Goal: Use online tool/utility: Utilize a website feature to perform a specific function

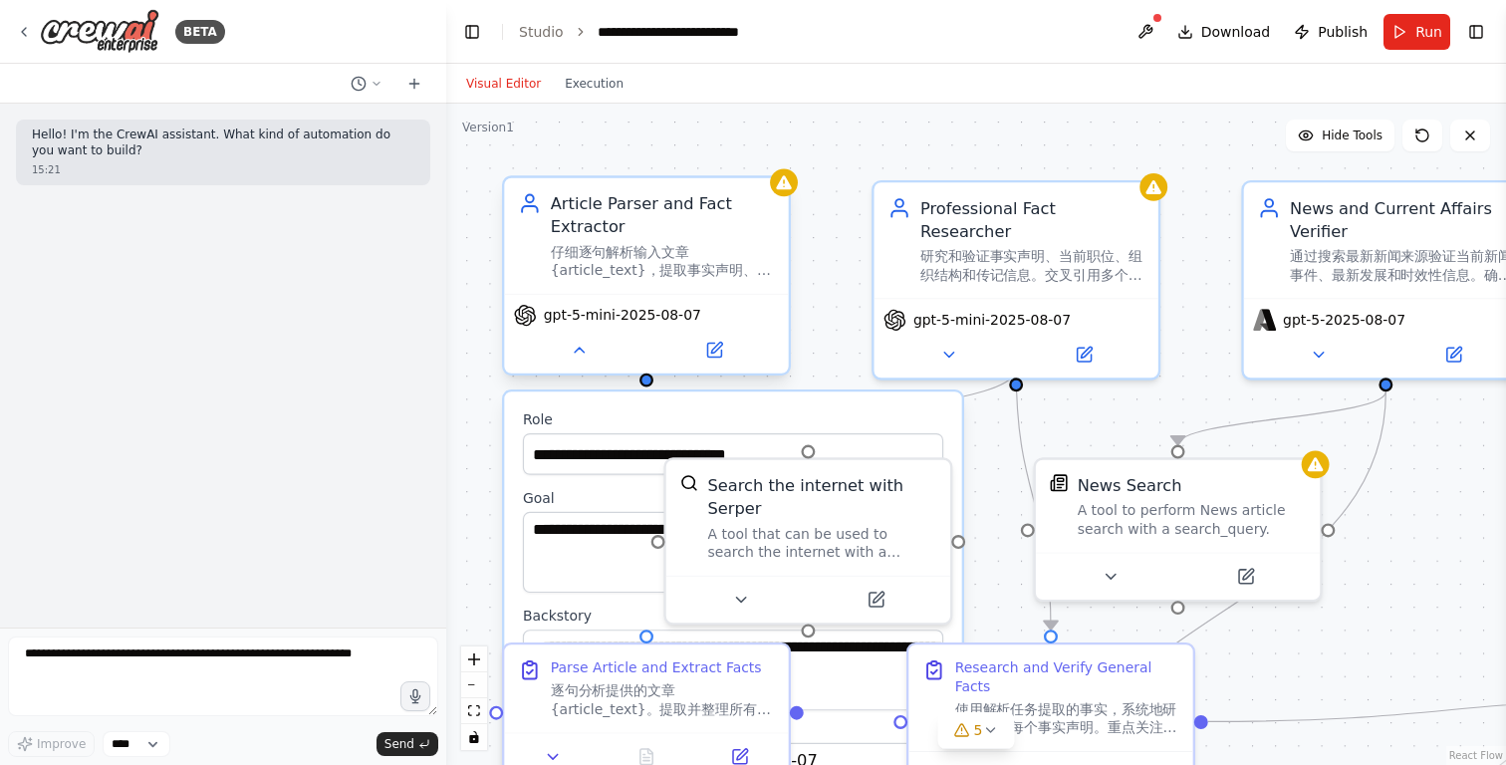
click at [697, 263] on div "仔细逐句解析输入文章 {article_text}，提取事实声明、人名、职位、组织、日期和其他可验证信息。创建需要验证的事实结构化清单。" at bounding box center [663, 261] width 224 height 37
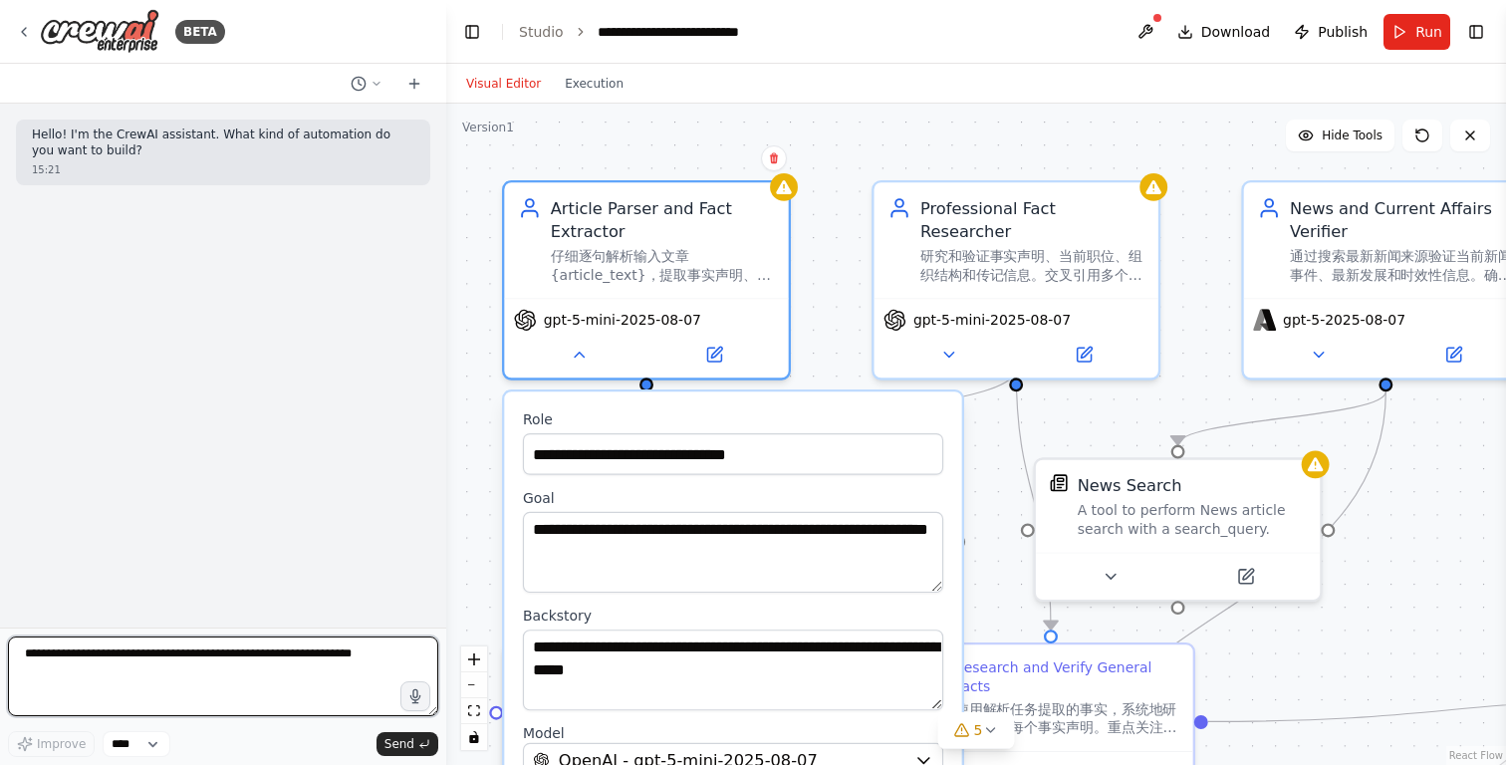
click at [227, 662] on textarea at bounding box center [223, 676] width 430 height 80
type textarea "*"
type textarea "**********"
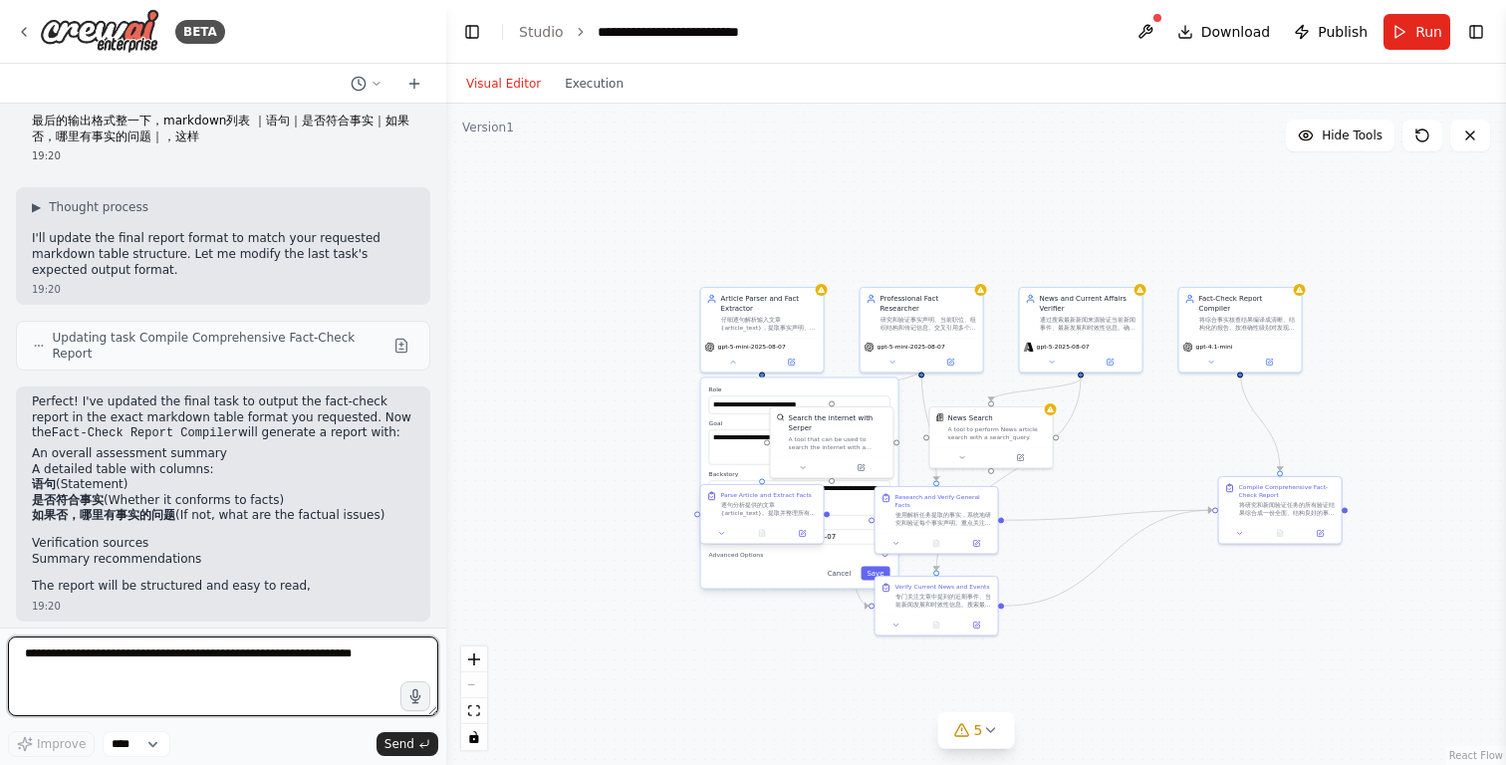
scroll to position [112, 0]
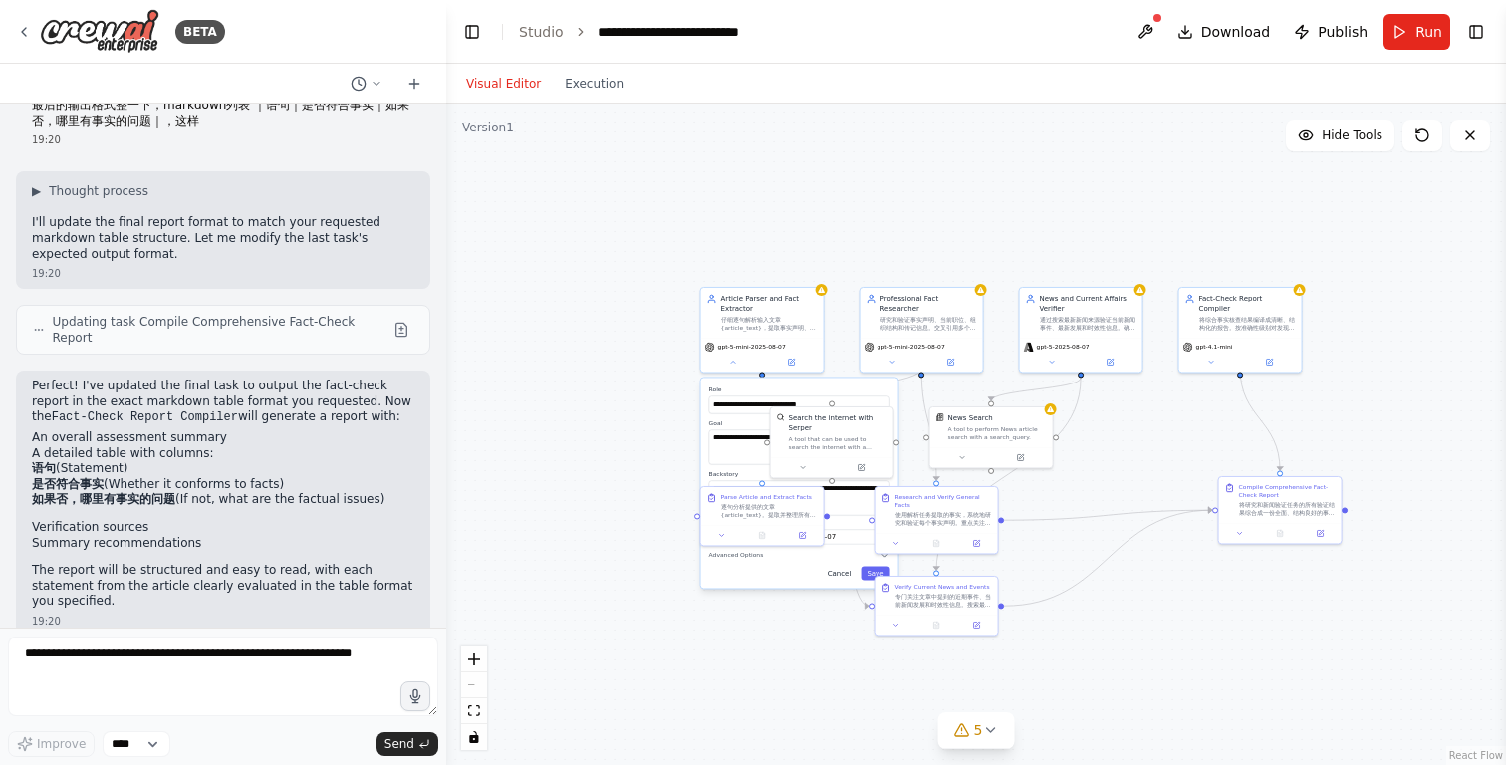
click at [840, 577] on button "Cancel" at bounding box center [840, 573] width 36 height 14
click at [1265, 516] on div "Compile Comprehensive Fact-Check Report 将研究和新闻验证任务的所有验证结果综合成一份全面、结构良好的事实核查报告。按句…" at bounding box center [1280, 498] width 123 height 46
click at [1267, 510] on div "将研究和新闻验证任务的所有验证结果综合成一份全面、结构良好的事实核查报告。按句子/段落组织发现，对准确性级别进行分类，提供清晰的证据引用，并突出显示发现的任何…" at bounding box center [1287, 507] width 97 height 16
click at [1328, 542] on div "Compile Comprehensive Fact-Check Report 将研究和新闻验证任务的所有验证结果综合成一份全面、结构良好的事实核查报告。按句…" at bounding box center [1280, 508] width 124 height 69
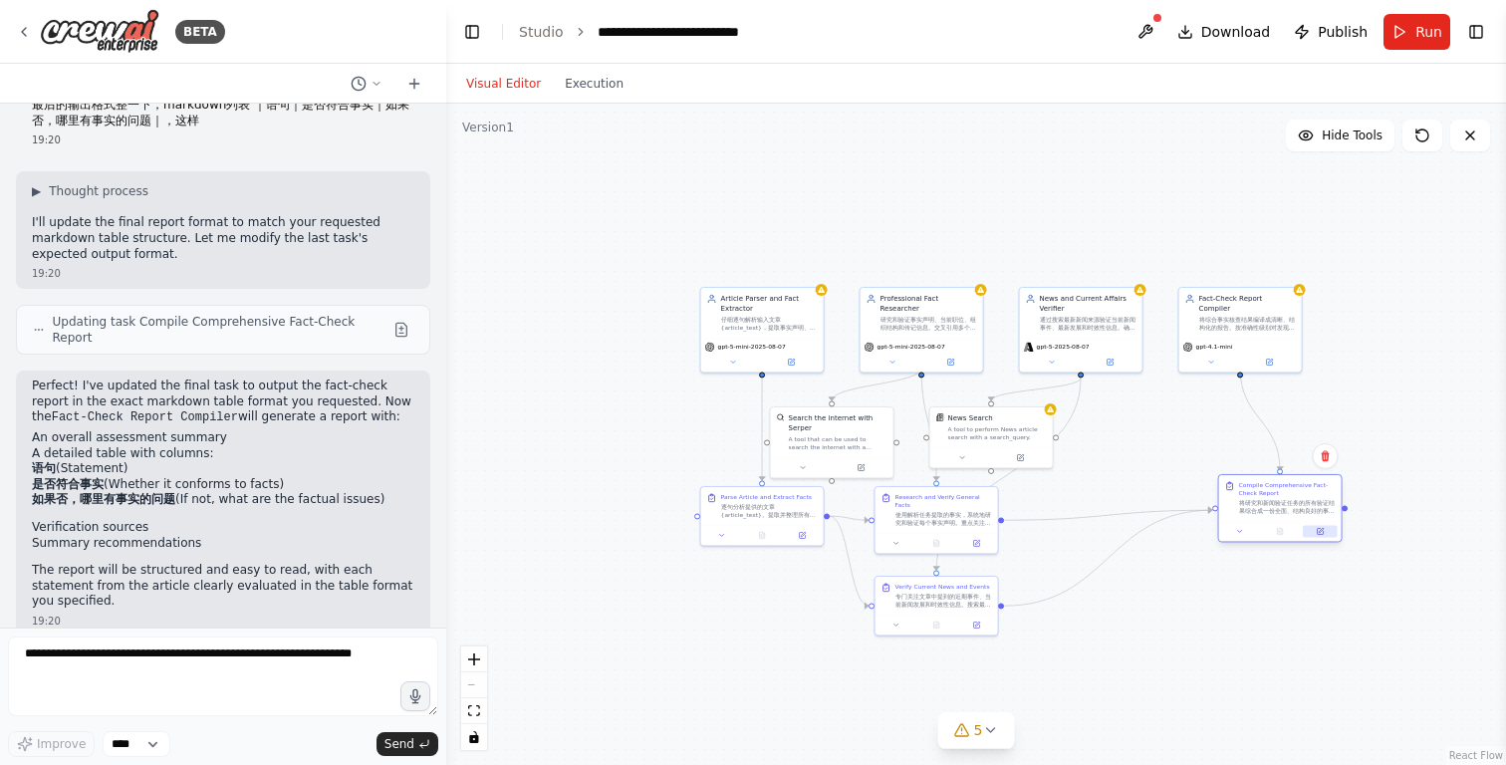
click at [1323, 535] on button at bounding box center [1320, 531] width 34 height 12
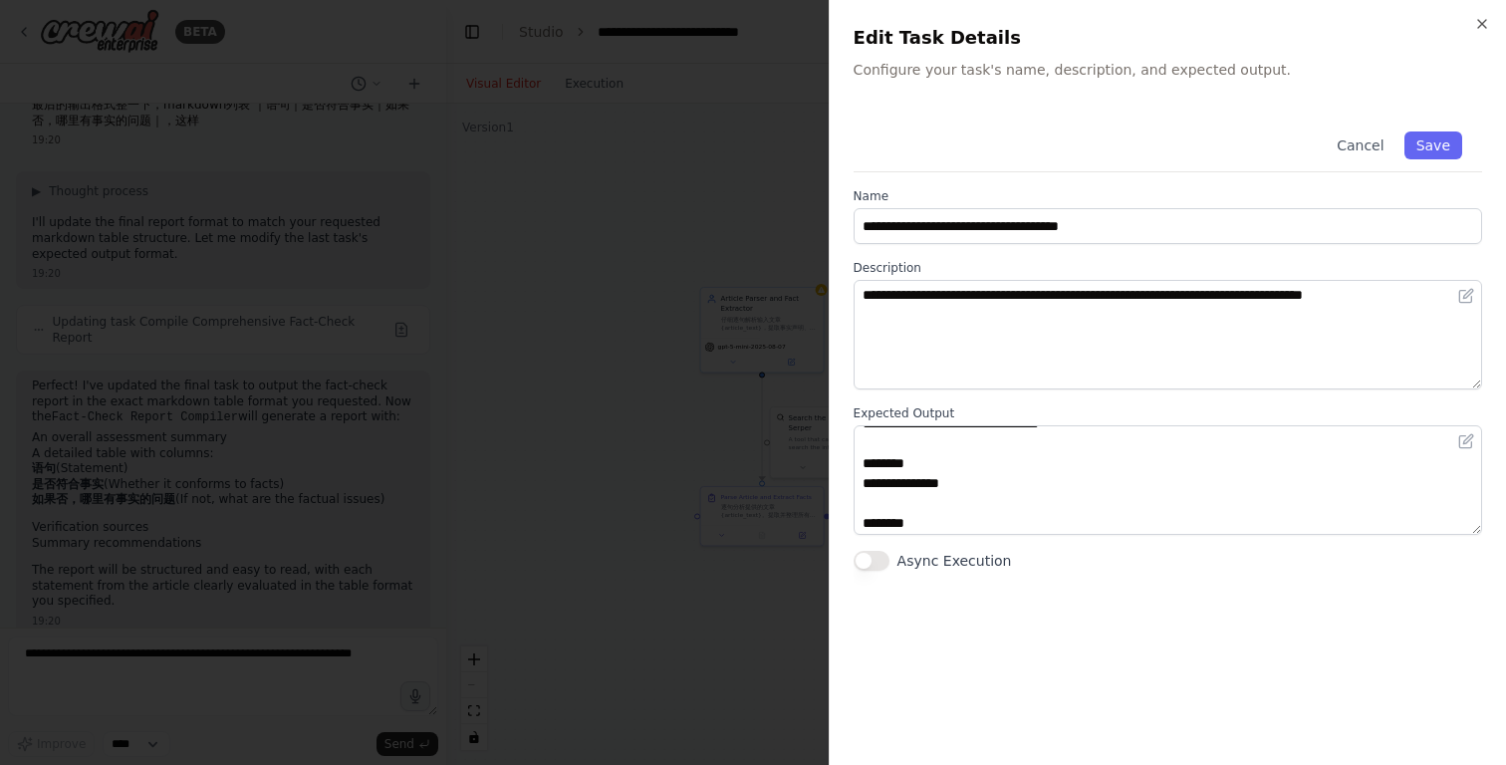
scroll to position [0, 0]
click at [1477, 21] on icon "button" at bounding box center [1482, 24] width 16 height 16
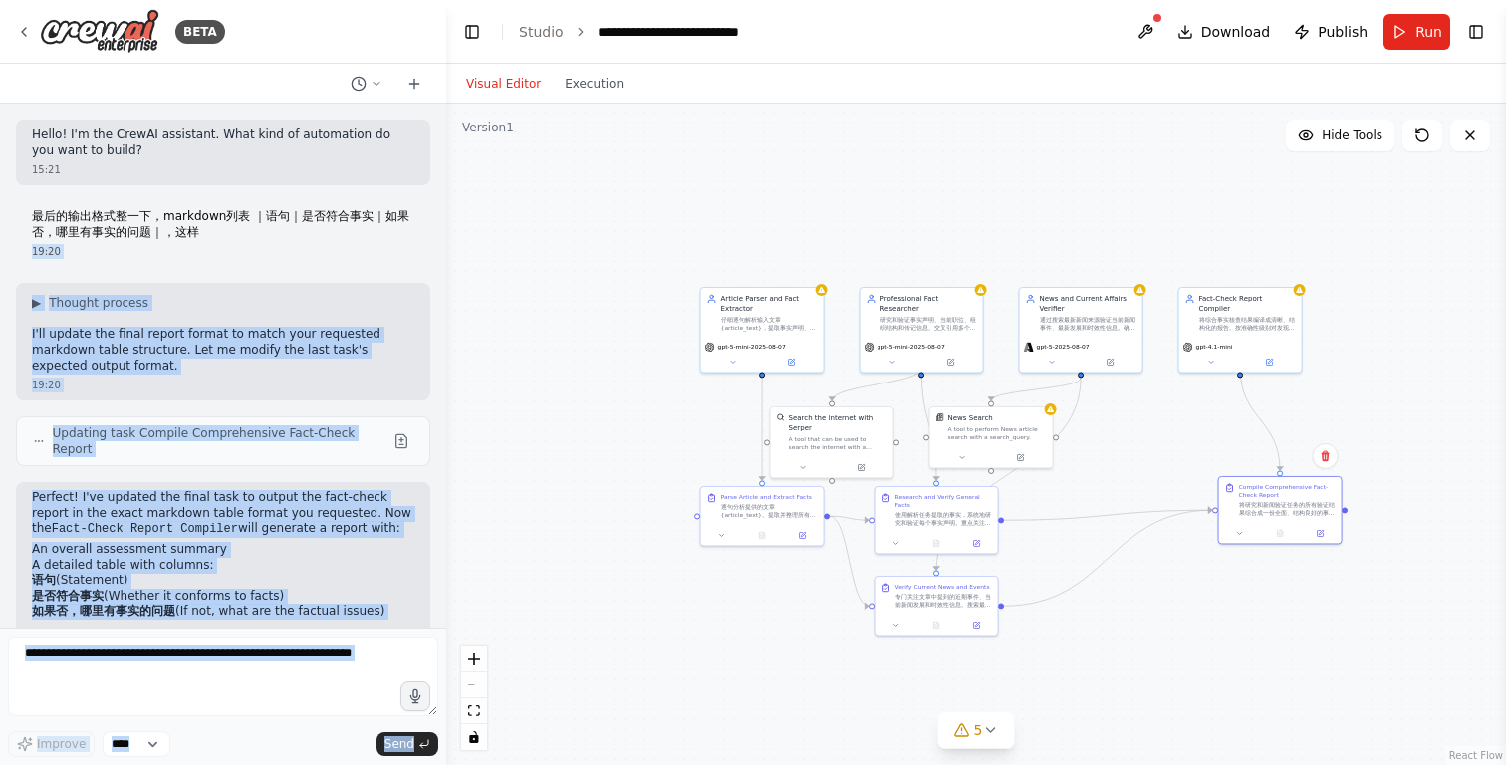
drag, startPoint x: 239, startPoint y: 235, endPoint x: 0, endPoint y: 227, distance: 239.2
click at [0, 226] on div "BETA Hello! I'm the CrewAI assistant. What kind of automation do you want to bu…" at bounding box center [223, 382] width 446 height 765
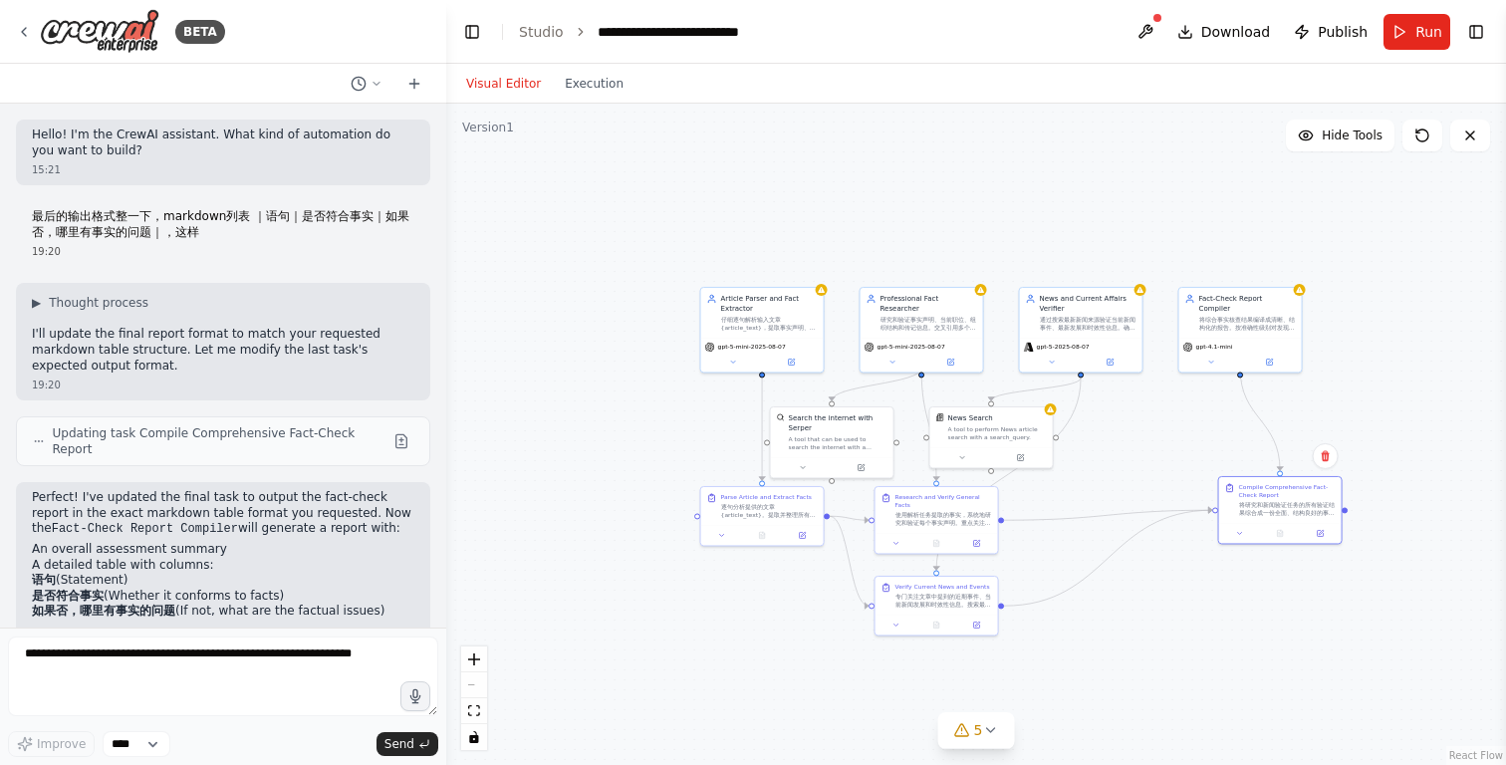
click at [37, 219] on p "最后的输出格式整一下，markdown列表 ｜语句｜是否符合事实｜如果否，哪里有事实的问题｜，这样" at bounding box center [223, 224] width 382 height 31
drag, startPoint x: 32, startPoint y: 216, endPoint x: 308, endPoint y: 243, distance: 277.2
click at [308, 243] on div "最后的输出格式整一下，markdown列表 ｜语句｜是否符合事实｜如果否，哪里有事实的问题｜，这样 19:20" at bounding box center [223, 234] width 414 height 66
copy p "最后的输出格式整一下，markdown列表 ｜语句｜是否符合事实｜如果否，哪里有事实的问题｜，这样"
click at [178, 666] on textarea at bounding box center [223, 676] width 430 height 80
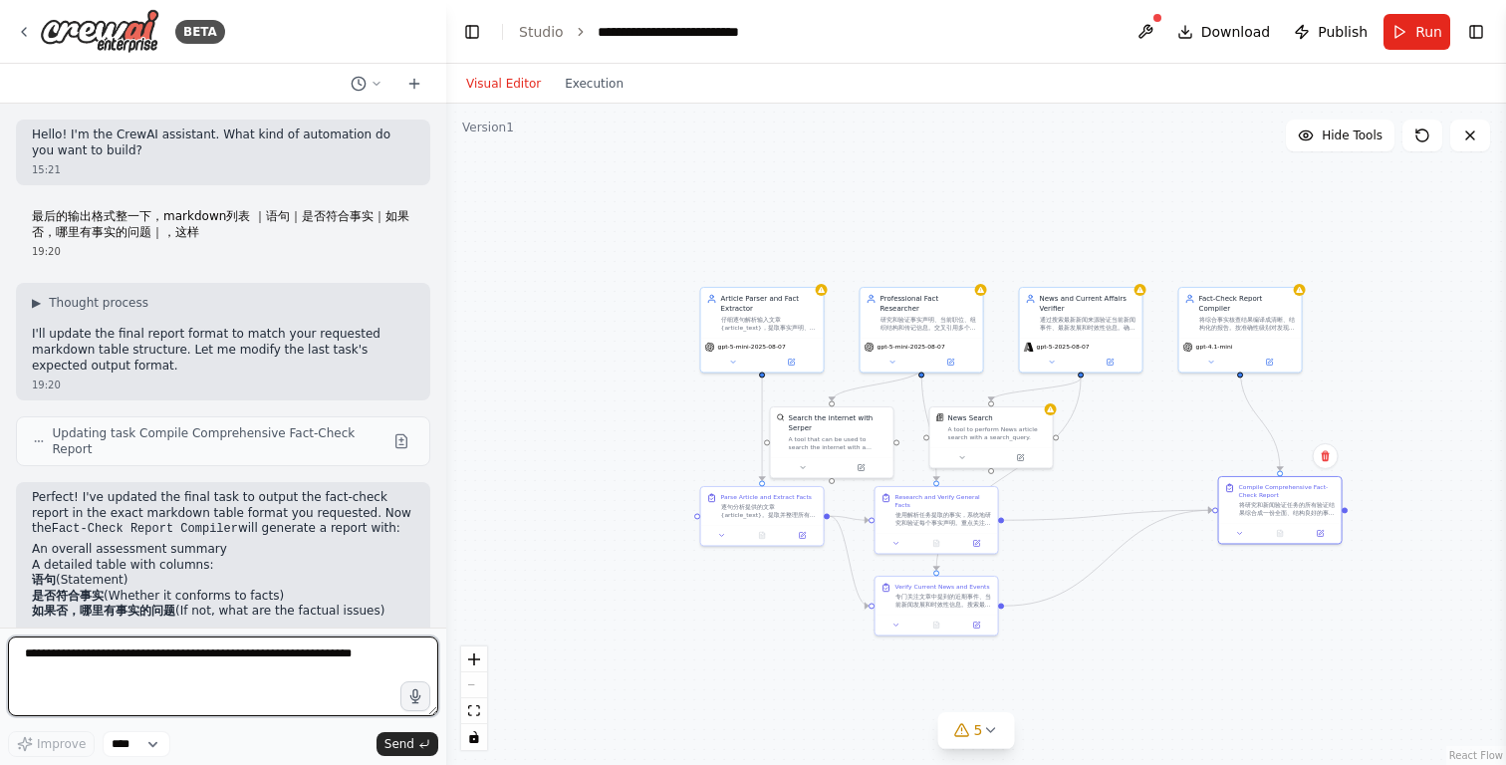
paste textarea "**********"
click at [164, 676] on textarea "**********" at bounding box center [223, 676] width 430 height 80
click at [216, 673] on textarea "**********" at bounding box center [223, 676] width 430 height 80
type textarea "**********"
click at [347, 669] on textarea "**********" at bounding box center [223, 676] width 430 height 80
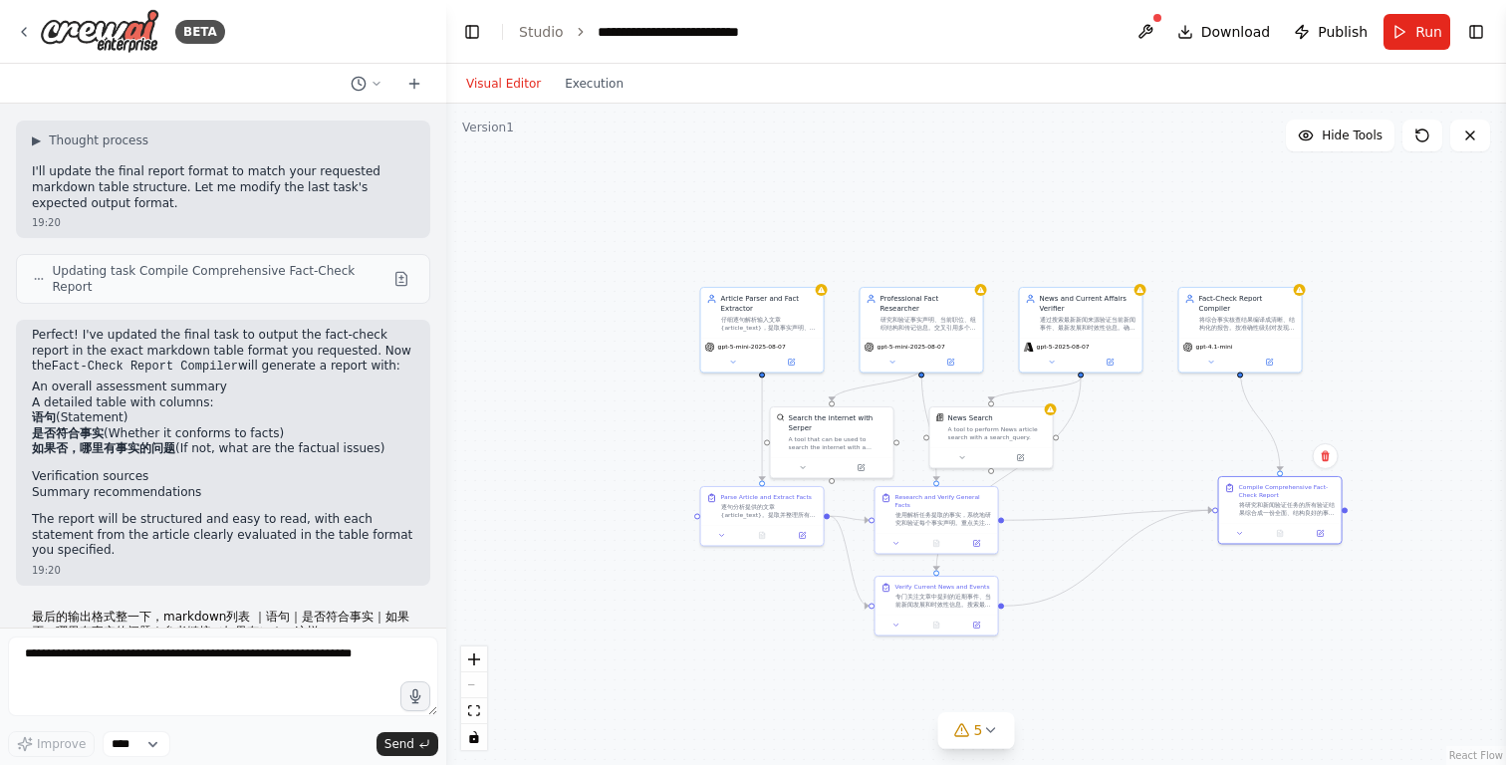
scroll to position [245, 0]
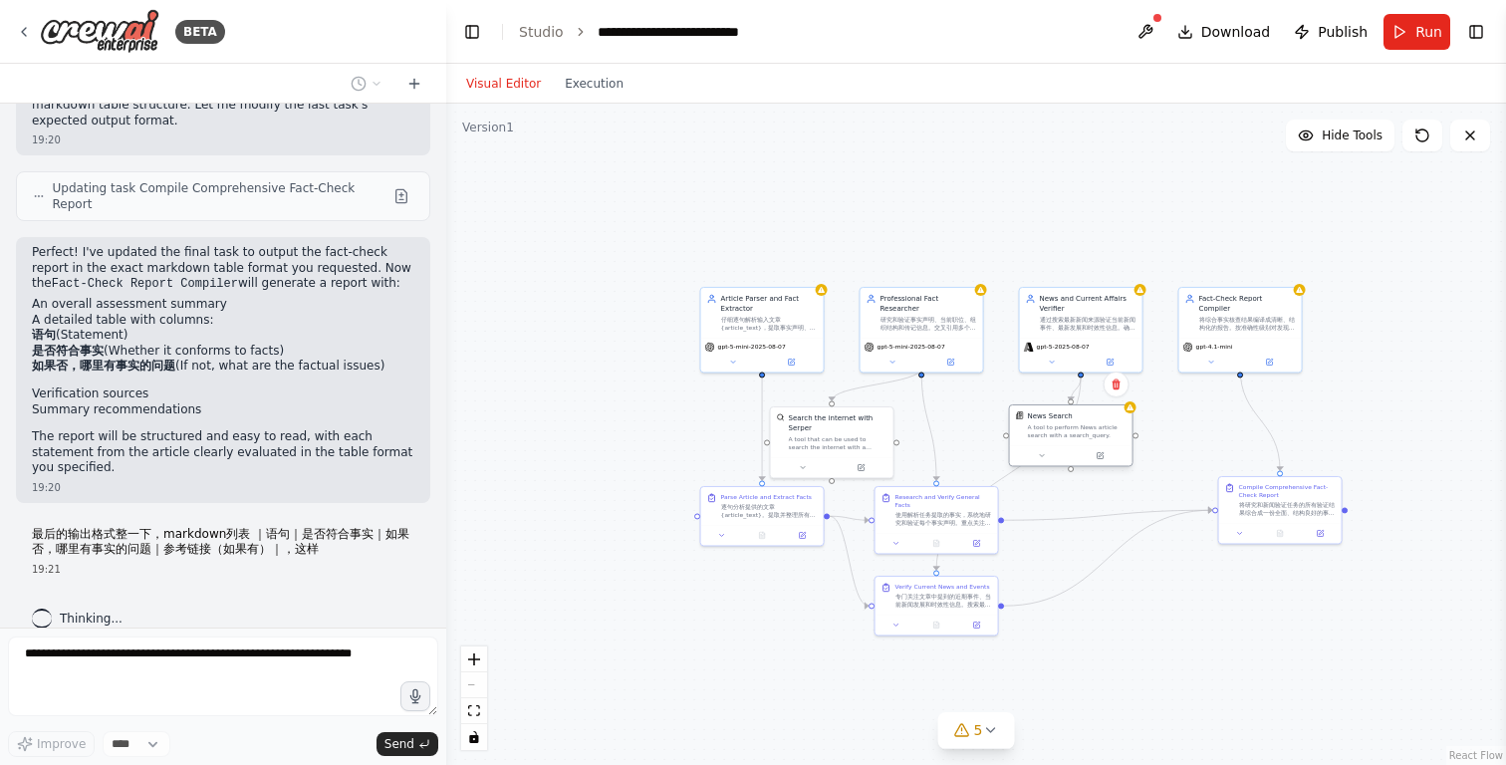
drag, startPoint x: 1020, startPoint y: 440, endPoint x: 1099, endPoint y: 440, distance: 78.7
click at [1099, 440] on div "News Search A tool to perform News article search with a search_query." at bounding box center [1071, 425] width 123 height 40
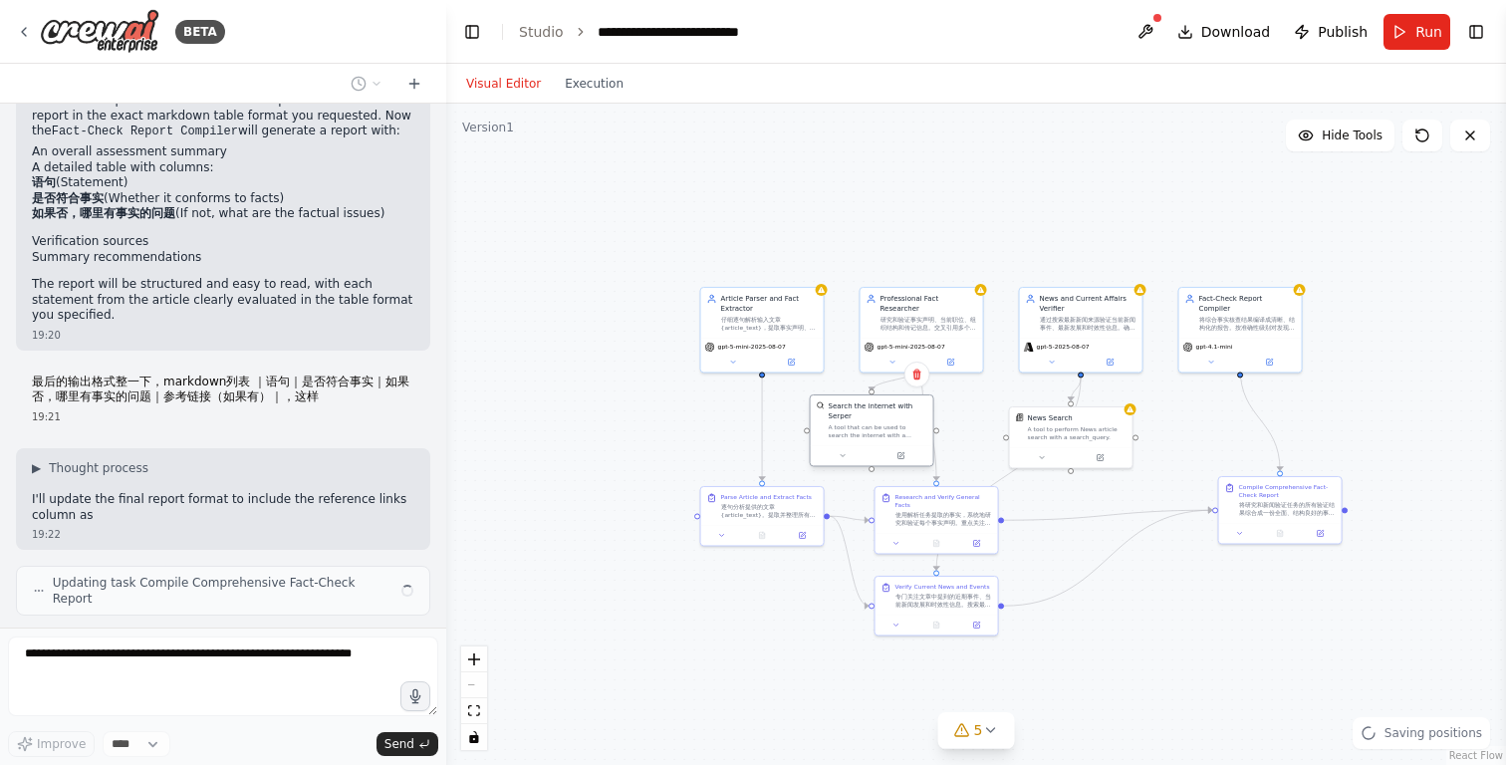
scroll to position [412, 0]
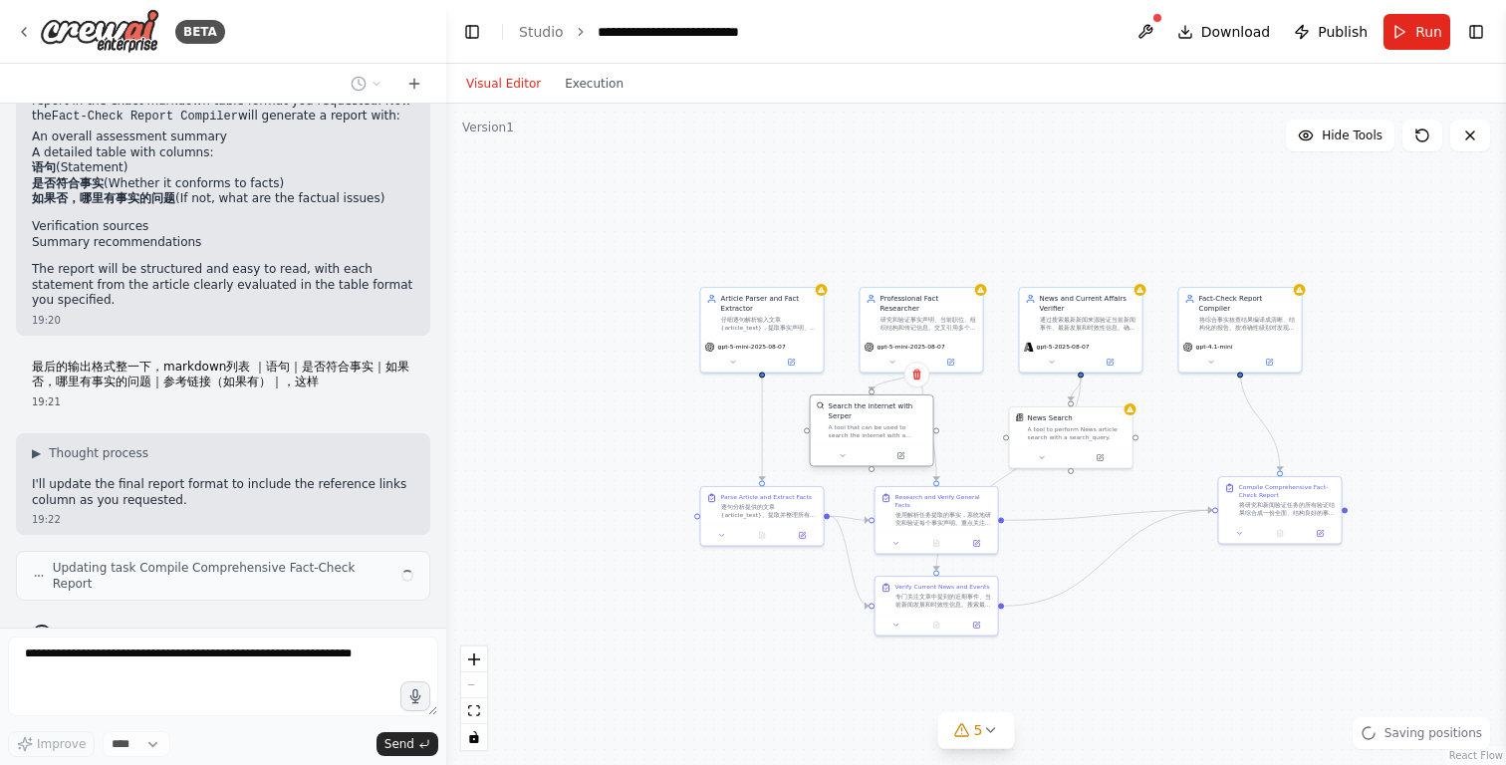
drag, startPoint x: 873, startPoint y: 435, endPoint x: 910, endPoint y: 424, distance: 38.4
click at [910, 424] on div "A tool that can be used to search the internet with a search_query. Supports di…" at bounding box center [878, 431] width 99 height 16
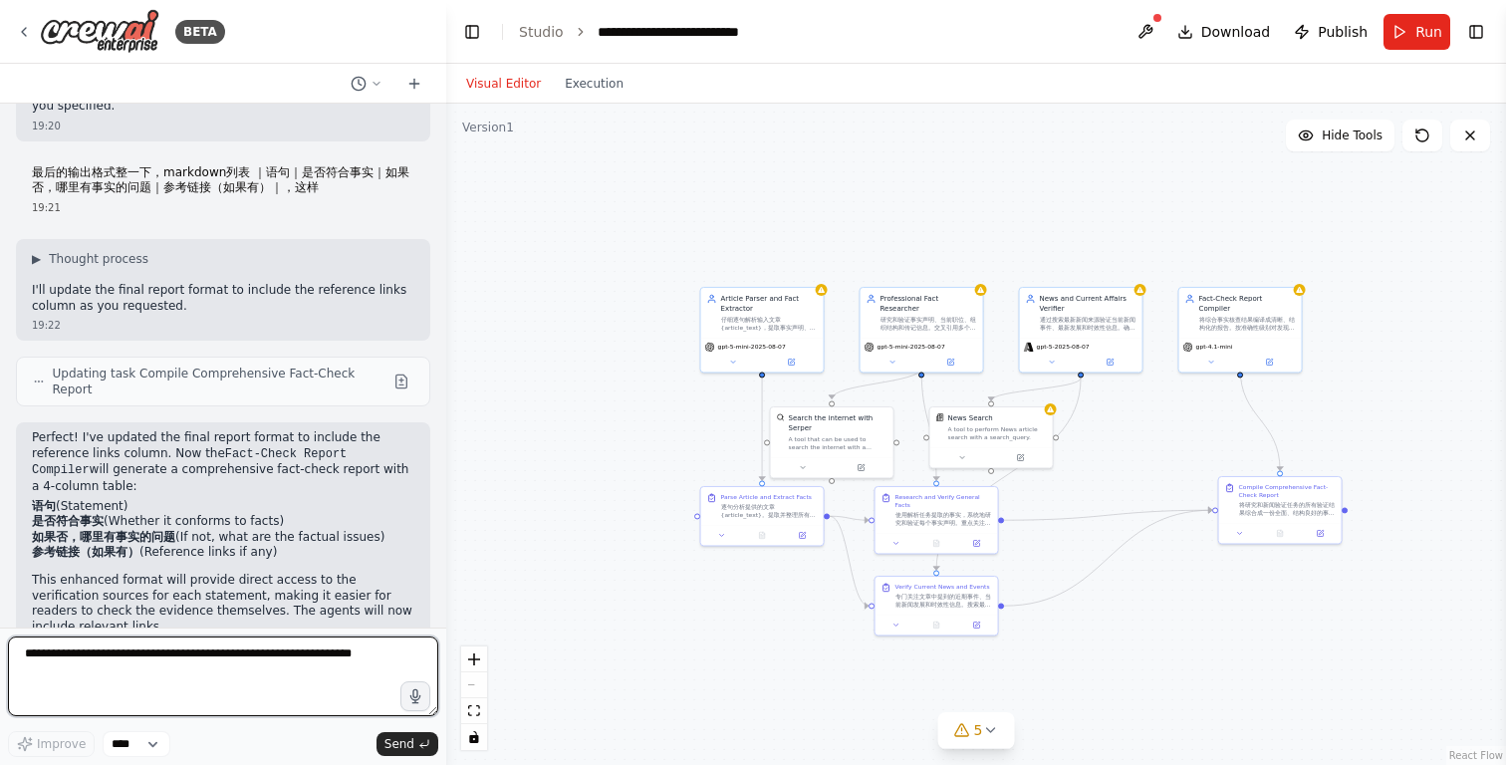
scroll to position [622, 0]
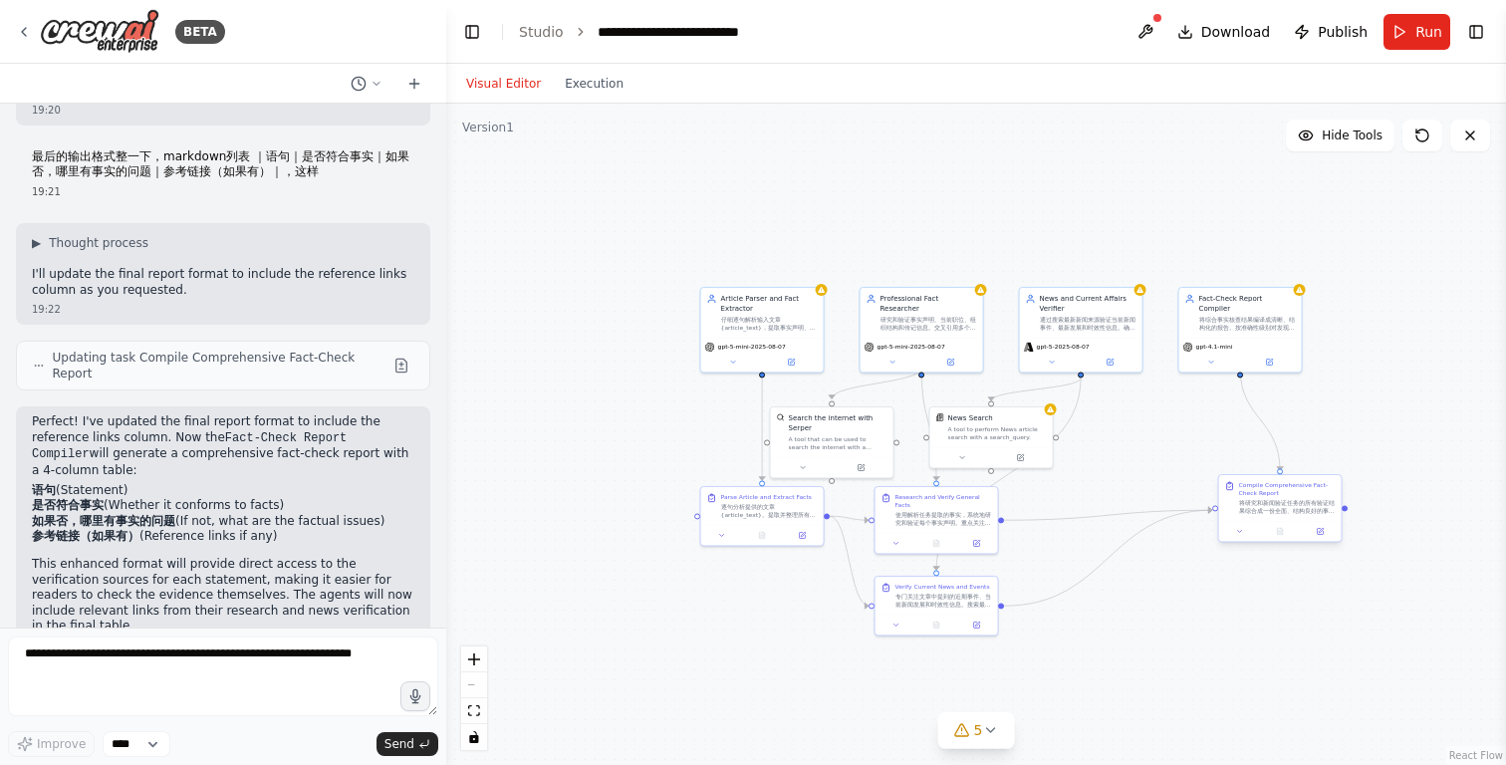
click at [1246, 510] on div "将研究和新闻验证任务的所有验证结果综合成一份全面、结构良好的事实核查报告。按句子/段落组织发现，对准确性级别进行分类，提供清晰的证据引用，并突出显示发现的任何…" at bounding box center [1287, 507] width 97 height 16
click at [1325, 535] on button at bounding box center [1320, 531] width 34 height 12
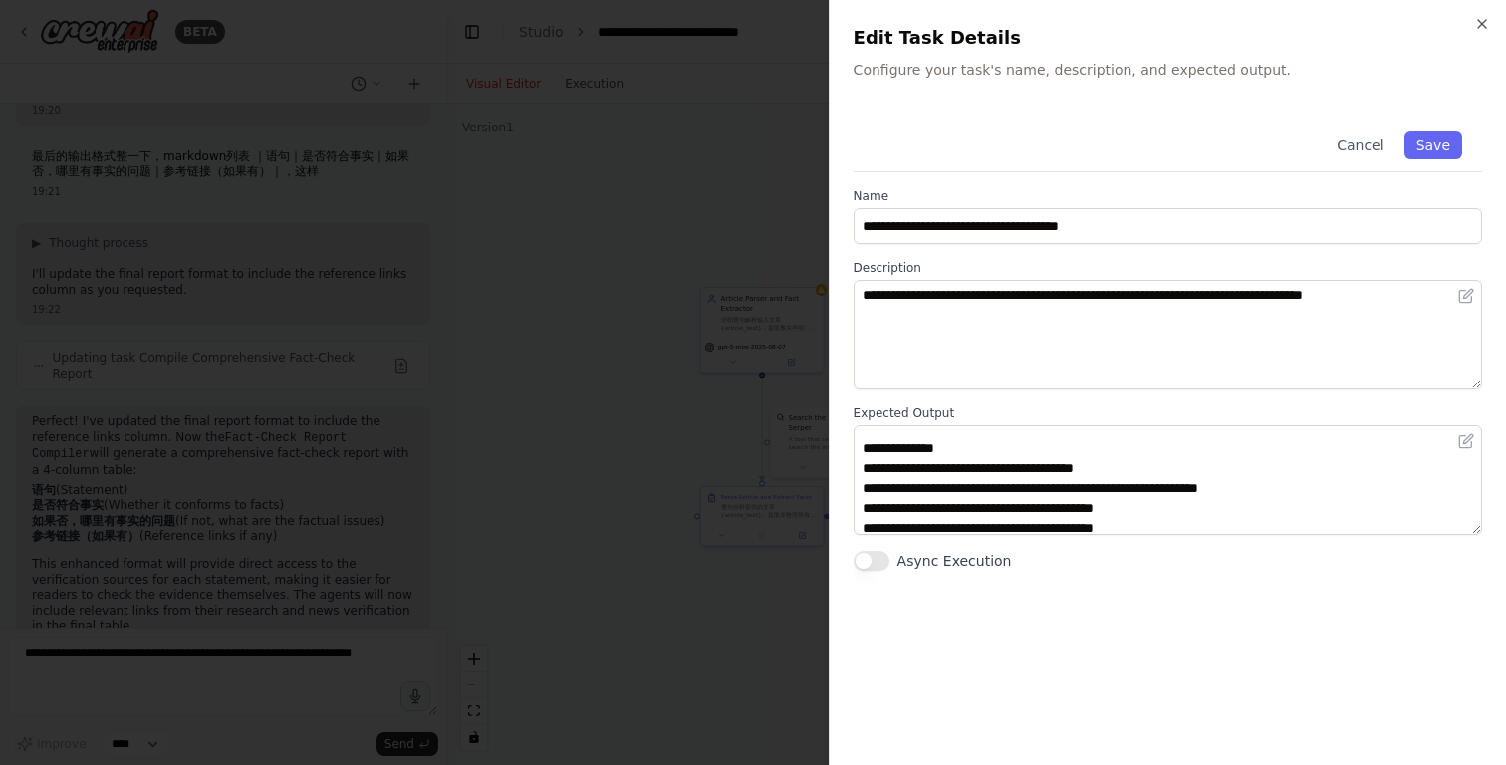
scroll to position [0, 0]
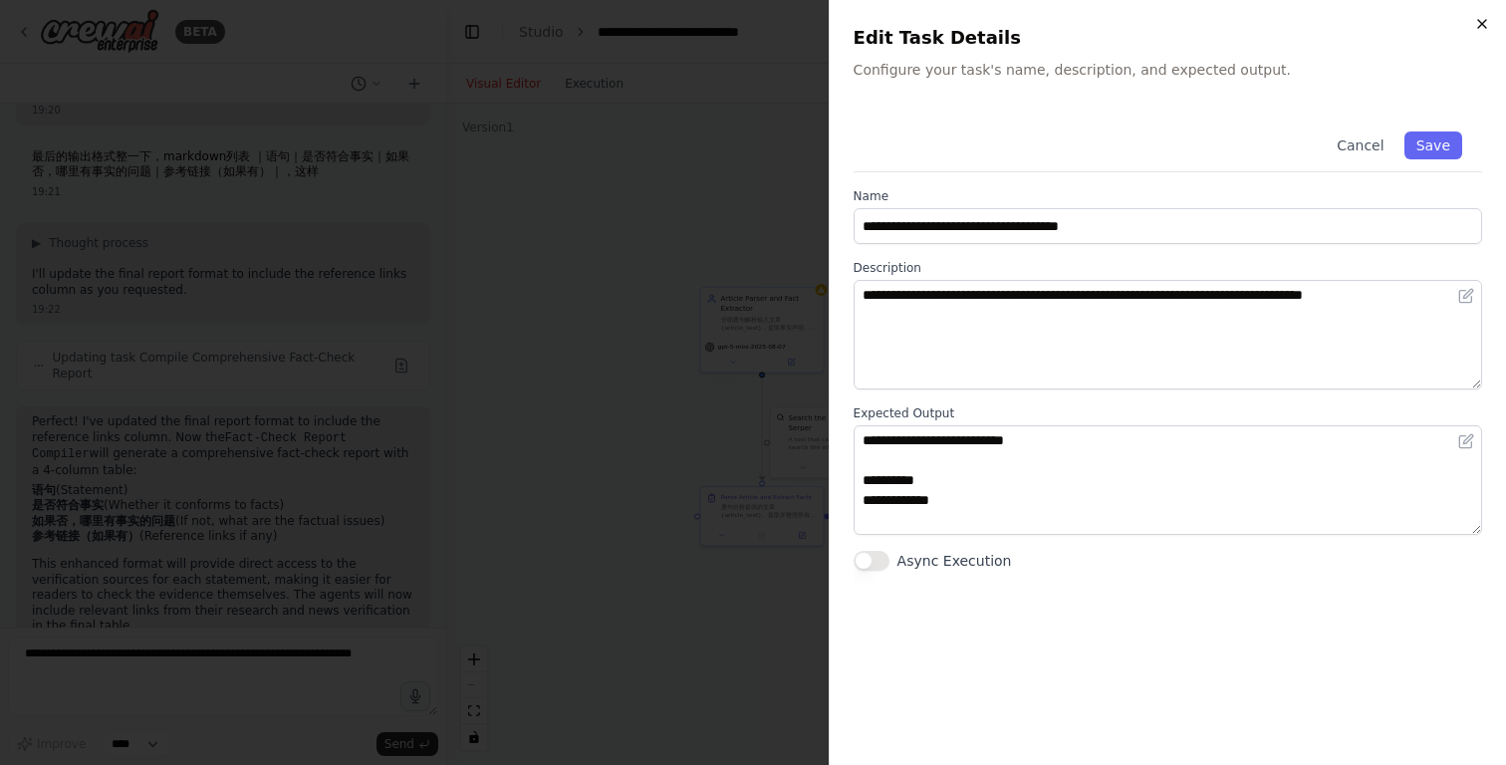
click at [1481, 20] on icon "button" at bounding box center [1482, 24] width 16 height 16
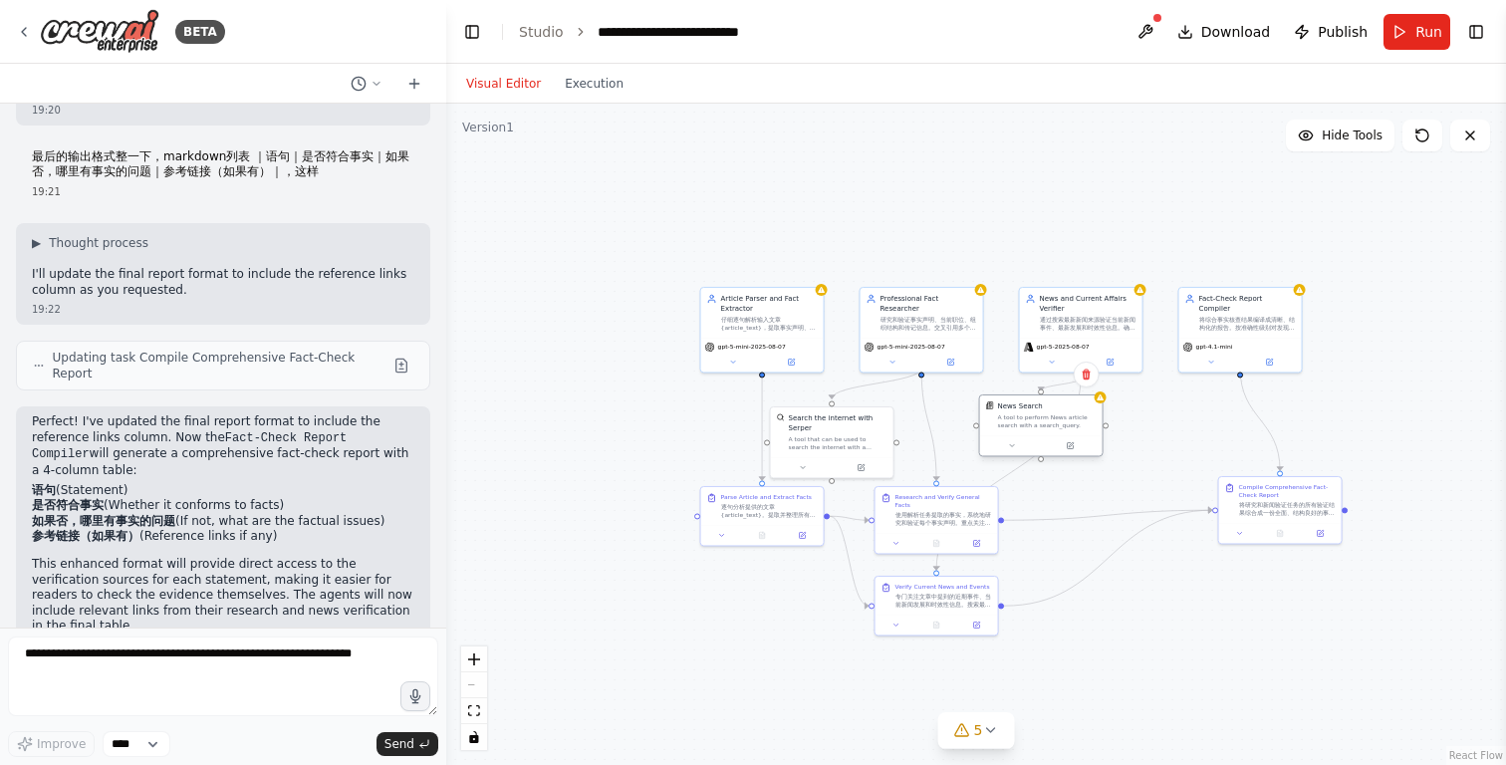
drag, startPoint x: 967, startPoint y: 429, endPoint x: 1014, endPoint y: 422, distance: 47.3
click at [1014, 422] on div "A tool to perform News article search with a search_query." at bounding box center [1047, 421] width 99 height 16
drag, startPoint x: 833, startPoint y: 426, endPoint x: 866, endPoint y: 402, distance: 41.4
click at [866, 402] on div "Search the internet with Serper" at bounding box center [868, 401] width 99 height 20
click at [806, 316] on div "仔细逐句解析输入文章 {article_text}，提取事实声明、人名、职位、组织、日期和其他可验证信息。创建需要验证的事实结构化清单。" at bounding box center [769, 322] width 97 height 16
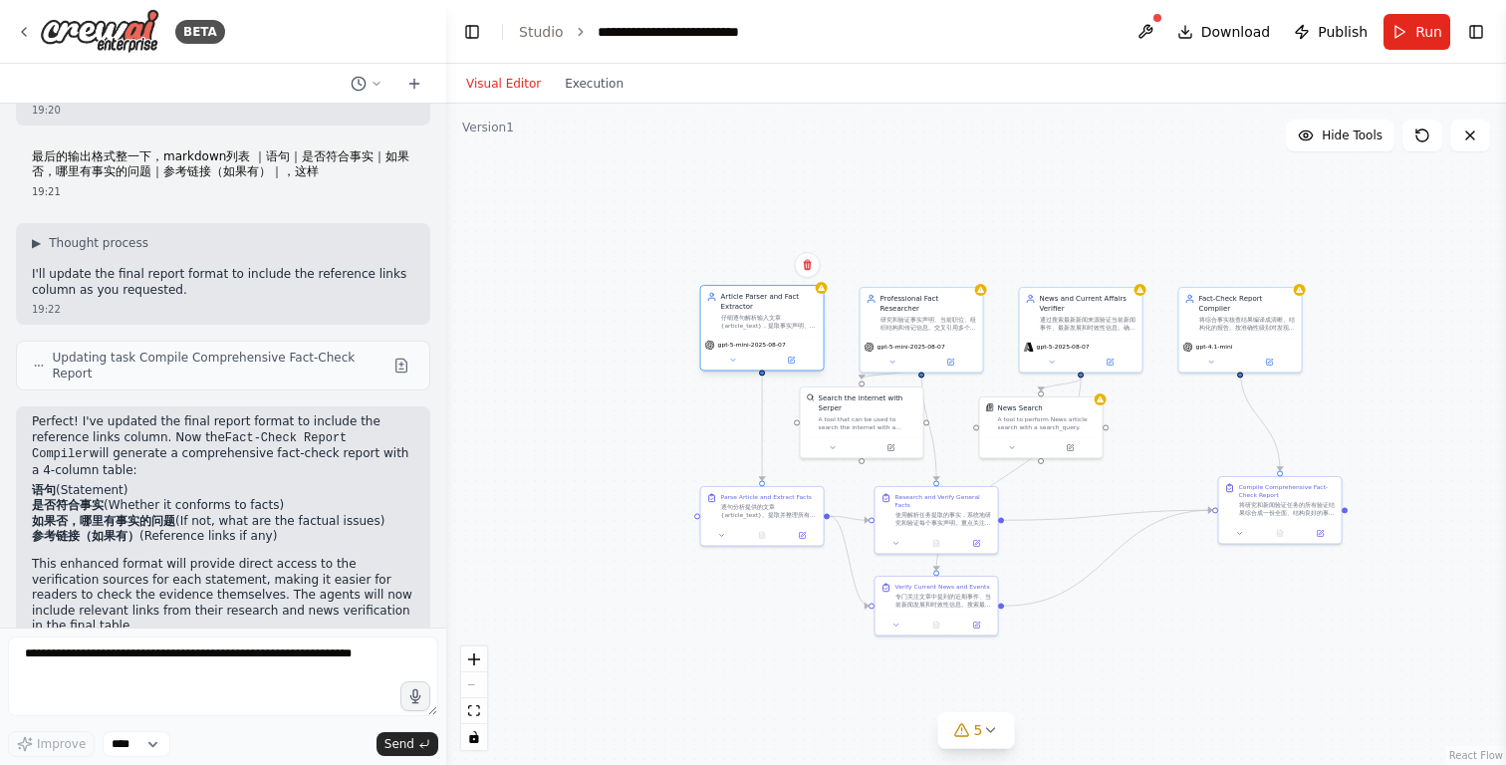
click at [761, 337] on div "gpt-5-mini-2025-08-07" at bounding box center [762, 353] width 123 height 35
click at [792, 365] on button at bounding box center [791, 360] width 57 height 12
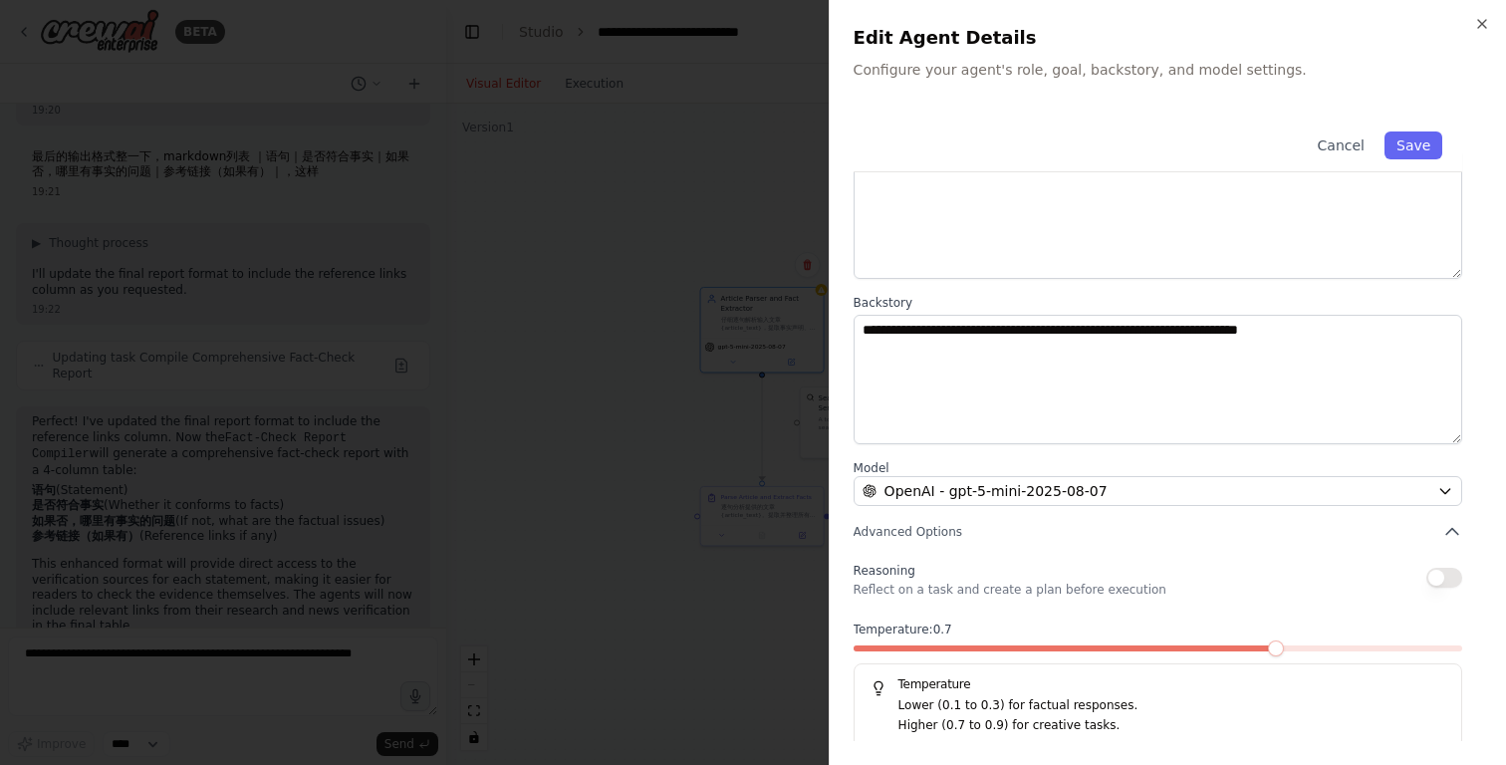
scroll to position [137, 0]
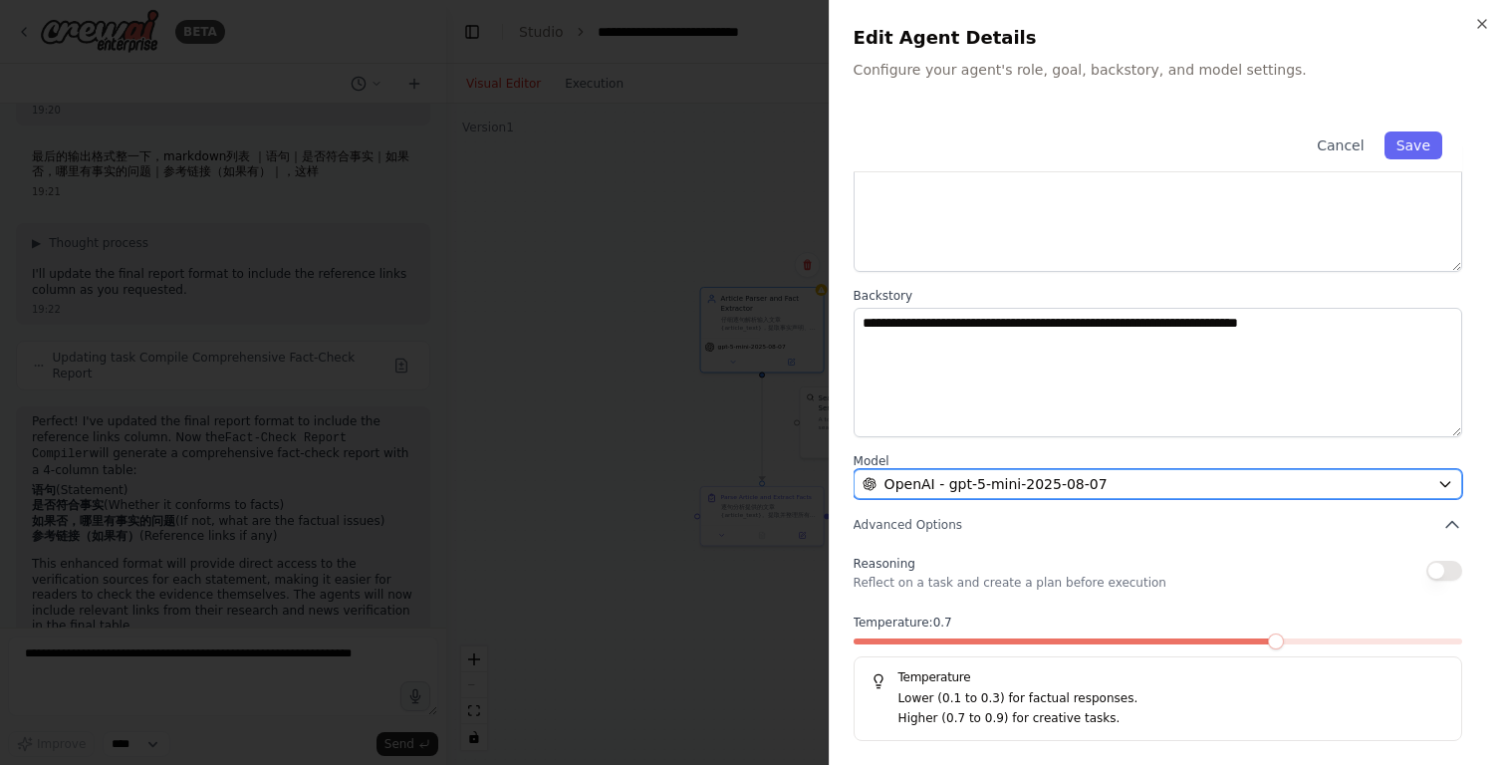
click at [991, 483] on span "OpenAI - gpt-5-mini-2025-08-07" at bounding box center [995, 484] width 223 height 20
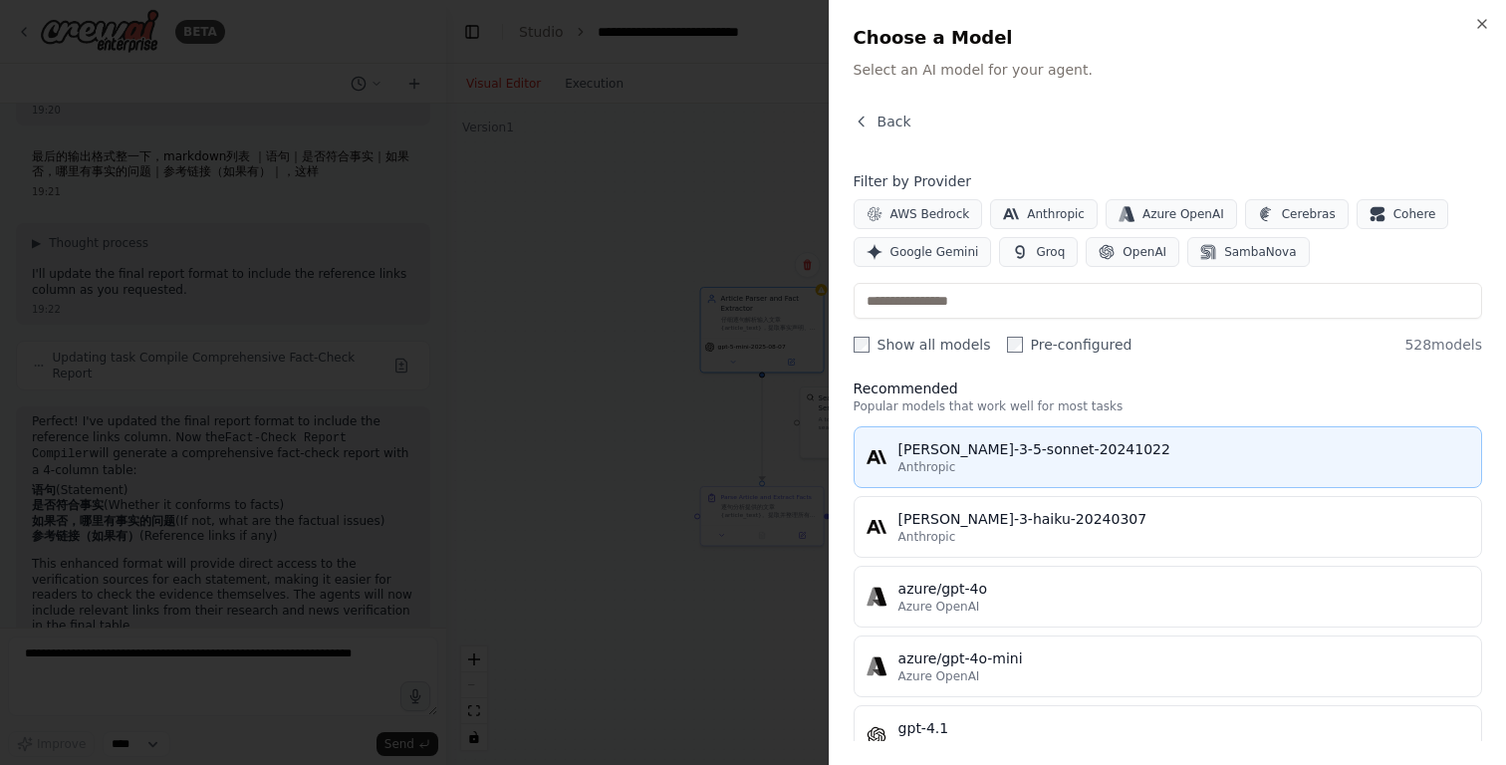
scroll to position [0, 0]
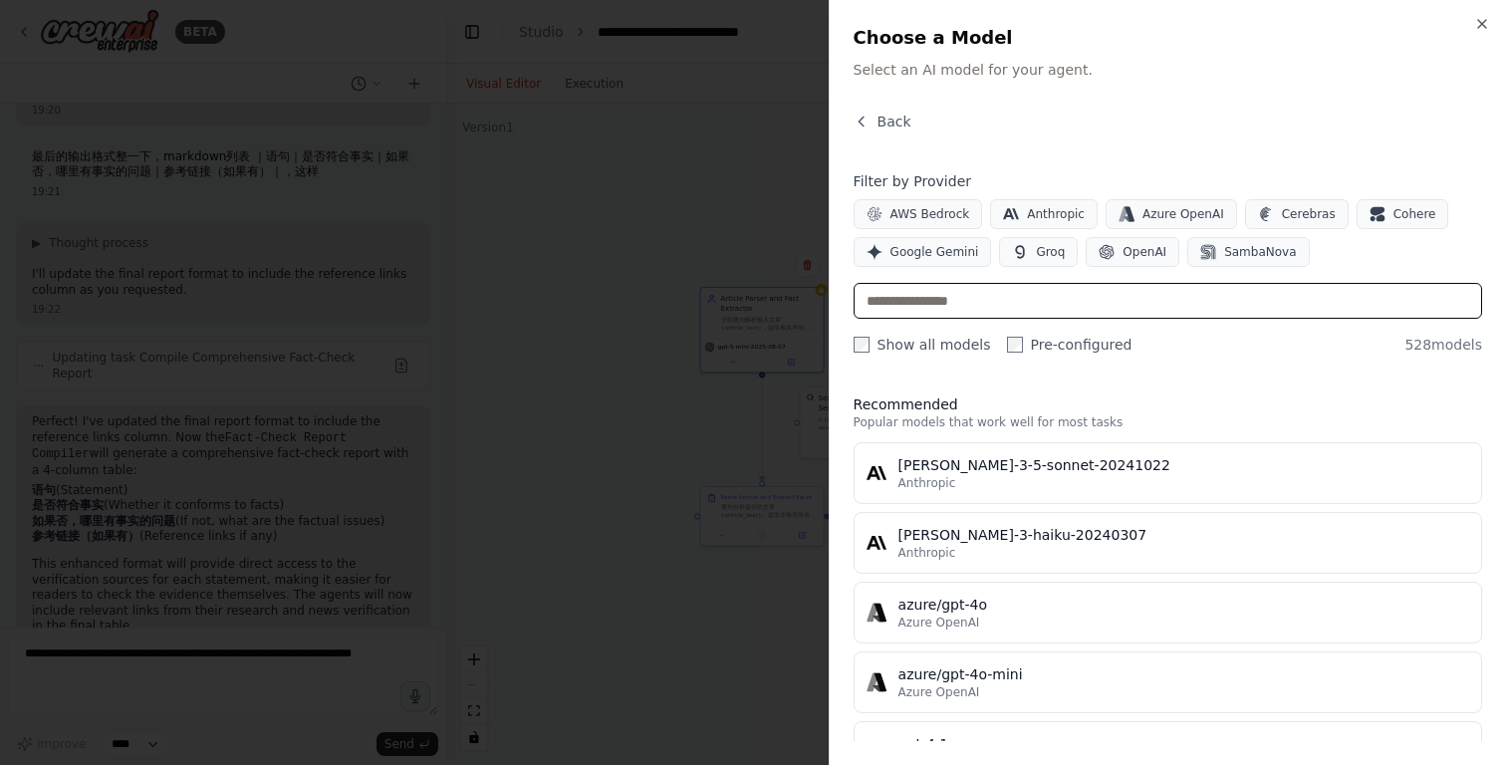
click at [974, 310] on input "text" at bounding box center [1168, 301] width 628 height 36
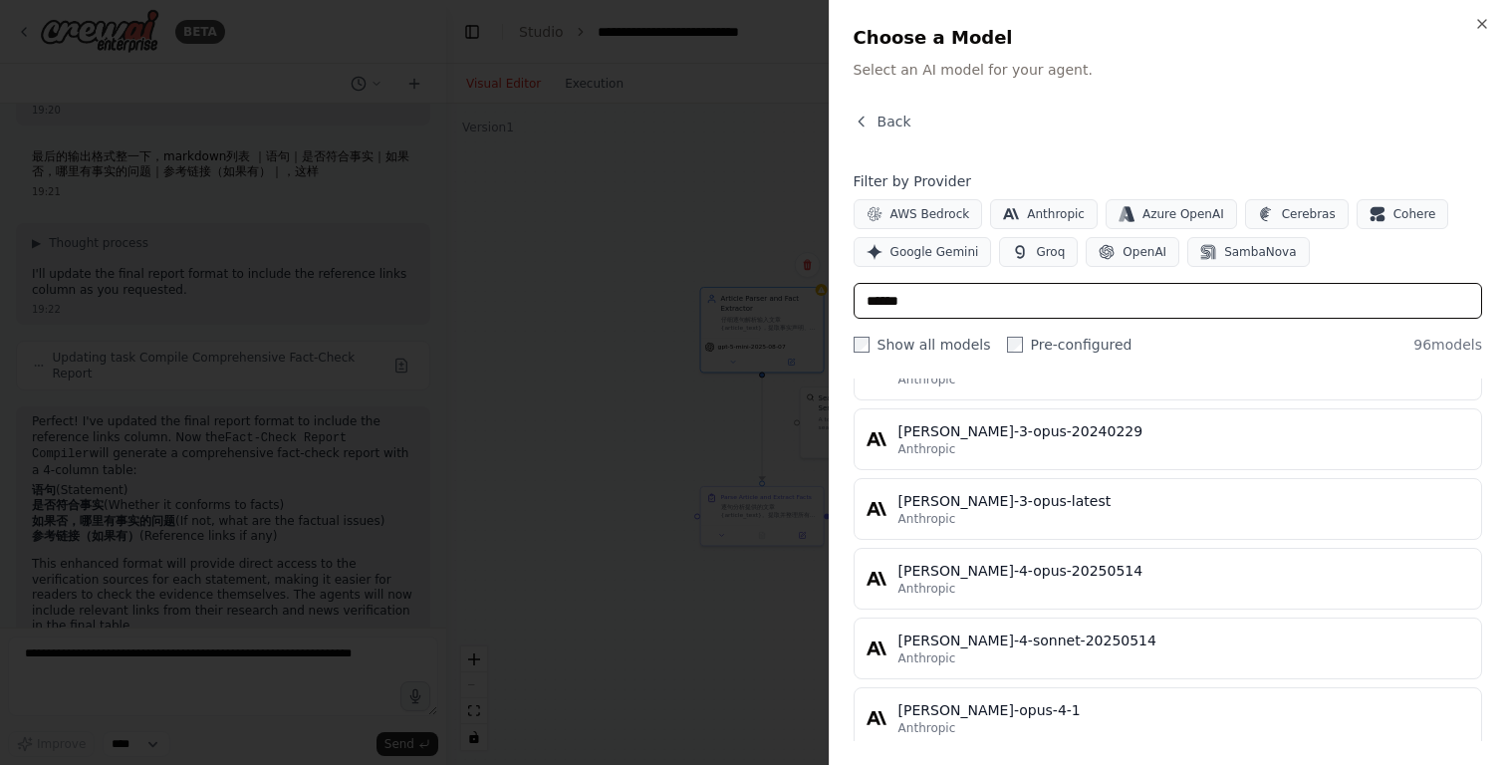
scroll to position [6329, 0]
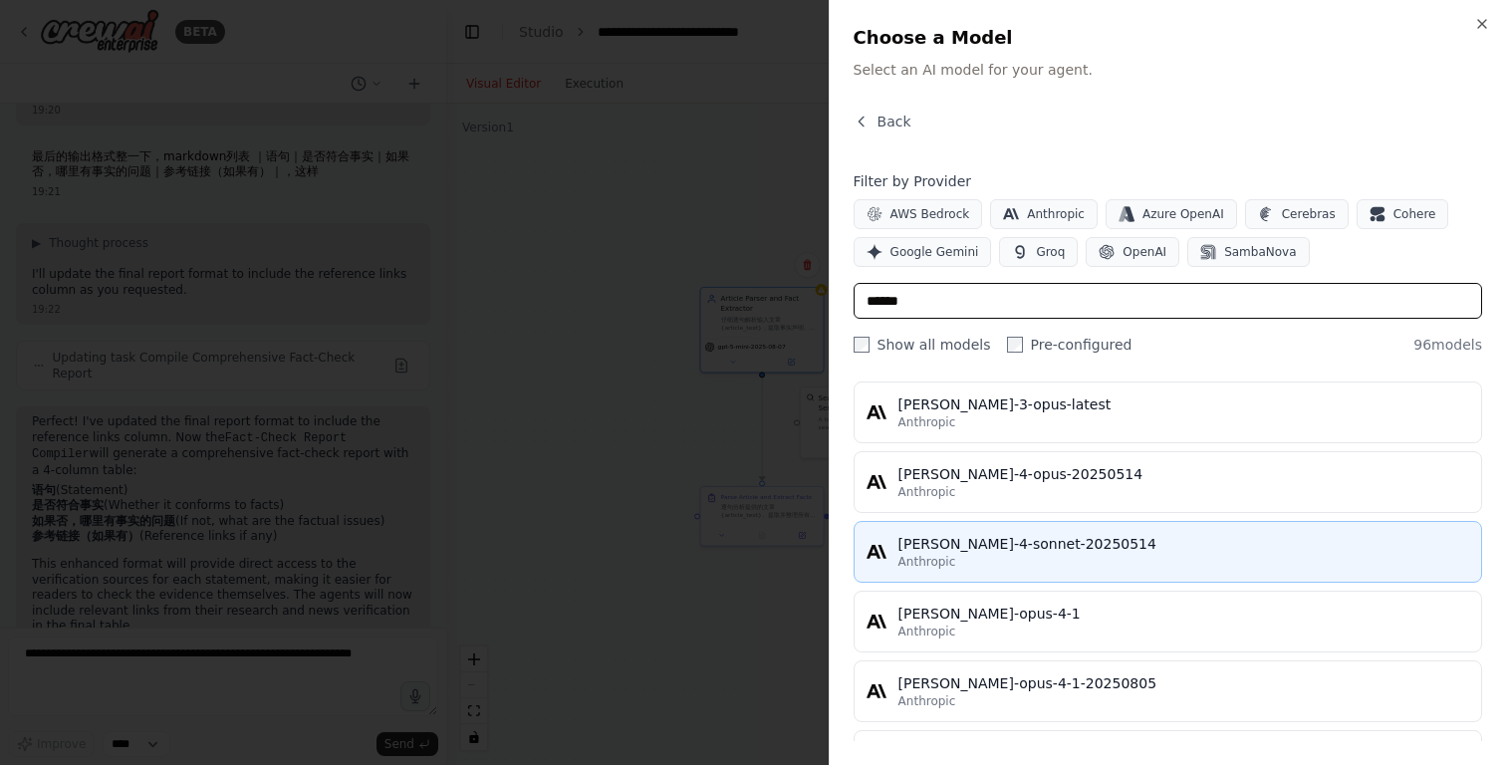
type input "******"
click at [992, 556] on div "Anthropic" at bounding box center [1183, 562] width 571 height 16
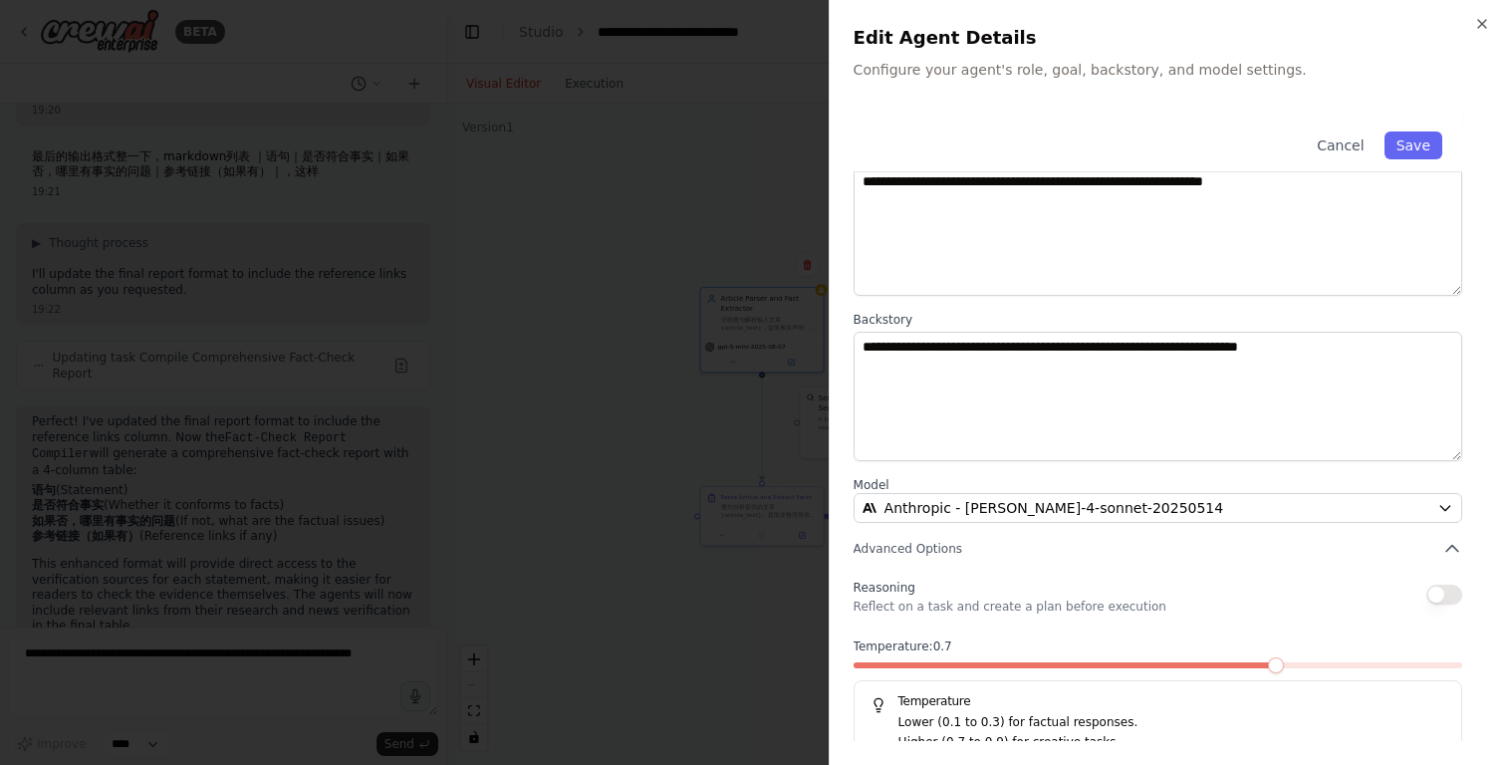
scroll to position [137, 0]
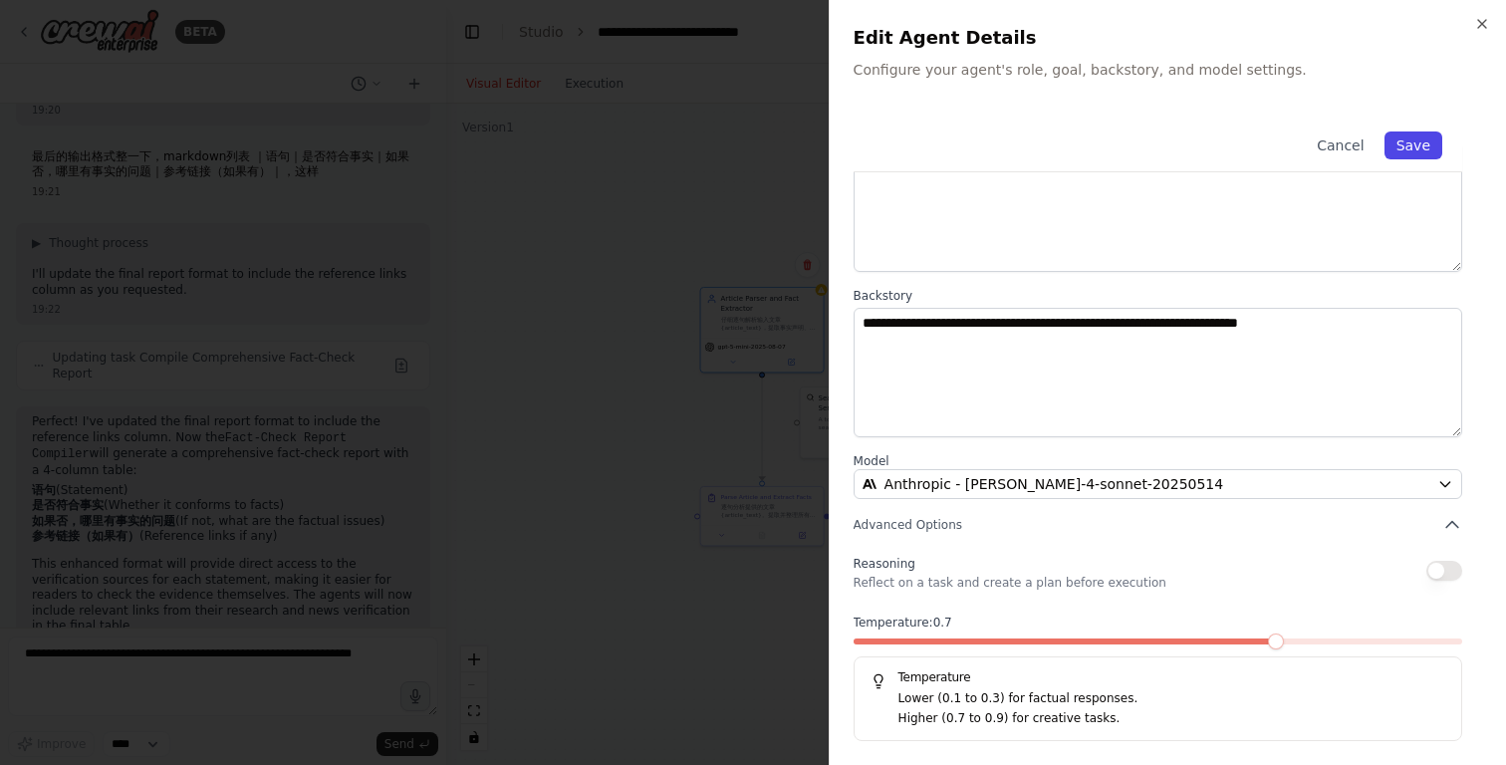
click at [1408, 148] on button "Save" at bounding box center [1413, 145] width 58 height 28
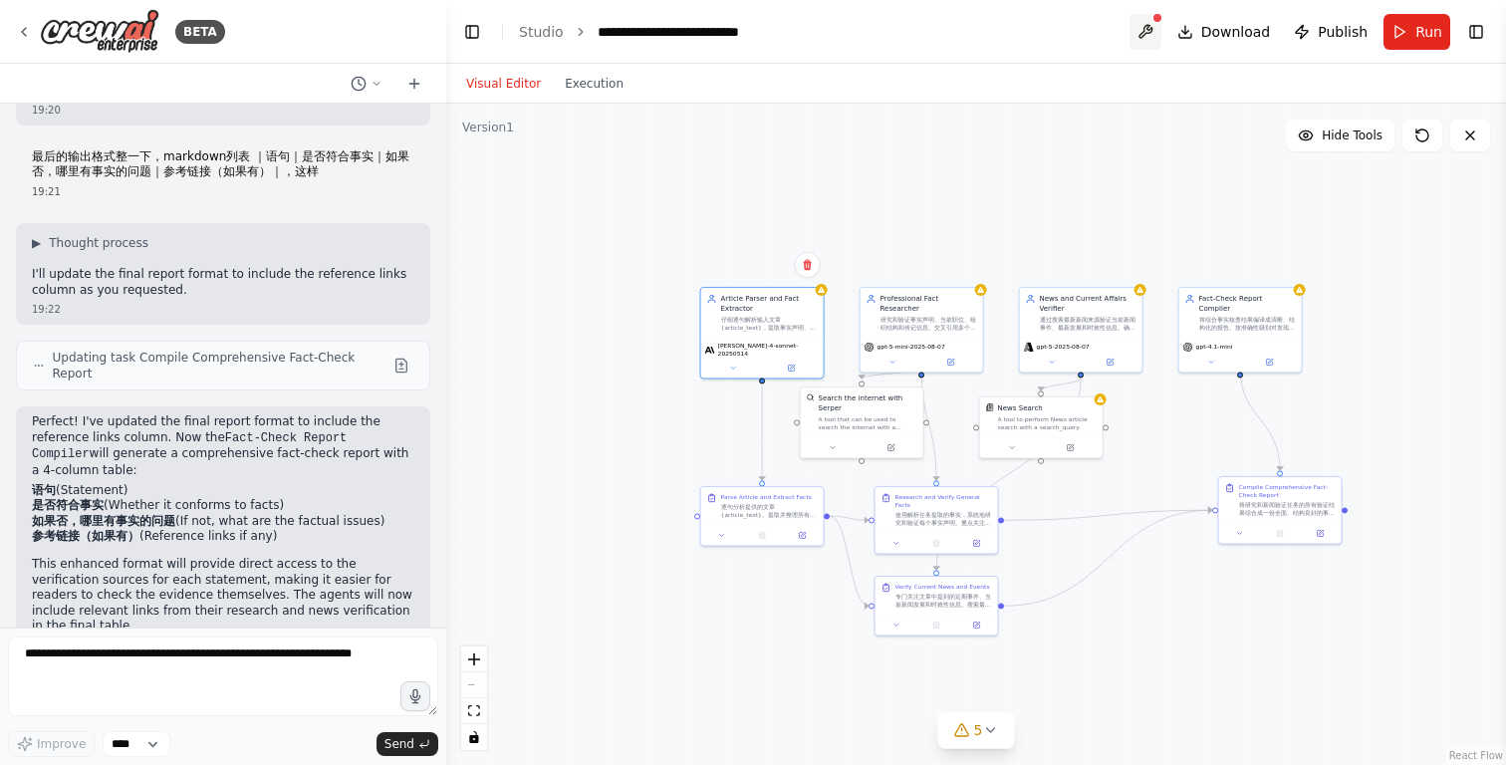
click at [1151, 27] on button at bounding box center [1145, 32] width 32 height 36
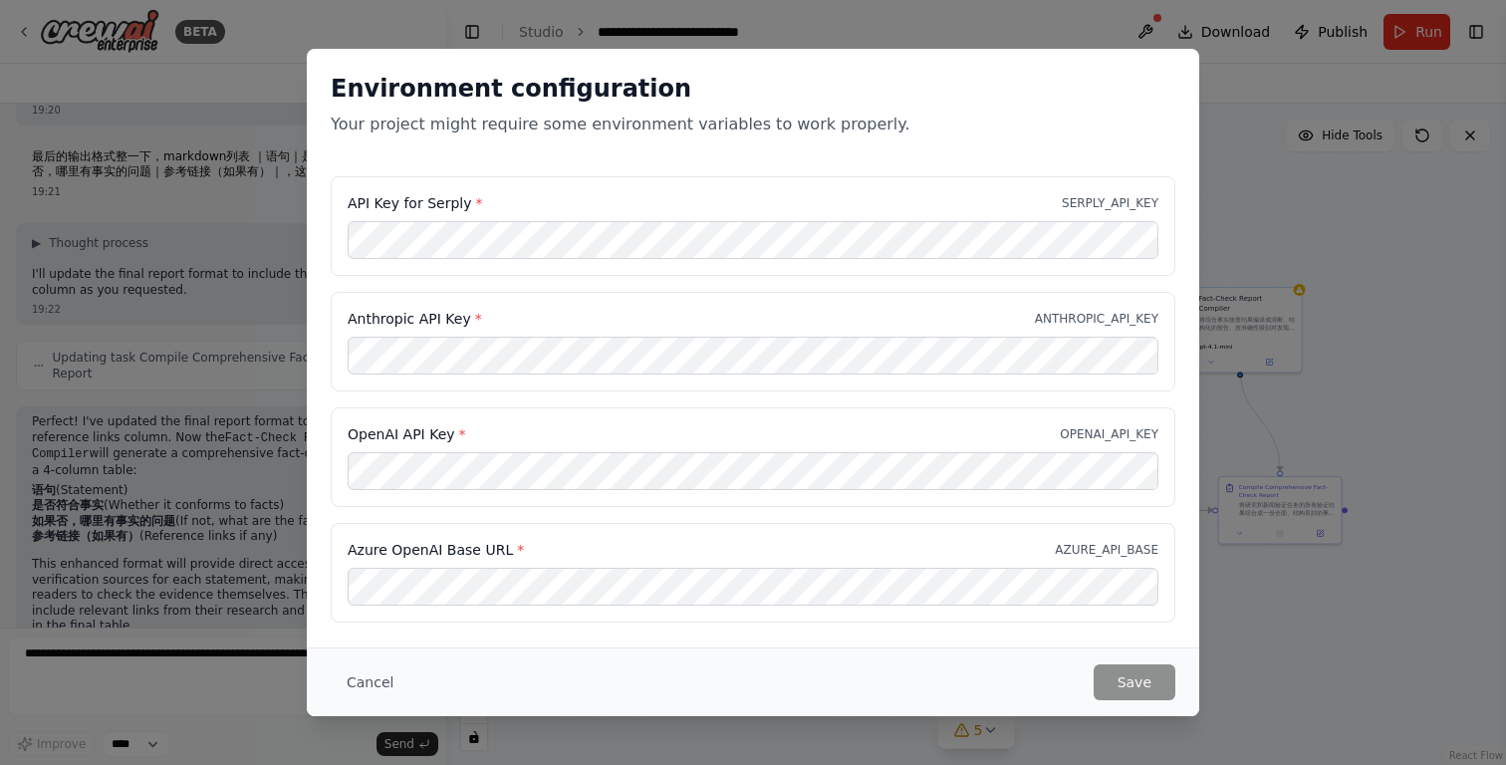
click at [1105, 199] on p "SERPLY_API_KEY" at bounding box center [1110, 203] width 97 height 16
copy p "SERPLY_API_KEY"
click at [382, 686] on button "Cancel" at bounding box center [370, 682] width 79 height 36
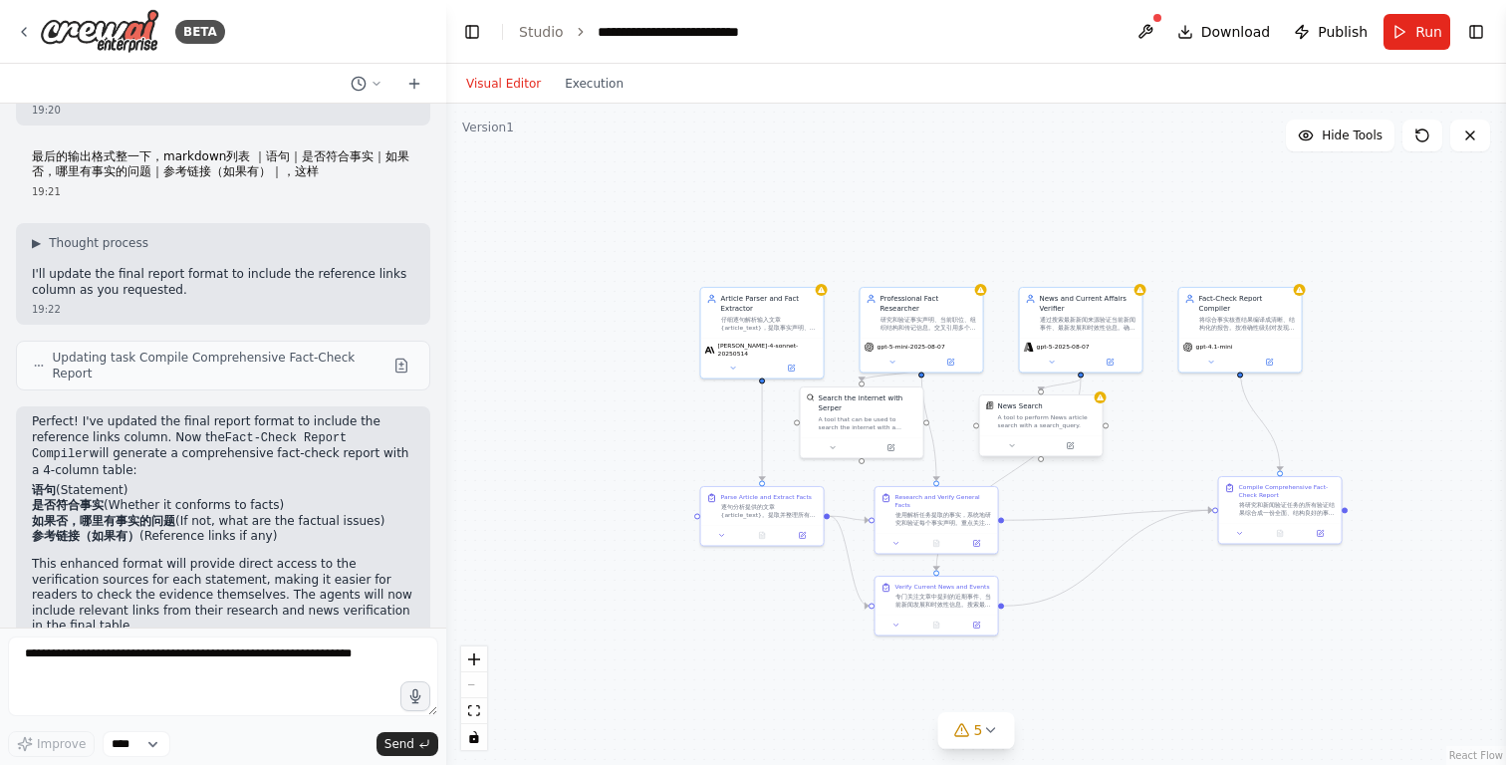
click at [1018, 430] on div "News Search A tool to perform News article search with a search_query." at bounding box center [1041, 415] width 123 height 40
click at [1078, 446] on button at bounding box center [1070, 445] width 57 height 12
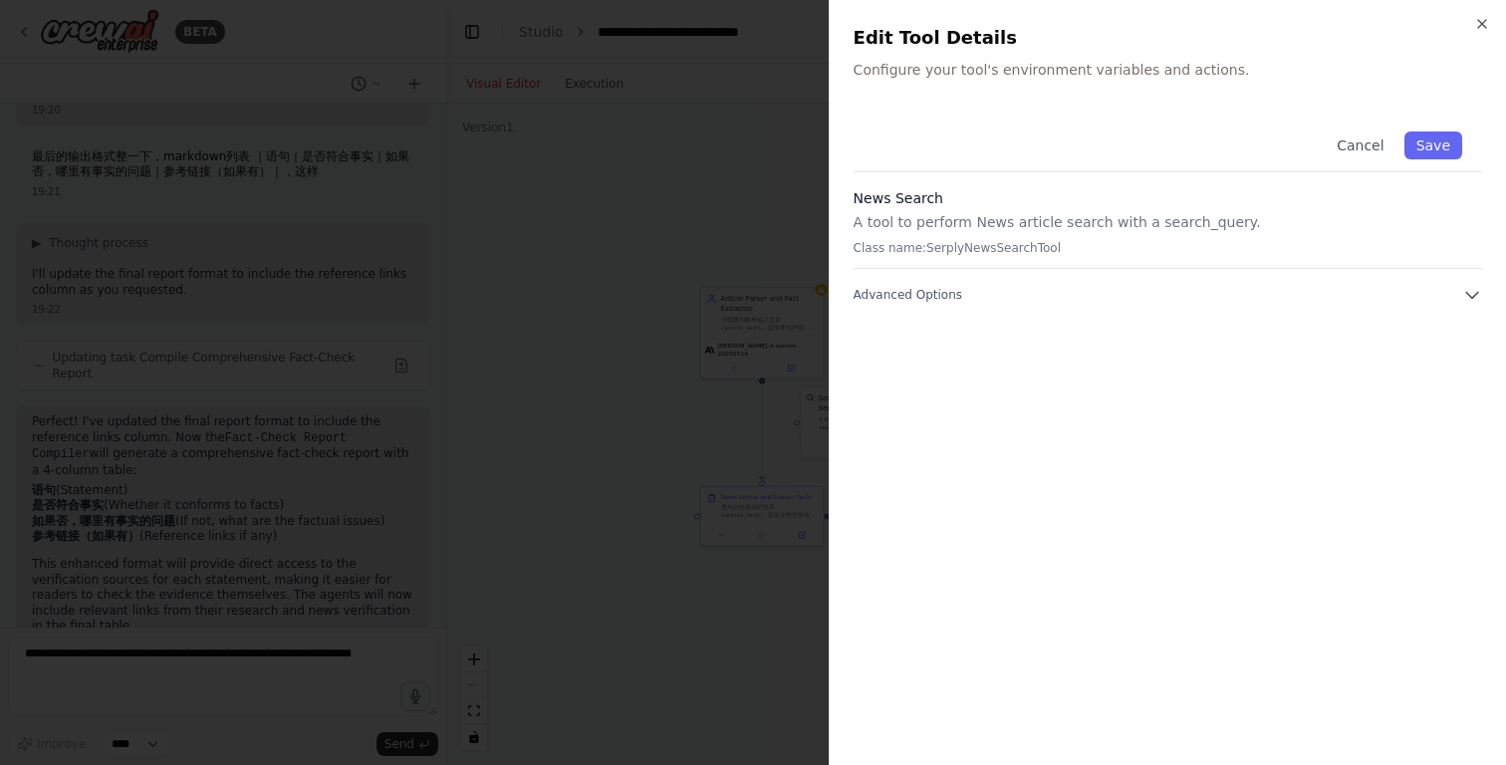
click at [1107, 83] on div "Close Edit Tool Details Configure your tool's environment variables and actions…" at bounding box center [1167, 382] width 677 height 765
click at [1107, 68] on p "Configure your tool's environment variables and actions." at bounding box center [1168, 70] width 628 height 20
click at [1053, 89] on div "Close Edit Tool Details Configure your tool's environment variables and actions…" at bounding box center [1167, 382] width 677 height 765
click at [883, 241] on p "Class name: SerplyNewsSearchTool" at bounding box center [1168, 248] width 628 height 16
click at [1448, 147] on button "Save" at bounding box center [1433, 145] width 58 height 28
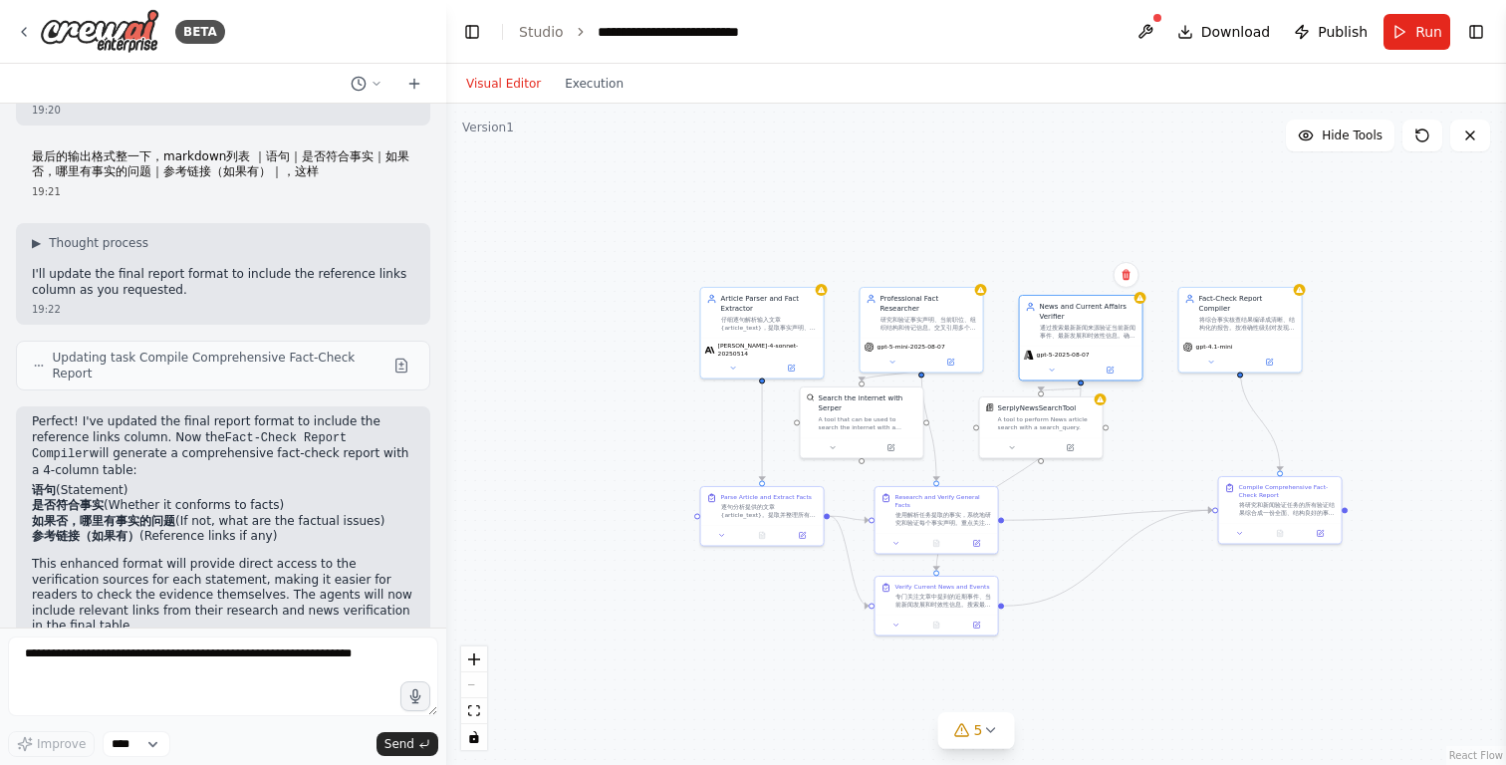
click at [1075, 318] on div "News and Current Affairs Verifier 通过搜索最新新闻来源验证当前新闻事件、最新发展和时效性信息。确保报道的事件确实发生，并被准…" at bounding box center [1088, 321] width 97 height 38
click at [1071, 451] on button at bounding box center [1070, 445] width 57 height 12
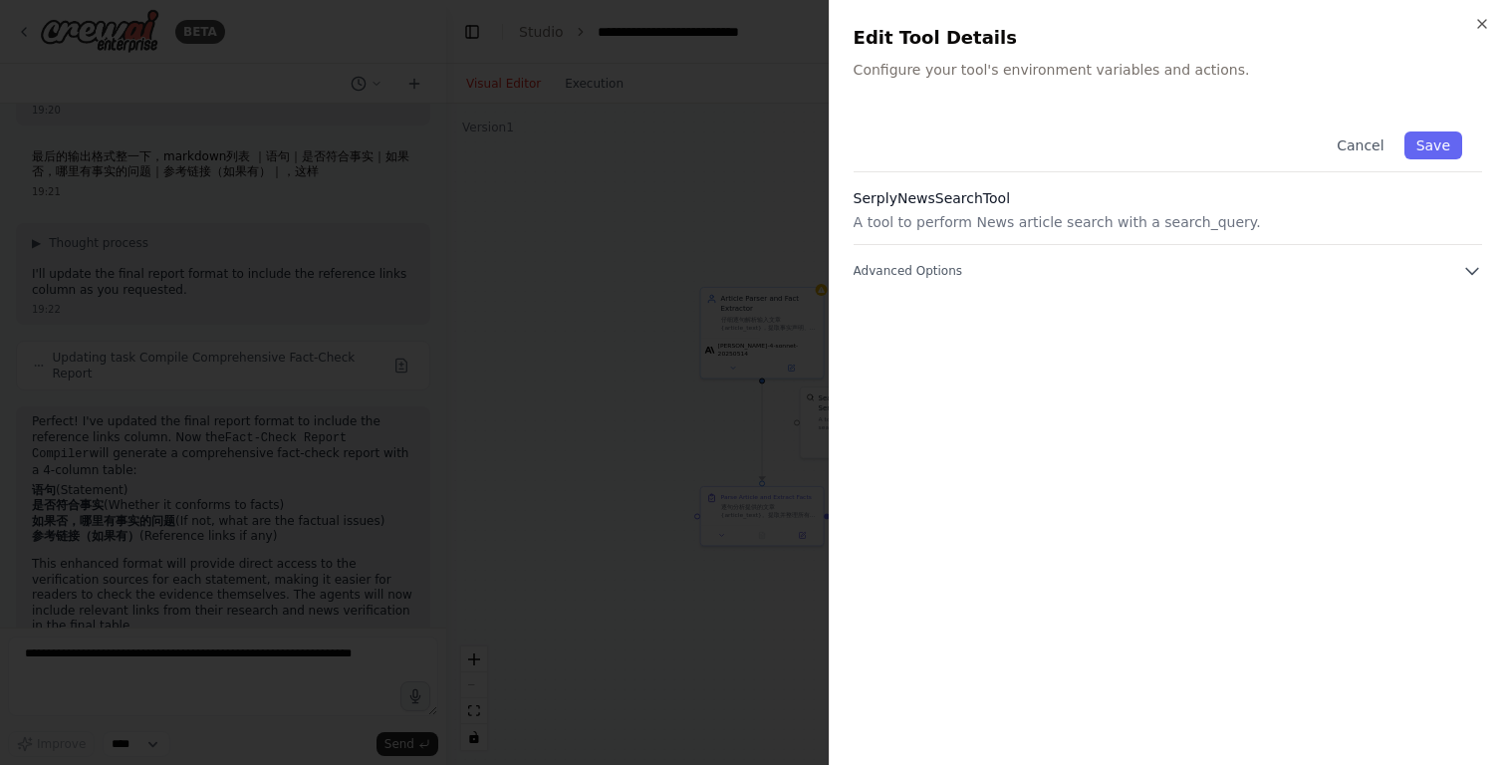
click at [990, 165] on div "Cancel Save" at bounding box center [1168, 142] width 628 height 61
click at [971, 154] on div "Cancel Save" at bounding box center [1168, 142] width 628 height 61
click at [876, 76] on p "Configure your tool's environment variables and actions." at bounding box center [1168, 70] width 628 height 20
click at [876, 70] on p "Configure your tool's environment variables and actions." at bounding box center [1168, 70] width 628 height 20
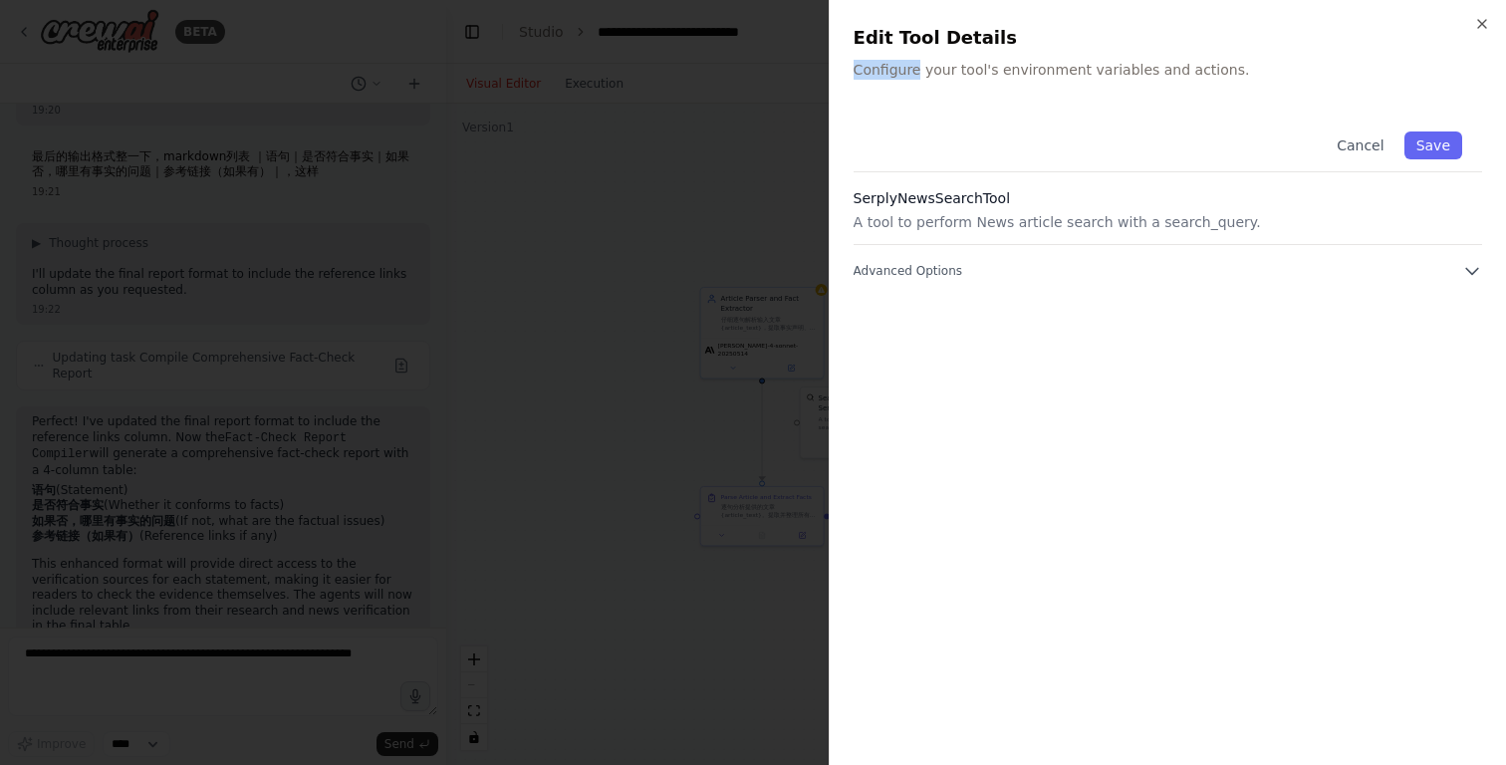
click at [876, 70] on p "Configure your tool's environment variables and actions." at bounding box center [1168, 70] width 628 height 20
click at [886, 218] on p "A tool to perform News article search with a search_query." at bounding box center [1168, 222] width 628 height 20
click at [886, 270] on span "Advanced Options" at bounding box center [908, 271] width 109 height 16
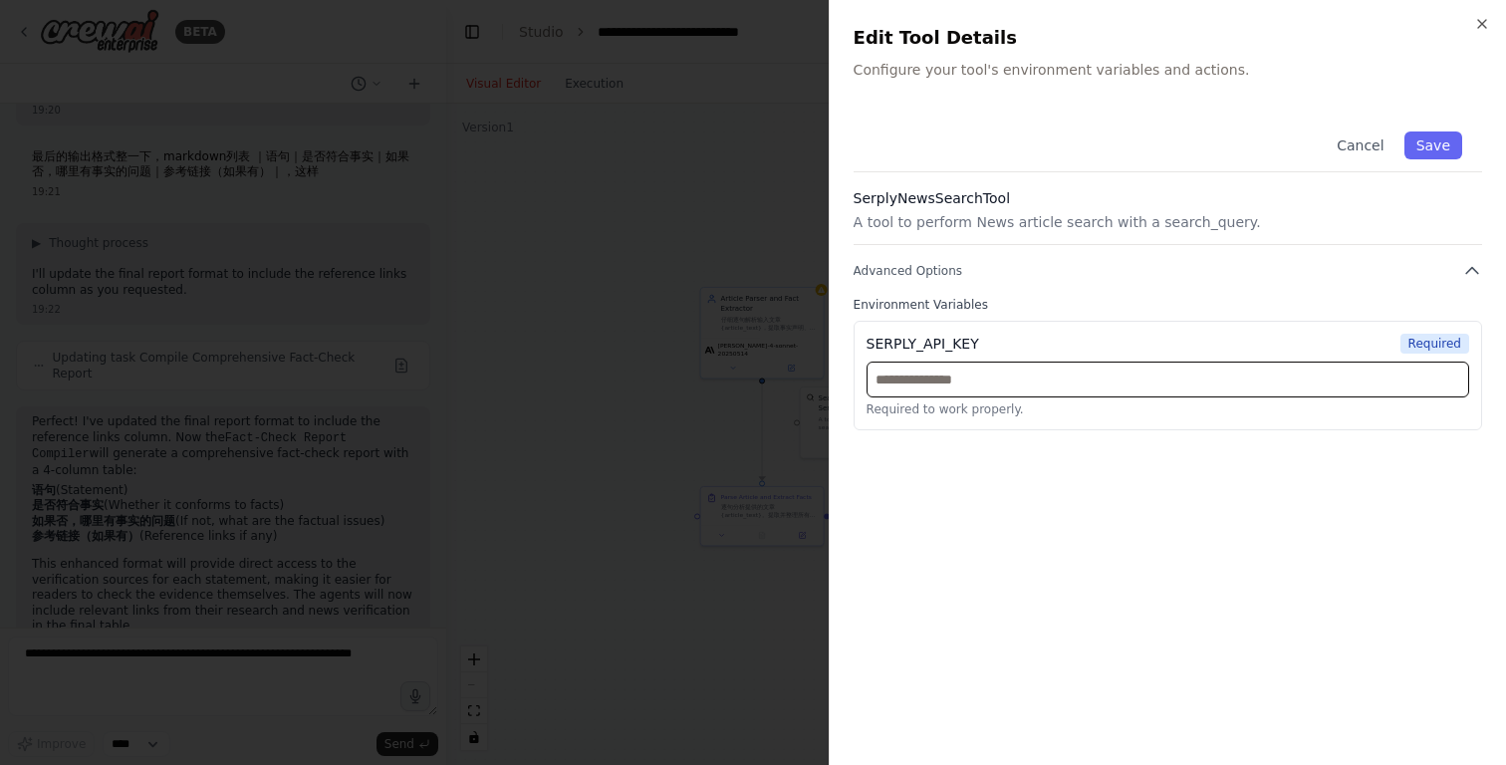
click at [933, 388] on input "text" at bounding box center [1167, 380] width 603 height 36
paste input "**********"
type input "**********"
click at [1260, 280] on button "Advanced Options" at bounding box center [1168, 271] width 628 height 20
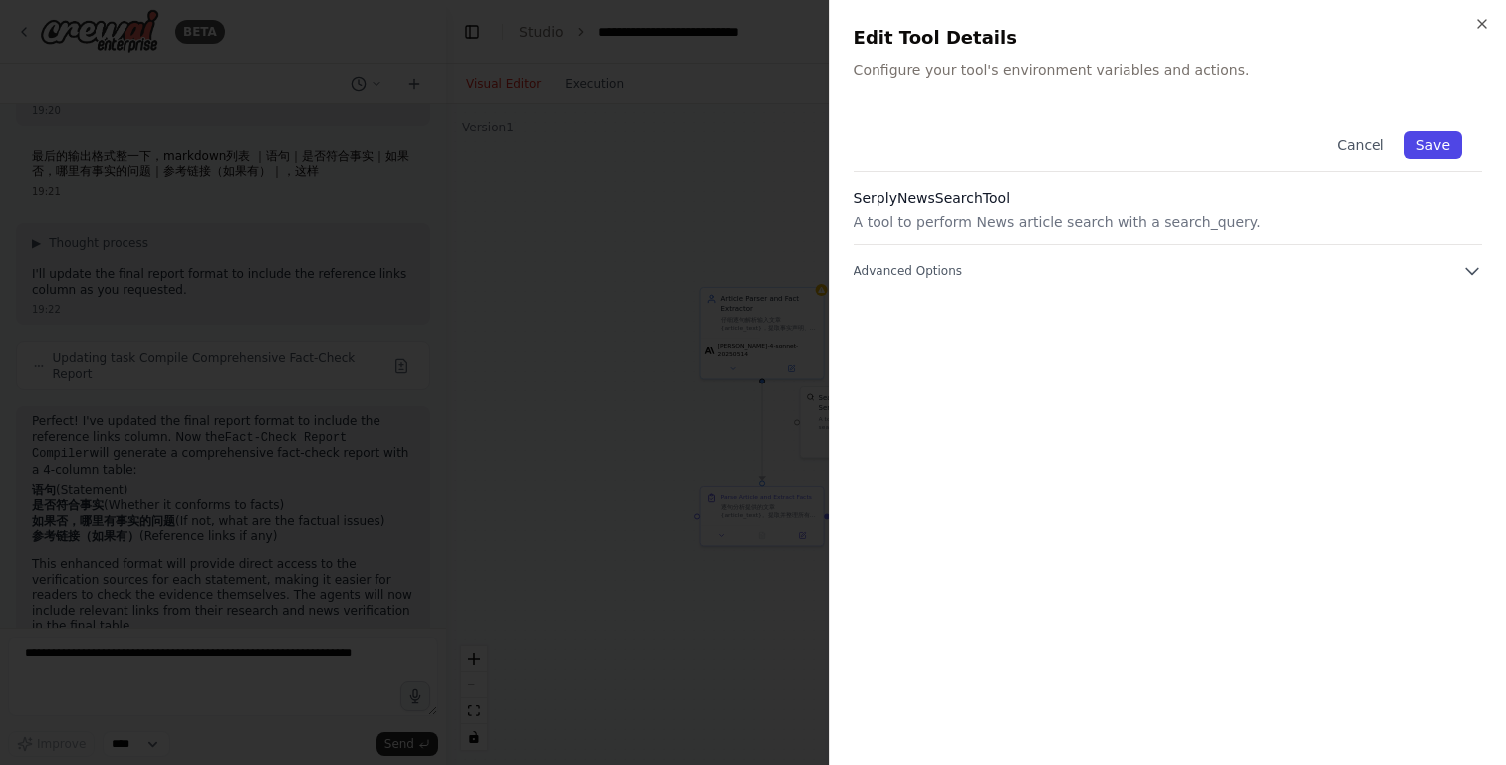
click at [1429, 149] on button "Save" at bounding box center [1433, 145] width 58 height 28
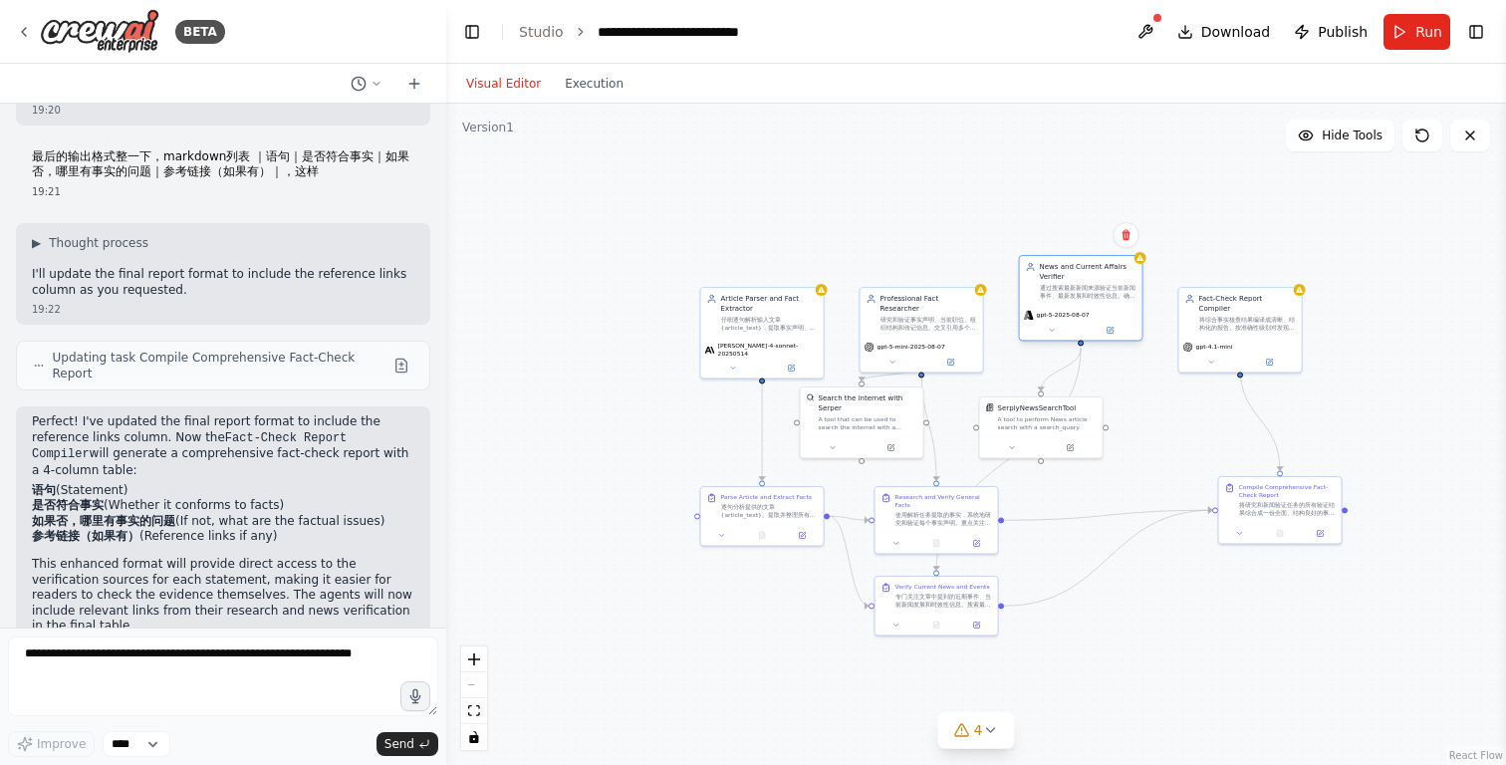
drag, startPoint x: 1089, startPoint y: 334, endPoint x: 1089, endPoint y: 297, distance: 36.8
click at [1089, 297] on div "通过搜索最新新闻来源验证当前新闻事件、最新发展和时效性信息。确保报道的事件确实发生，并被准确描述。" at bounding box center [1088, 292] width 97 height 16
click at [1054, 204] on div ".deletable-edge-delete-btn { width: 20px; height: 20px; border: 0px solid #ffff…" at bounding box center [976, 434] width 1060 height 661
drag, startPoint x: 1070, startPoint y: 285, endPoint x: 1070, endPoint y: 308, distance: 22.9
click at [1070, 308] on div "通过搜索最新新闻来源验证当前新闻事件、最新发展和时效性信息。确保报道的事件确实发生，并被准确描述。" at bounding box center [1088, 312] width 97 height 16
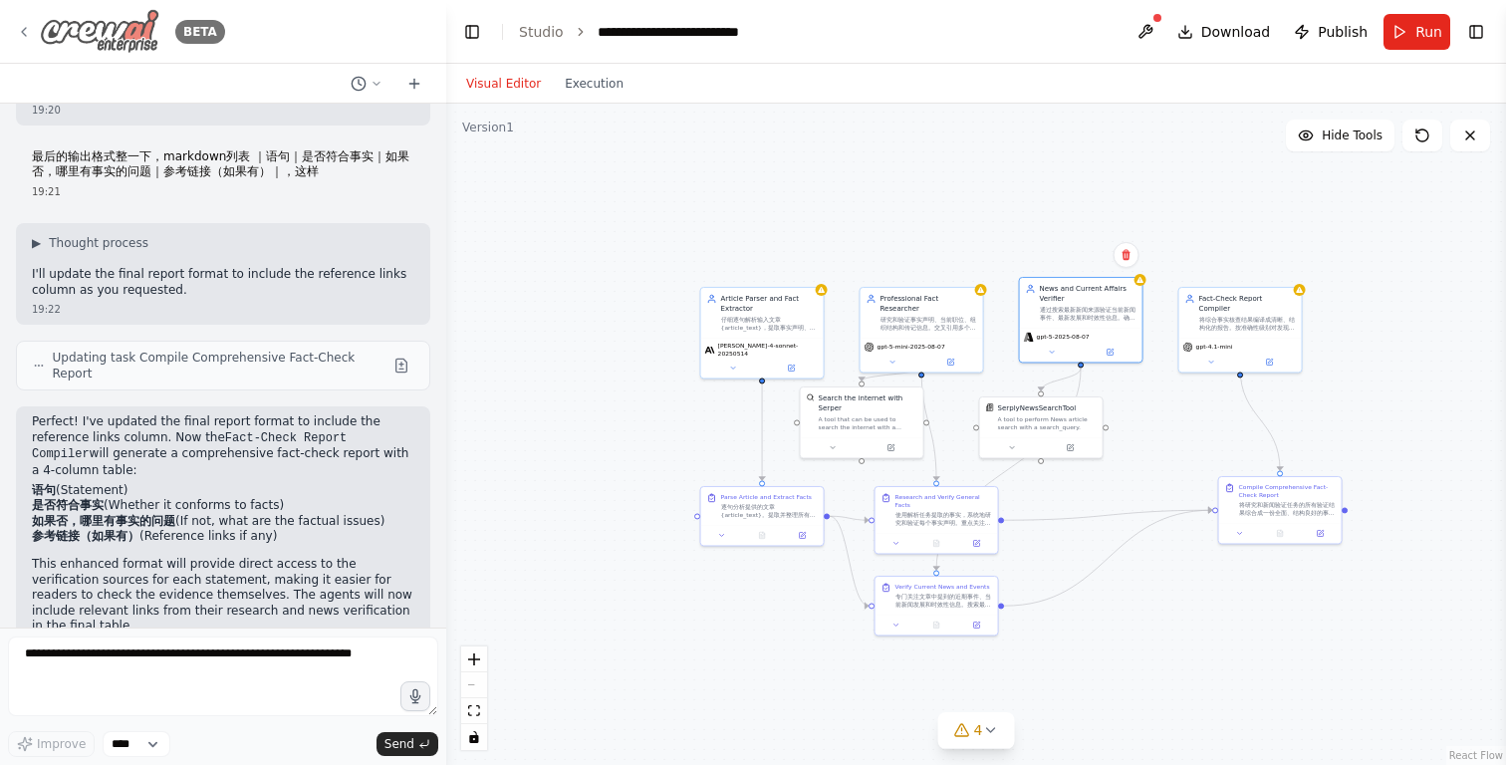
click at [32, 32] on div "BETA" at bounding box center [120, 31] width 209 height 45
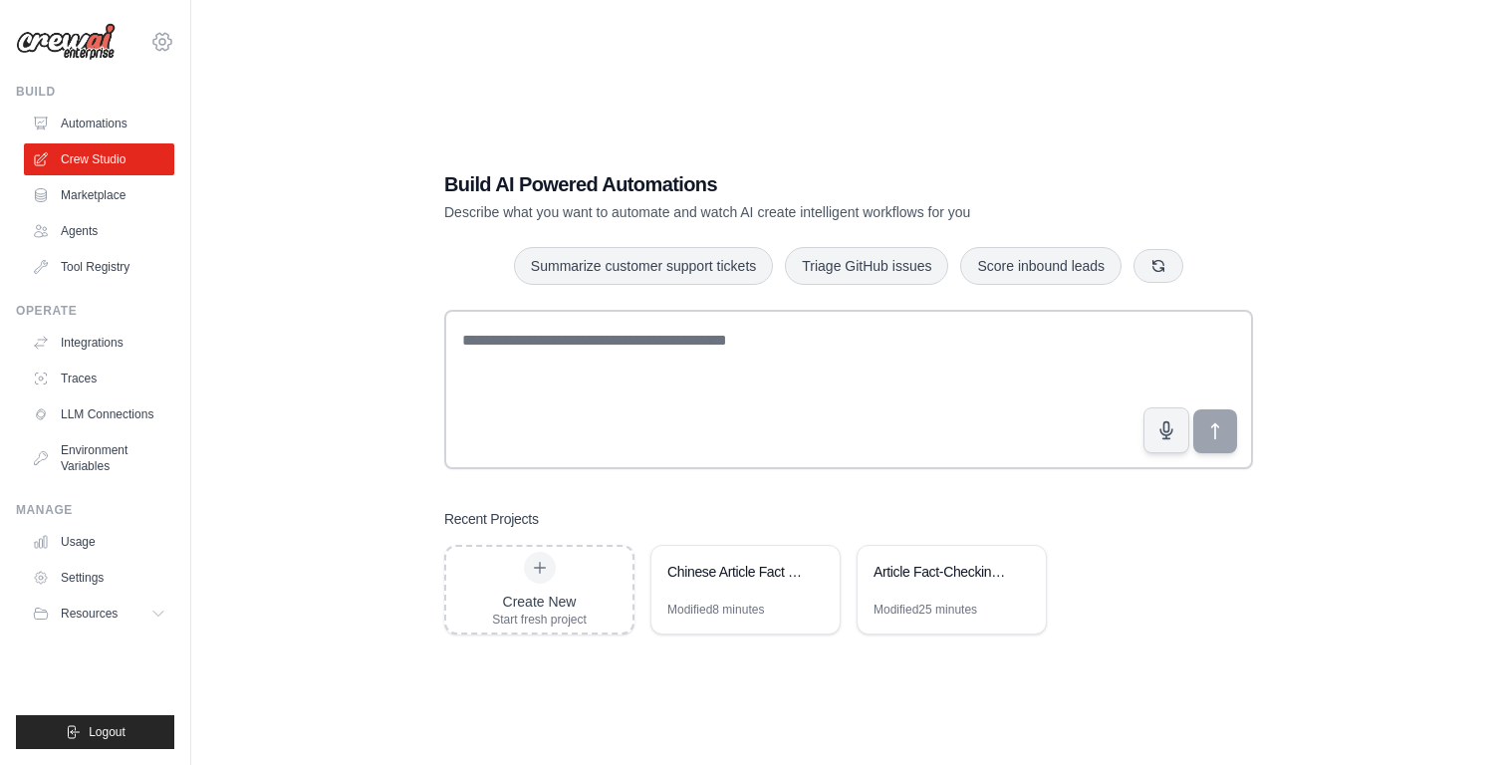
click at [163, 37] on icon at bounding box center [162, 42] width 24 height 24
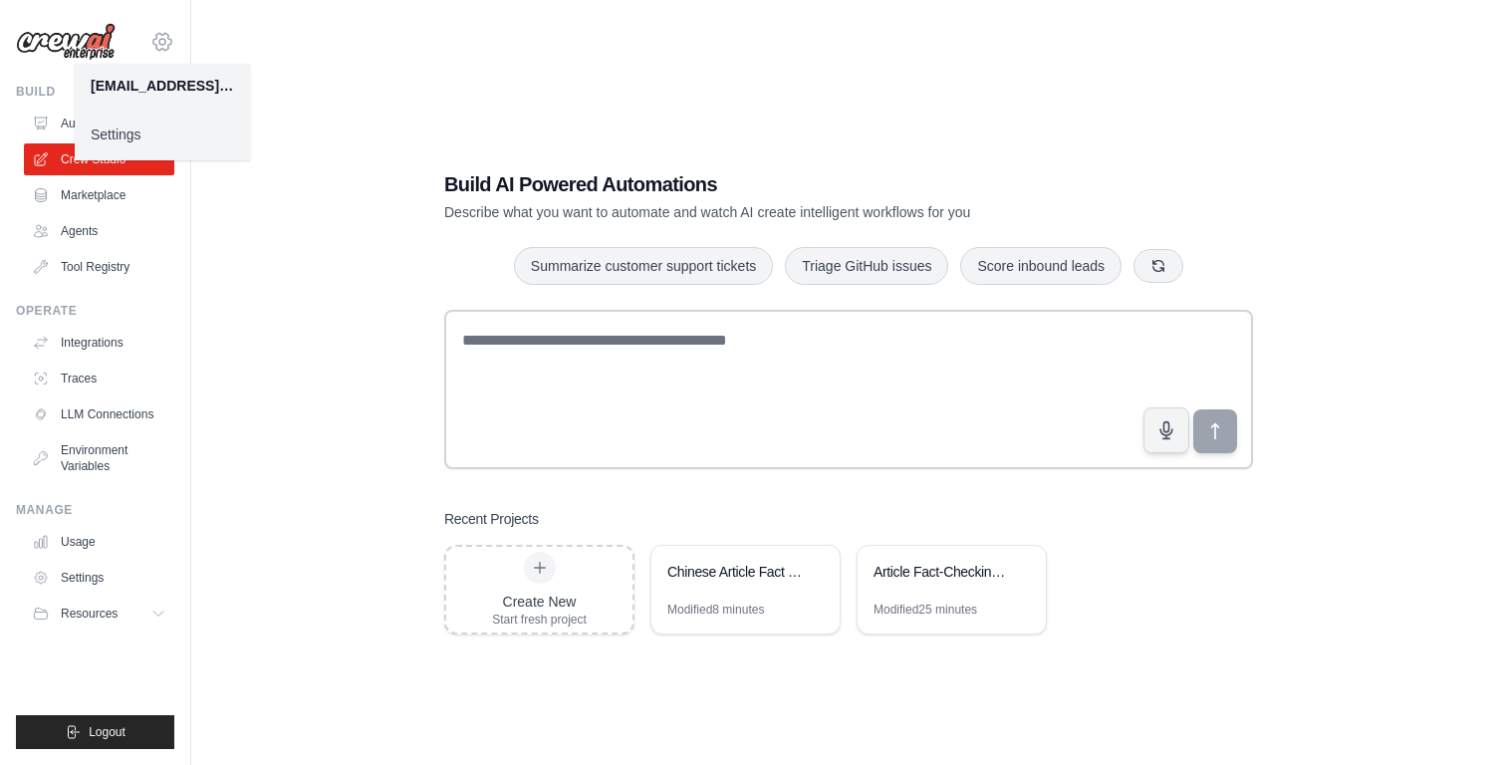
click at [163, 37] on icon at bounding box center [162, 42] width 24 height 24
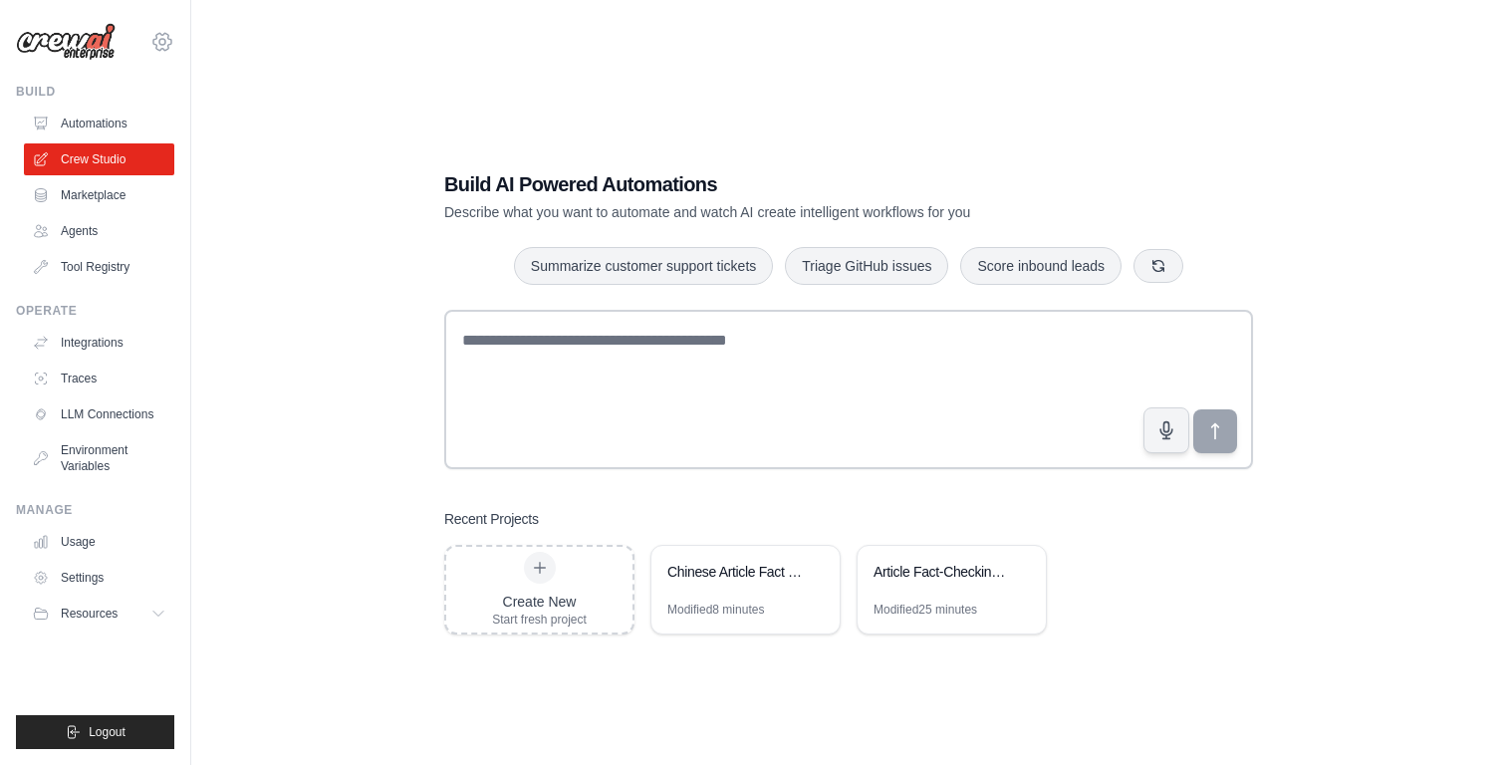
click at [166, 35] on icon at bounding box center [162, 42] width 24 height 24
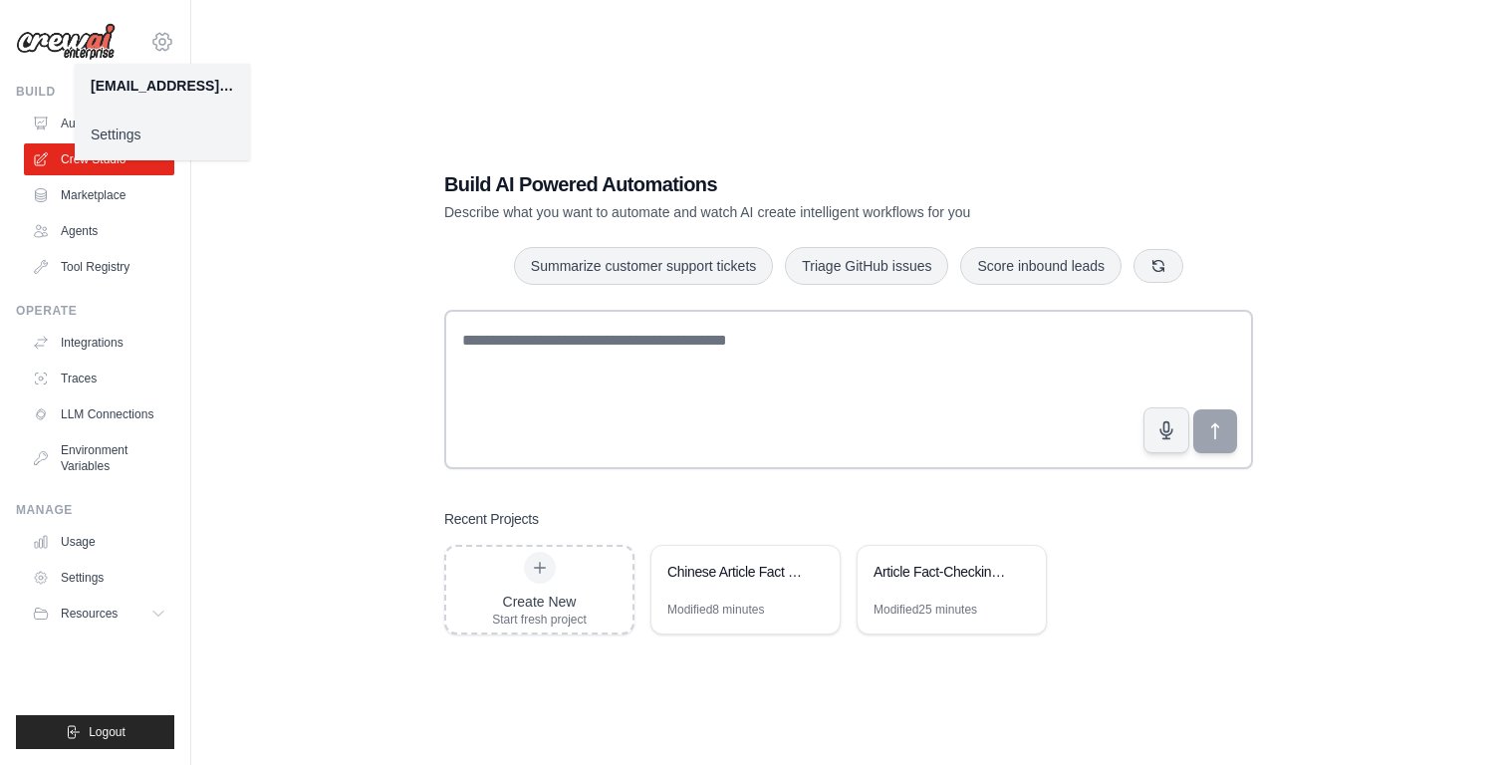
click at [166, 35] on icon at bounding box center [162, 42] width 24 height 24
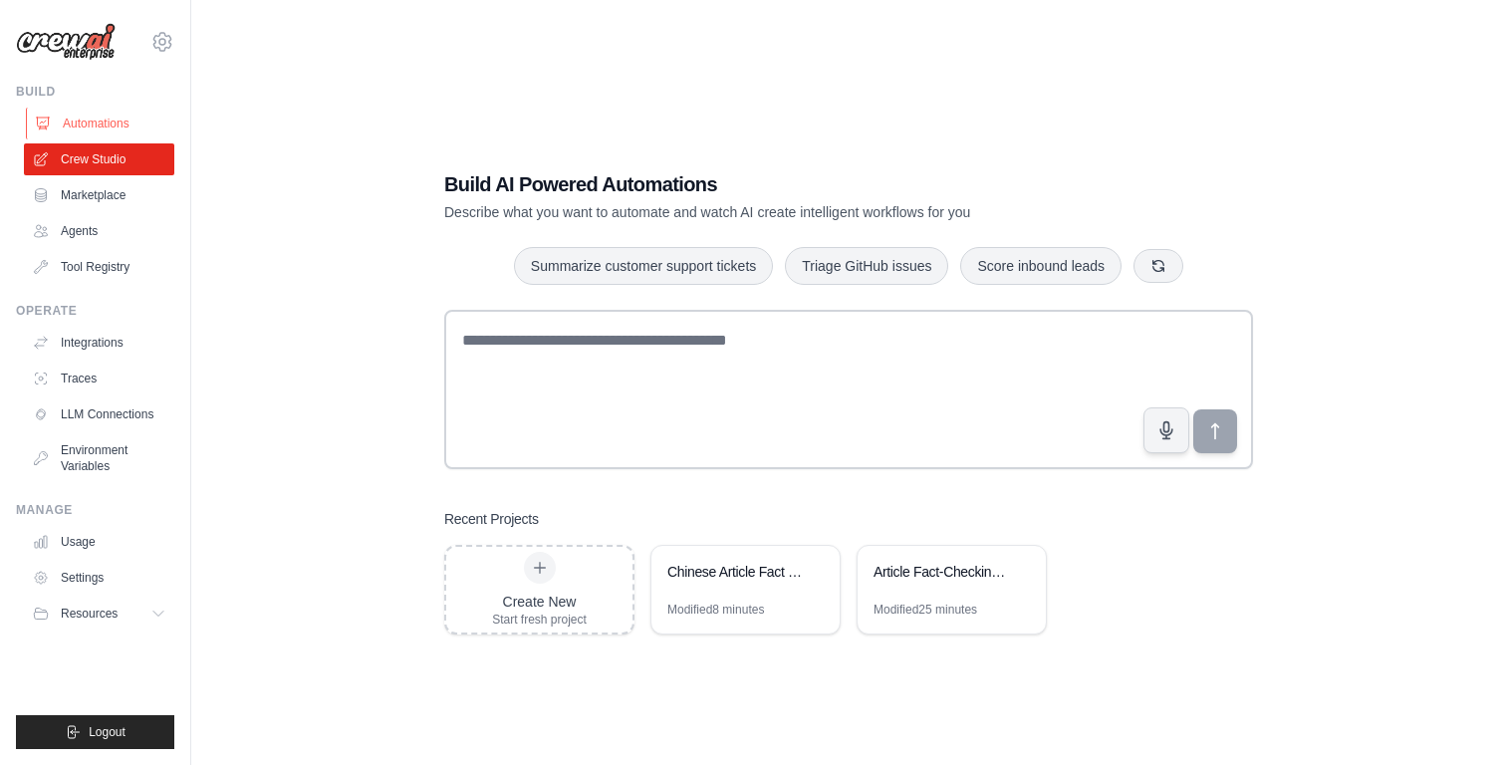
click at [134, 128] on link "Automations" at bounding box center [101, 124] width 150 height 32
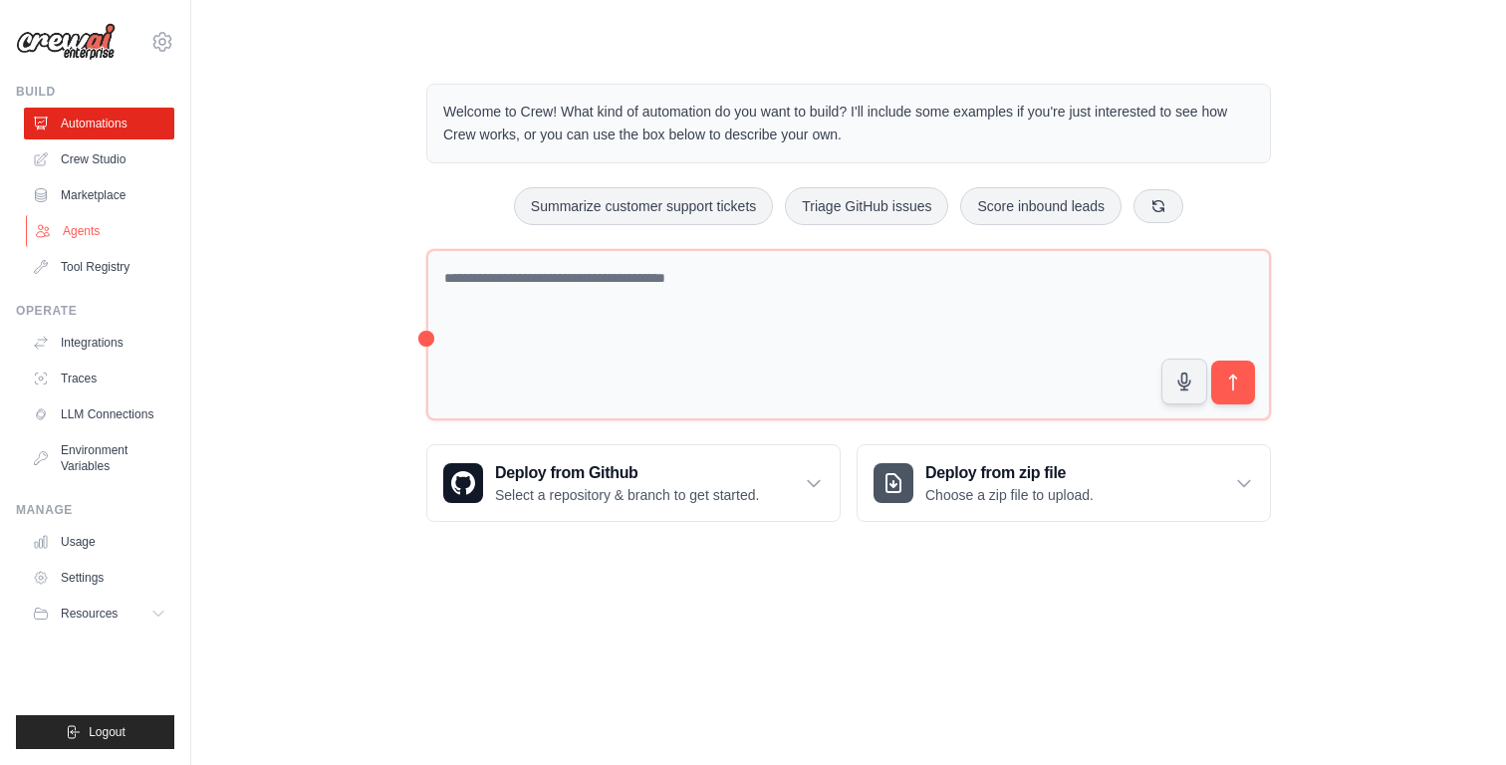
click at [106, 238] on link "Agents" at bounding box center [101, 231] width 150 height 32
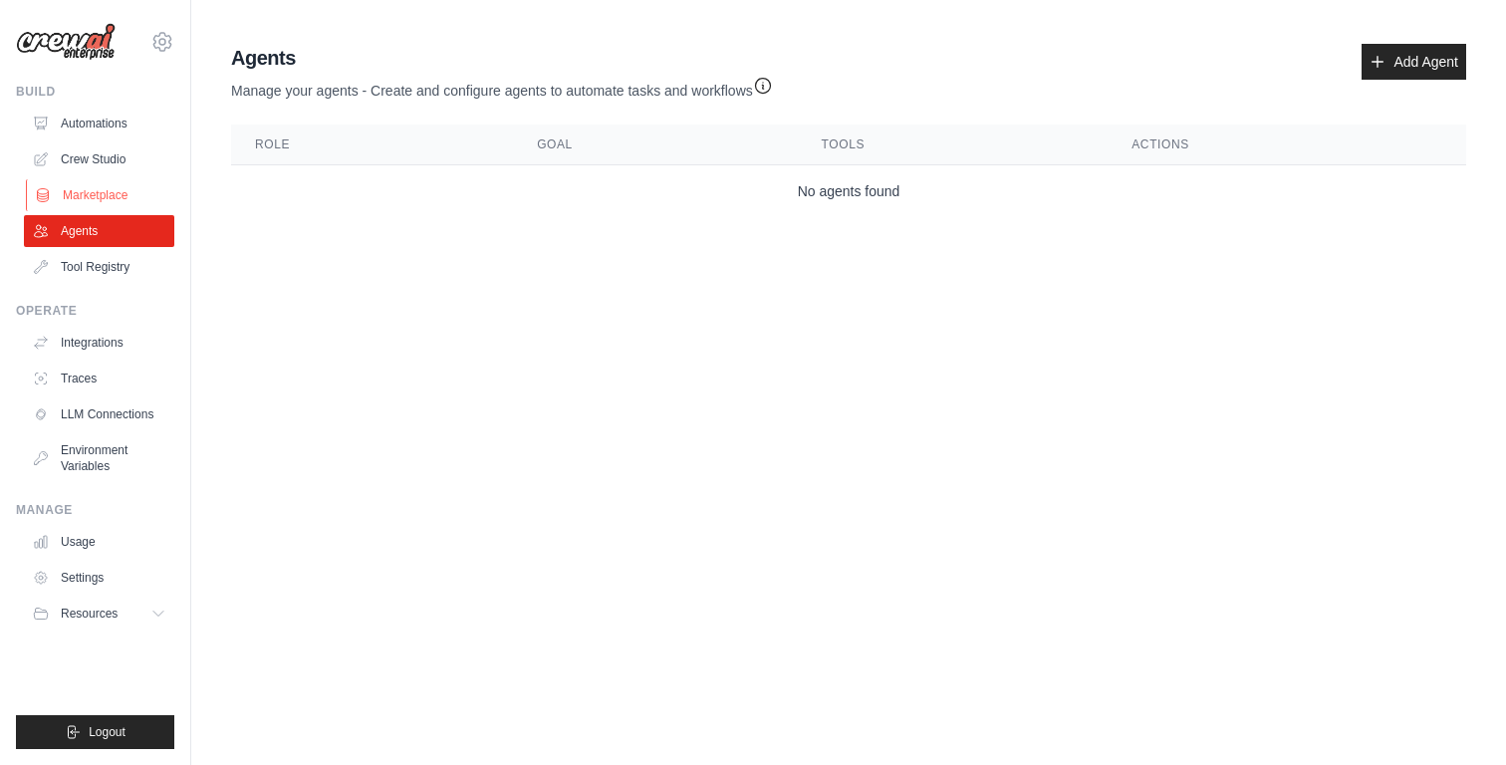
click at [114, 188] on link "Marketplace" at bounding box center [101, 195] width 150 height 32
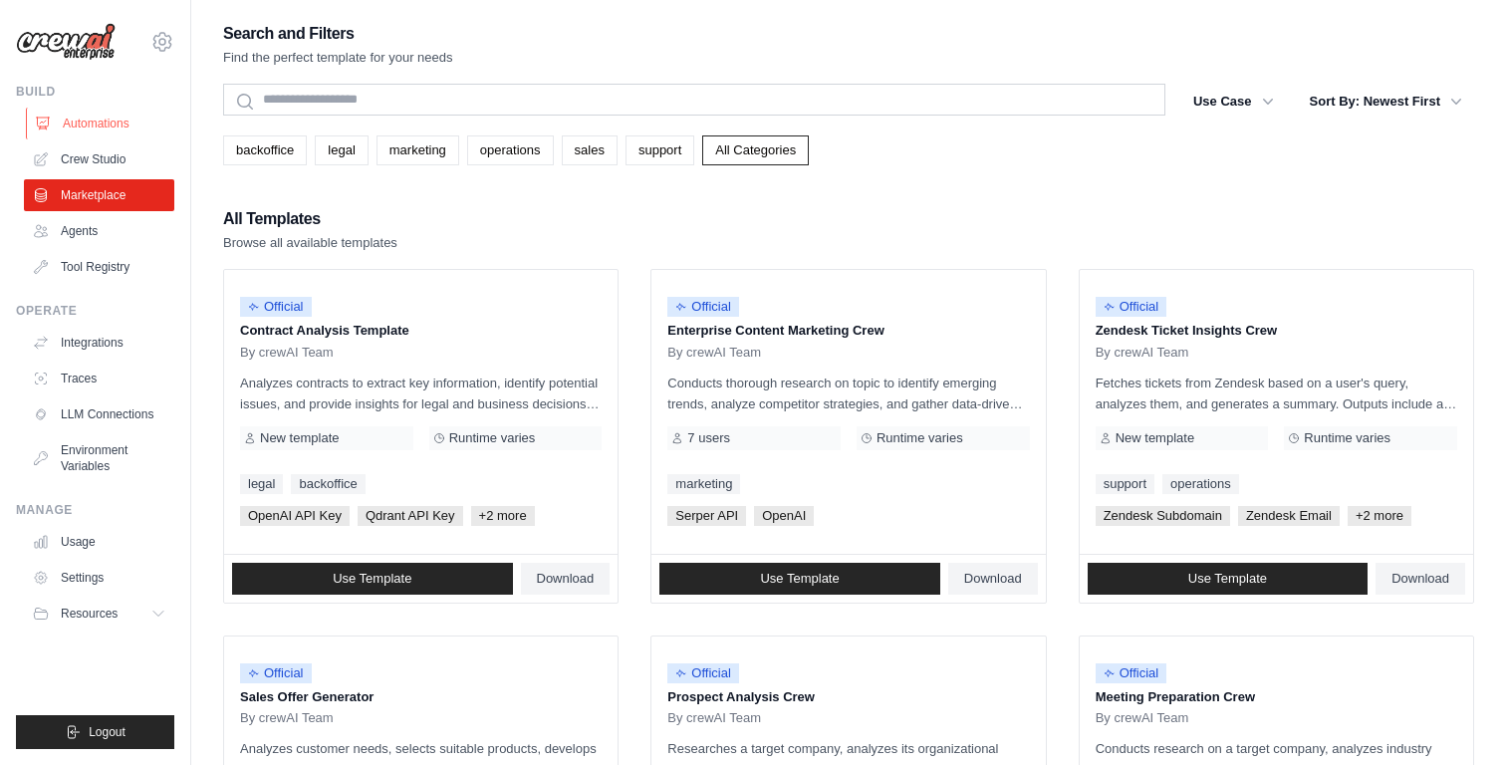
click at [107, 127] on link "Automations" at bounding box center [101, 124] width 150 height 32
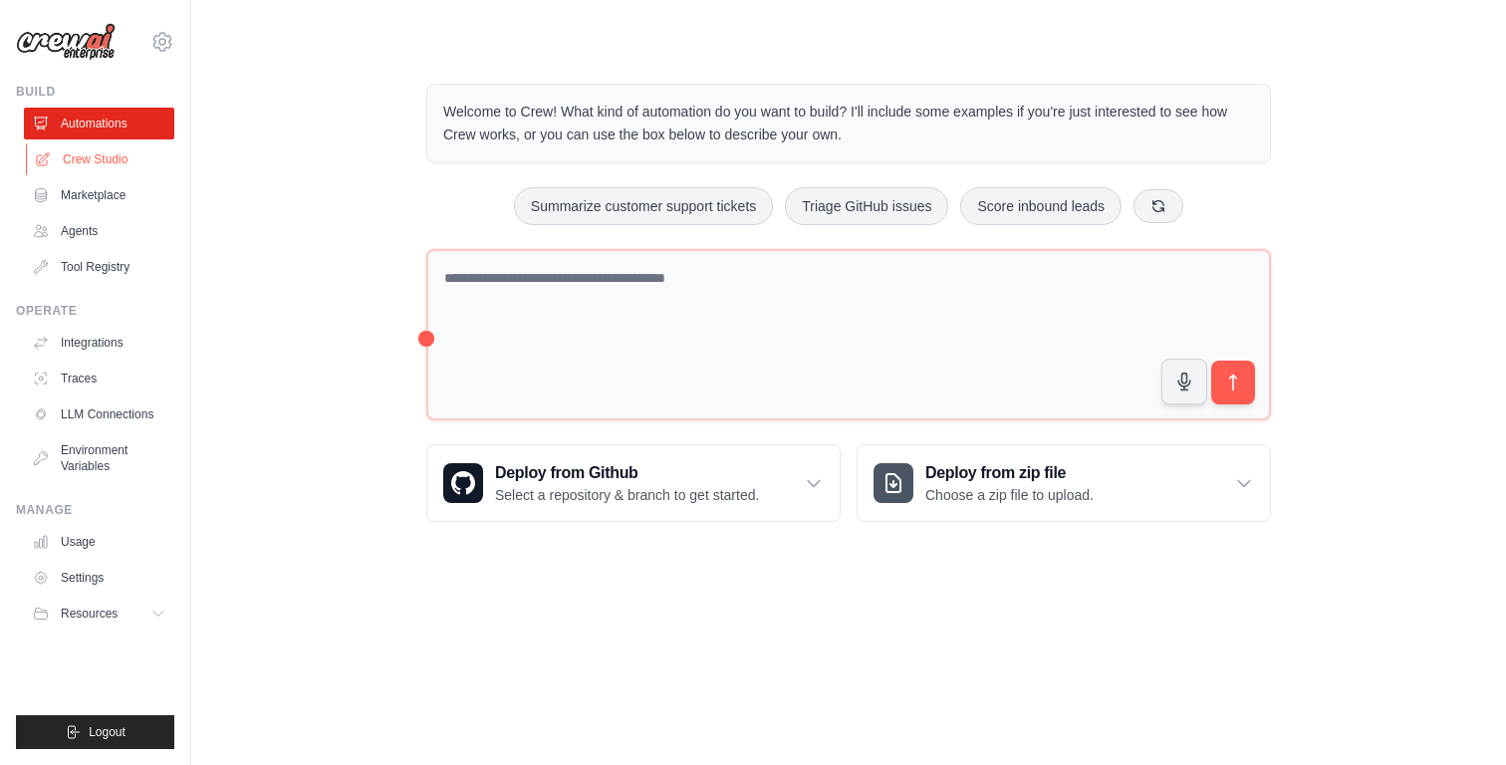
click at [125, 160] on link "Crew Studio" at bounding box center [101, 159] width 150 height 32
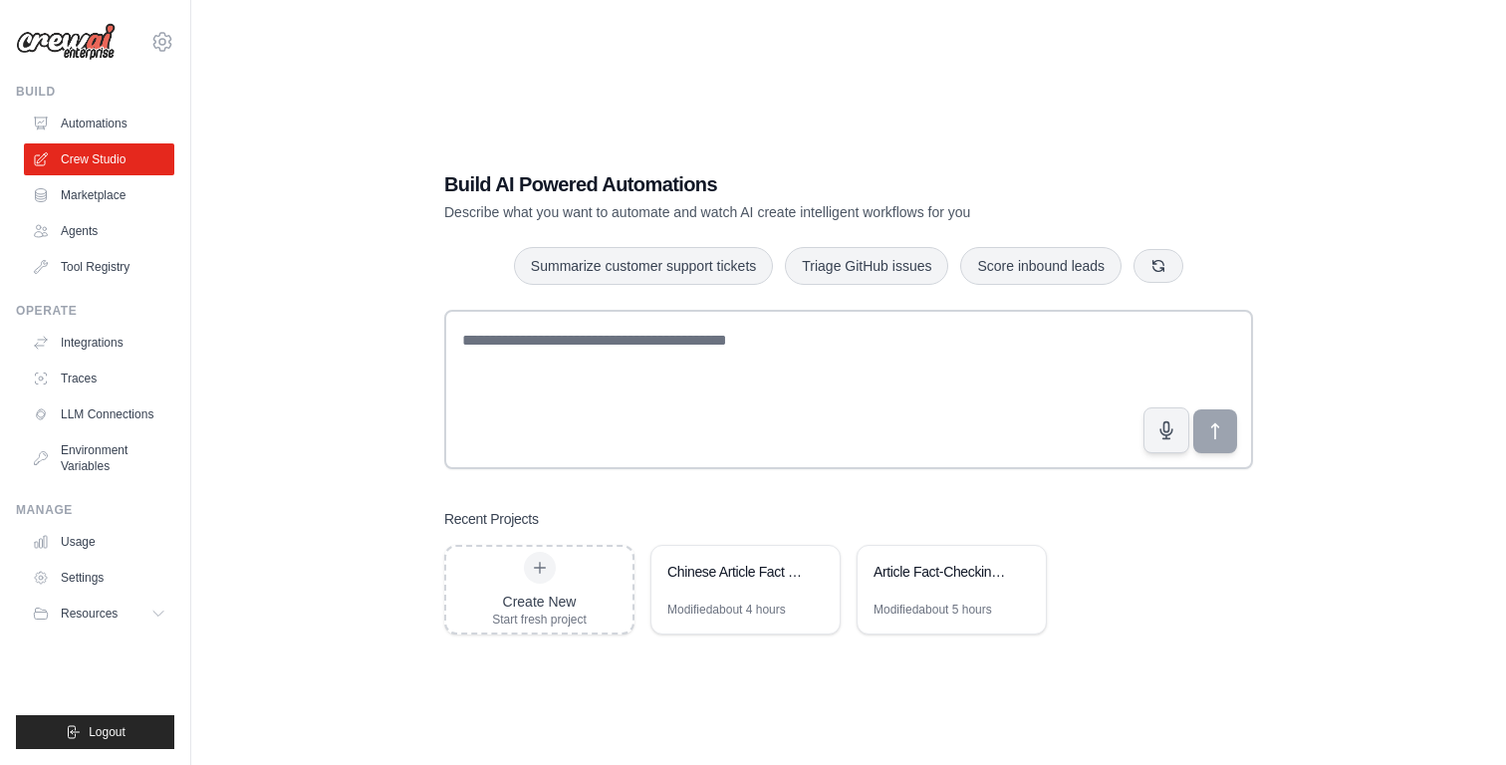
click at [763, 588] on div "Chinese Article Fact Checker" at bounding box center [745, 574] width 188 height 56
click at [88, 121] on link "Automations" at bounding box center [101, 124] width 150 height 32
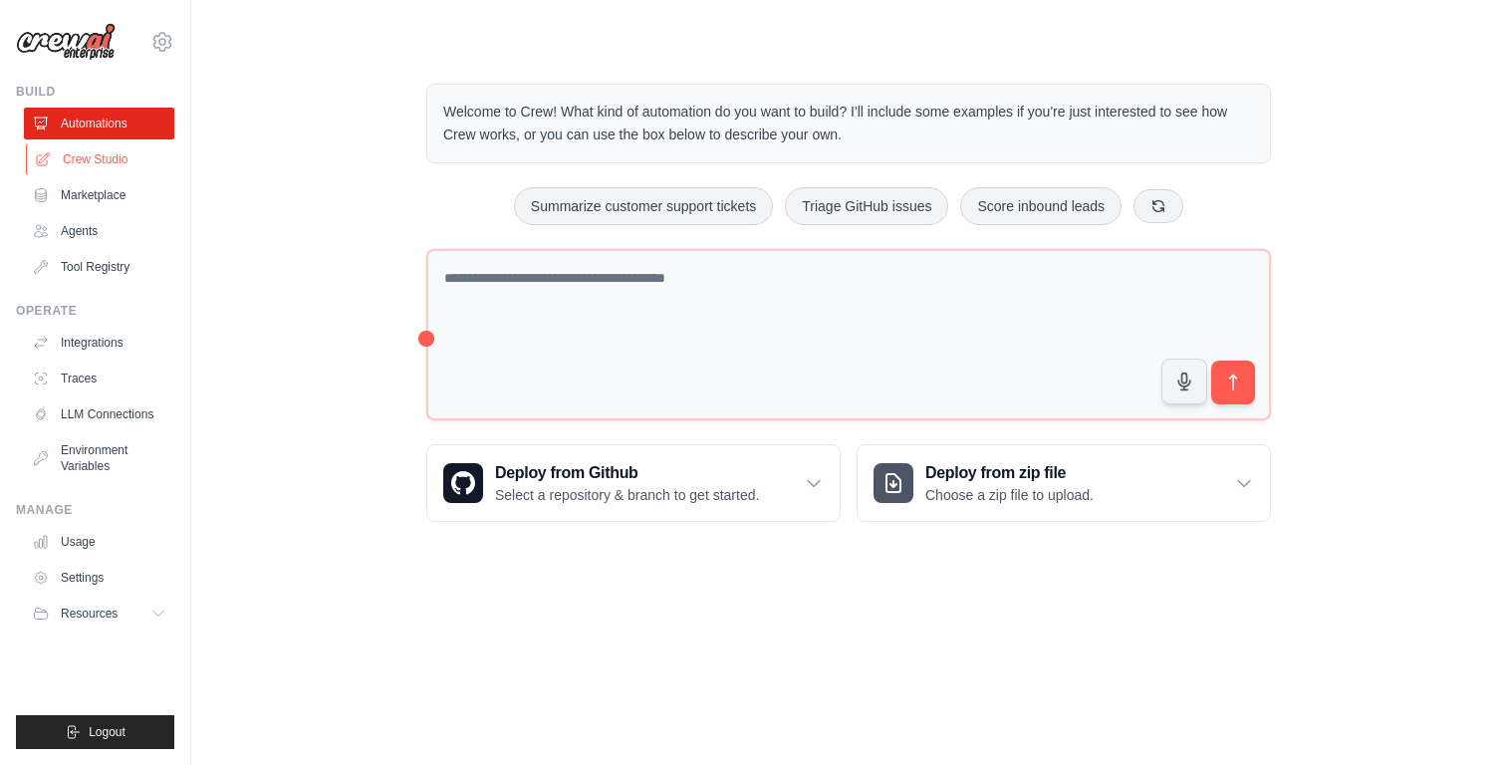
click at [120, 155] on link "Crew Studio" at bounding box center [101, 159] width 150 height 32
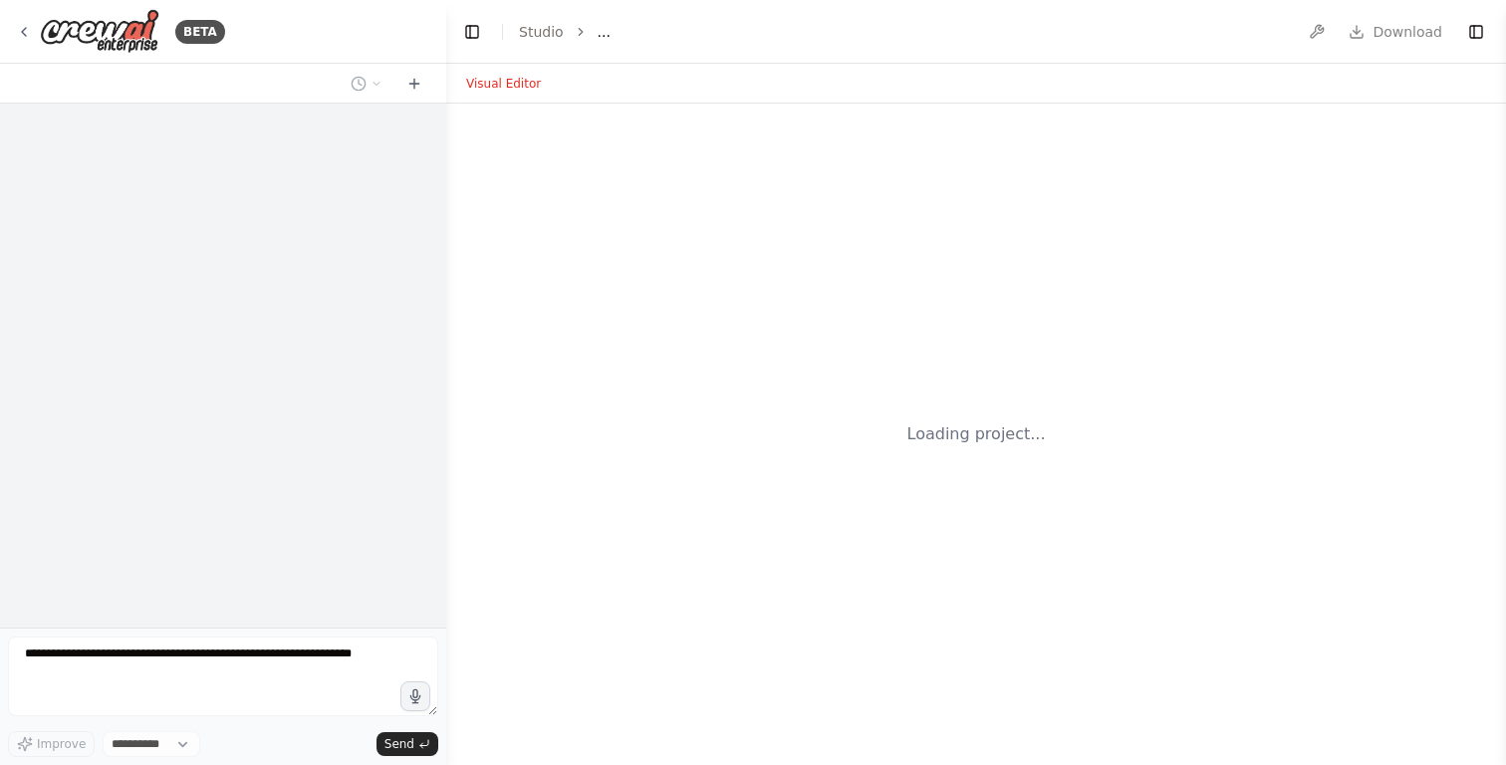
select select "****"
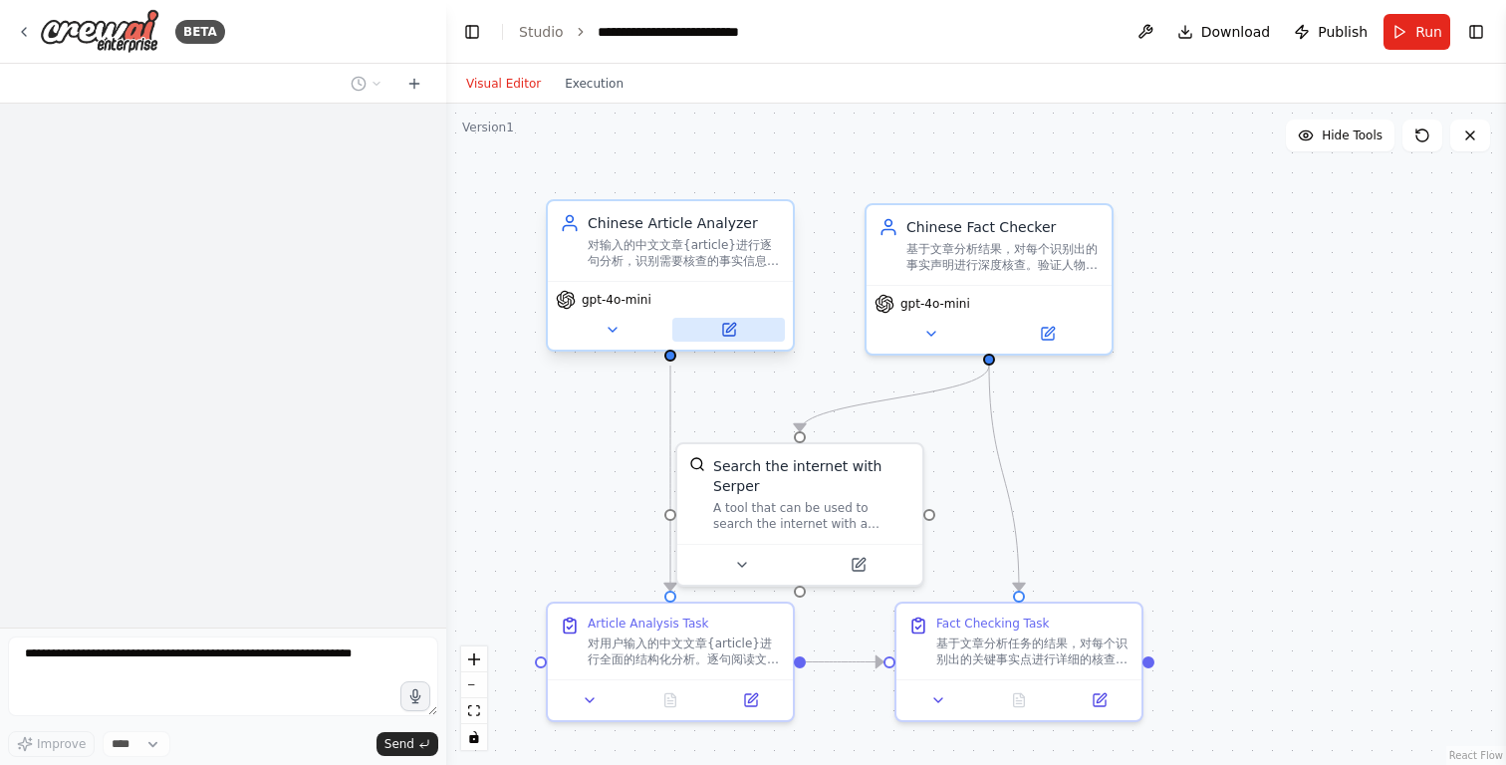
scroll to position [1121, 0]
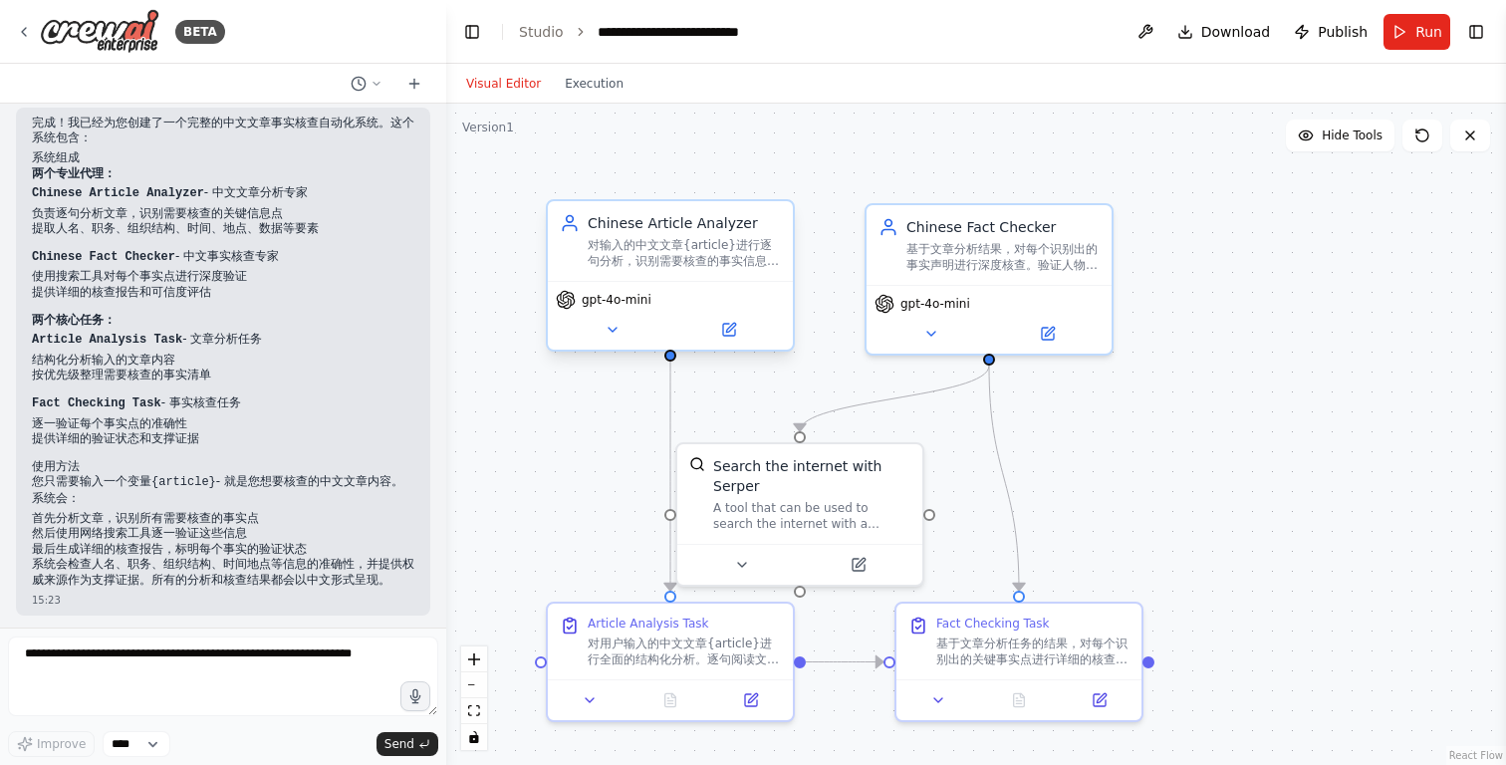
click at [610, 306] on span "gpt-4o-mini" at bounding box center [617, 300] width 70 height 16
click at [611, 336] on icon at bounding box center [613, 330] width 16 height 16
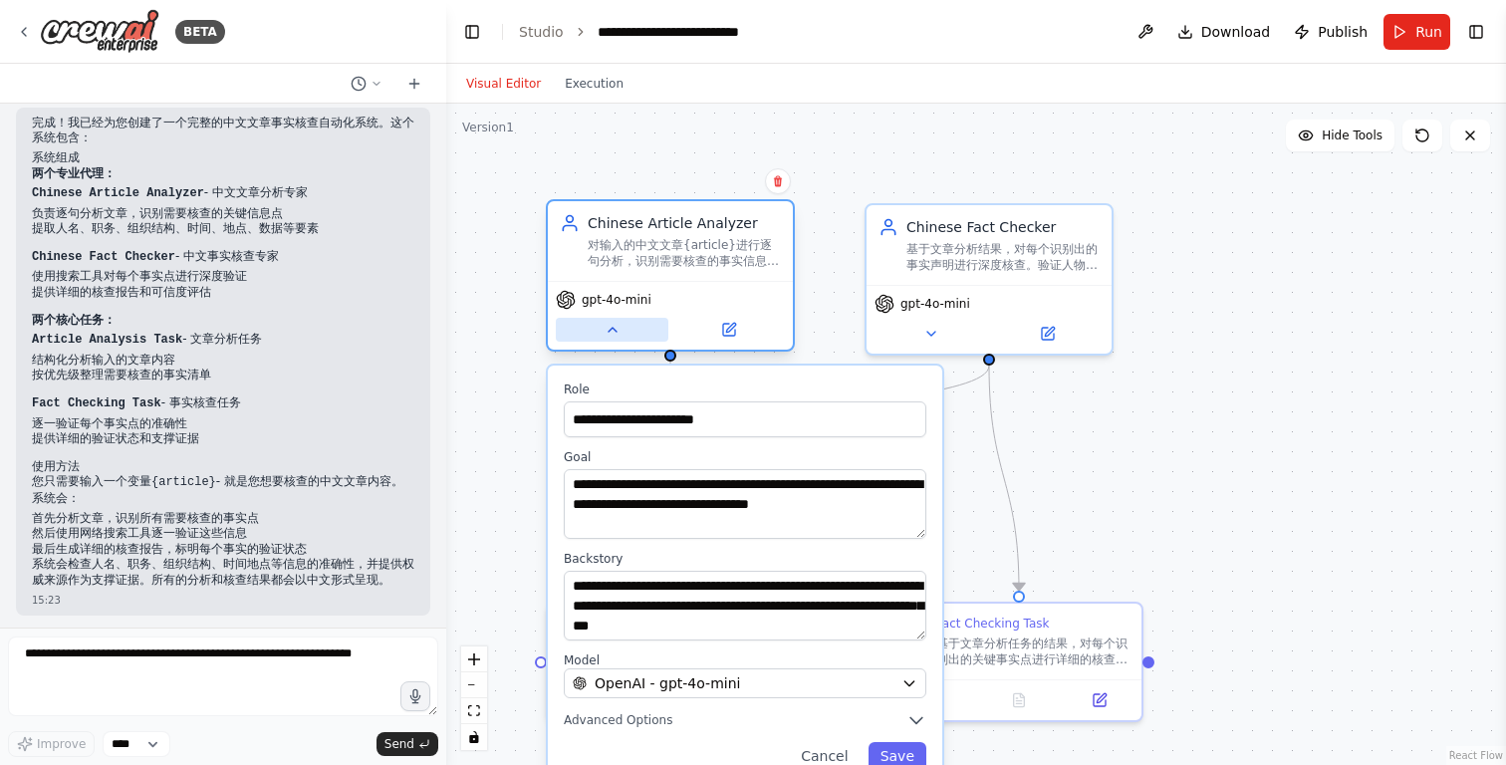
click at [611, 336] on icon at bounding box center [613, 330] width 16 height 16
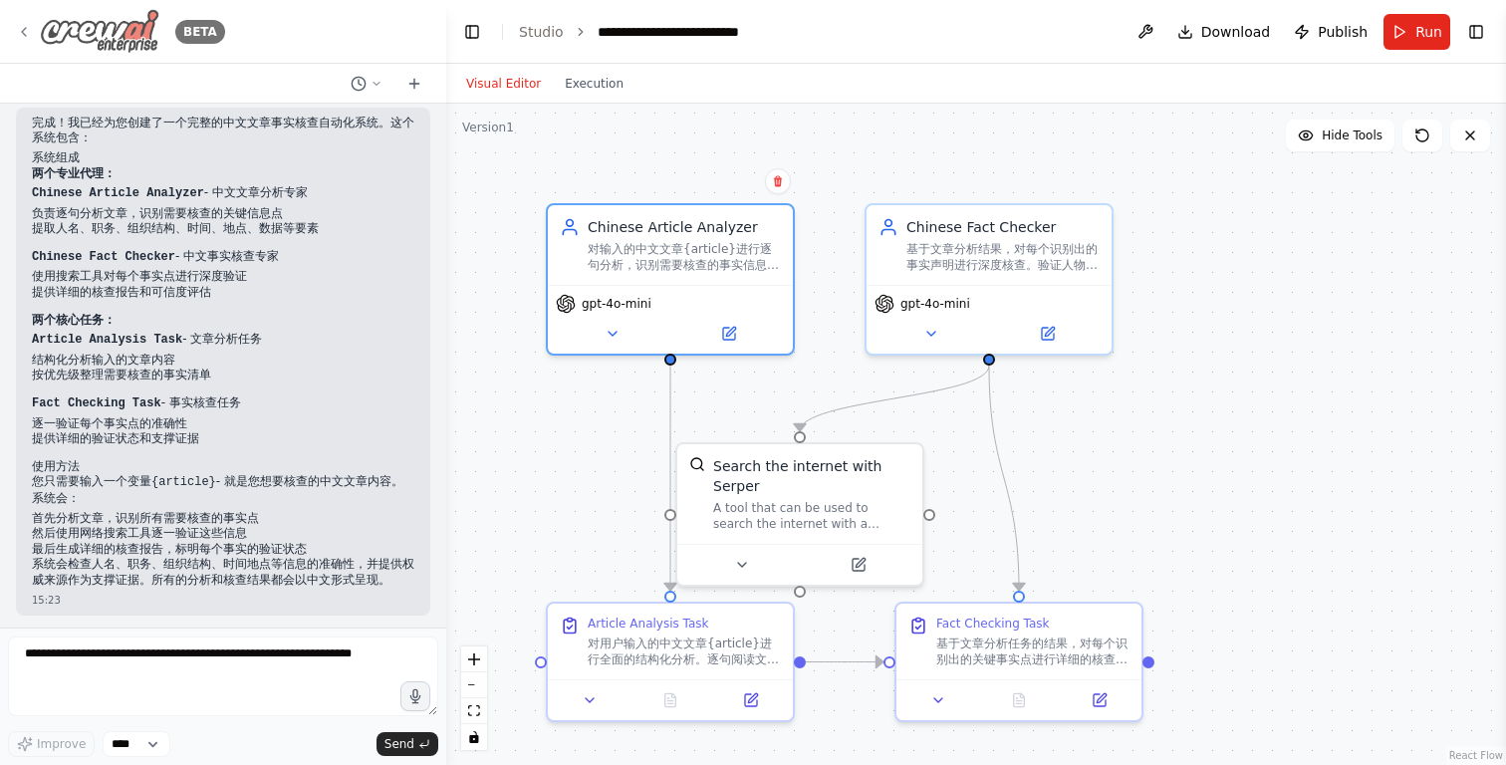
click at [26, 35] on icon at bounding box center [24, 32] width 4 height 8
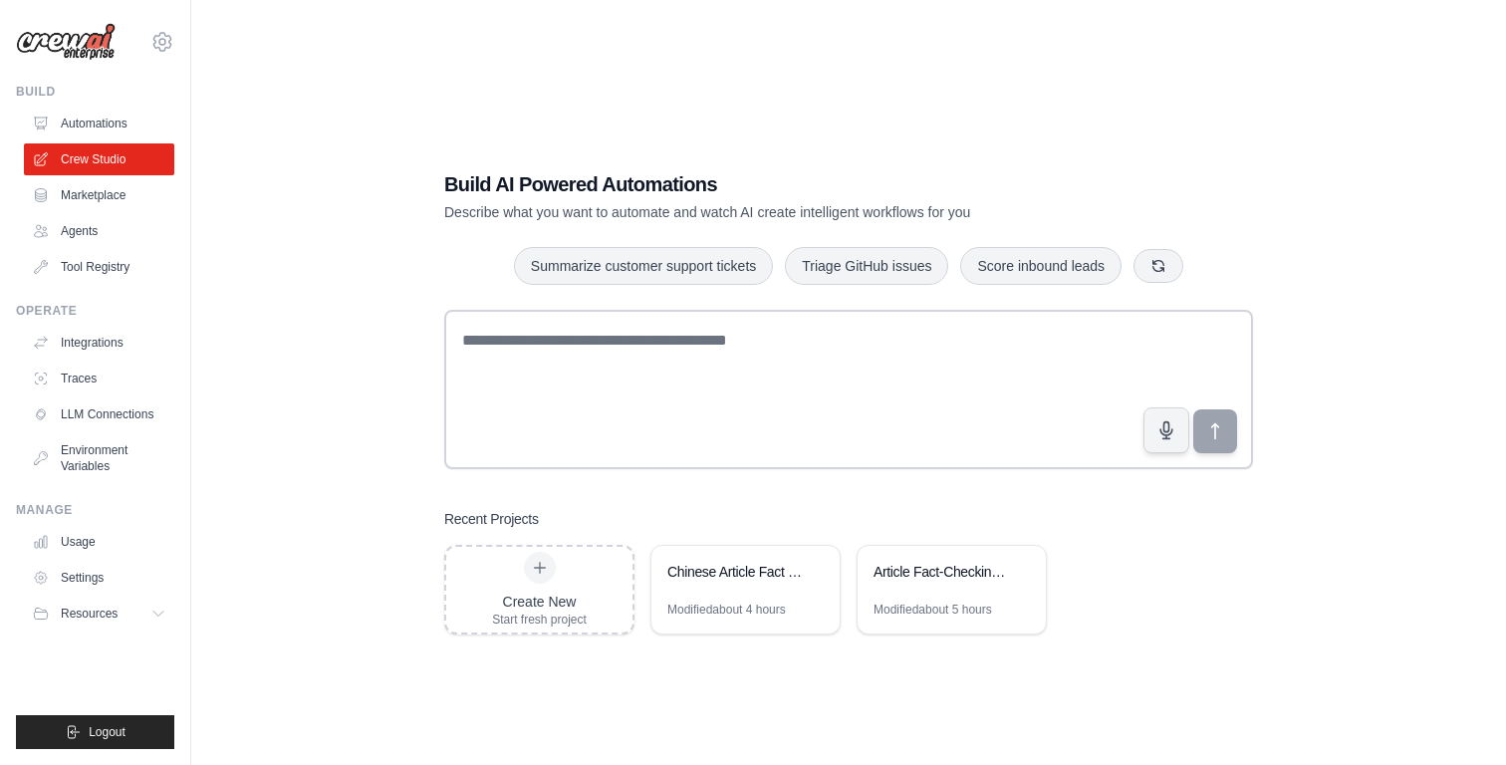
click at [948, 587] on div "Article Fact-Checking System" at bounding box center [952, 574] width 188 height 56
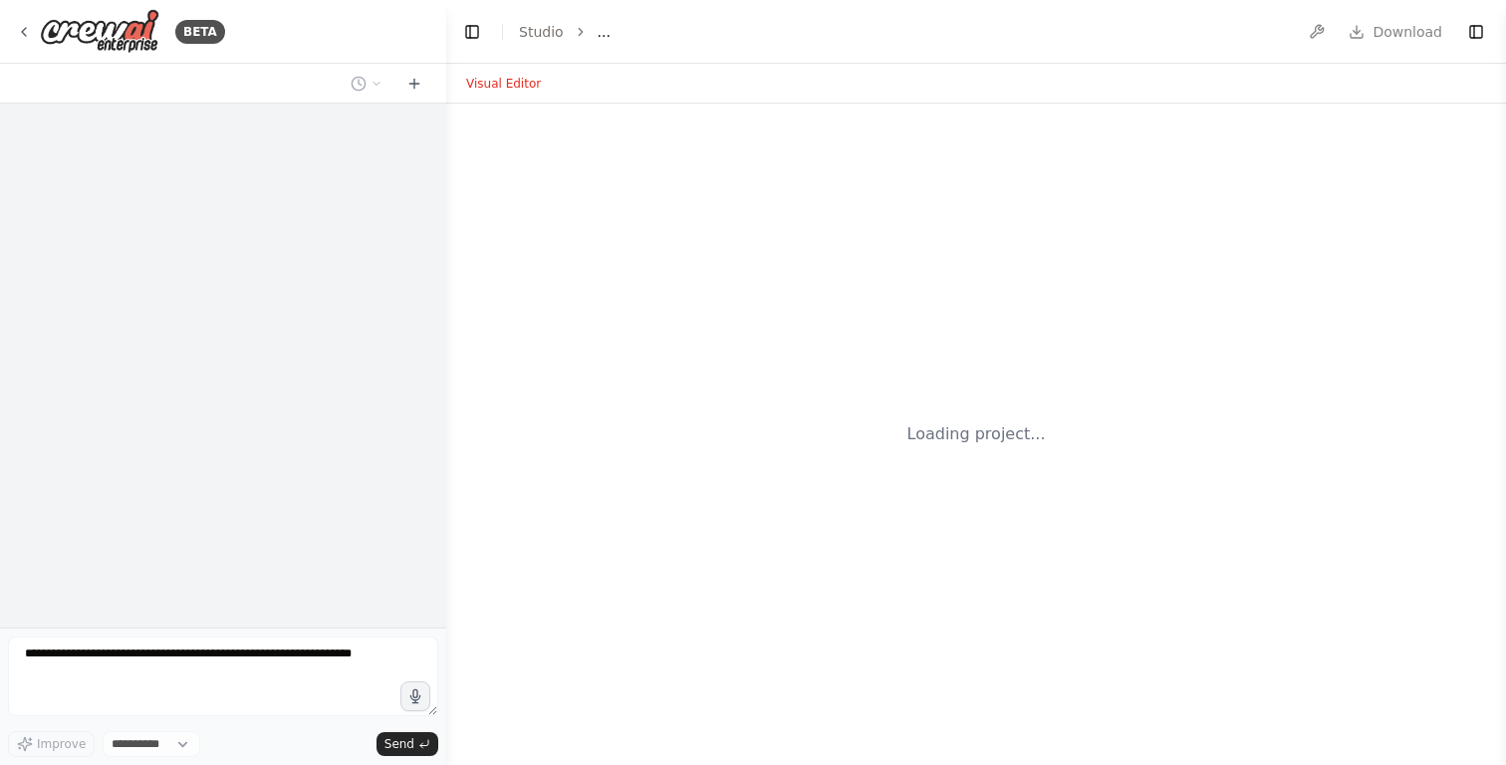
select select "****"
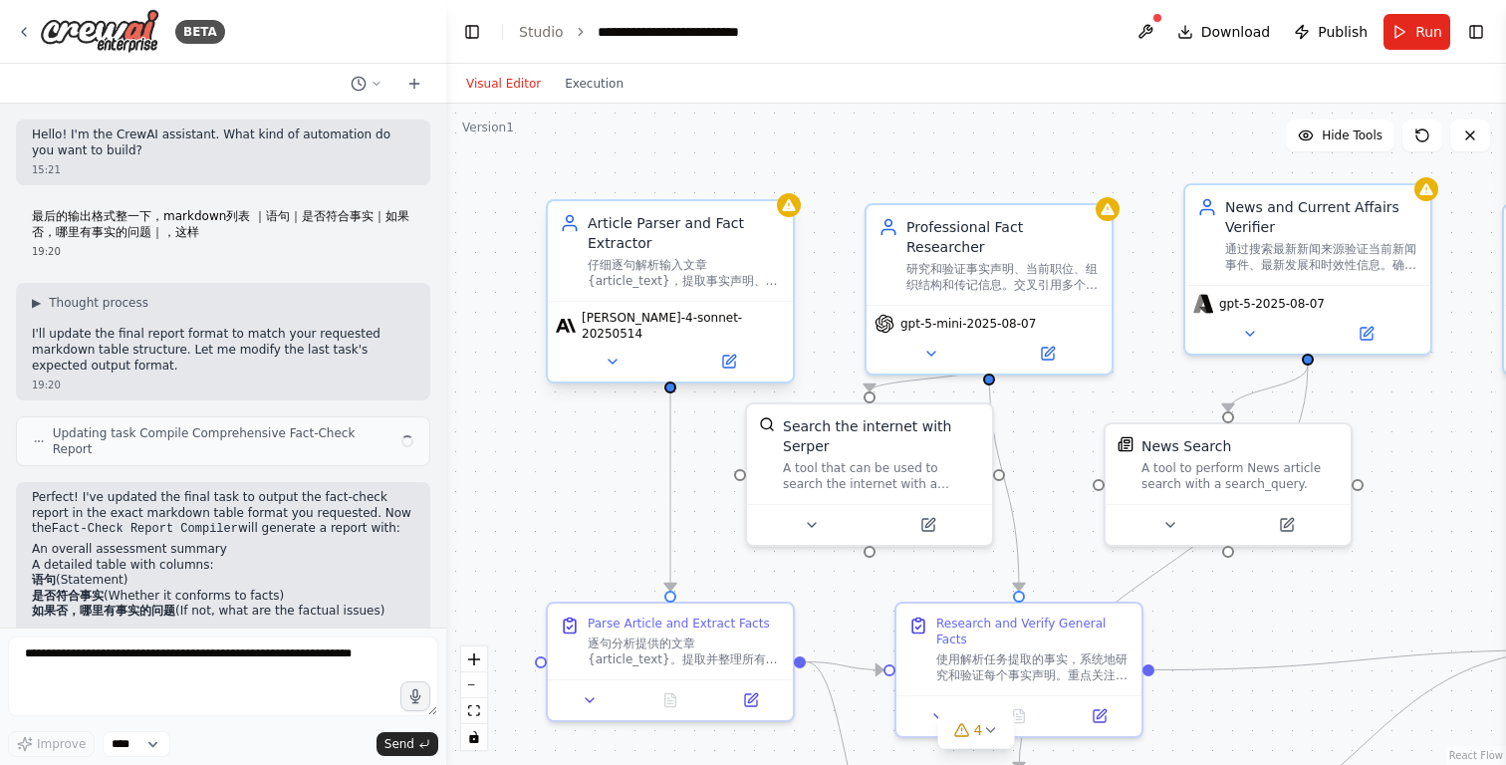
scroll to position [10, 0]
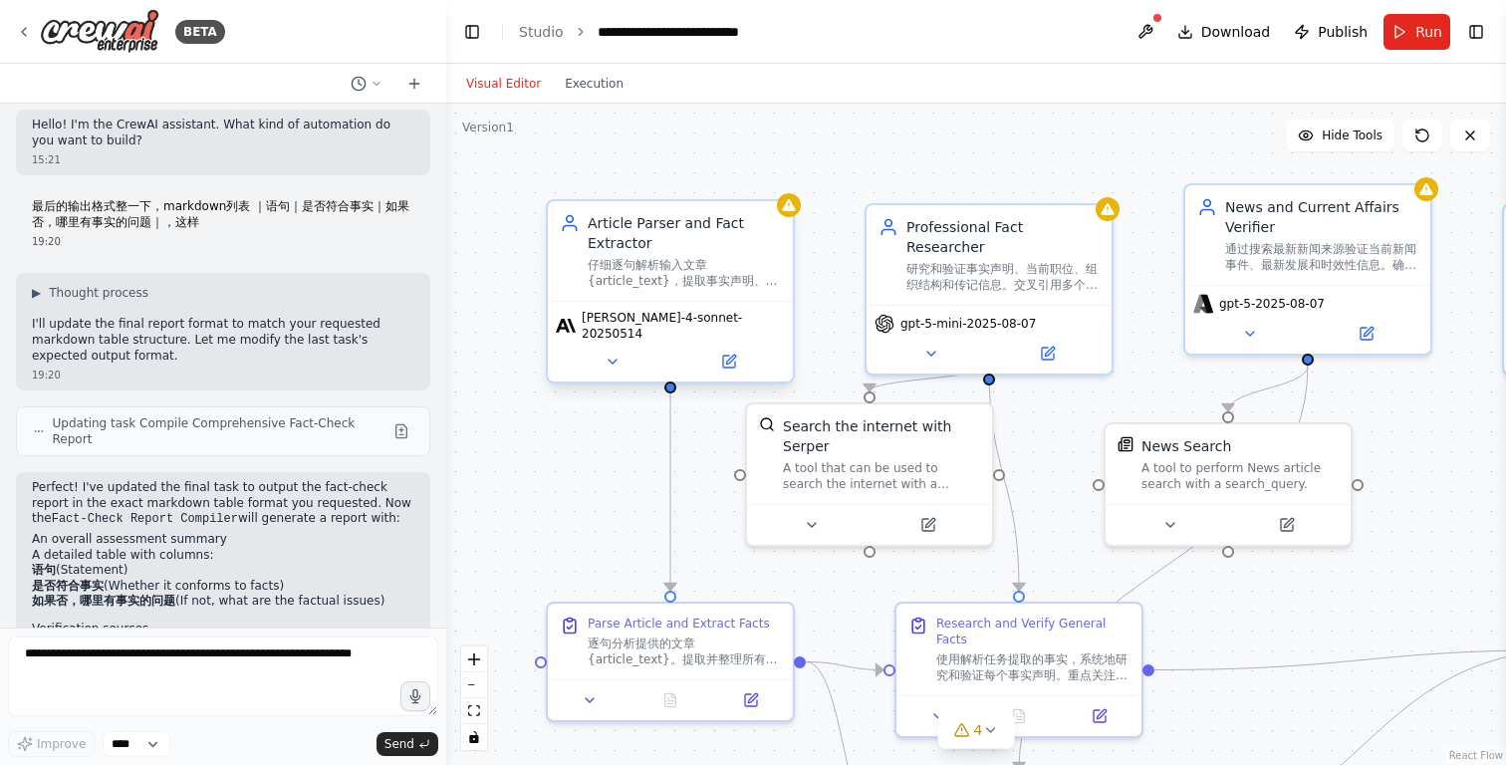
click at [680, 325] on span "claude-4-sonnet-20250514" at bounding box center [683, 326] width 203 height 32
click at [644, 327] on span "claude-4-sonnet-20250514" at bounding box center [683, 326] width 203 height 32
click at [739, 355] on button at bounding box center [728, 362] width 113 height 24
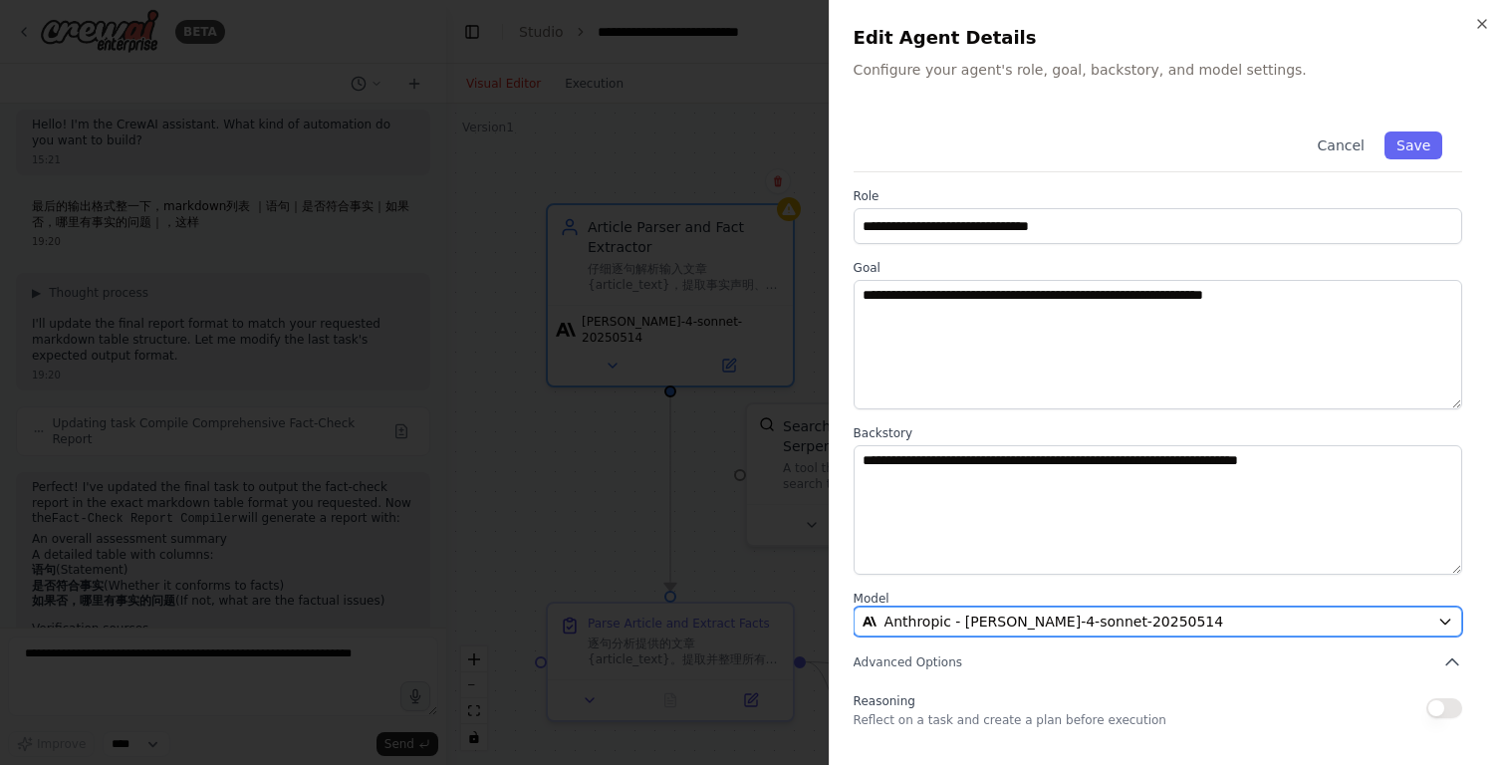
click at [1070, 628] on span "Anthropic - claude-4-sonnet-20250514" at bounding box center [1054, 622] width 340 height 20
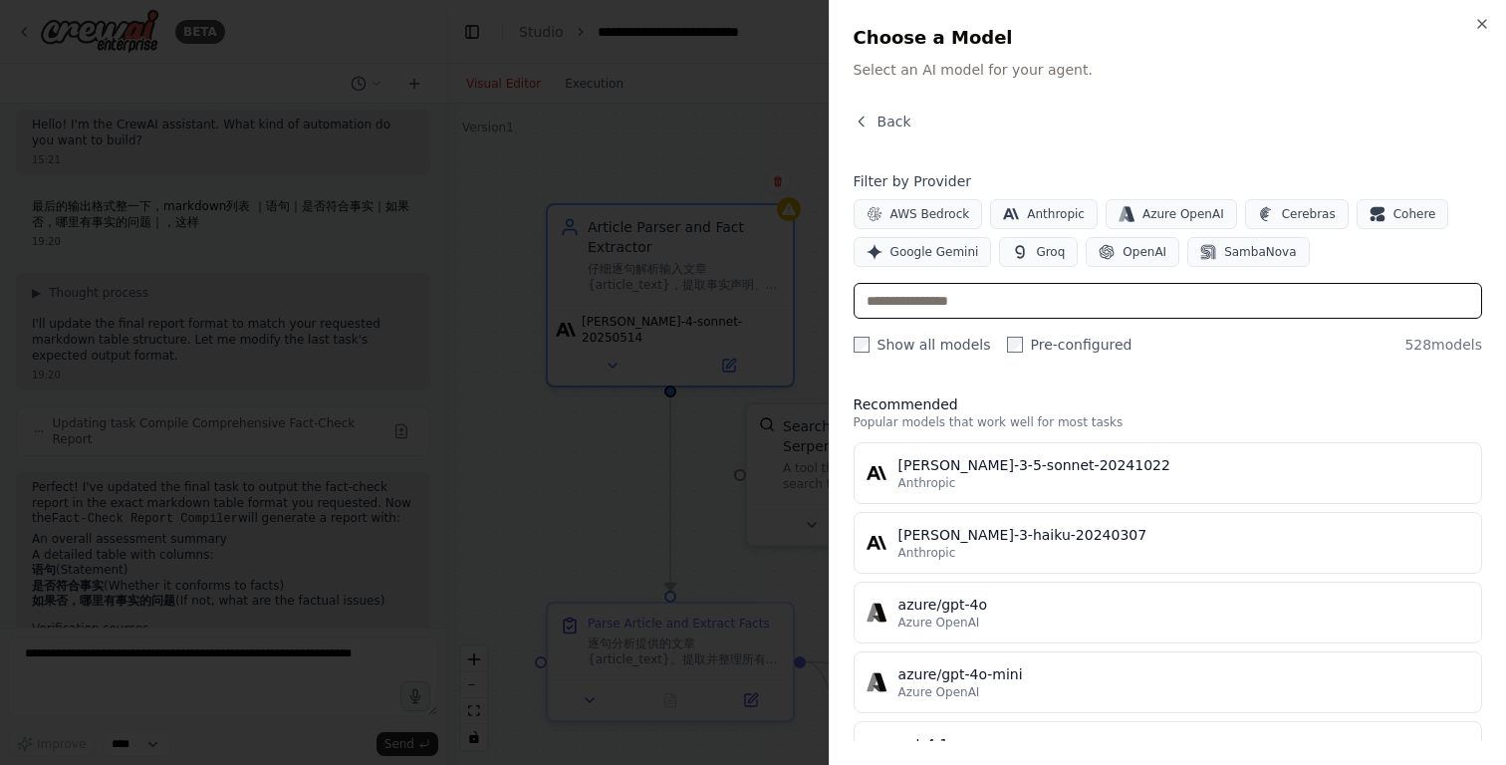
click at [920, 307] on input "text" at bounding box center [1168, 301] width 628 height 36
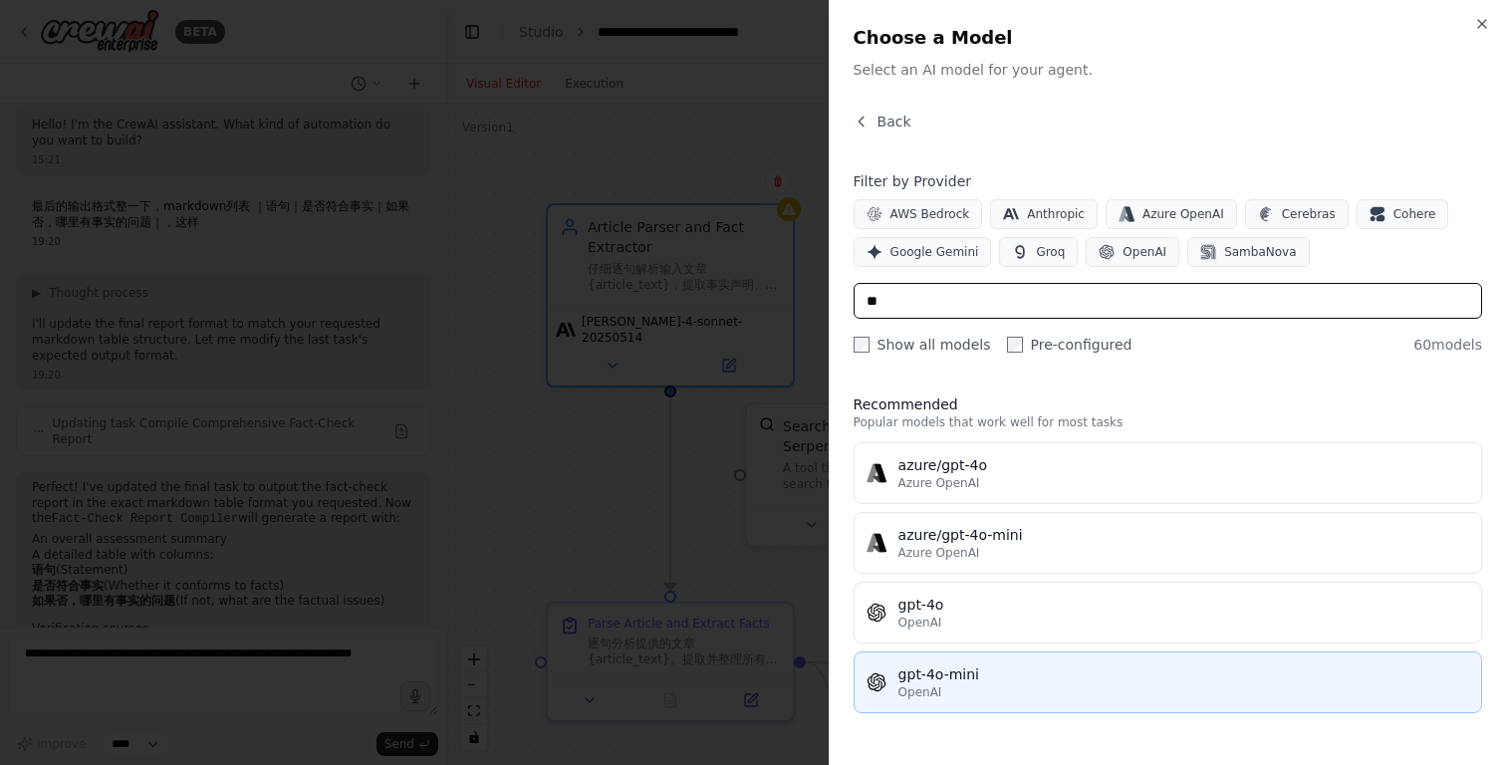
type input "**"
click at [954, 675] on div "gpt-4o-mini" at bounding box center [1183, 674] width 571 height 20
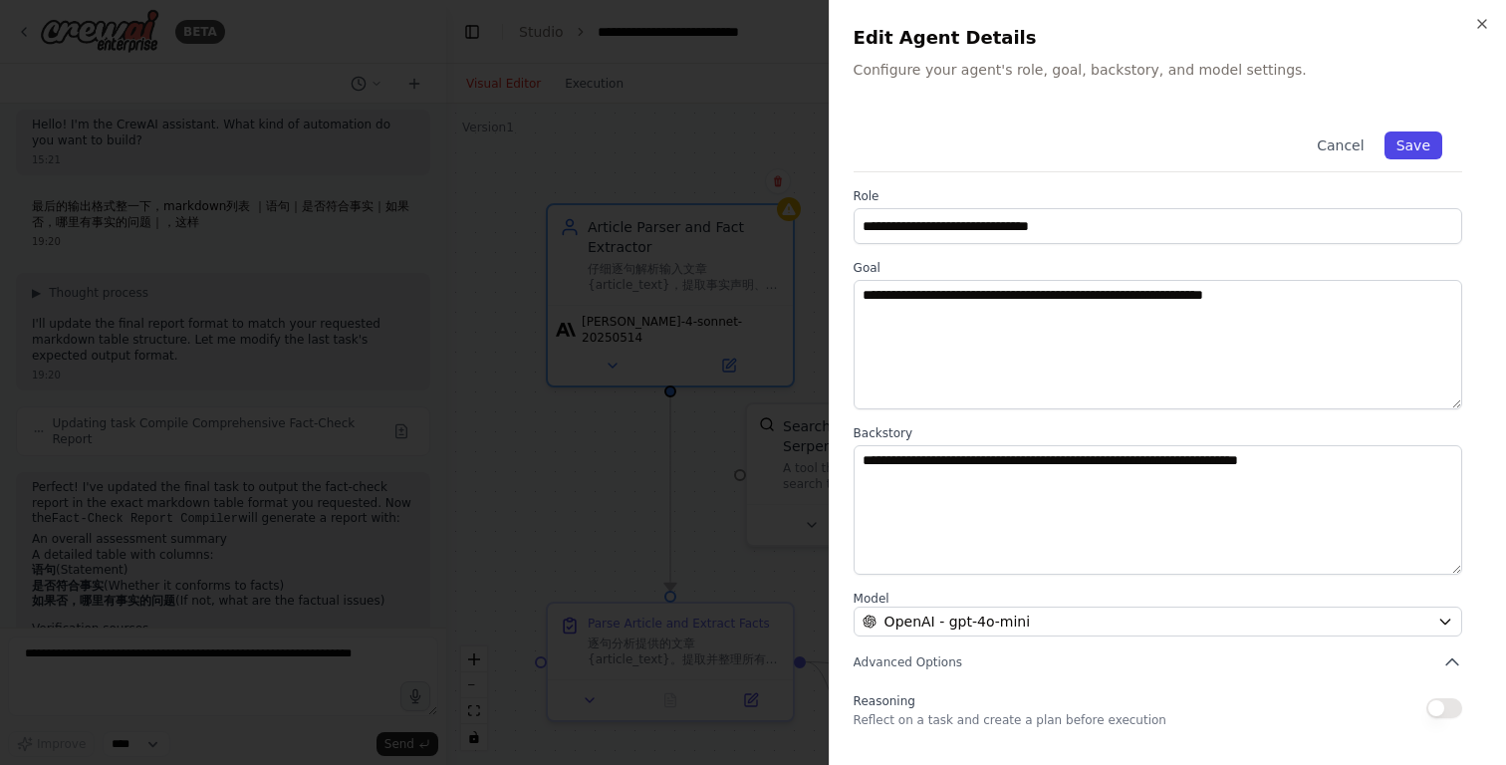
click at [1410, 150] on button "Save" at bounding box center [1413, 145] width 58 height 28
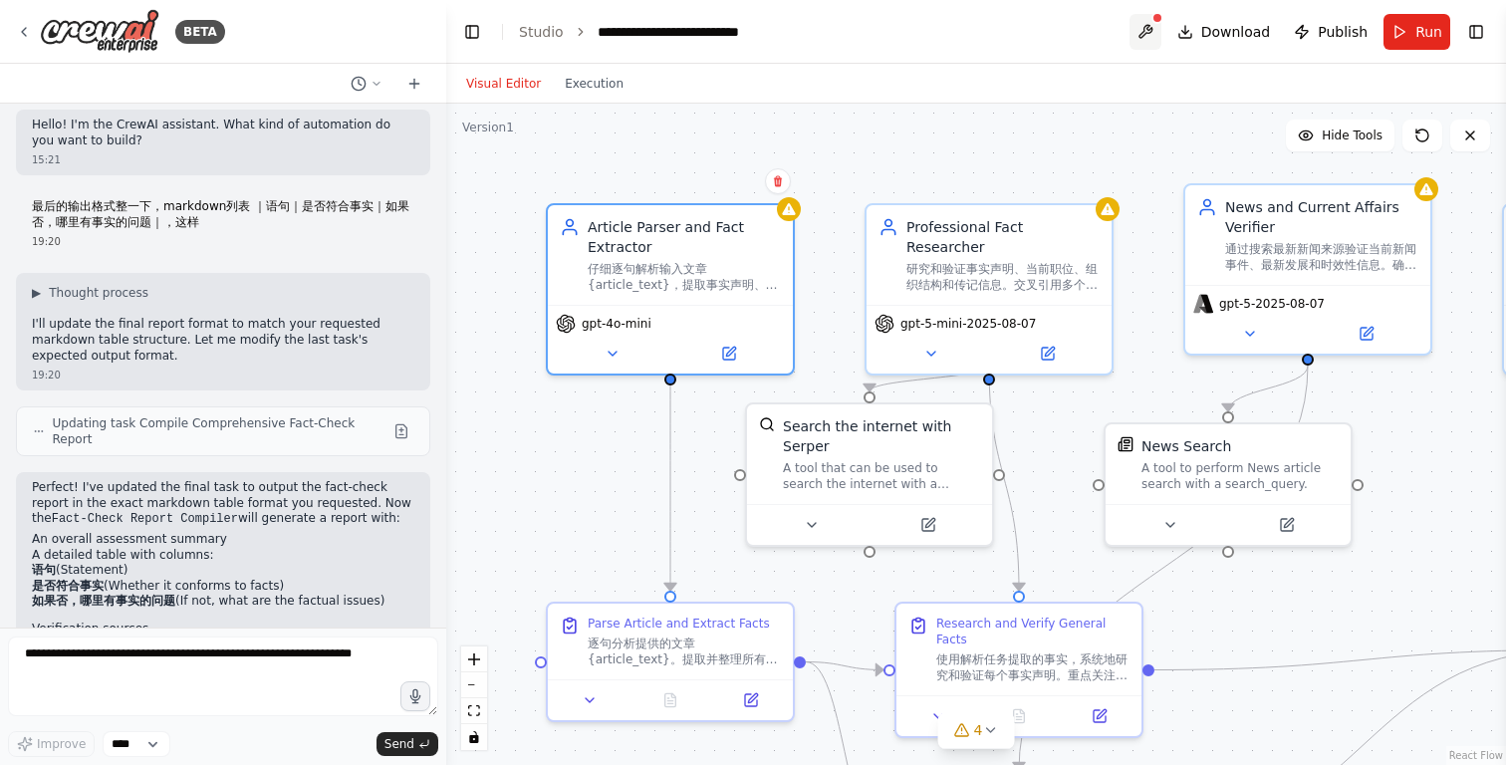
click at [1150, 30] on button at bounding box center [1145, 32] width 32 height 36
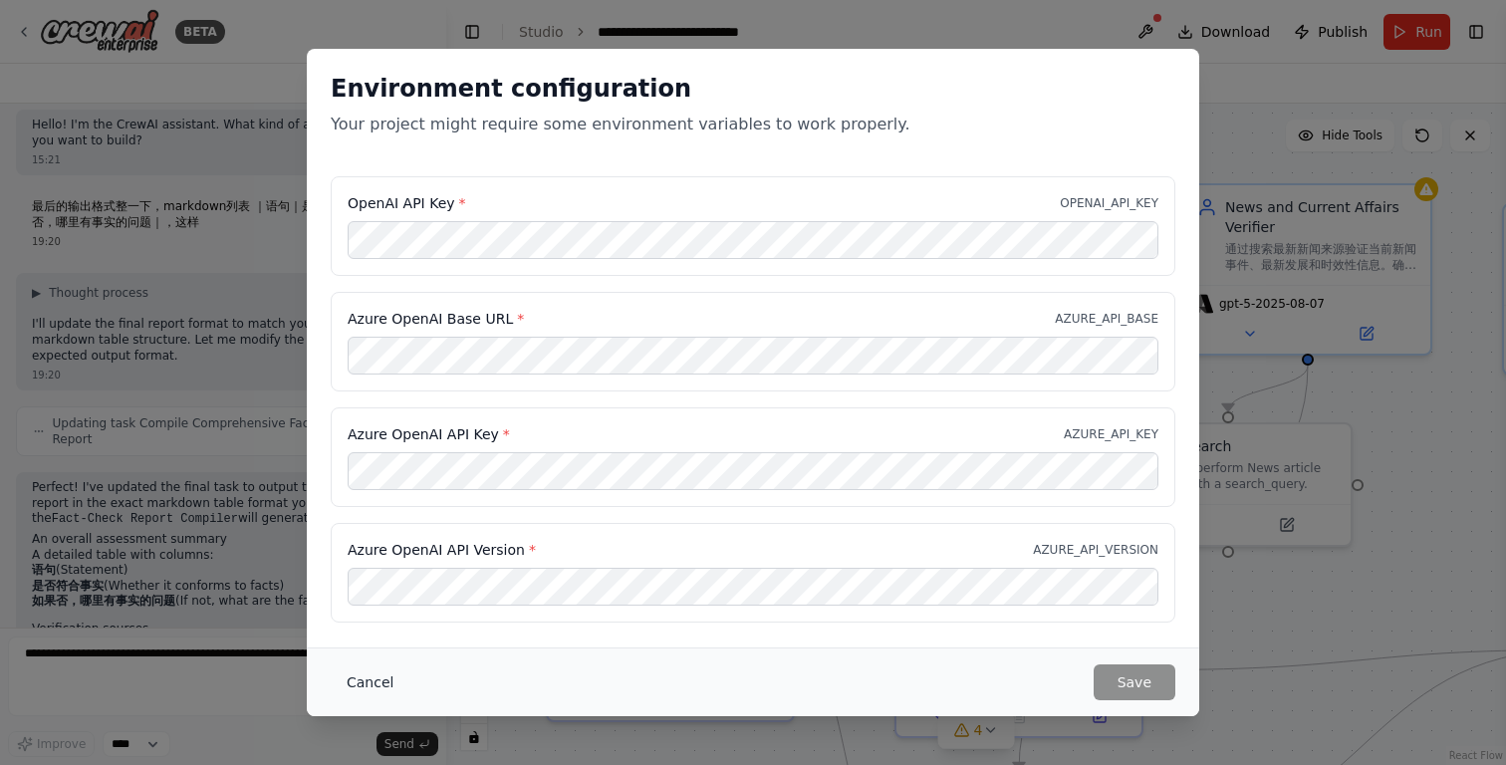
click at [370, 680] on button "Cancel" at bounding box center [370, 682] width 79 height 36
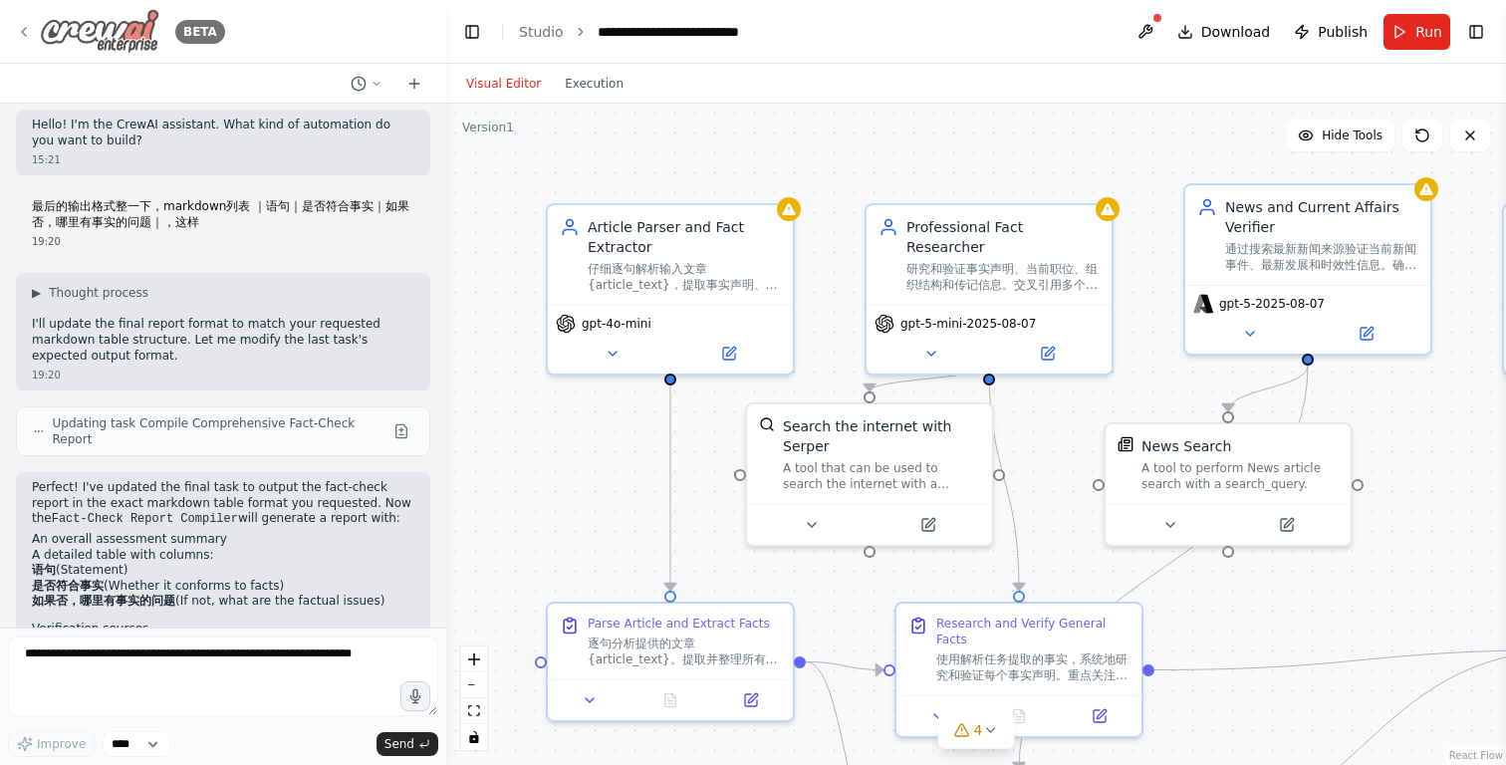
click at [19, 33] on icon at bounding box center [24, 32] width 16 height 16
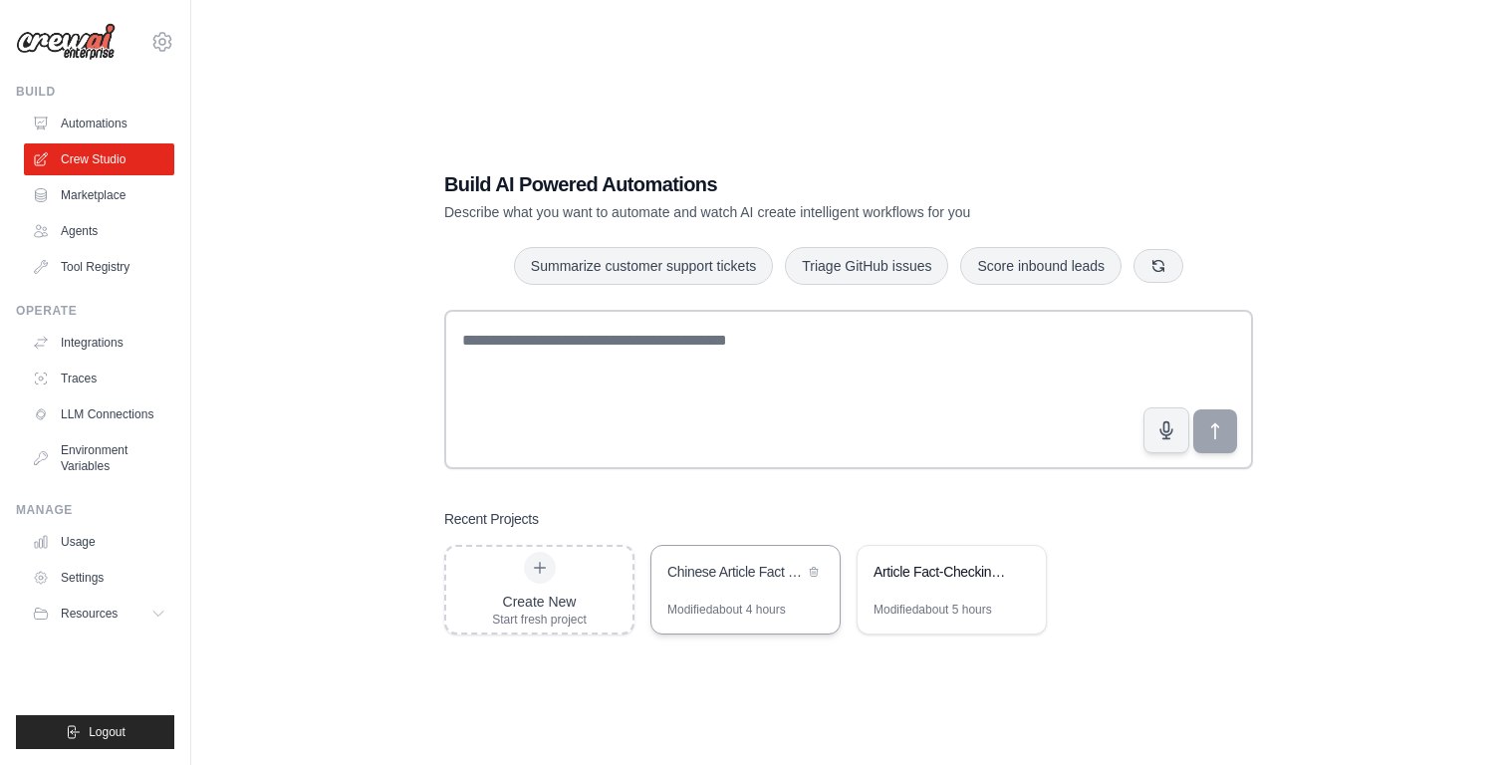
click at [797, 593] on div "Chinese Article Fact Checker" at bounding box center [745, 574] width 188 height 56
click at [946, 597] on div "Article Fact-Checking System" at bounding box center [952, 574] width 188 height 56
click at [767, 578] on div "Chinese Article Fact Checker" at bounding box center [735, 572] width 136 height 20
click at [918, 595] on div "Article Fact-Checking System" at bounding box center [952, 574] width 188 height 56
click at [968, 585] on div "Article Fact-Checking System" at bounding box center [941, 574] width 136 height 24
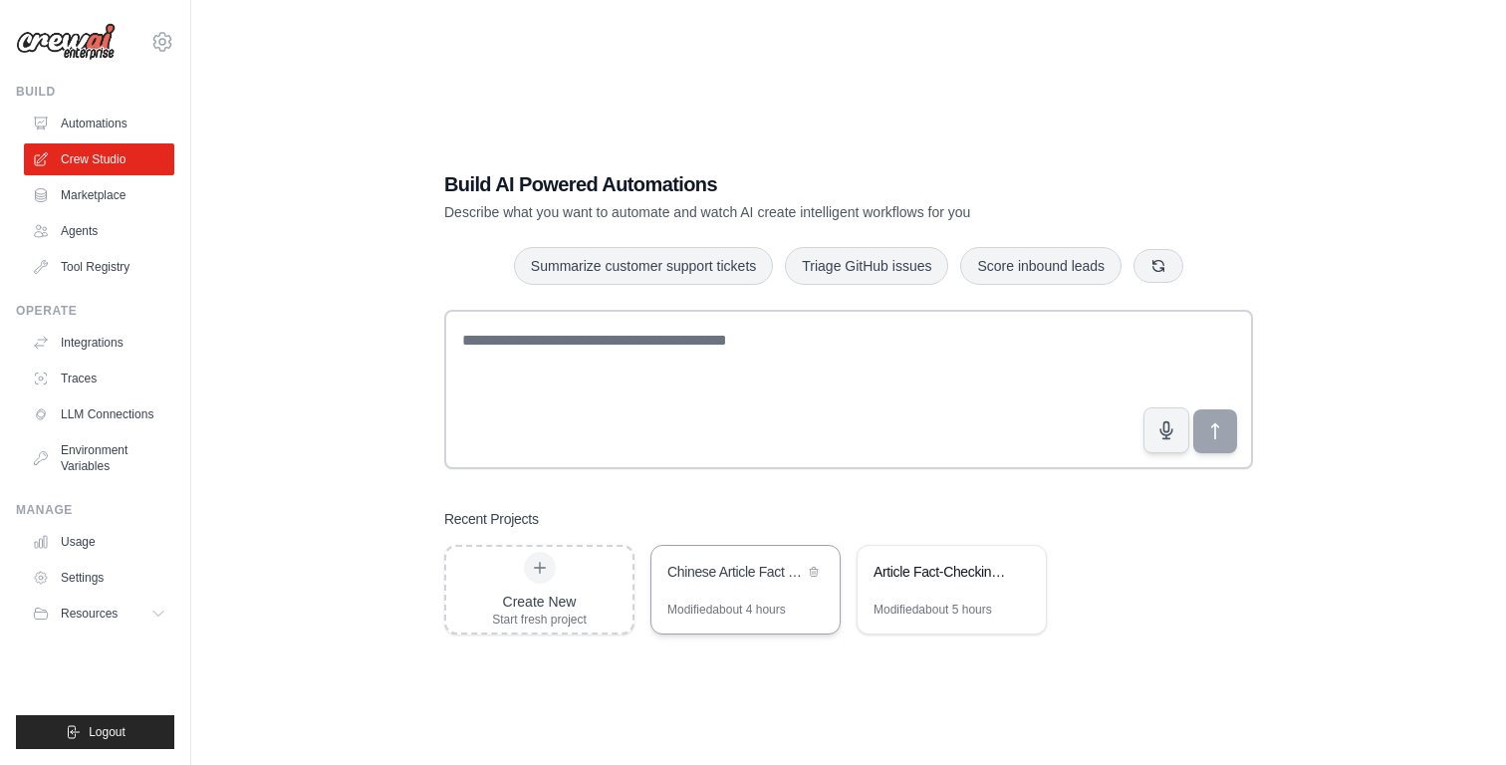
click at [761, 596] on div "Chinese Article Fact Checker" at bounding box center [745, 574] width 188 height 56
click at [722, 573] on div "Chinese Article Fact Checker" at bounding box center [735, 572] width 136 height 20
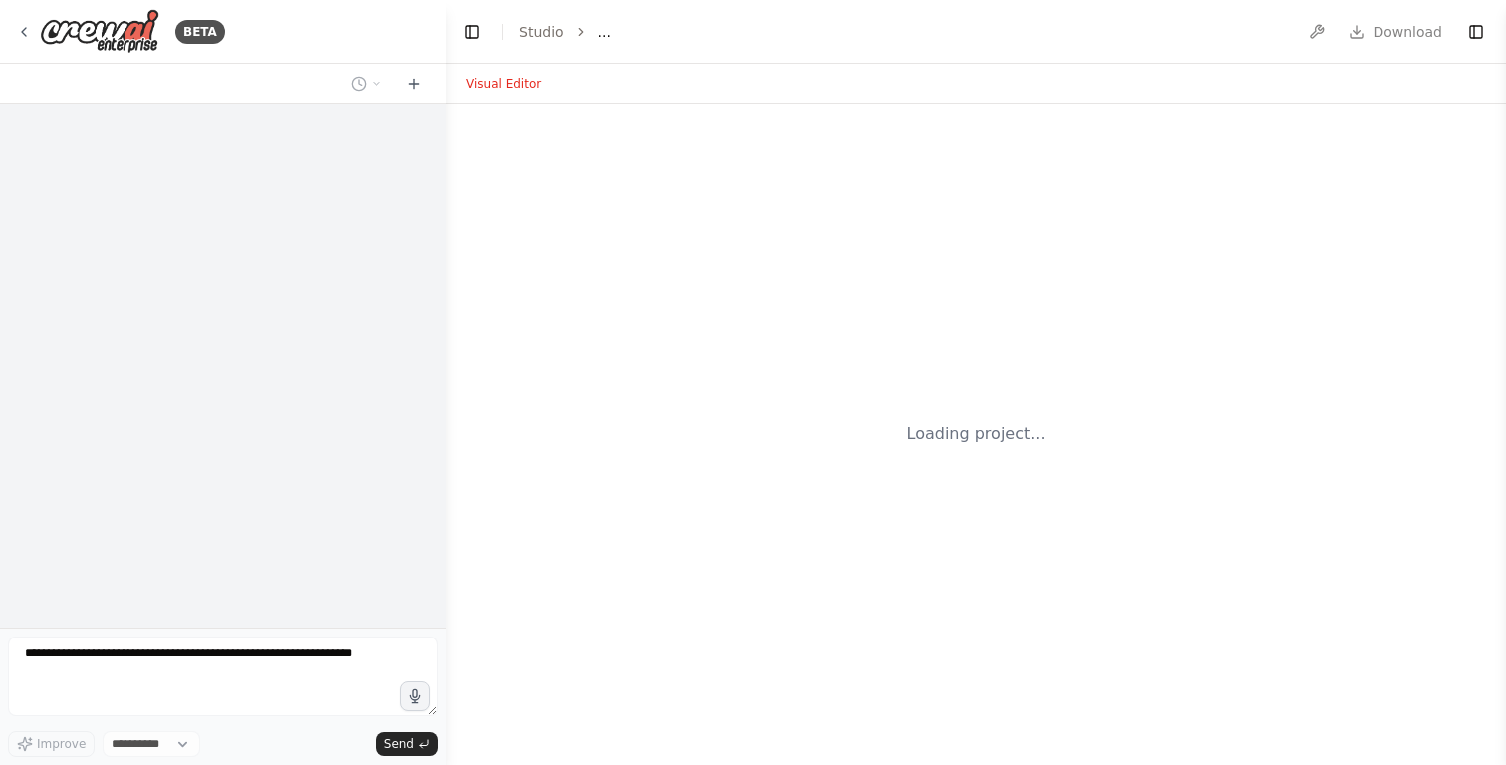
select select "****"
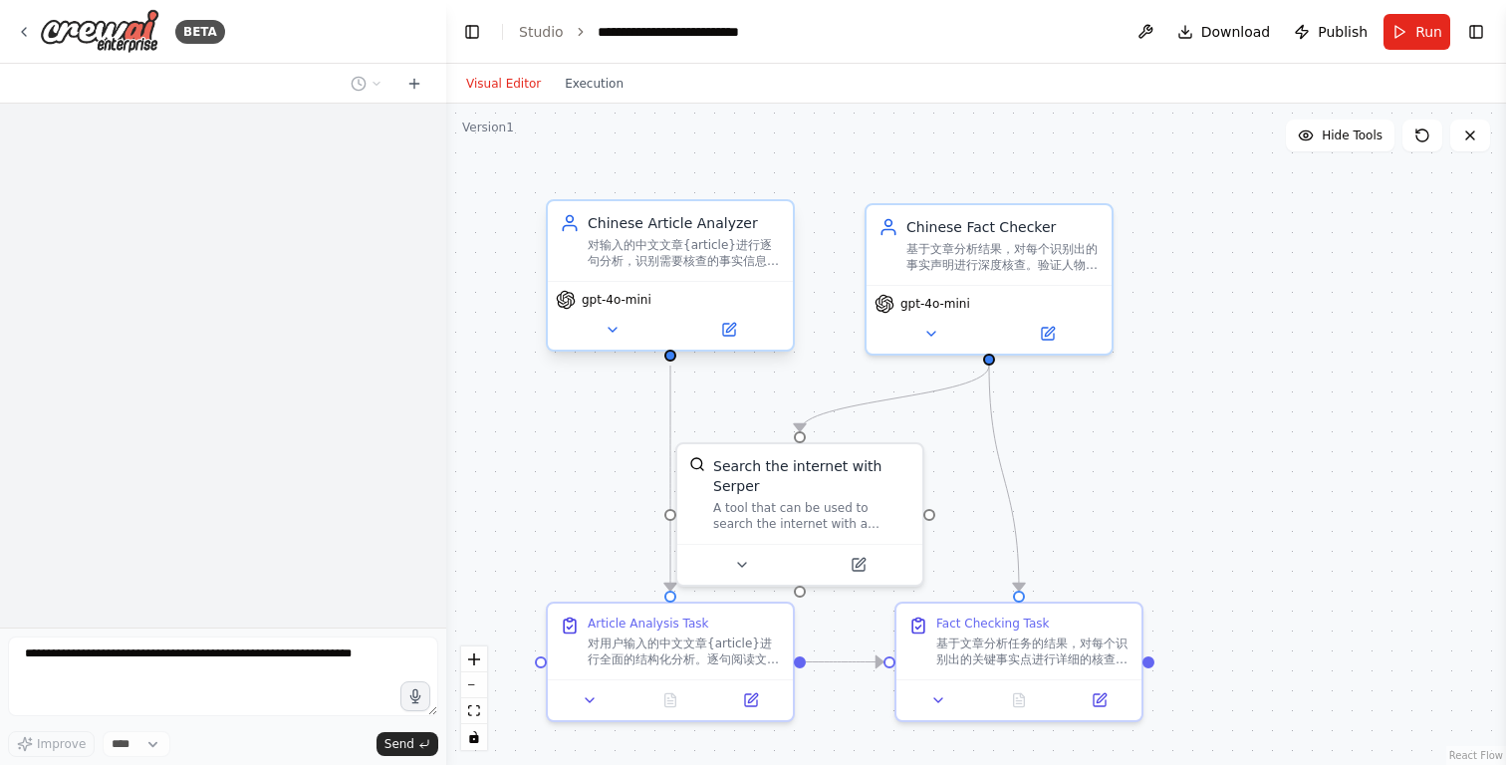
click at [640, 303] on span "gpt-4o-mini" at bounding box center [617, 300] width 70 height 16
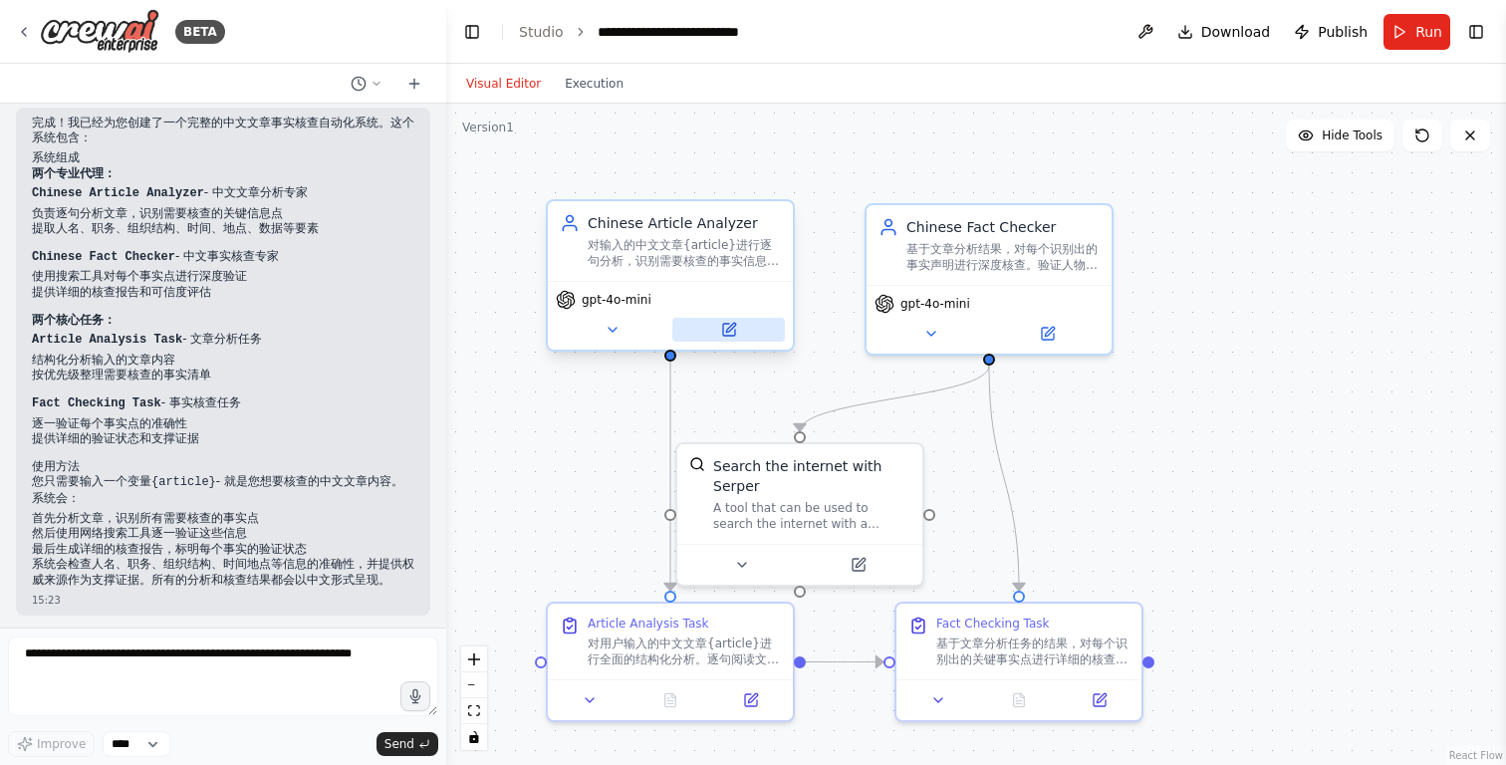
click at [726, 332] on icon at bounding box center [730, 327] width 9 height 9
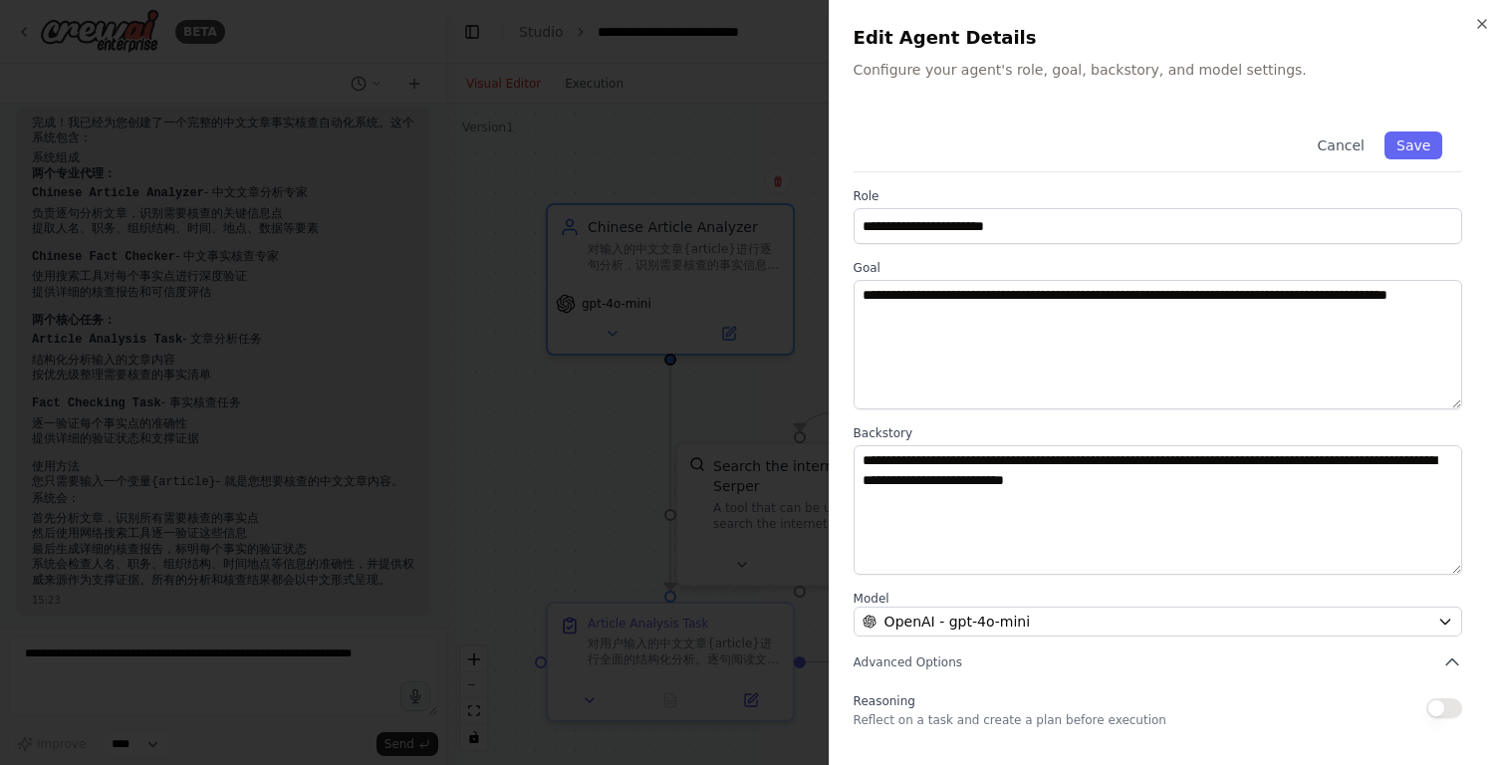
scroll to position [137, 0]
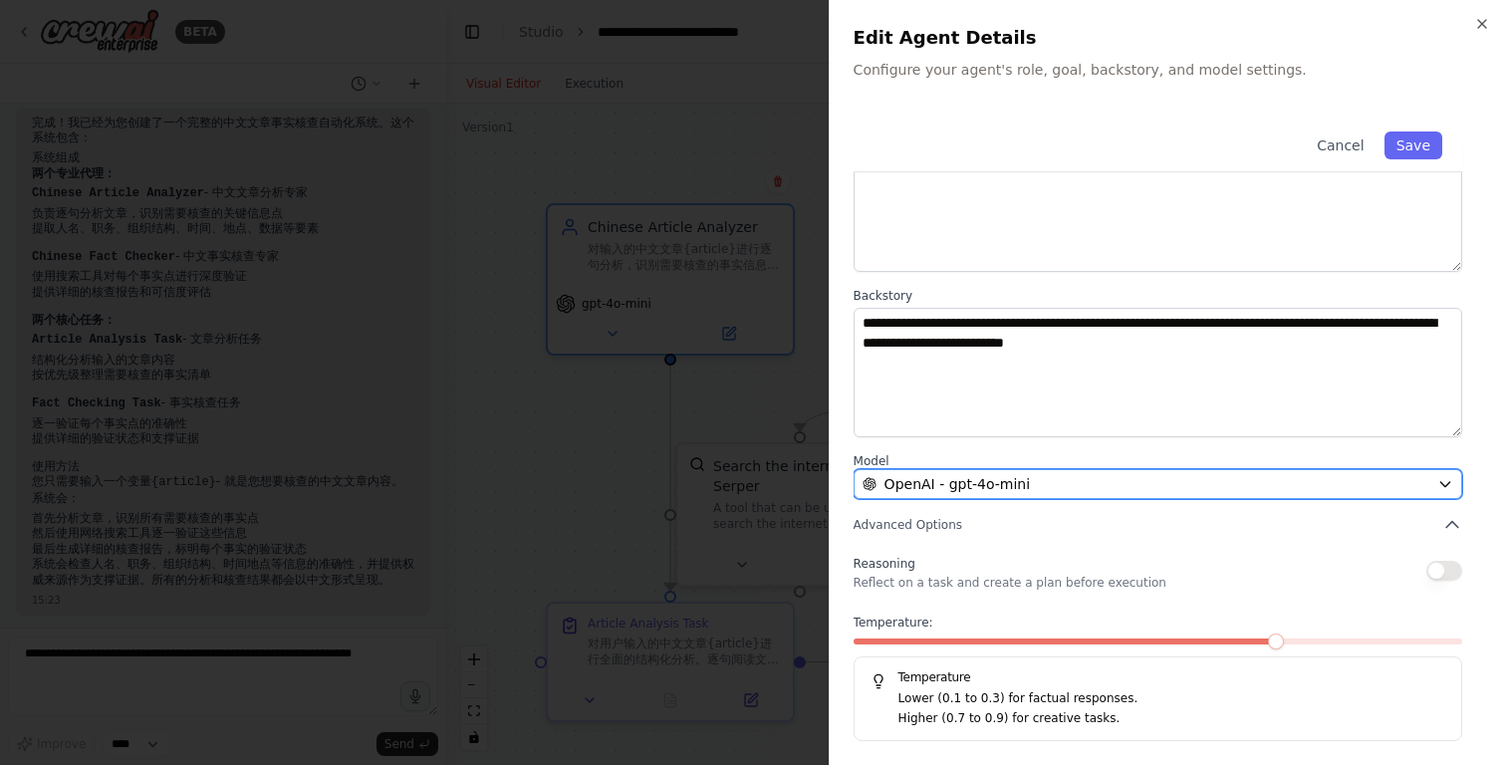
click at [1006, 488] on span "OpenAI - gpt-4o-mini" at bounding box center [956, 484] width 145 height 20
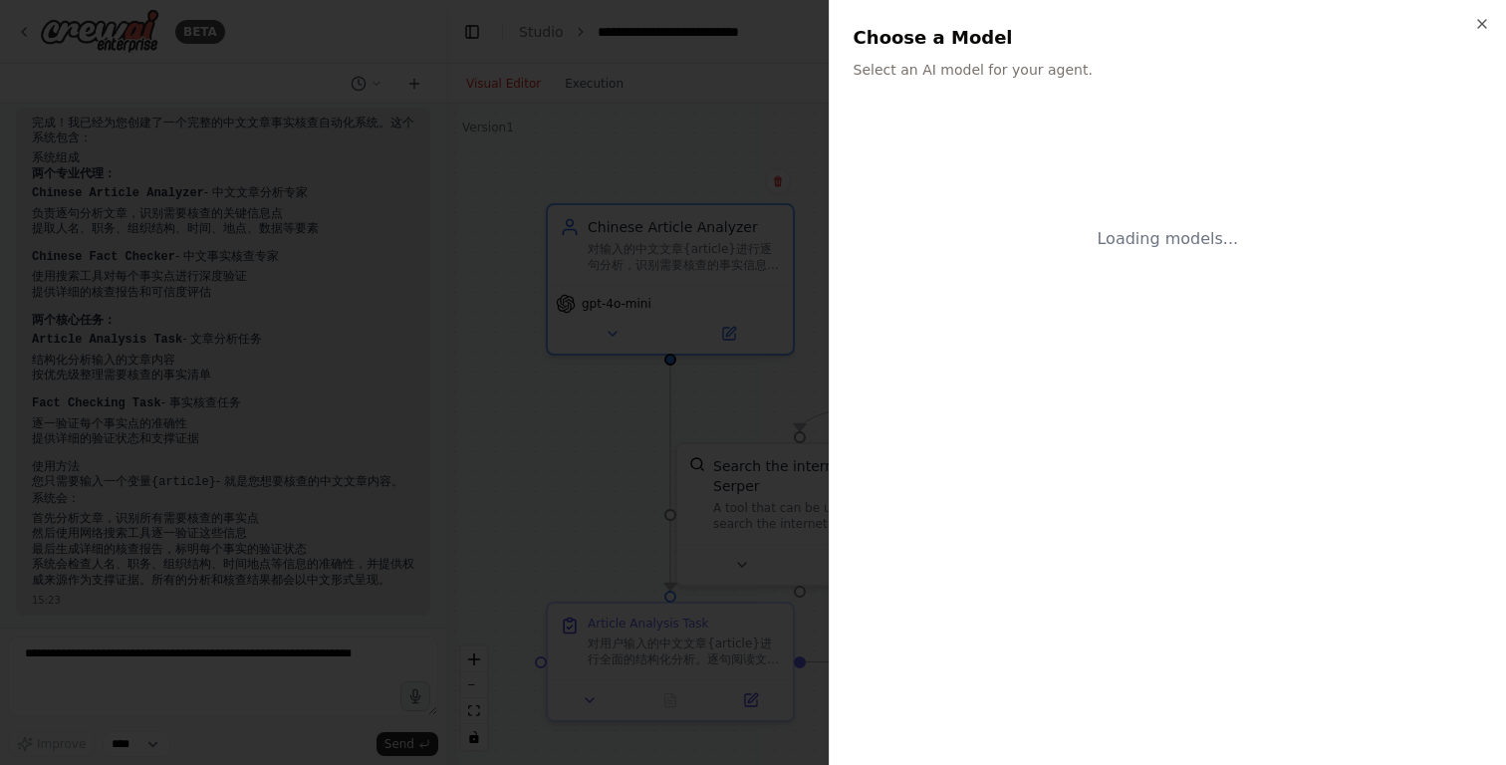
scroll to position [0, 0]
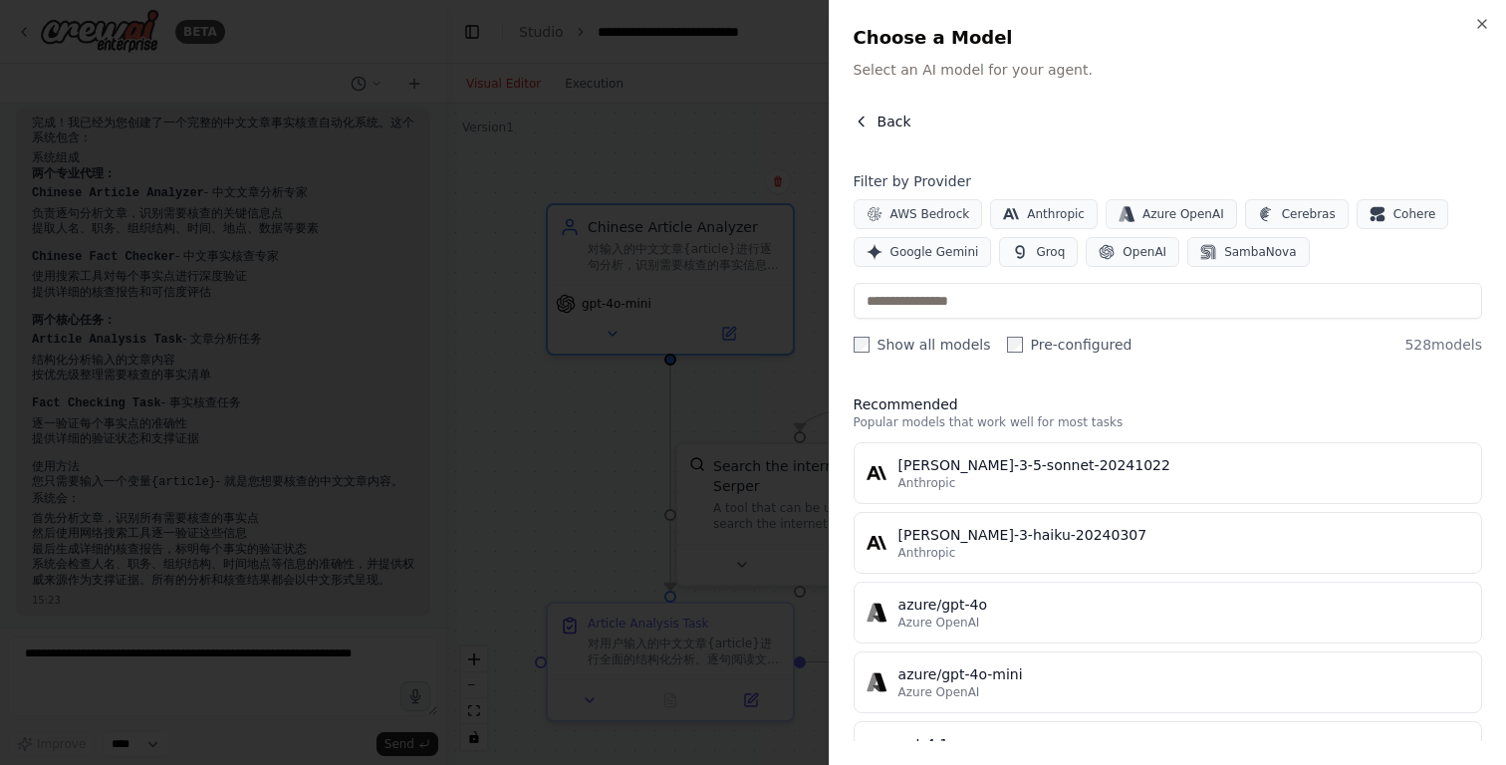
click at [881, 121] on span "Back" at bounding box center [894, 122] width 34 height 20
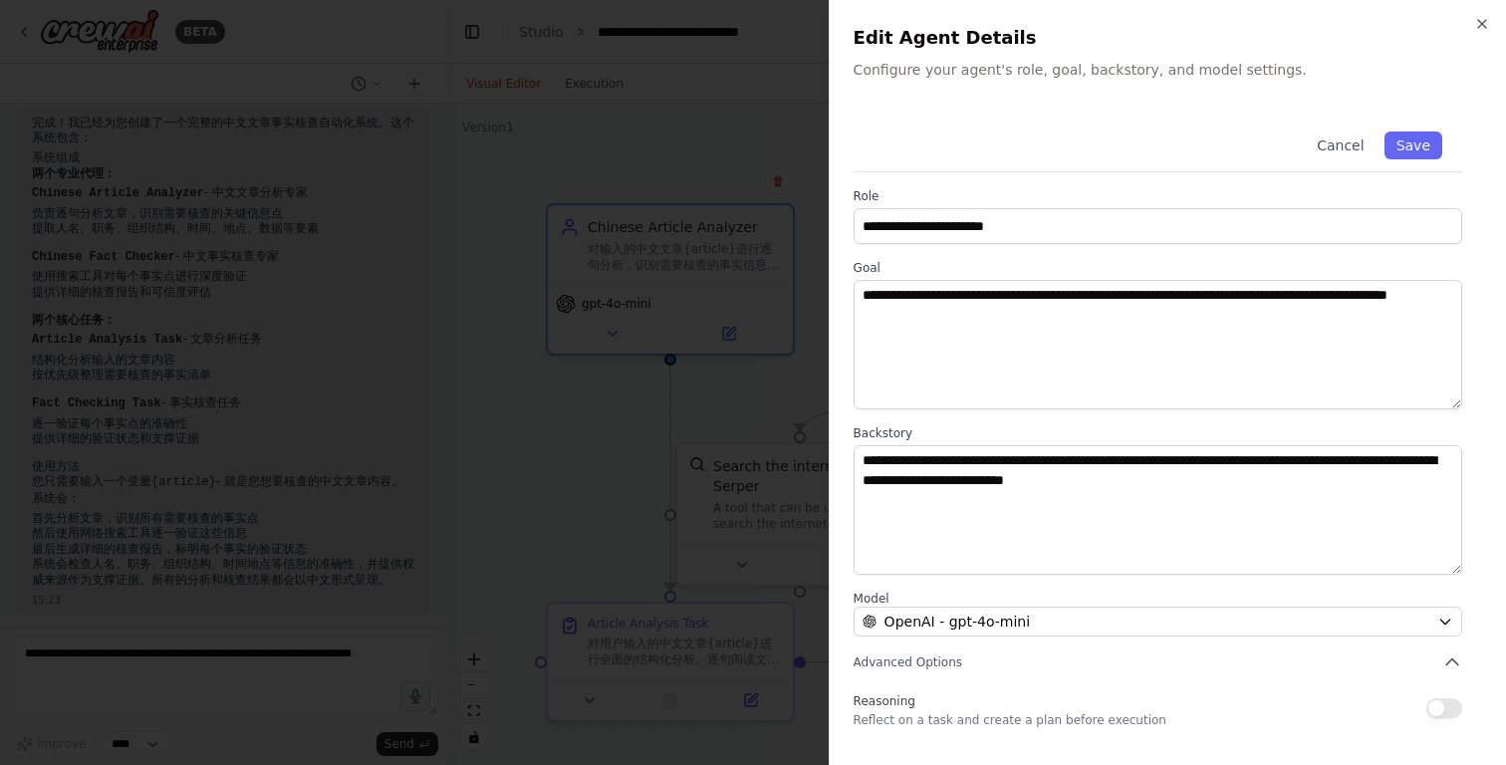
click at [1493, 20] on div "**********" at bounding box center [1167, 382] width 677 height 765
click at [1486, 21] on icon "button" at bounding box center [1482, 24] width 16 height 16
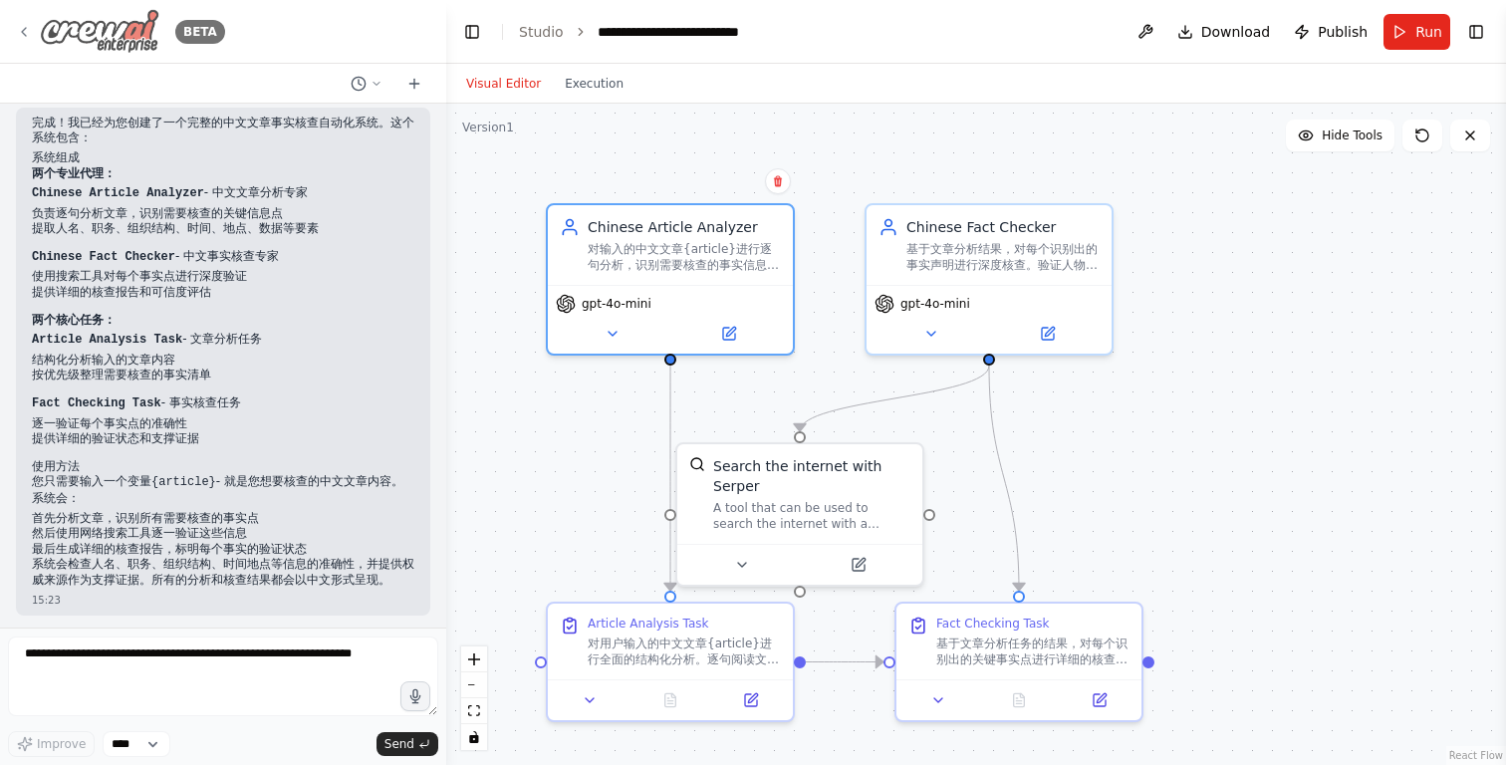
click at [23, 28] on icon at bounding box center [24, 32] width 16 height 16
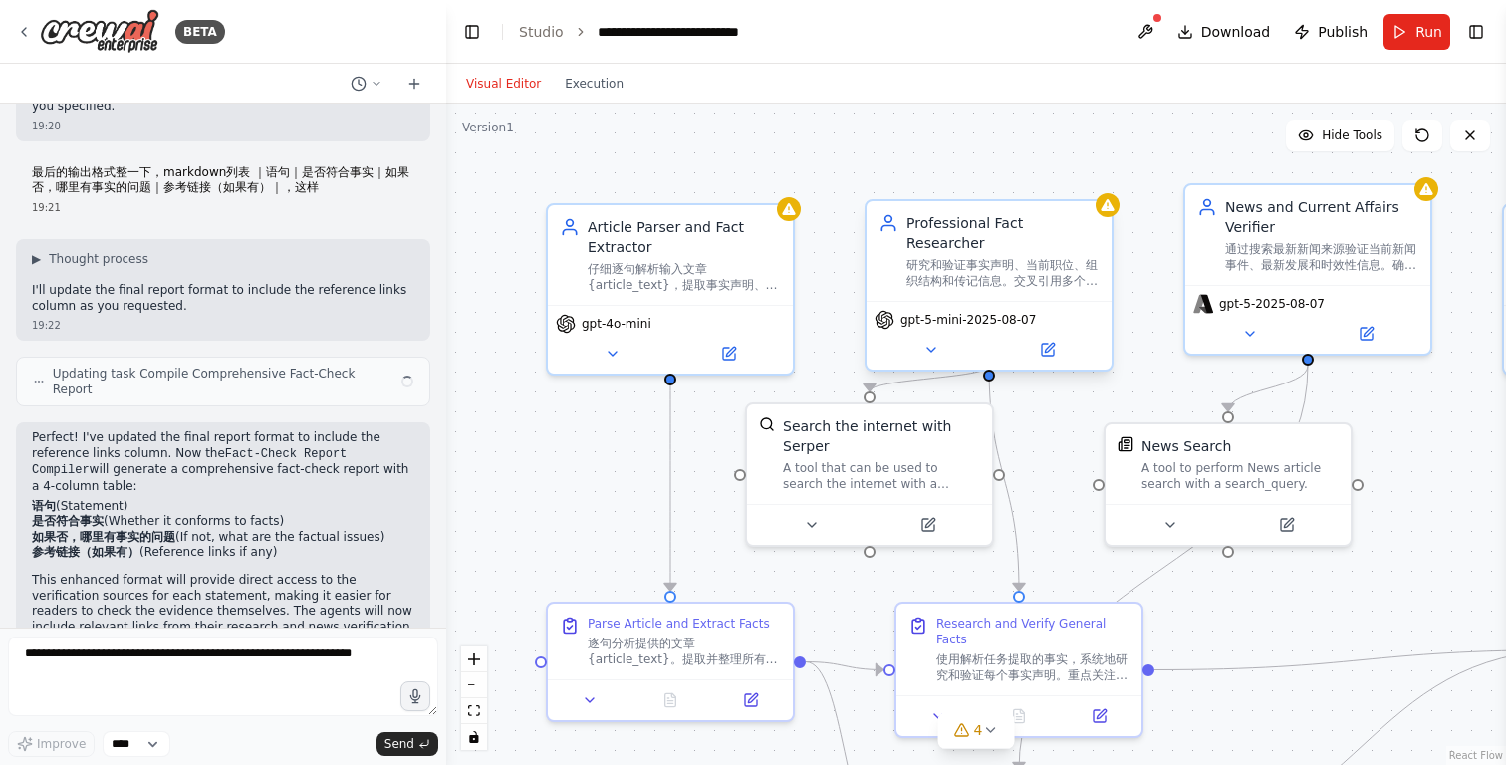
scroll to position [614, 0]
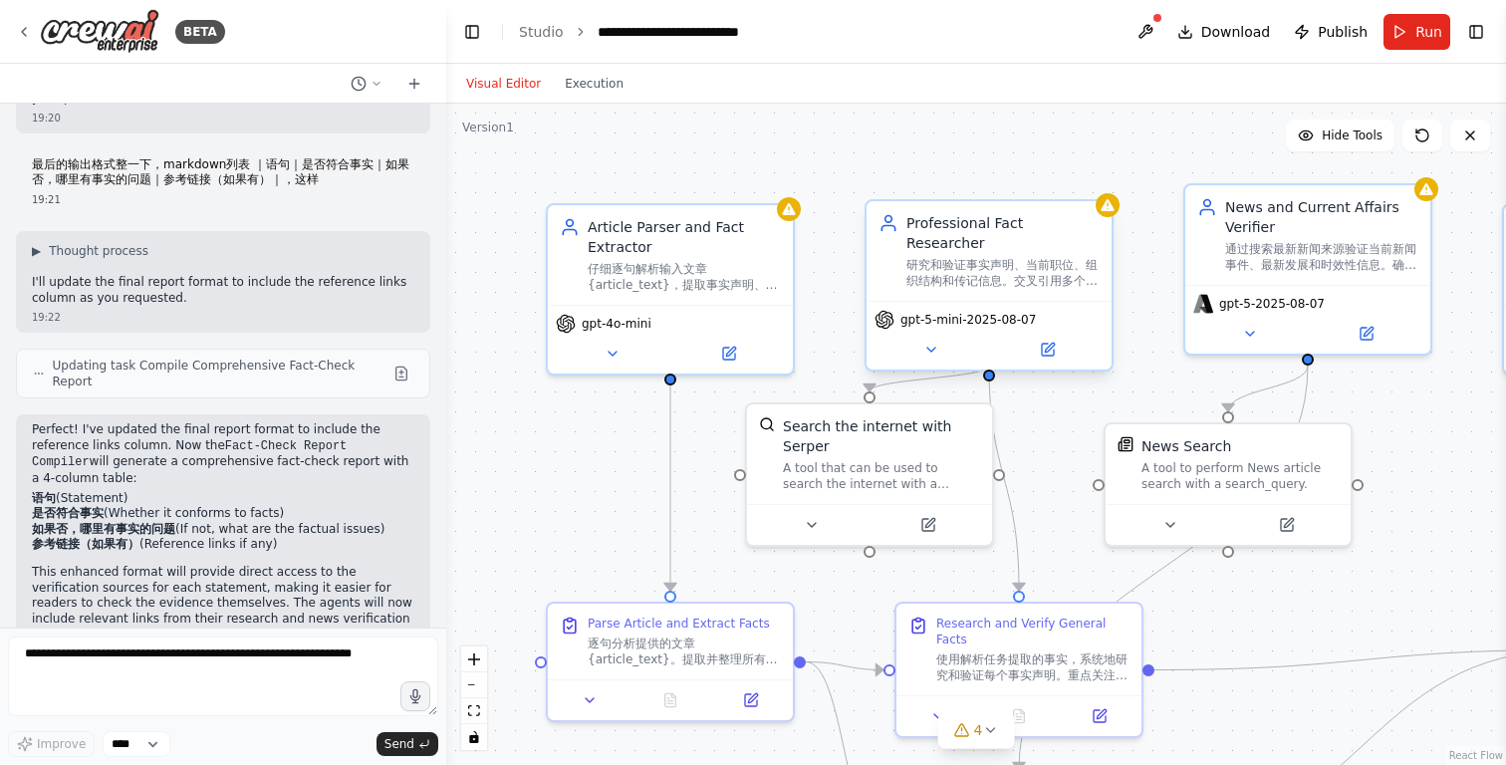
click at [975, 311] on div "gpt-5-mini-2025-08-07" at bounding box center [988, 335] width 245 height 69
click at [975, 312] on span "gpt-5-mini-2025-08-07" at bounding box center [967, 320] width 135 height 16
click at [1044, 339] on button at bounding box center [1047, 350] width 113 height 24
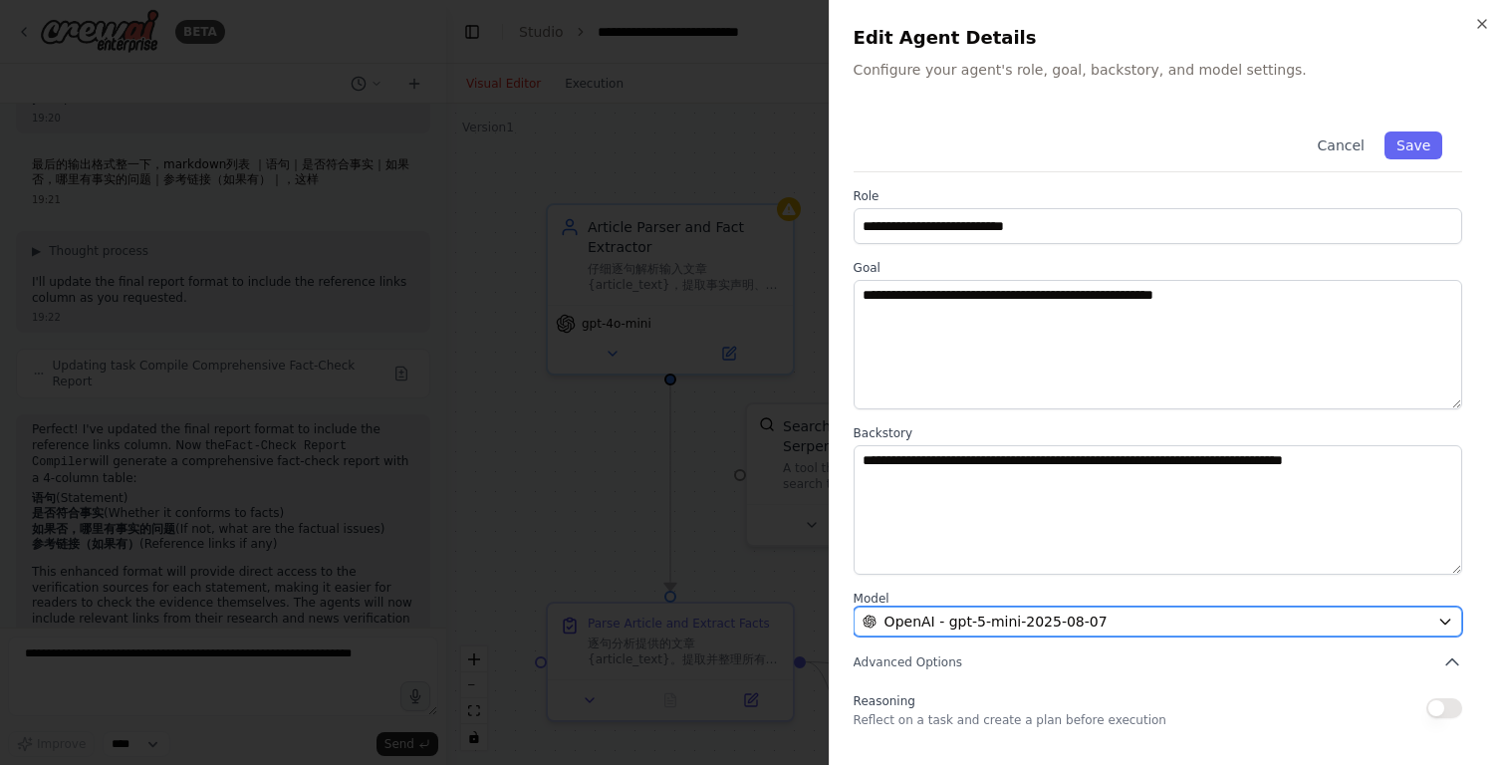
click at [1008, 619] on span "OpenAI - gpt-5-mini-2025-08-07" at bounding box center [995, 622] width 223 height 20
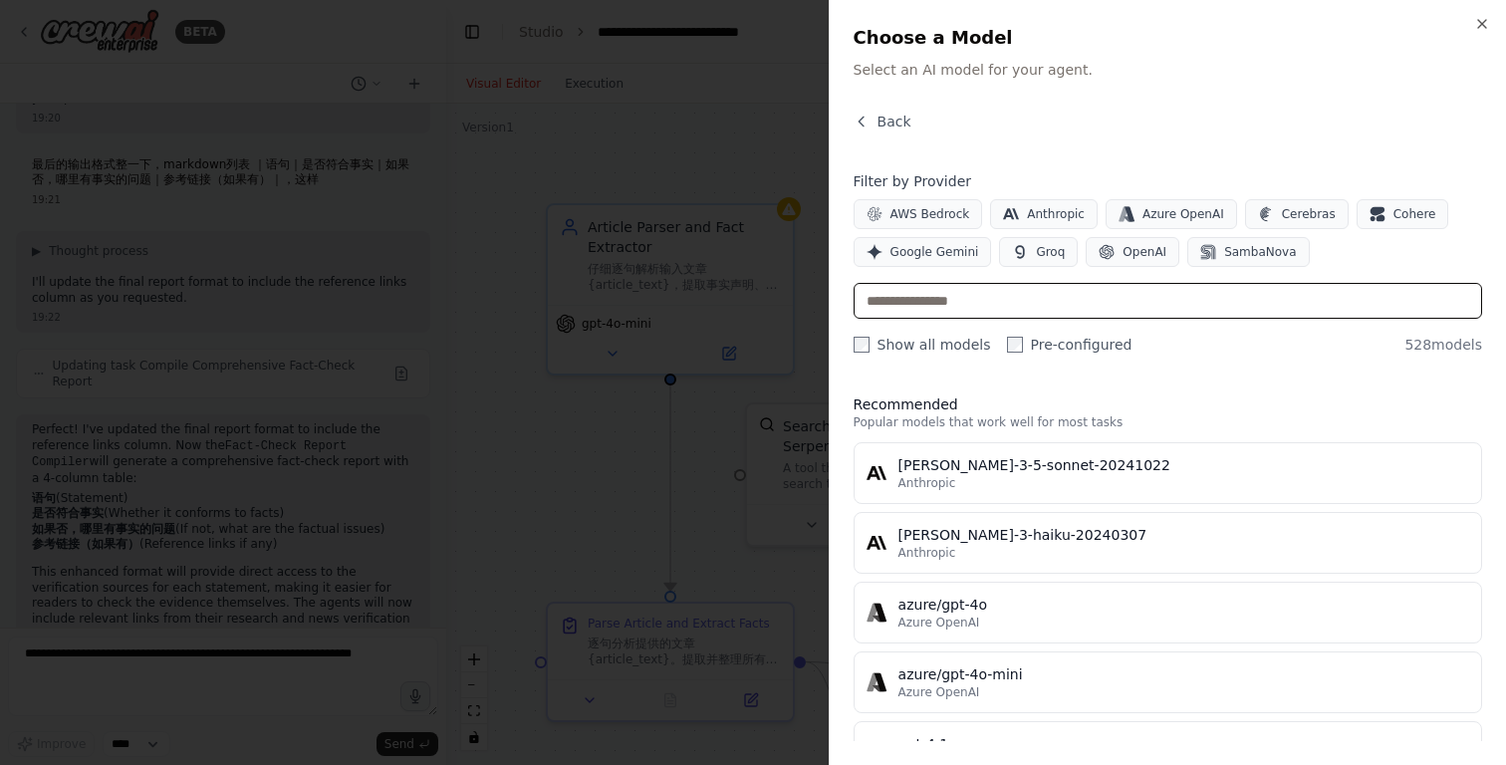
click at [944, 311] on input "text" at bounding box center [1168, 301] width 628 height 36
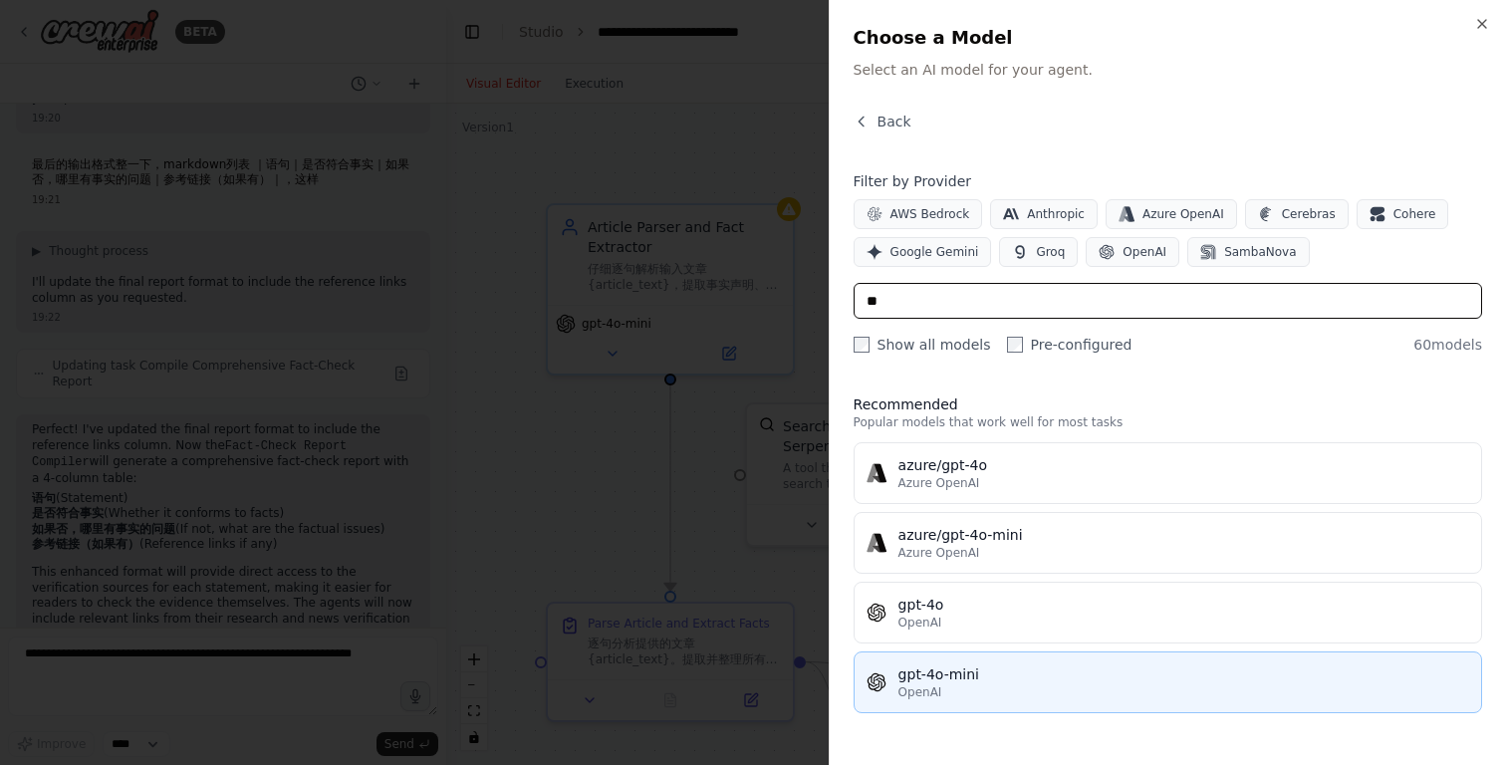
type input "**"
click at [974, 672] on div "gpt-4o-mini" at bounding box center [1183, 674] width 571 height 20
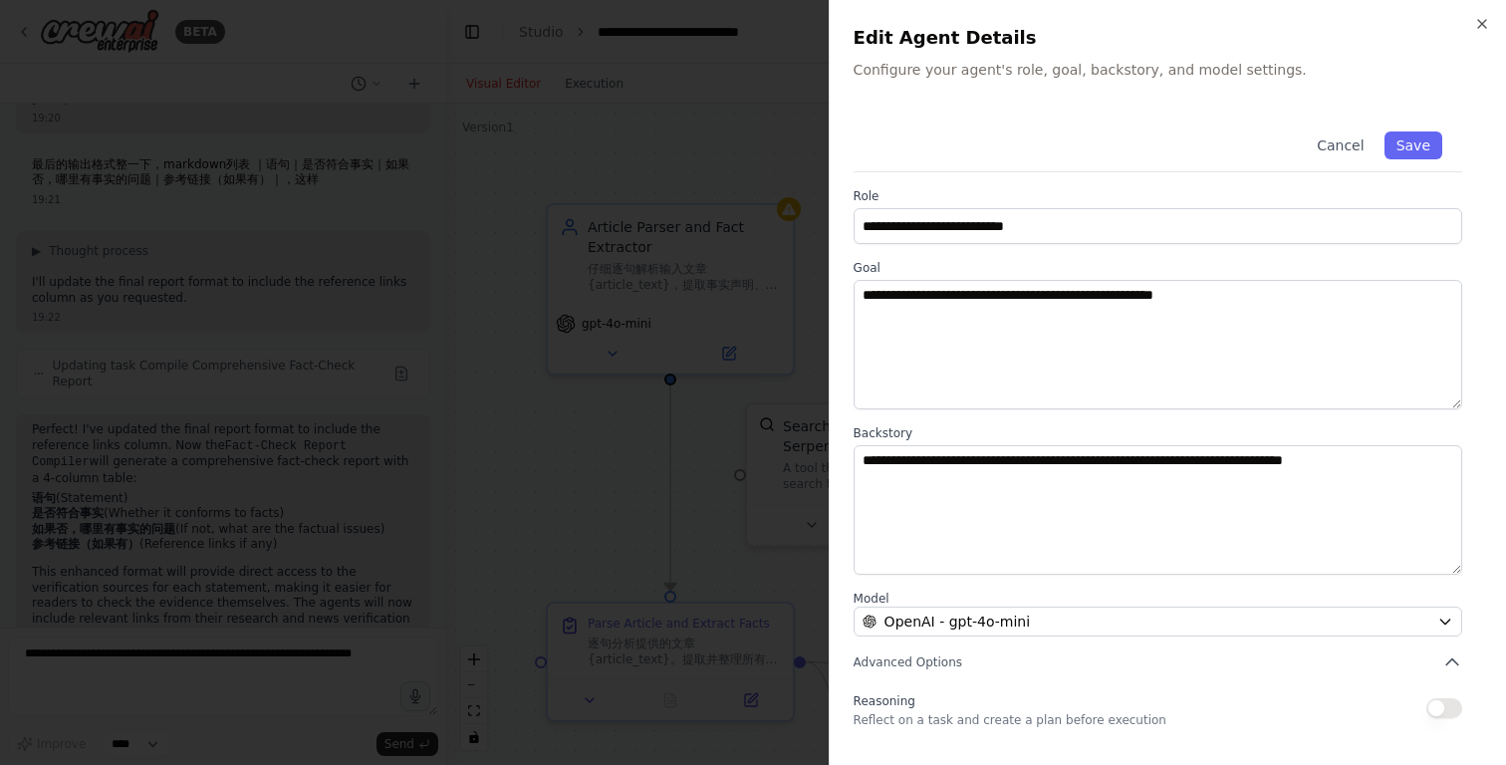
click at [1430, 125] on div "Cancel Save" at bounding box center [1158, 142] width 609 height 61
click at [1422, 144] on button "Save" at bounding box center [1413, 145] width 58 height 28
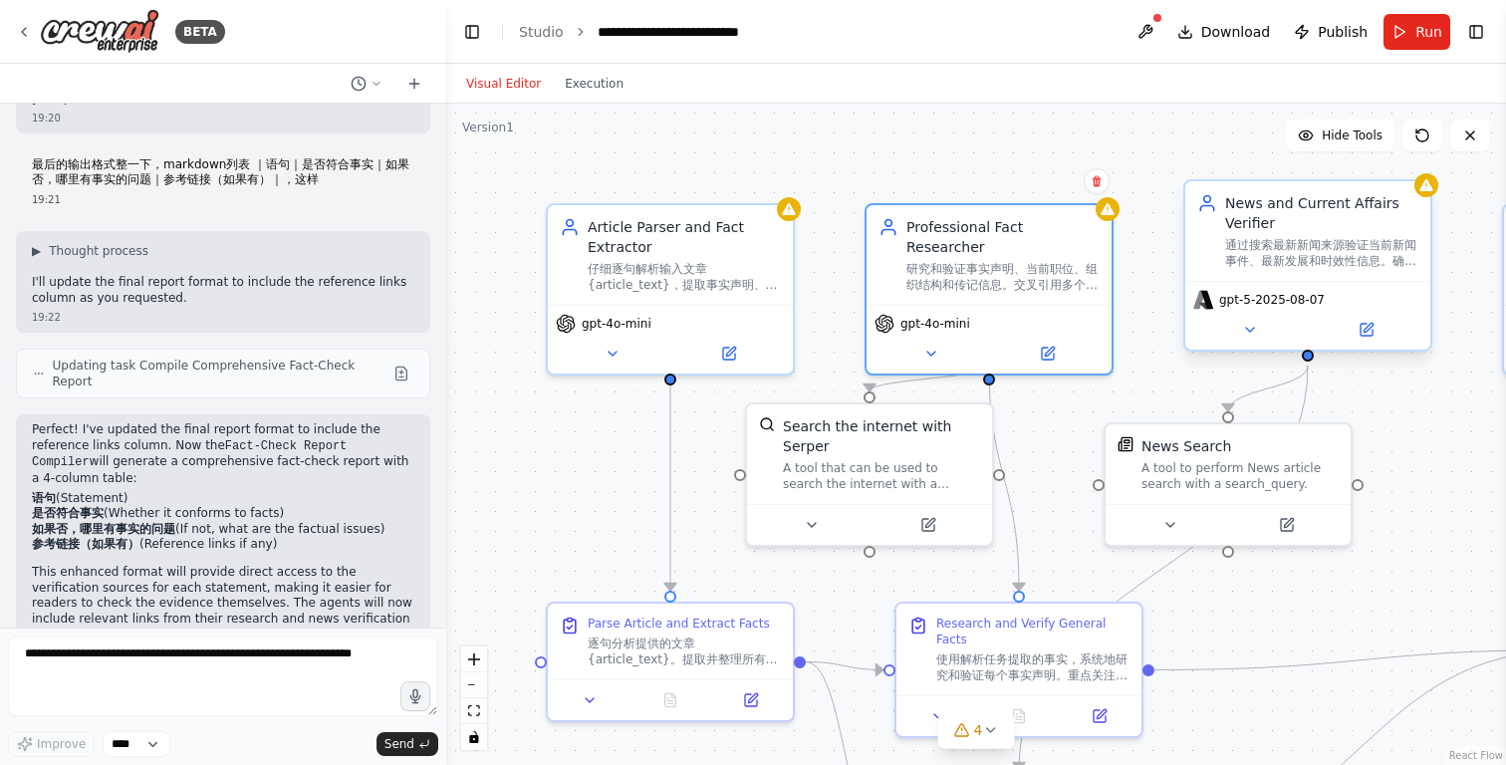
click at [1302, 262] on div "通过搜索最新新闻来源验证当前新闻事件、最新发展和时效性信息。确保报道的事件确实发生，并被准确描述。" at bounding box center [1321, 253] width 193 height 32
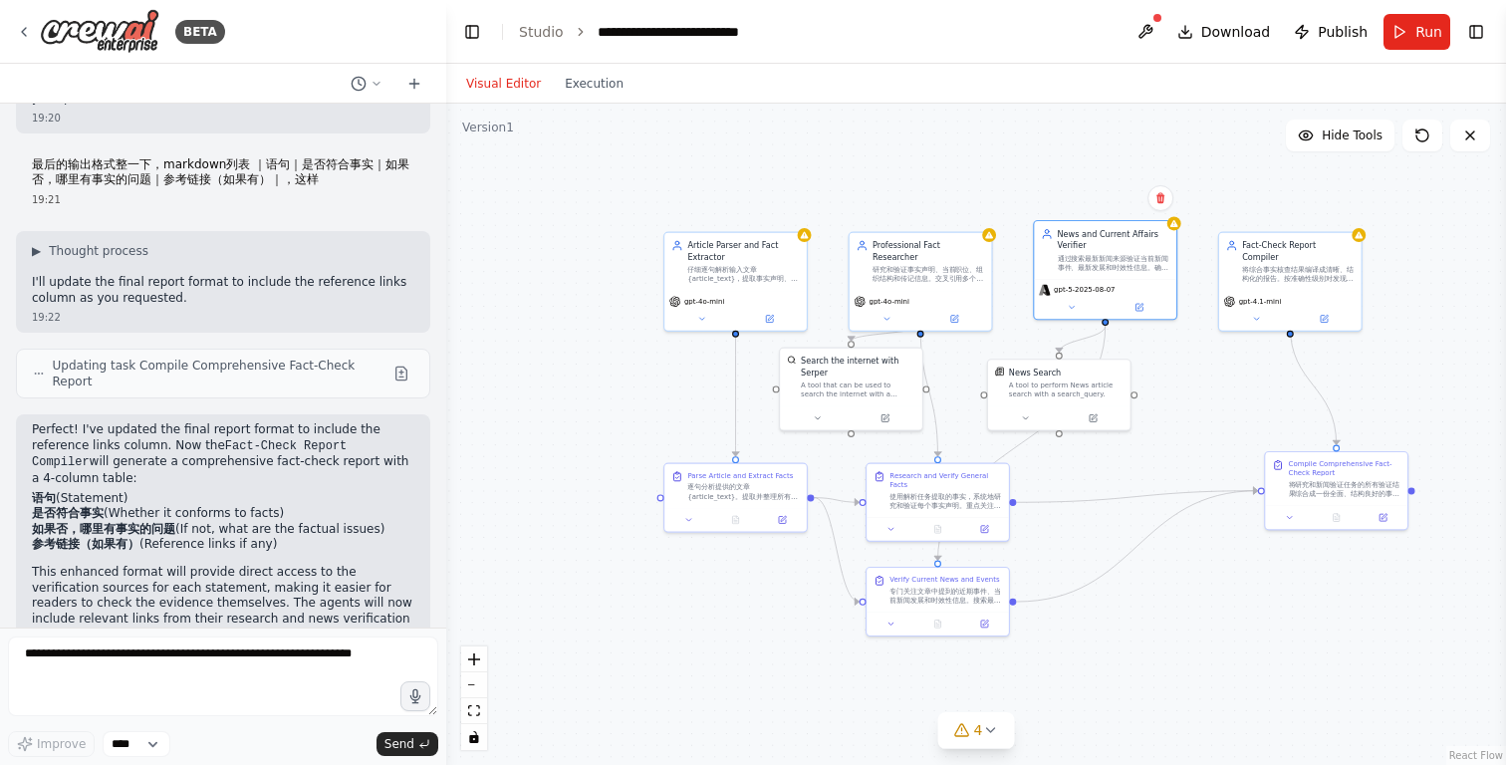
drag, startPoint x: 1444, startPoint y: 357, endPoint x: 1151, endPoint y: 358, distance: 292.8
click at [1151, 360] on div ".deletable-edge-delete-btn { width: 20px; height: 20px; border: 0px solid #ffff…" at bounding box center [976, 434] width 1060 height 661
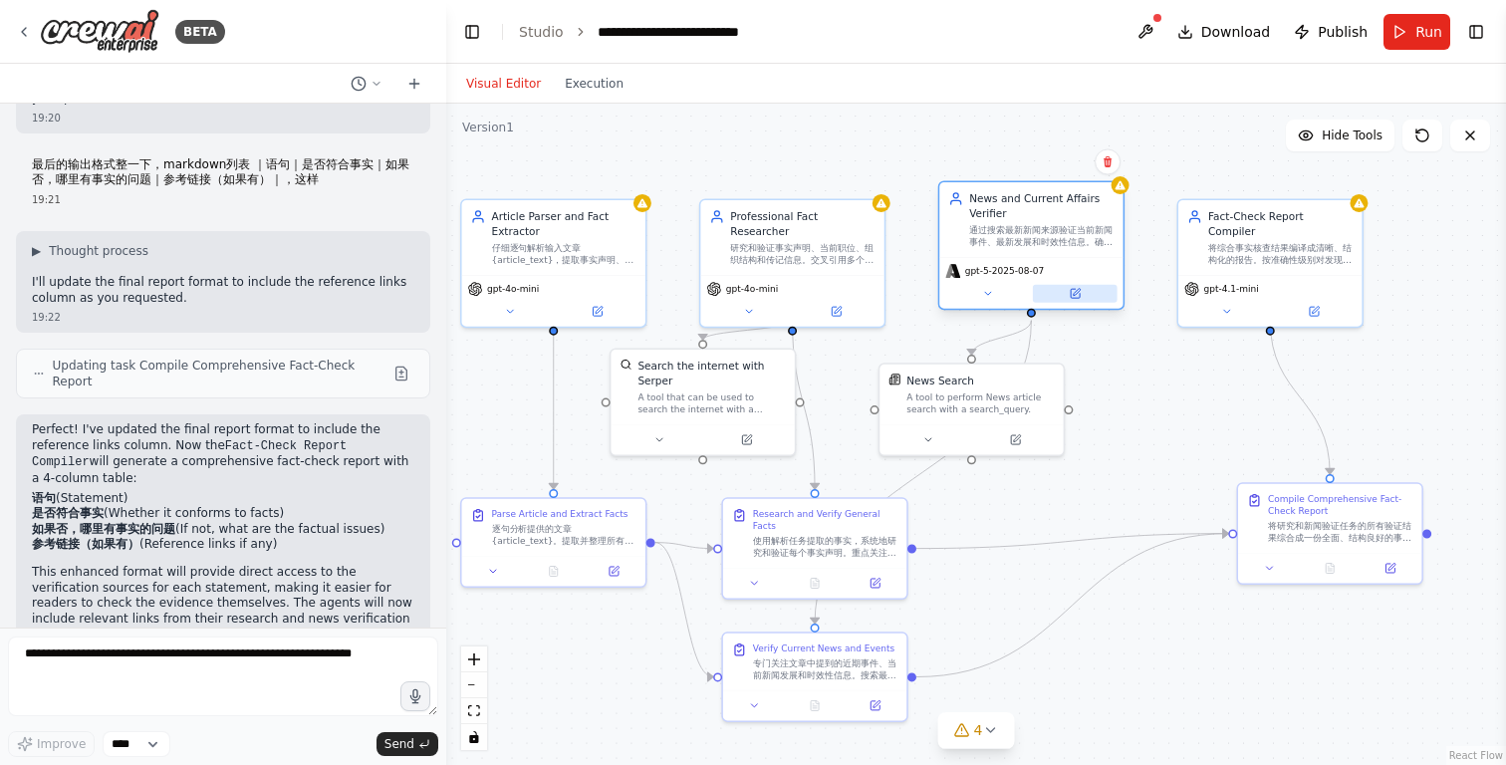
click at [1078, 299] on icon at bounding box center [1075, 294] width 12 height 12
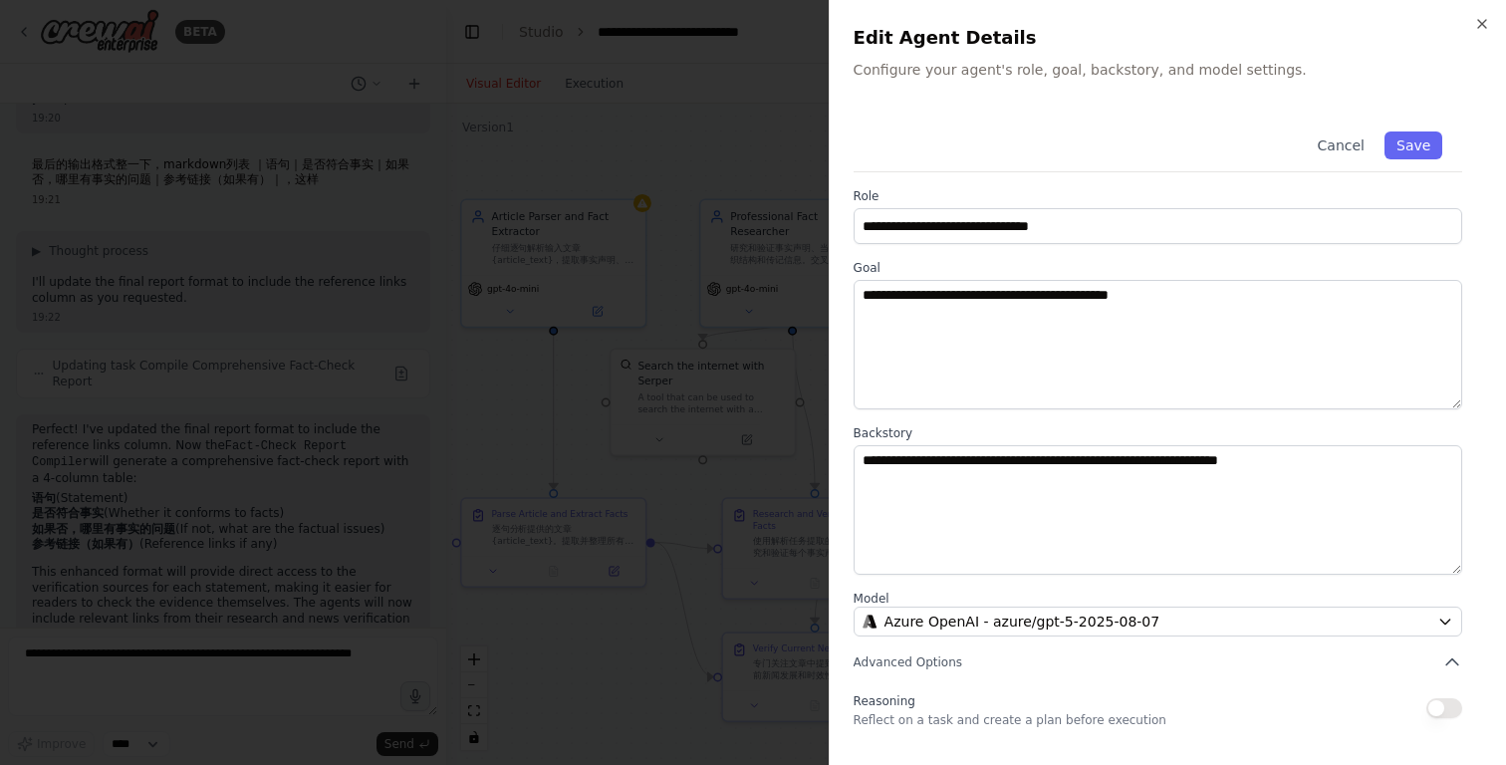
scroll to position [137, 0]
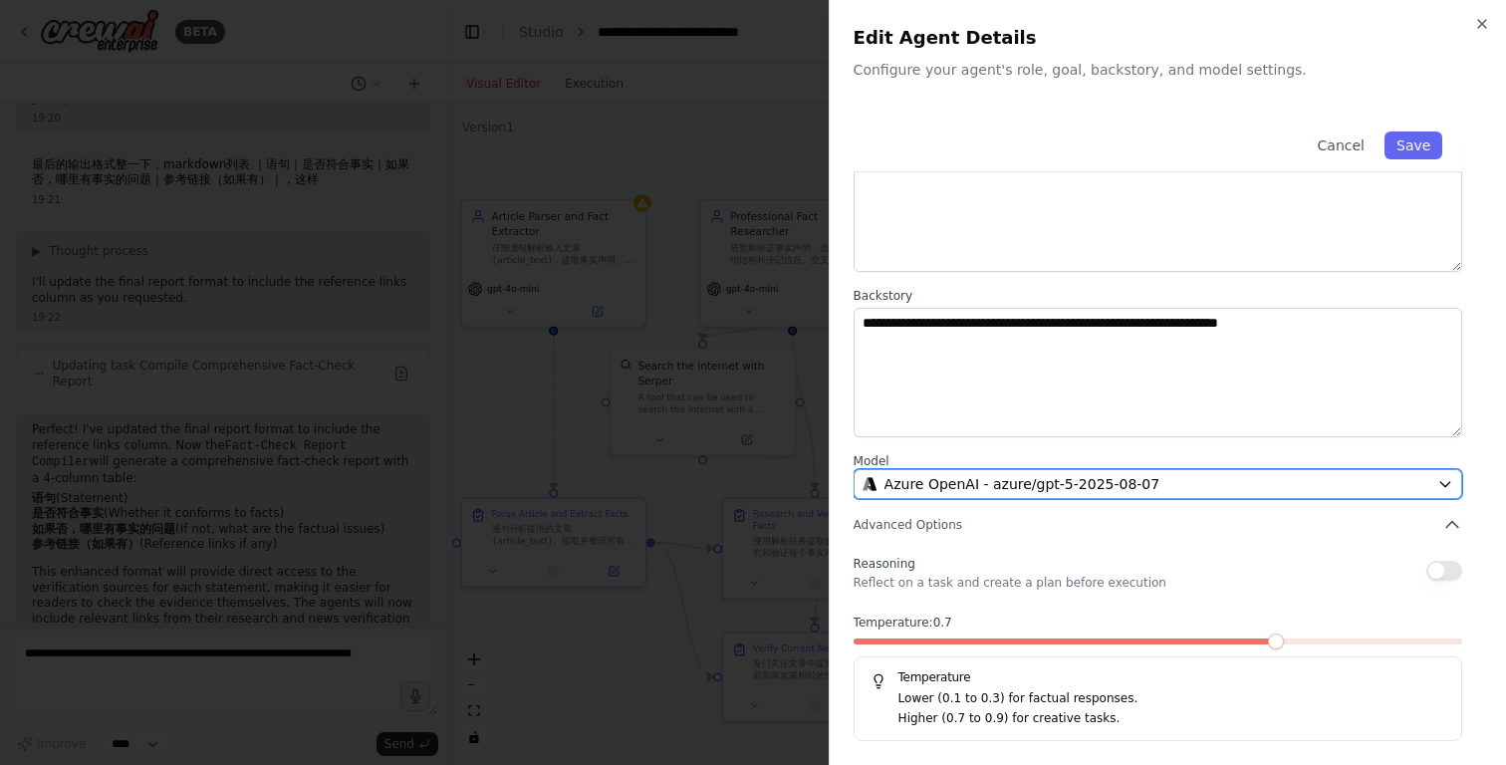
click at [1107, 485] on span "Azure OpenAI - azure/gpt-5-2025-08-07" at bounding box center [1022, 484] width 276 height 20
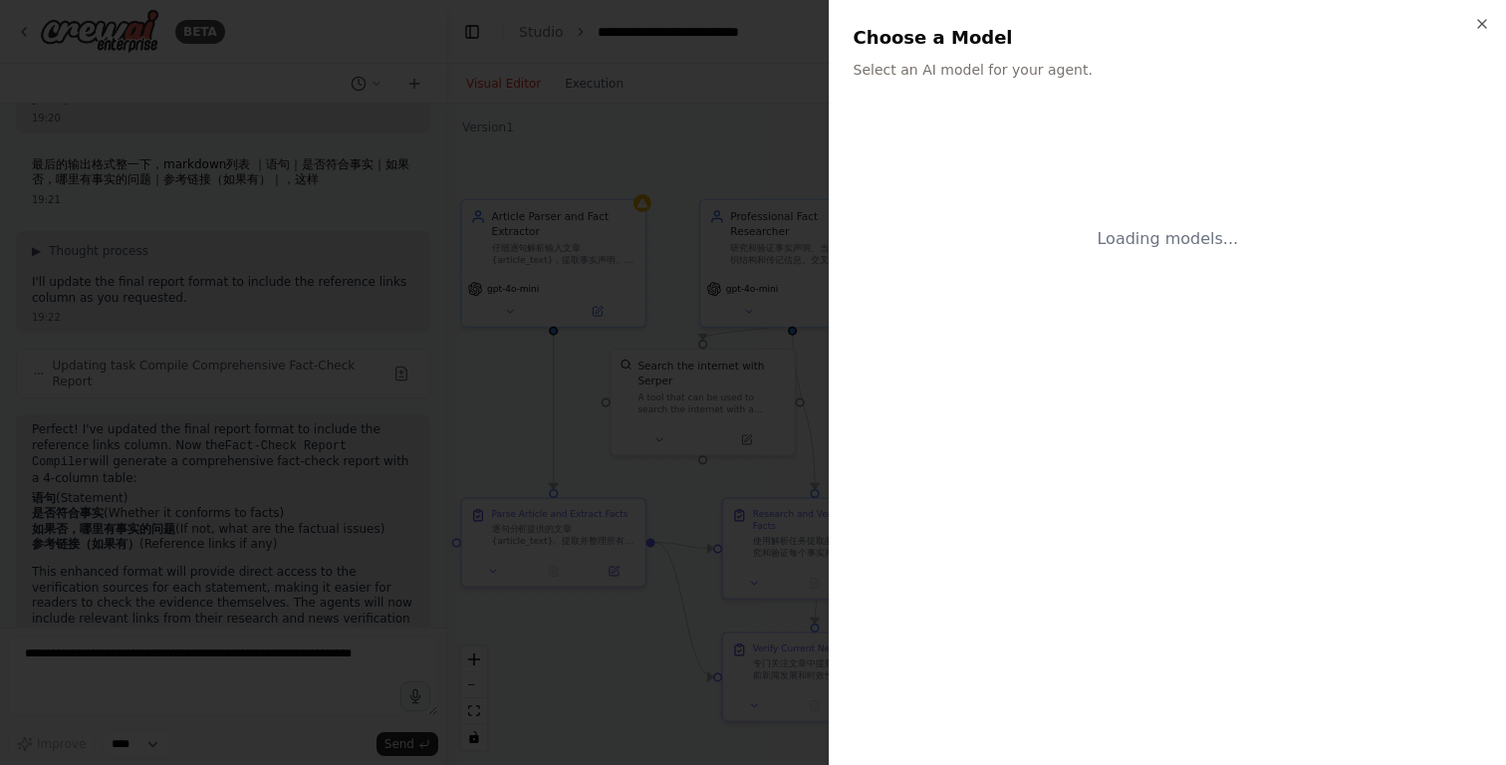
scroll to position [0, 0]
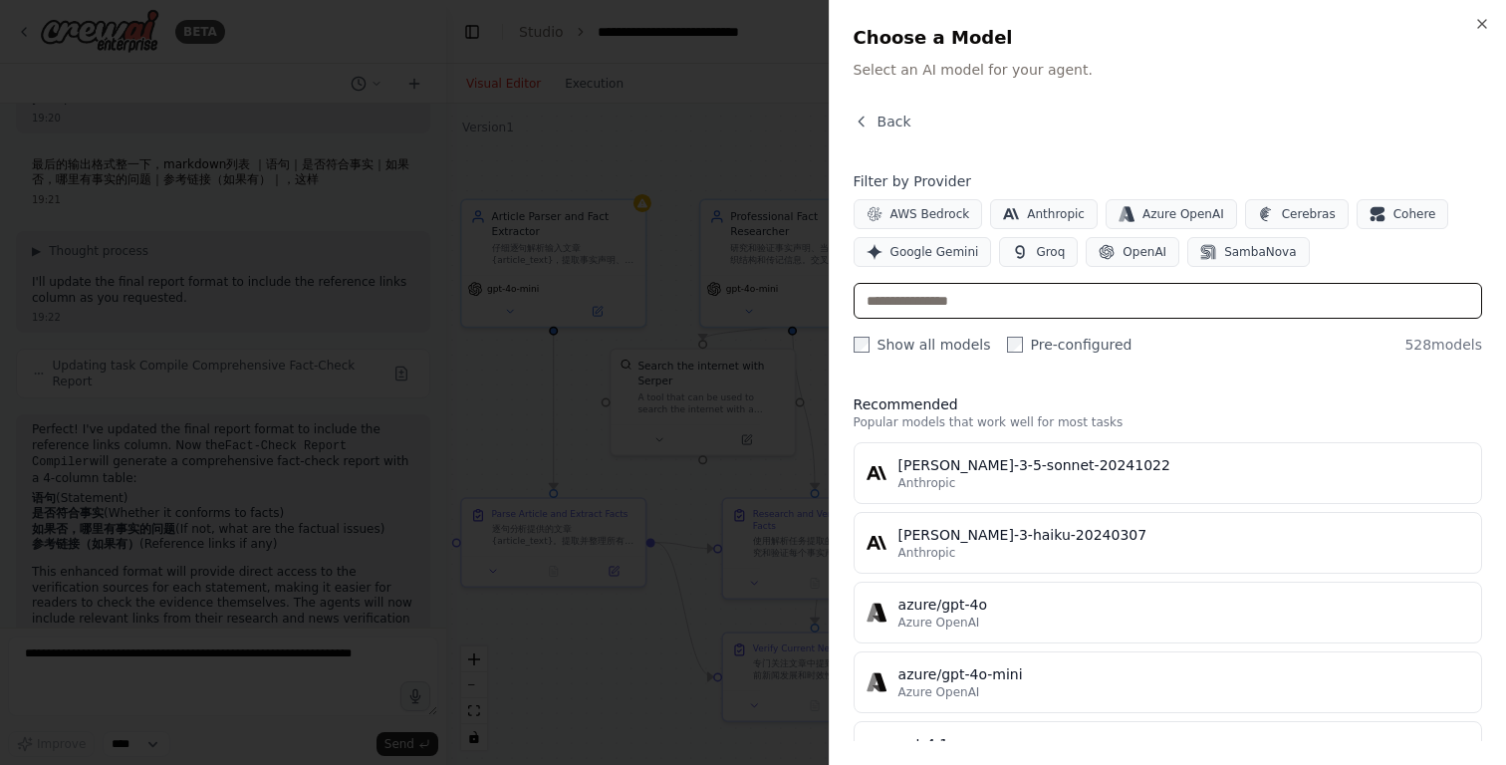
click at [1021, 301] on input "text" at bounding box center [1168, 301] width 628 height 36
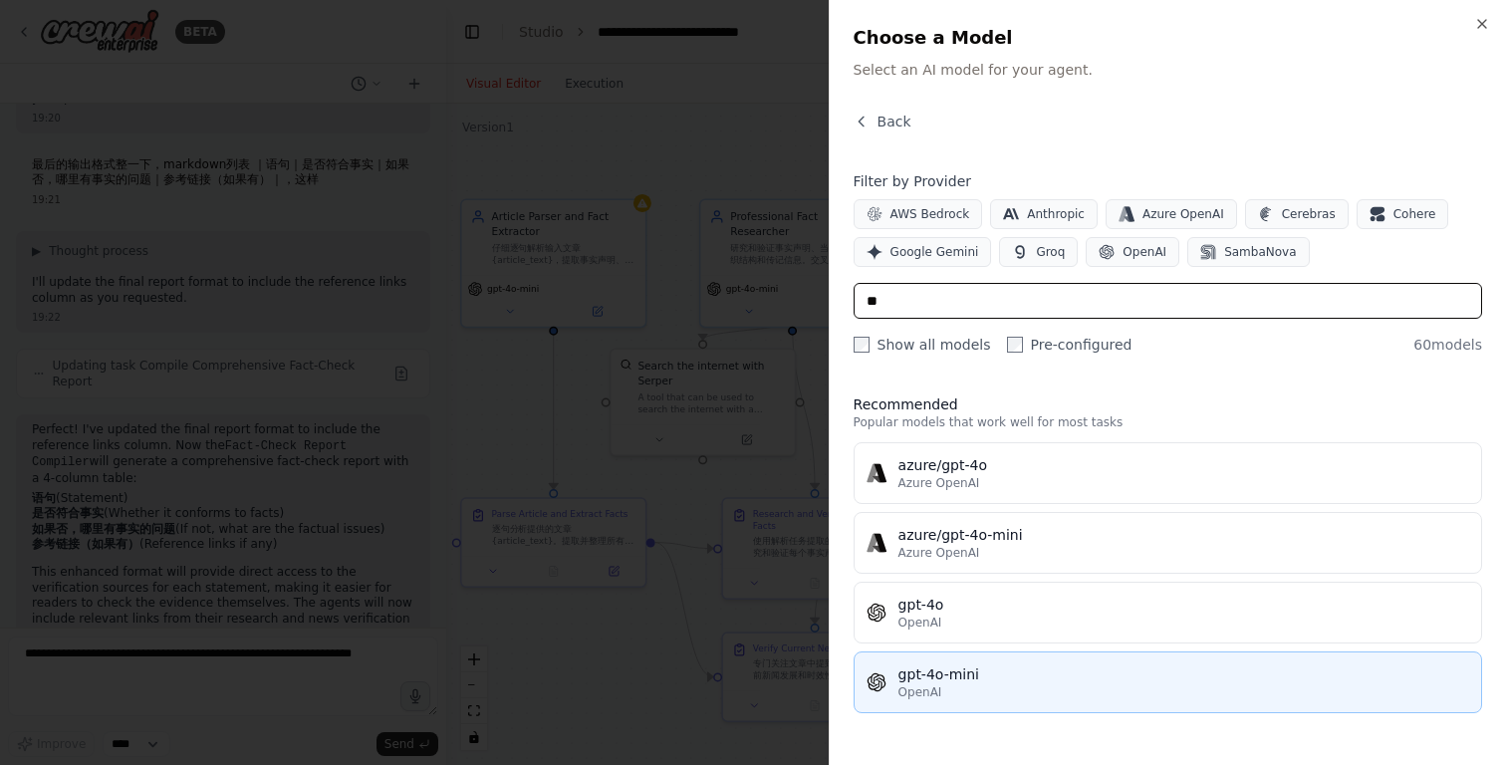
type input "**"
click at [1011, 666] on div "gpt-4o-mini" at bounding box center [1183, 674] width 571 height 20
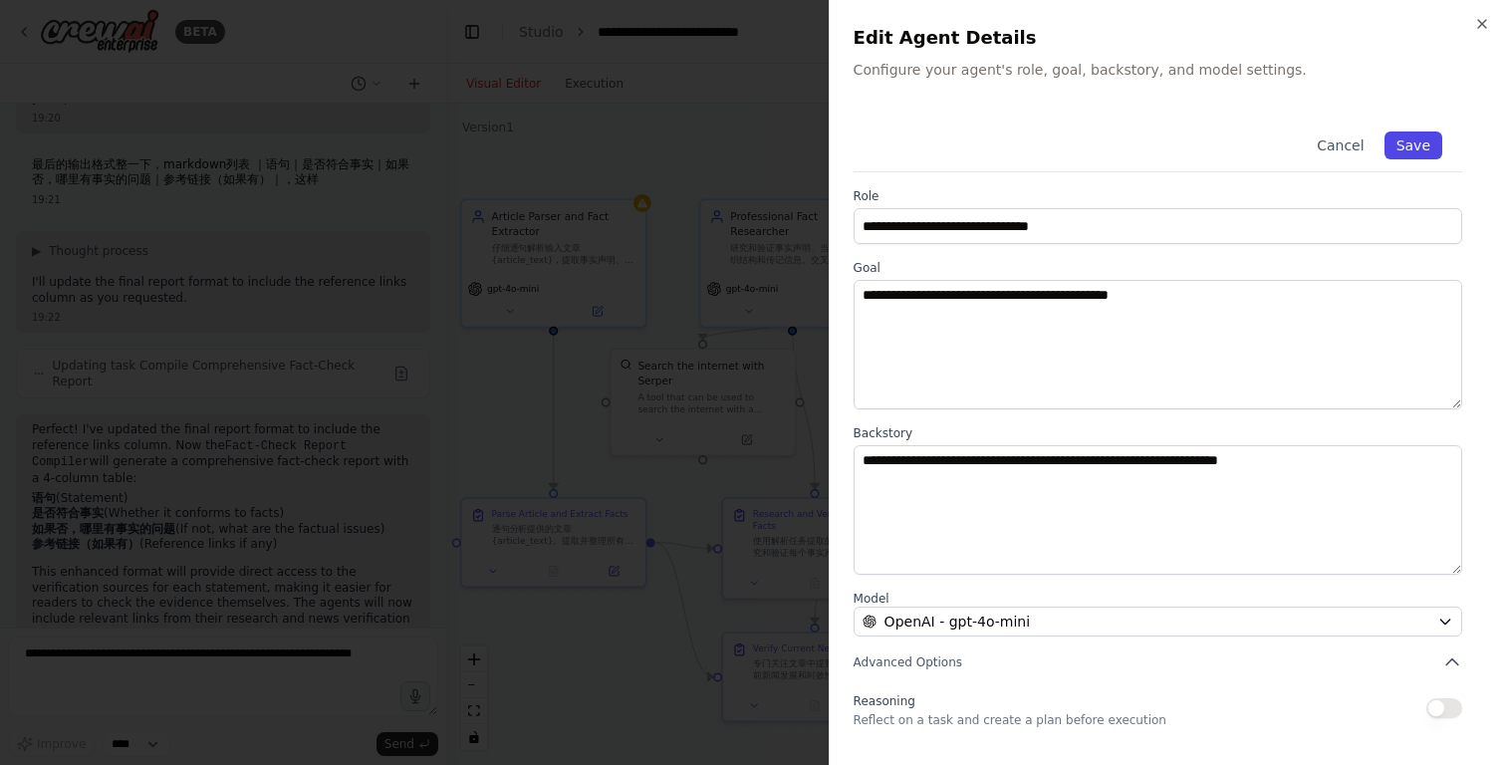
click at [1424, 145] on button "Save" at bounding box center [1413, 145] width 58 height 28
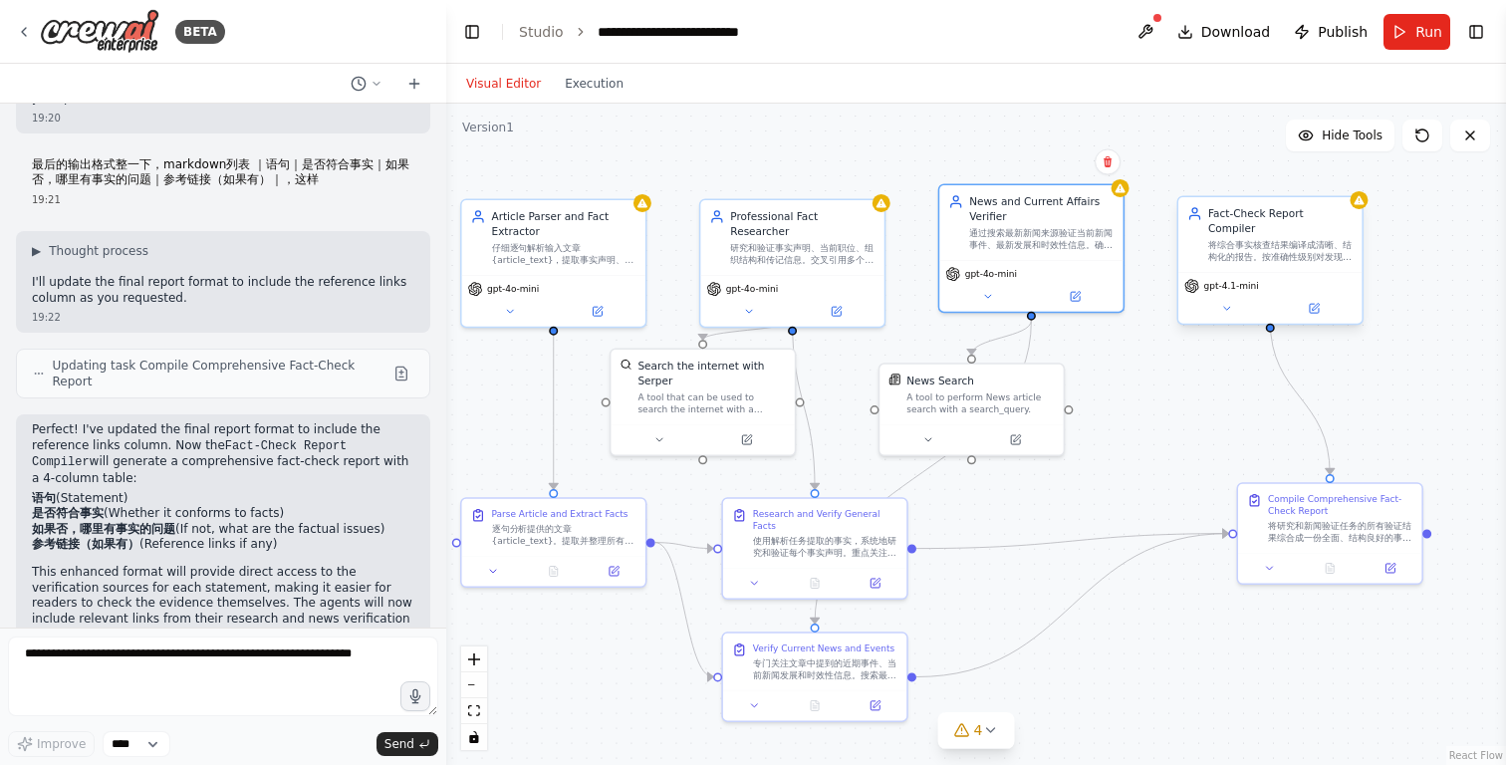
click at [1230, 243] on div "将综合事实核查结果编译成清晰、结构化的报告。按准确性级别对发现进行分类，提供证据来源，并突出显示文章中发现的任何差异或不准确之处。" at bounding box center [1280, 251] width 144 height 24
click at [1222, 303] on icon at bounding box center [1226, 309] width 12 height 12
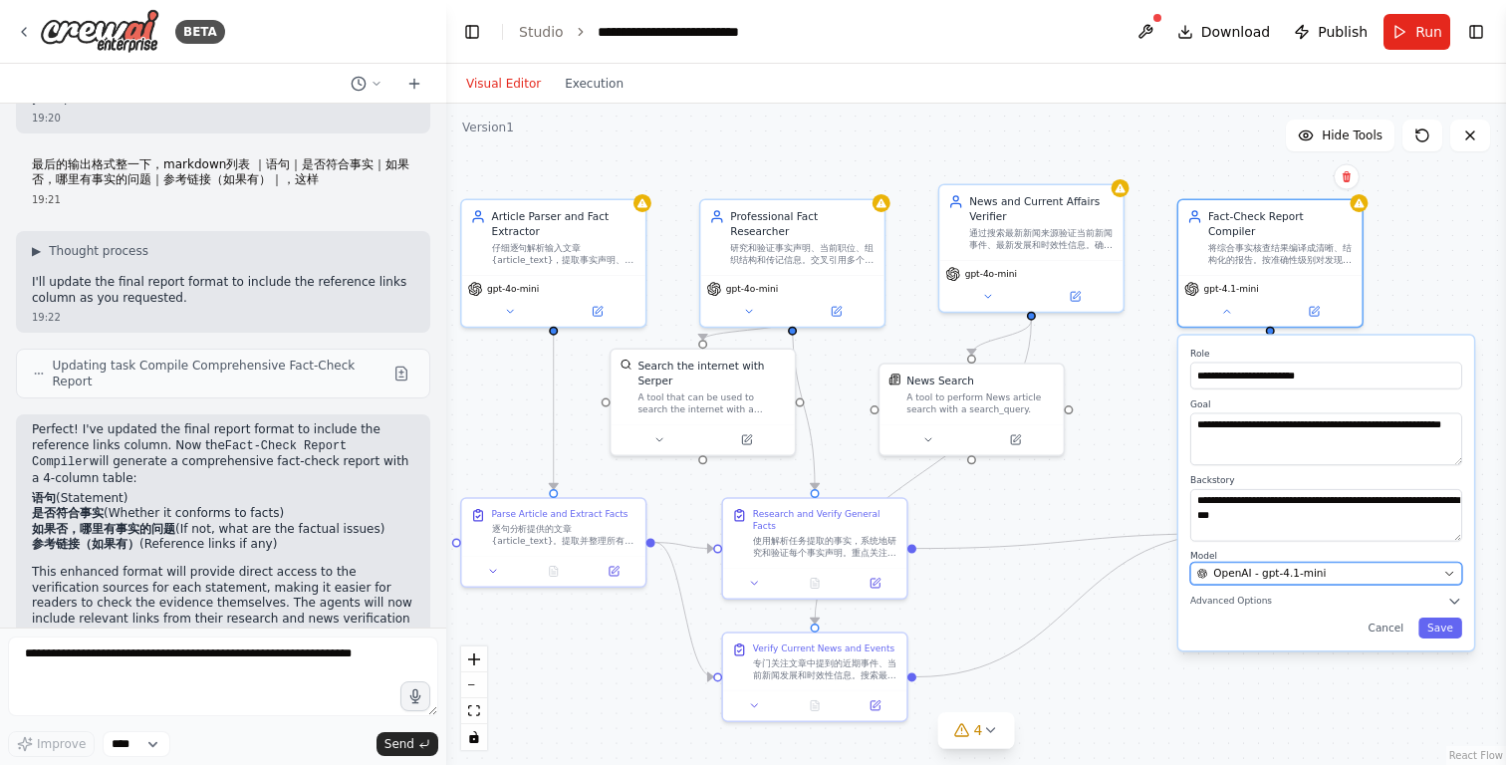
click at [1242, 566] on span "OpenAI - gpt-4.1-mini" at bounding box center [1269, 573] width 113 height 15
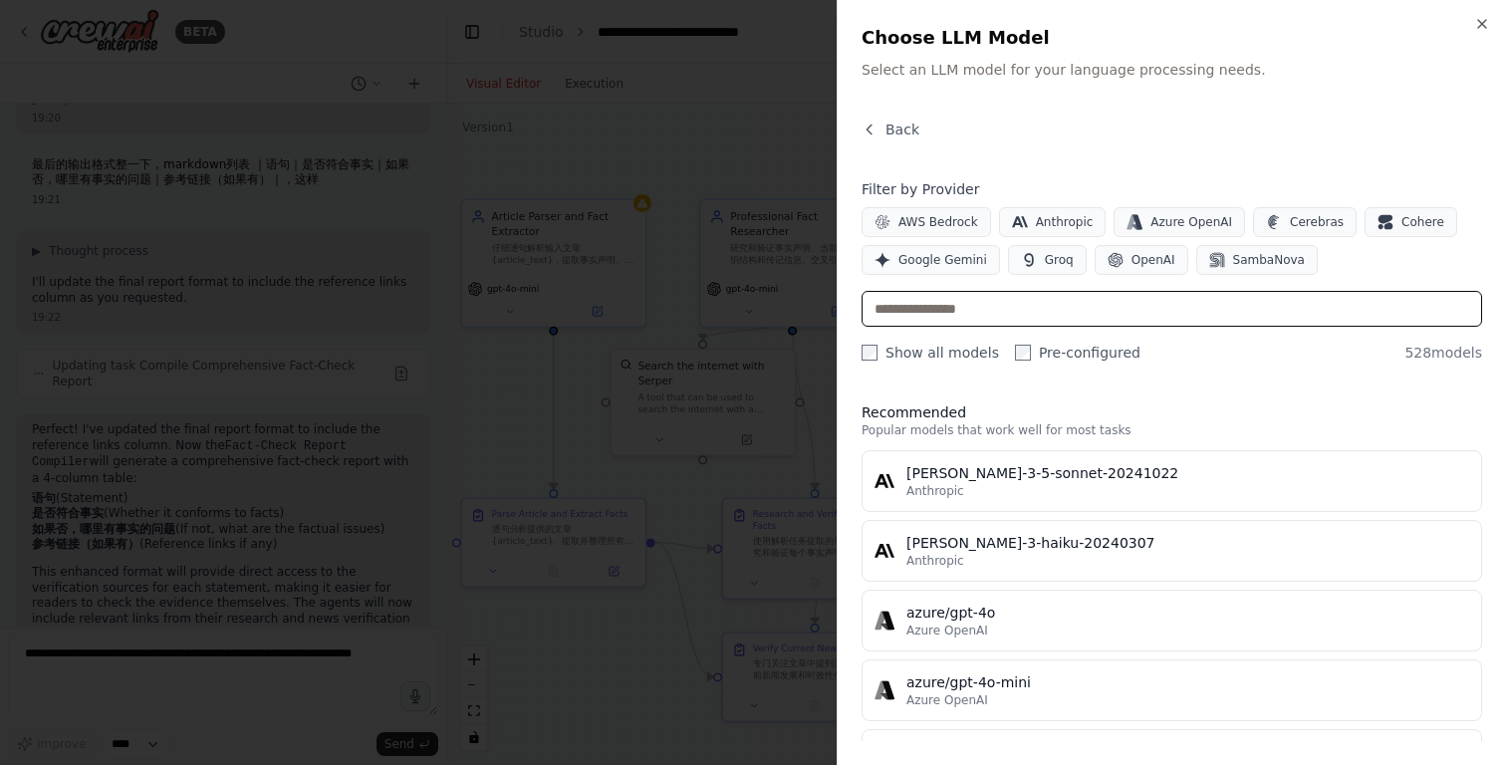
click at [969, 317] on input "text" at bounding box center [1171, 309] width 620 height 36
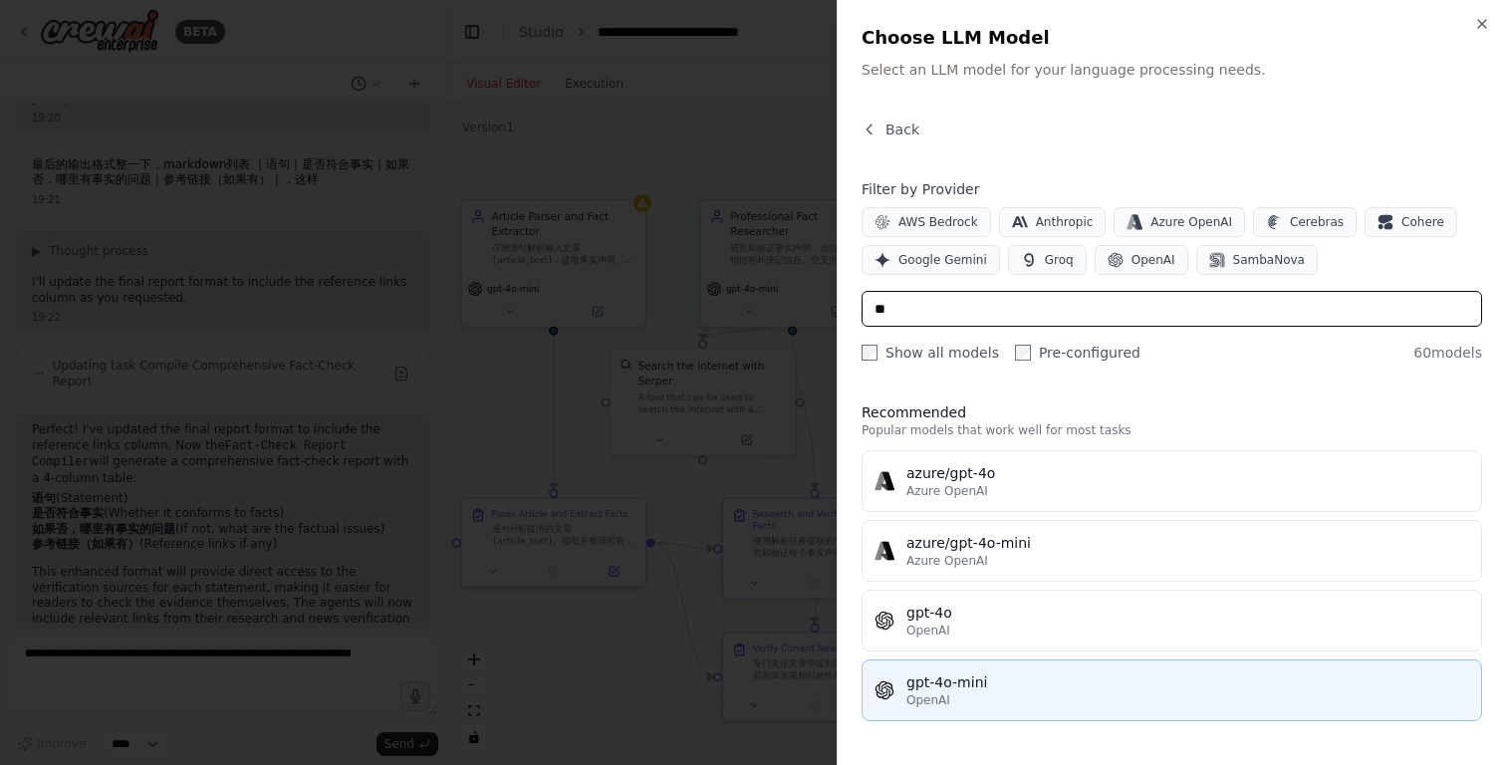
type input "**"
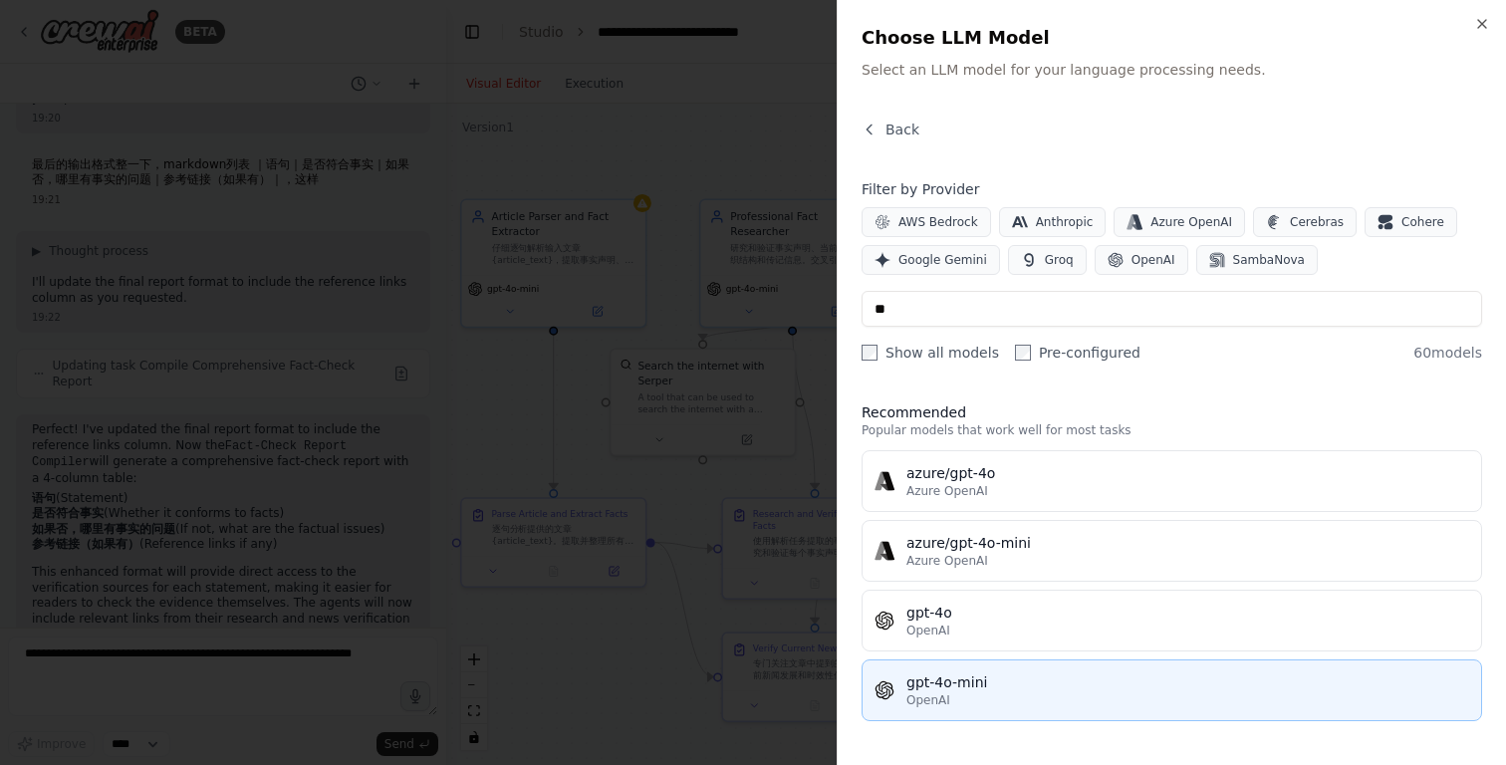
click at [963, 701] on div "OpenAI" at bounding box center [1187, 700] width 563 height 16
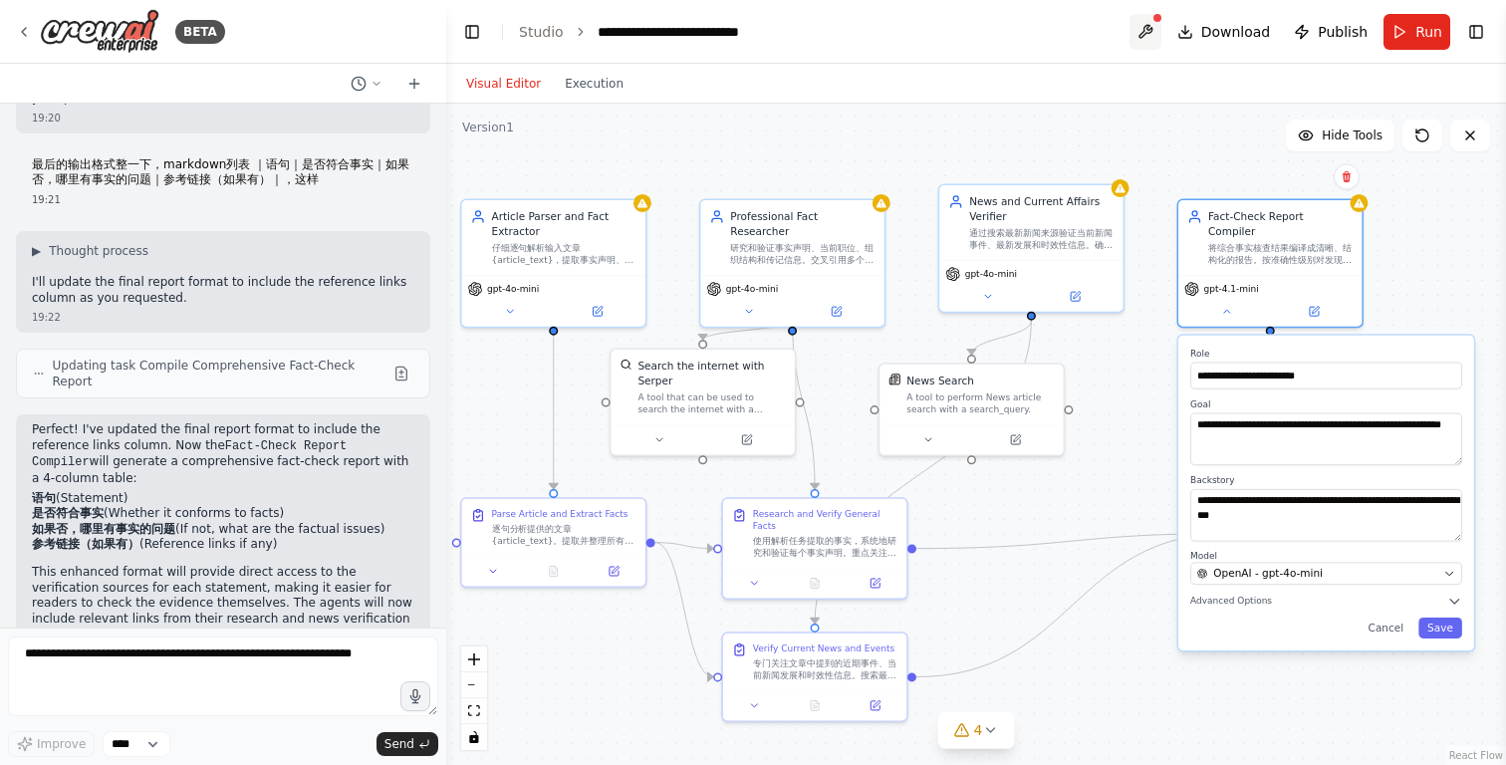
click at [1149, 29] on button at bounding box center [1145, 32] width 32 height 36
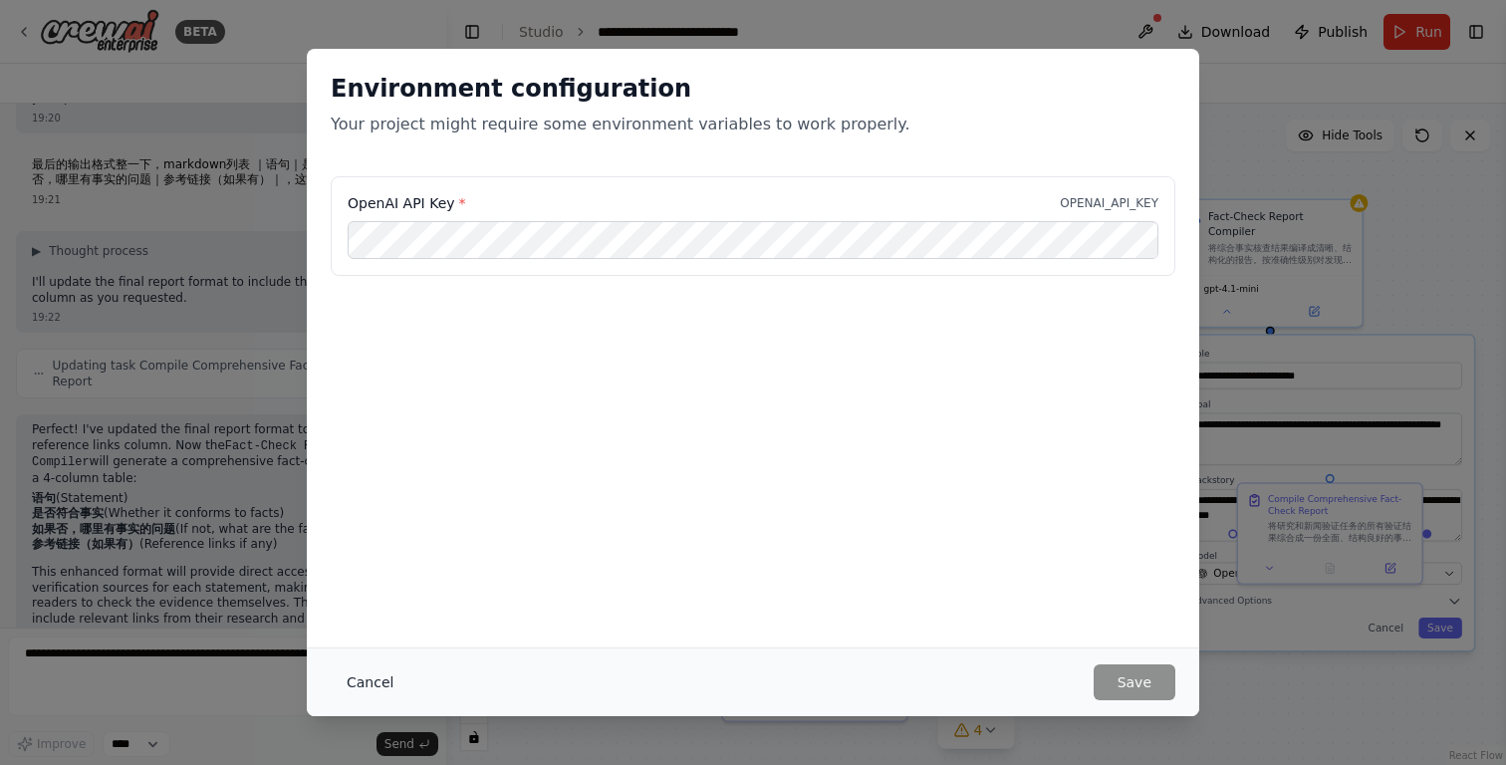
click at [367, 682] on button "Cancel" at bounding box center [370, 682] width 79 height 36
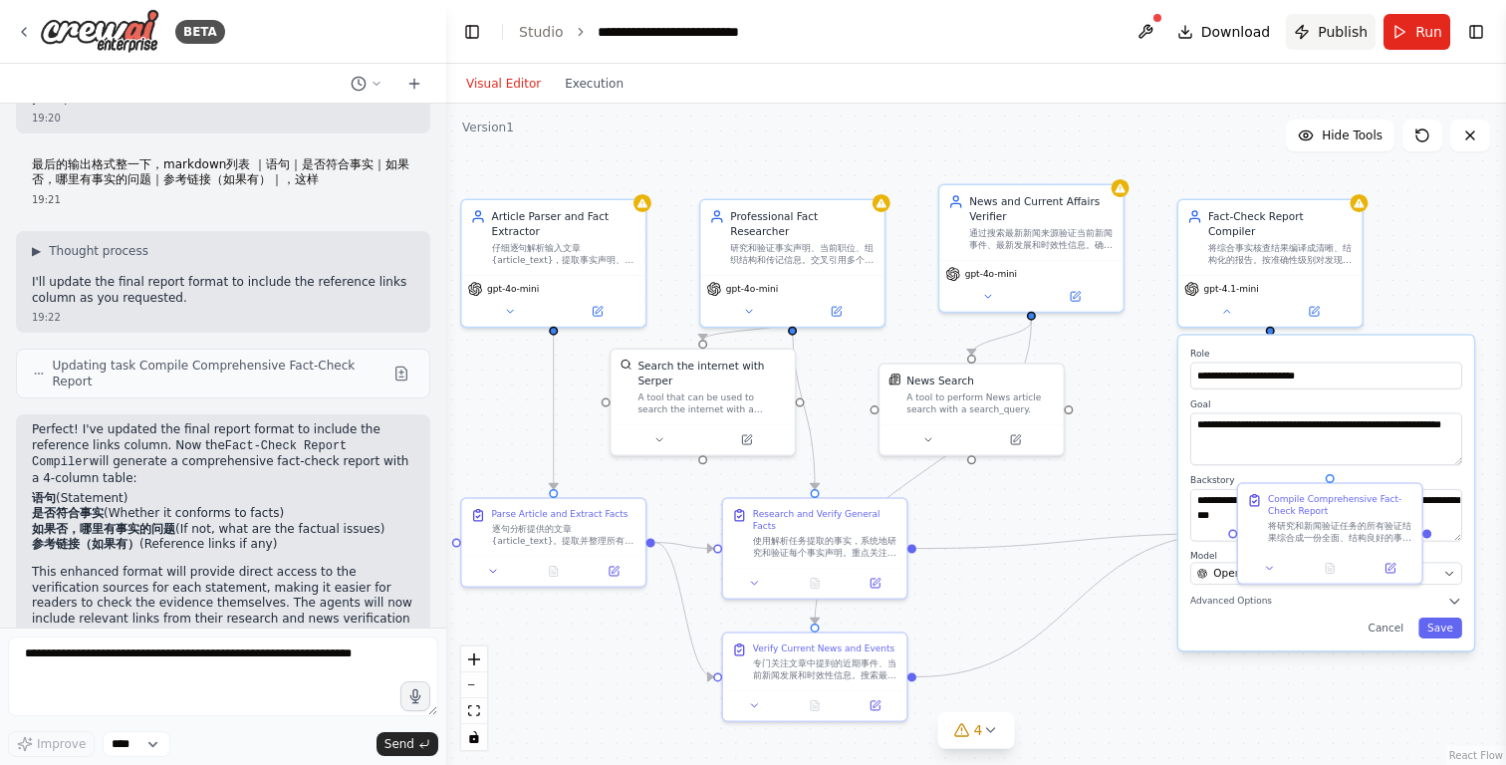
click at [1335, 32] on span "Publish" at bounding box center [1343, 32] width 50 height 20
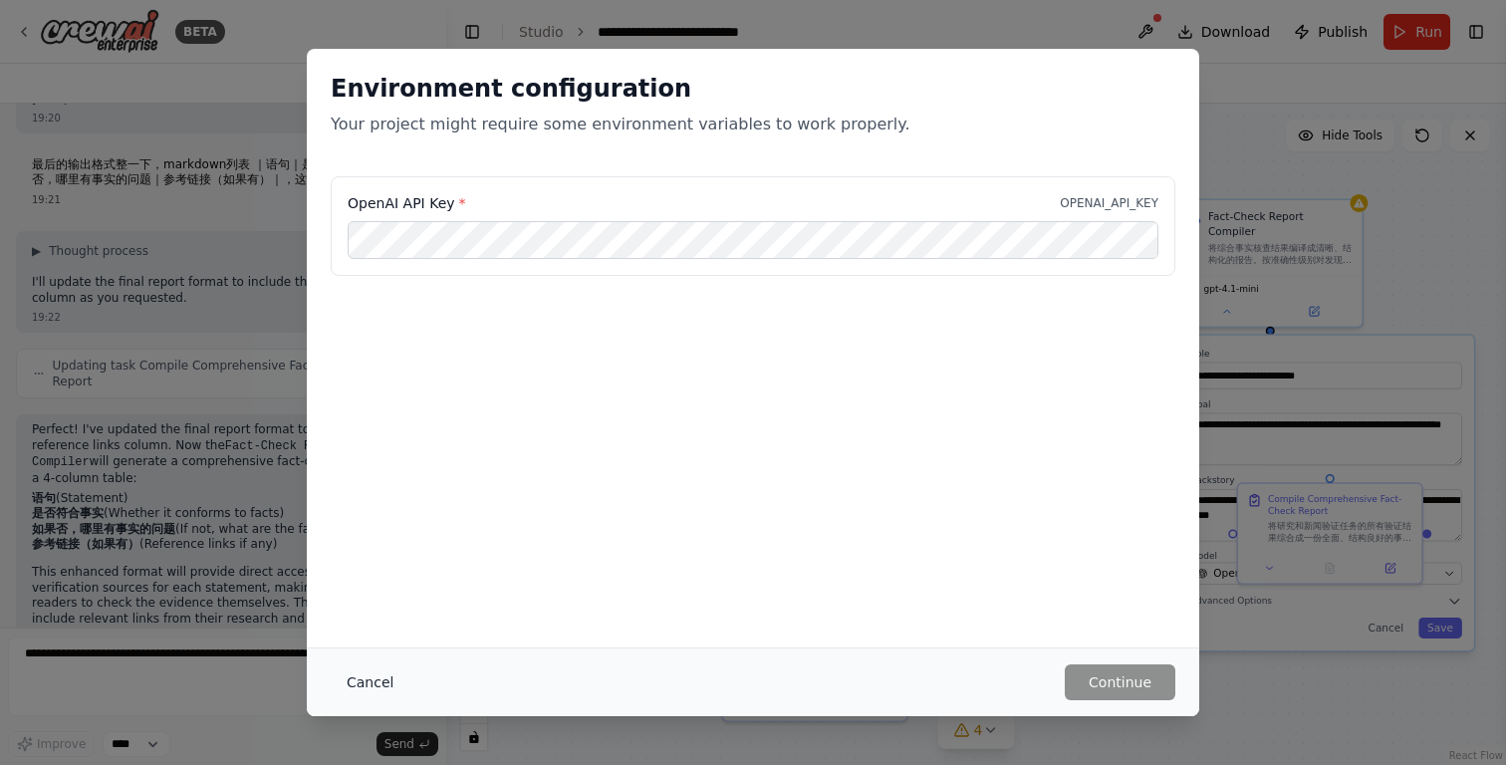
click at [375, 688] on button "Cancel" at bounding box center [370, 682] width 79 height 36
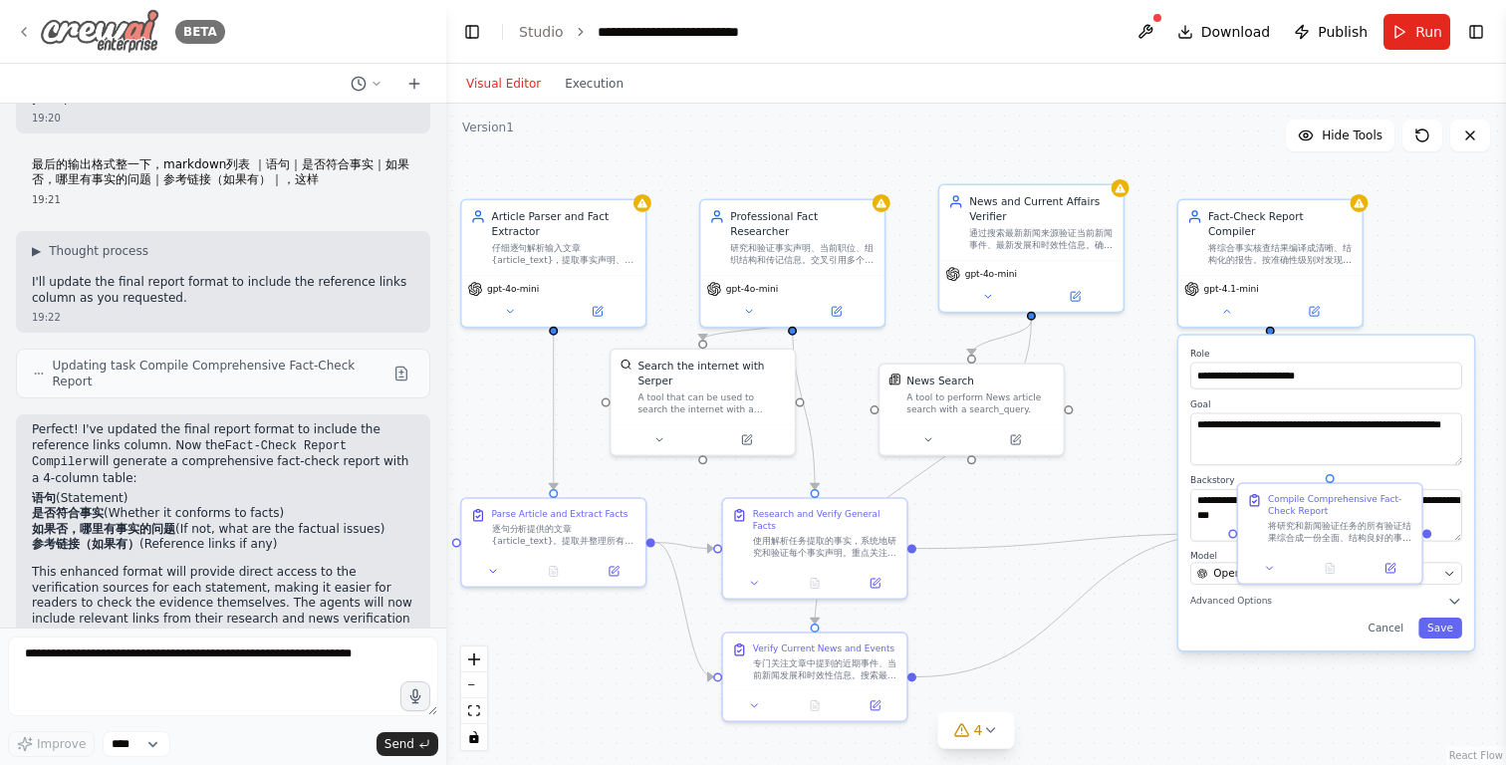
click at [37, 31] on div "BETA" at bounding box center [120, 31] width 209 height 45
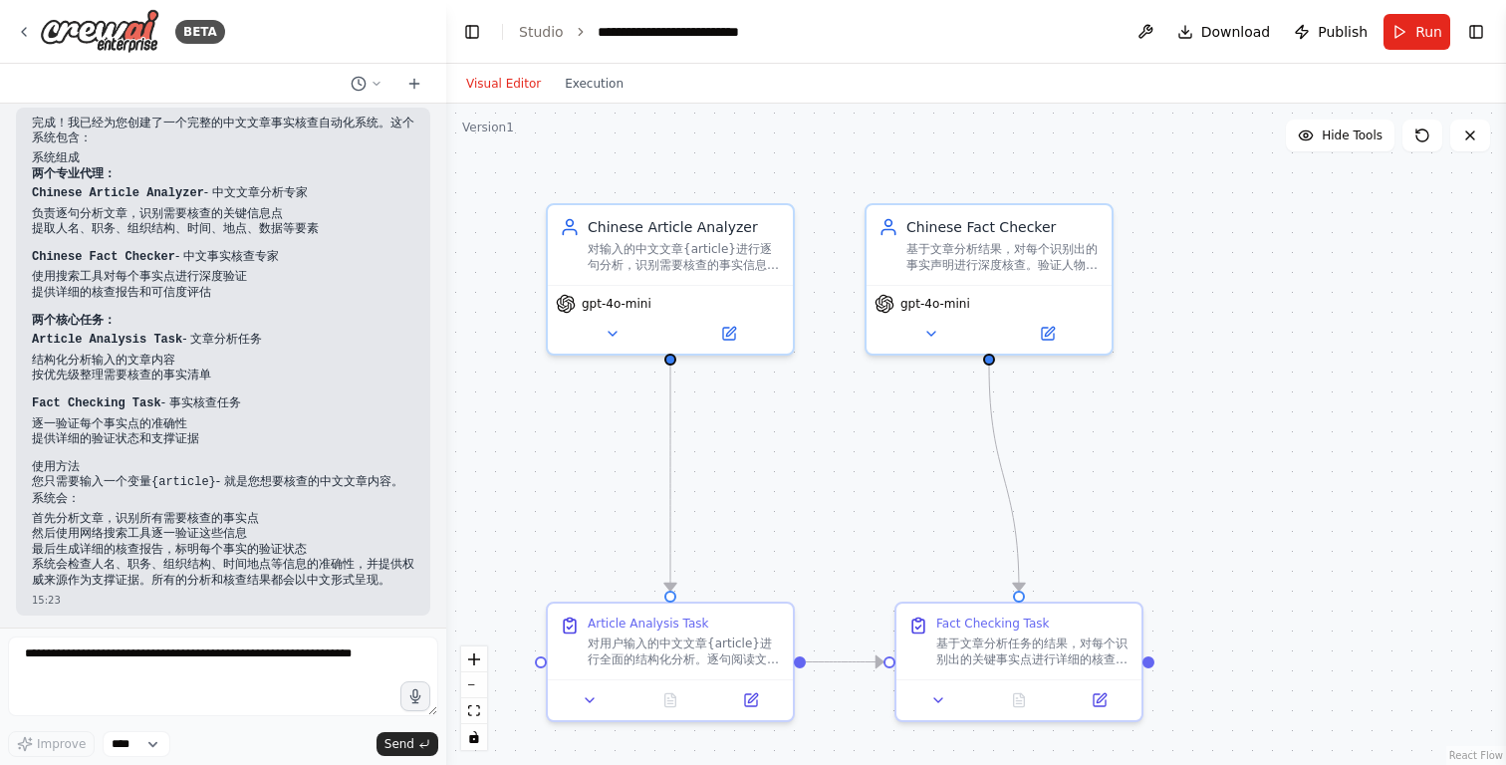
drag, startPoint x: 806, startPoint y: 505, endPoint x: 833, endPoint y: 451, distance: 60.1
click at [834, 451] on div ".deletable-edge-delete-btn { width: 20px; height: 20px; border: 0px solid #ffff…" at bounding box center [976, 434] width 1060 height 661
click at [615, 304] on span "gpt-4o-mini" at bounding box center [617, 300] width 70 height 16
click at [730, 333] on icon at bounding box center [729, 330] width 12 height 12
click at [733, 332] on icon at bounding box center [729, 330] width 12 height 12
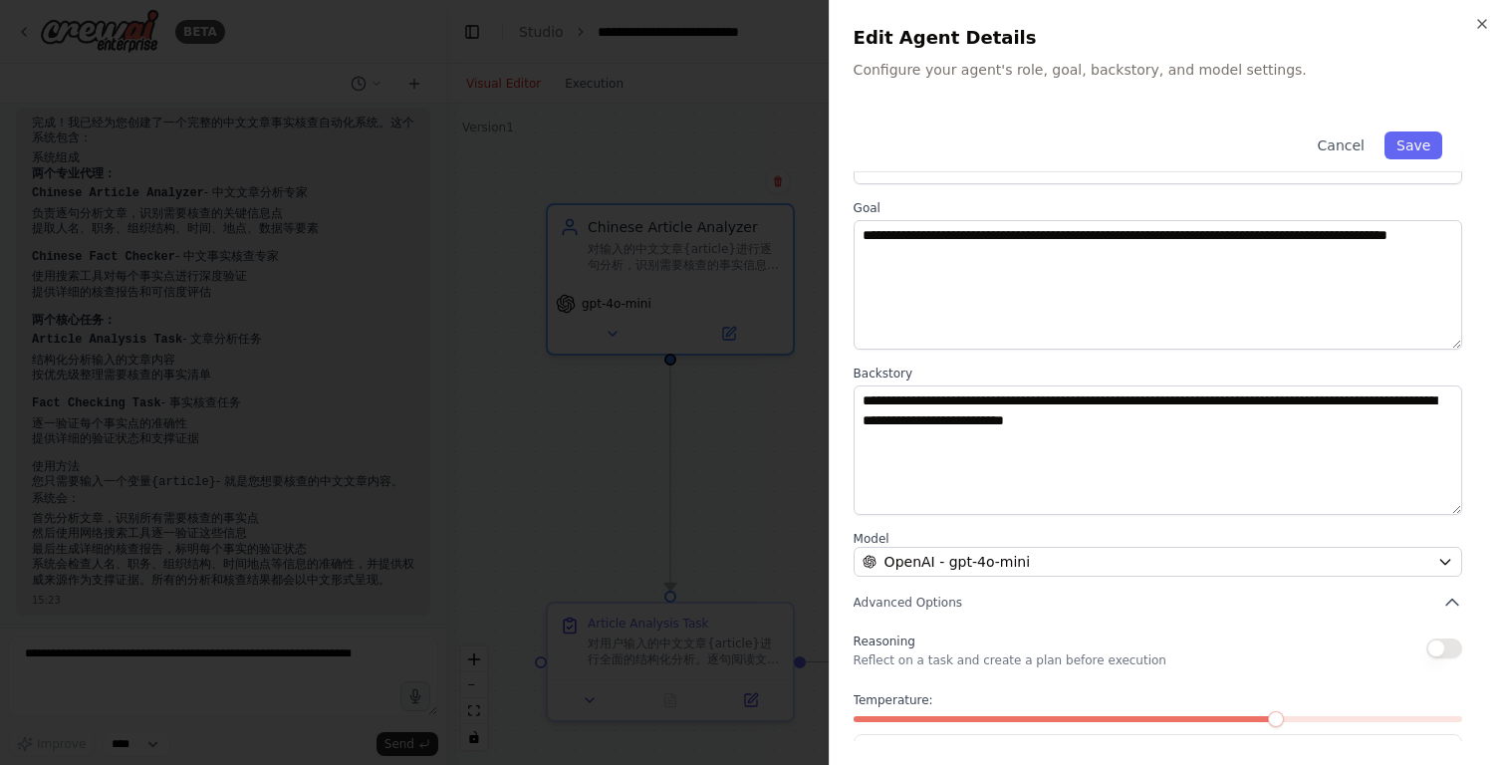
scroll to position [137, 0]
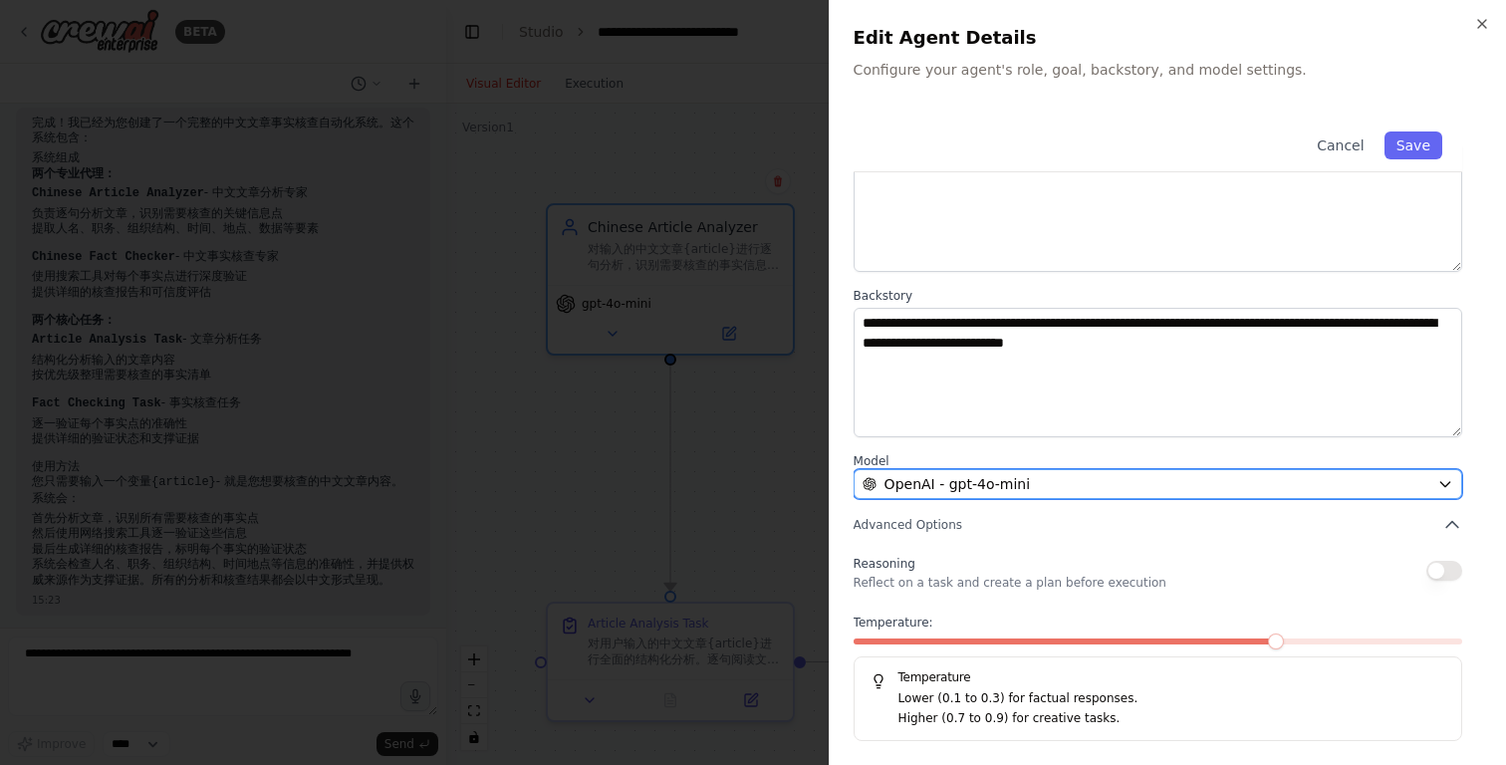
click at [1008, 485] on span "OpenAI - gpt-4o-mini" at bounding box center [956, 484] width 145 height 20
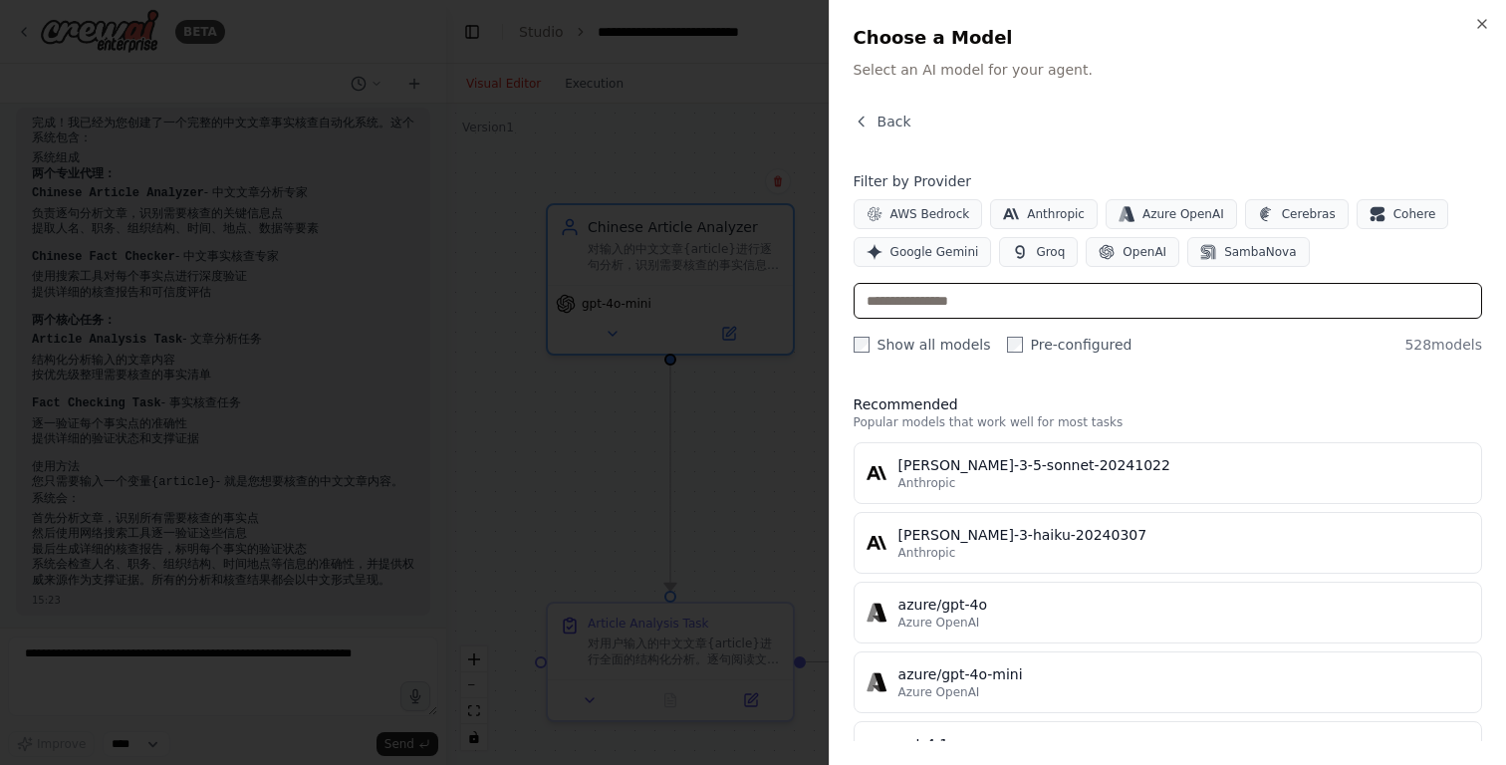
click at [952, 307] on input "text" at bounding box center [1168, 301] width 628 height 36
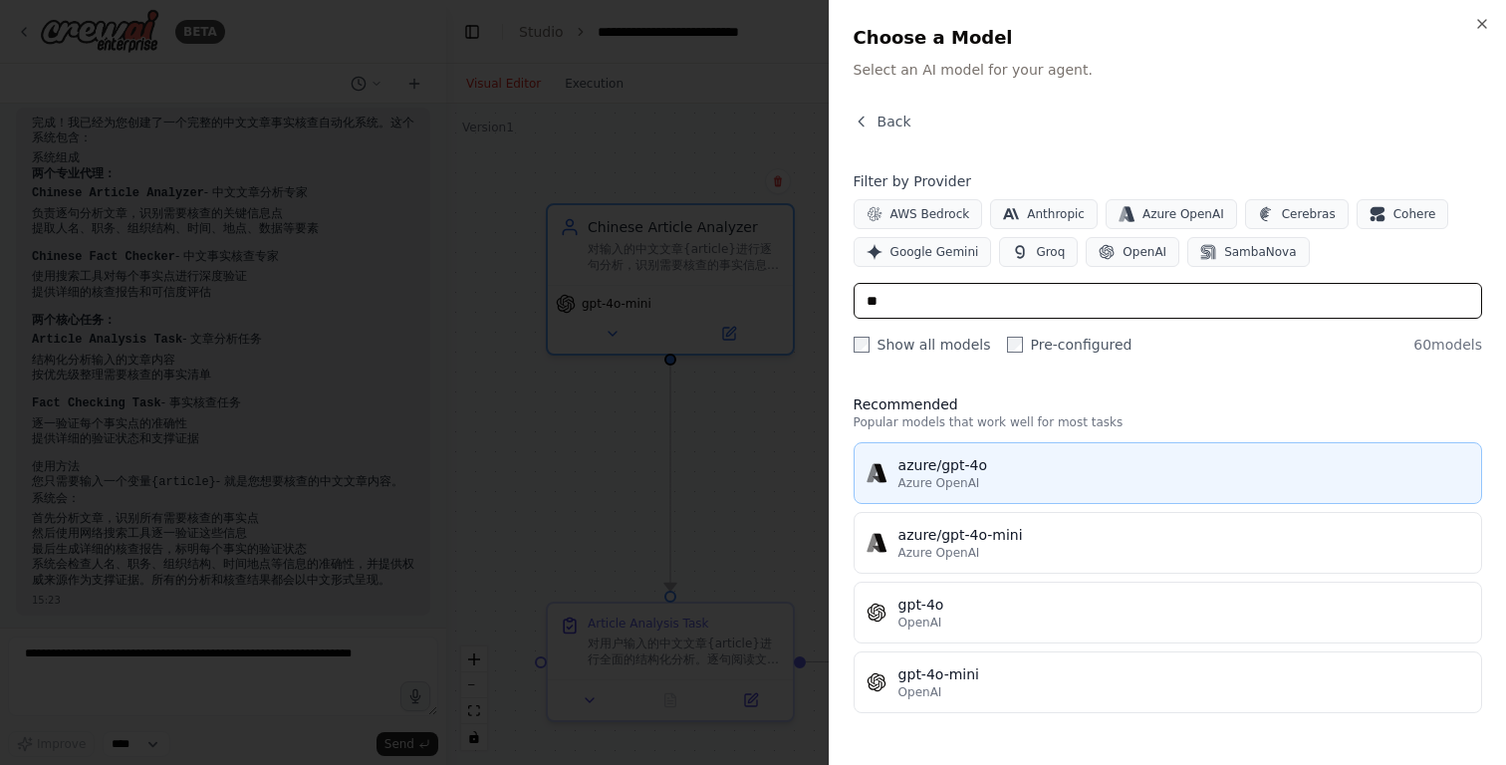
type input "**"
click at [1019, 476] on div "Azure OpenAI" at bounding box center [1183, 483] width 571 height 16
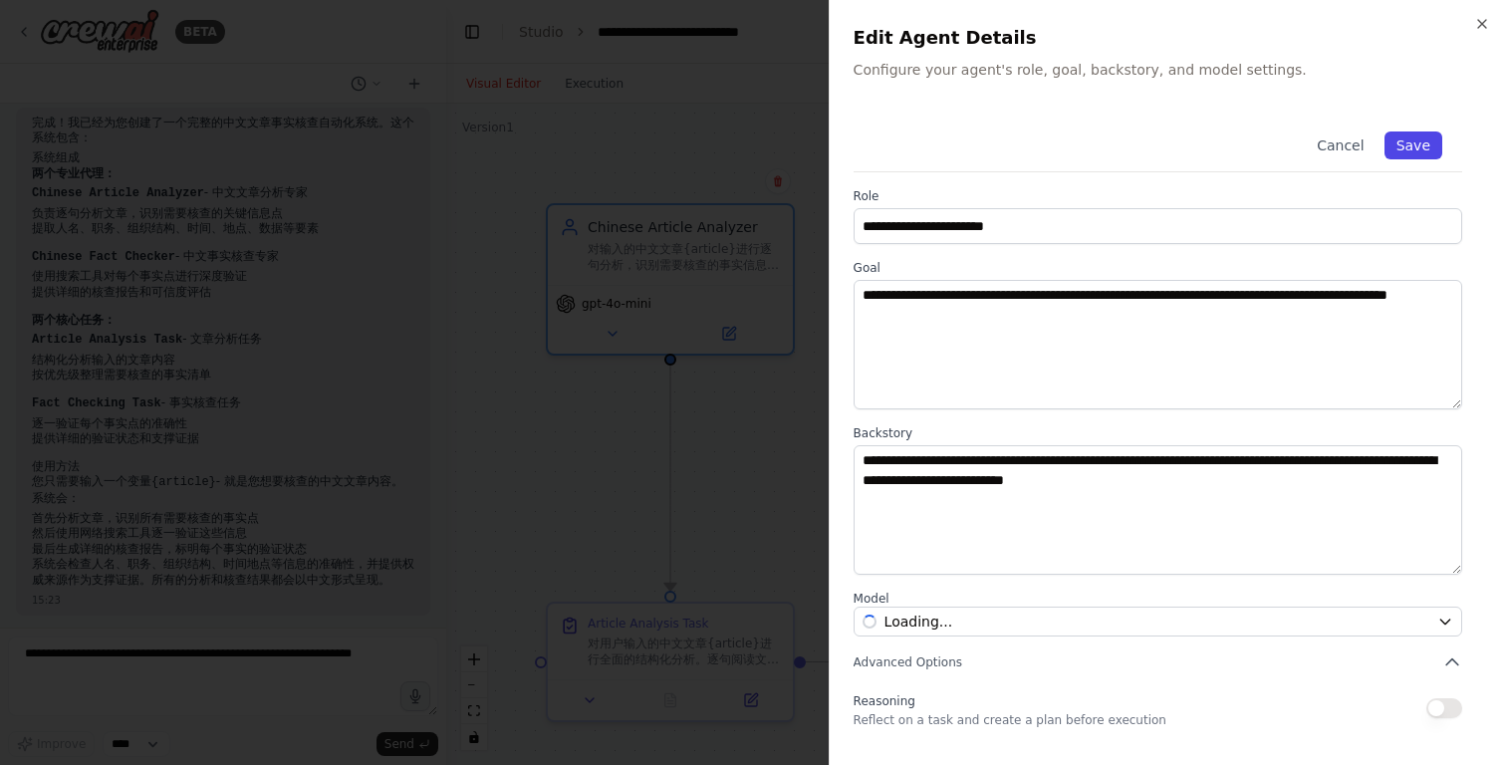
click at [1414, 136] on button "Save" at bounding box center [1413, 145] width 58 height 28
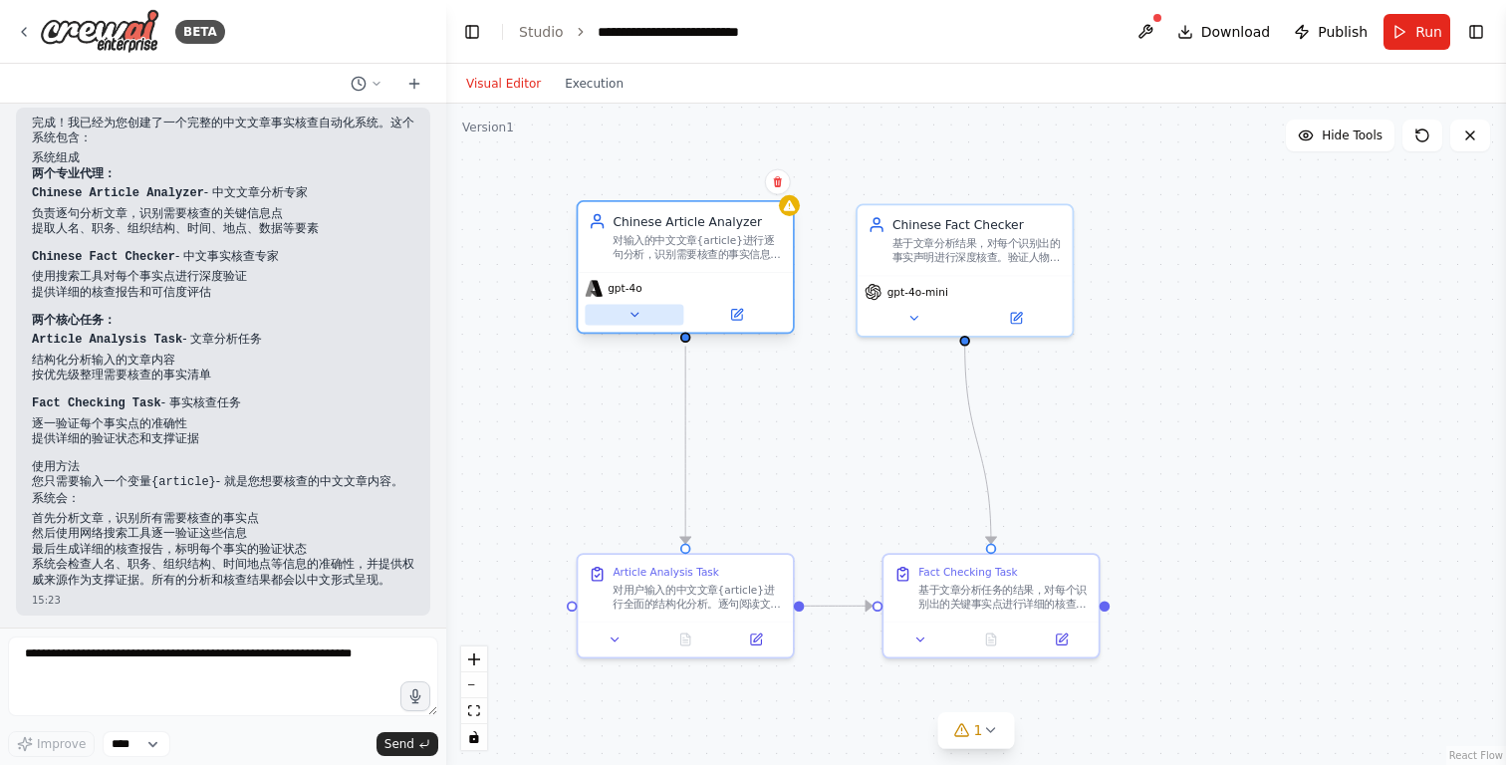
click at [636, 318] on icon at bounding box center [634, 315] width 14 height 14
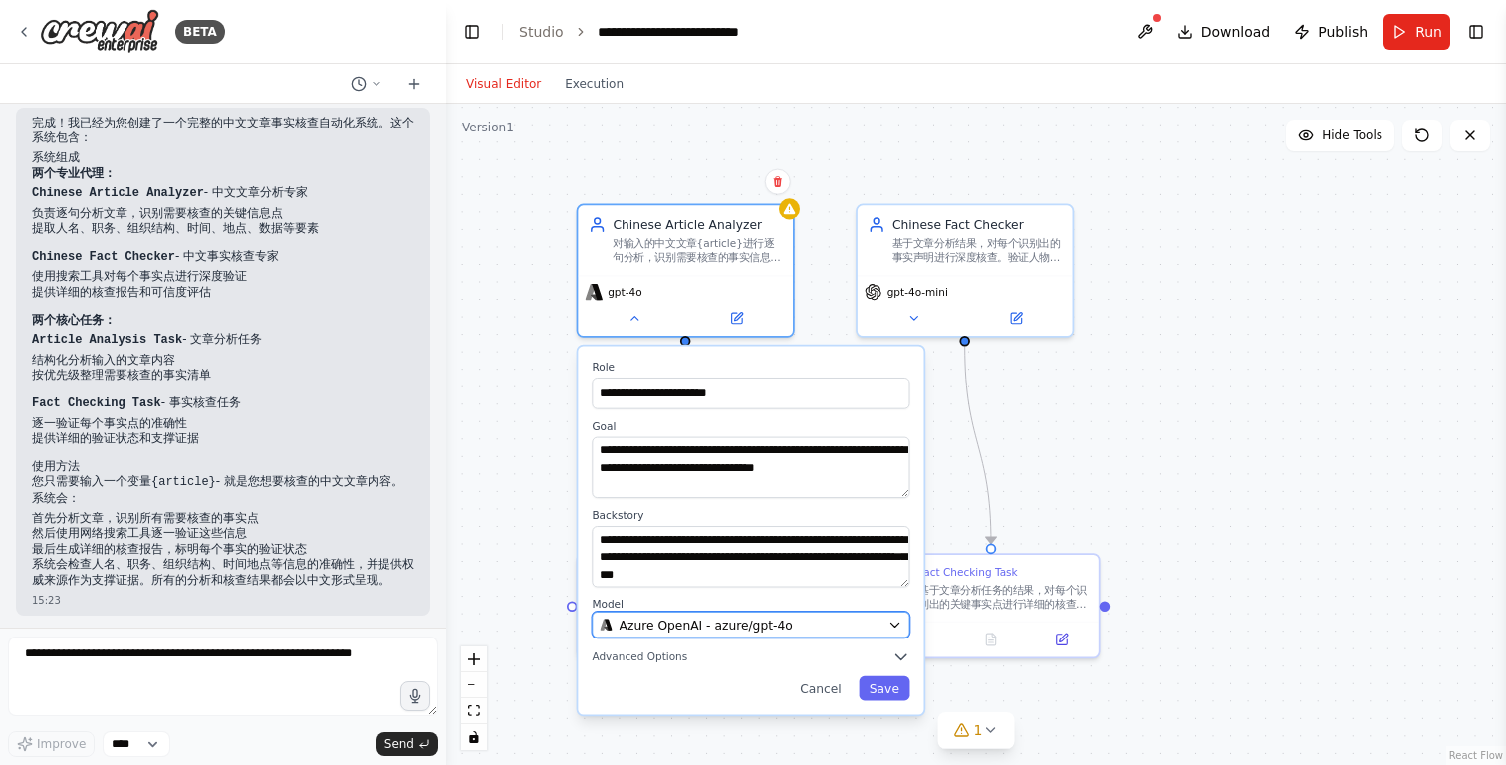
click at [731, 620] on span "Azure OpenAI - azure/gpt-4o" at bounding box center [705, 624] width 173 height 18
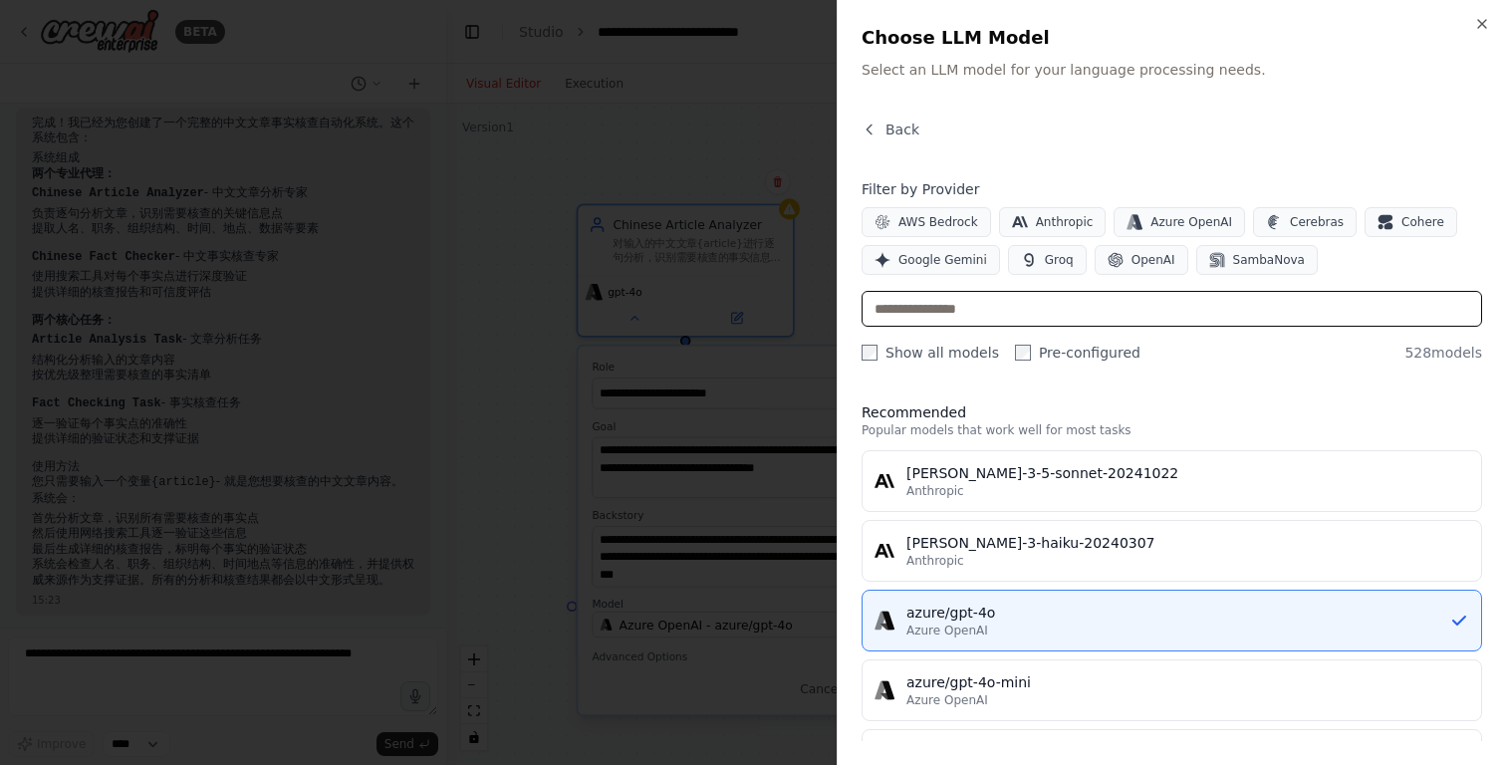
click at [952, 308] on input "text" at bounding box center [1171, 309] width 620 height 36
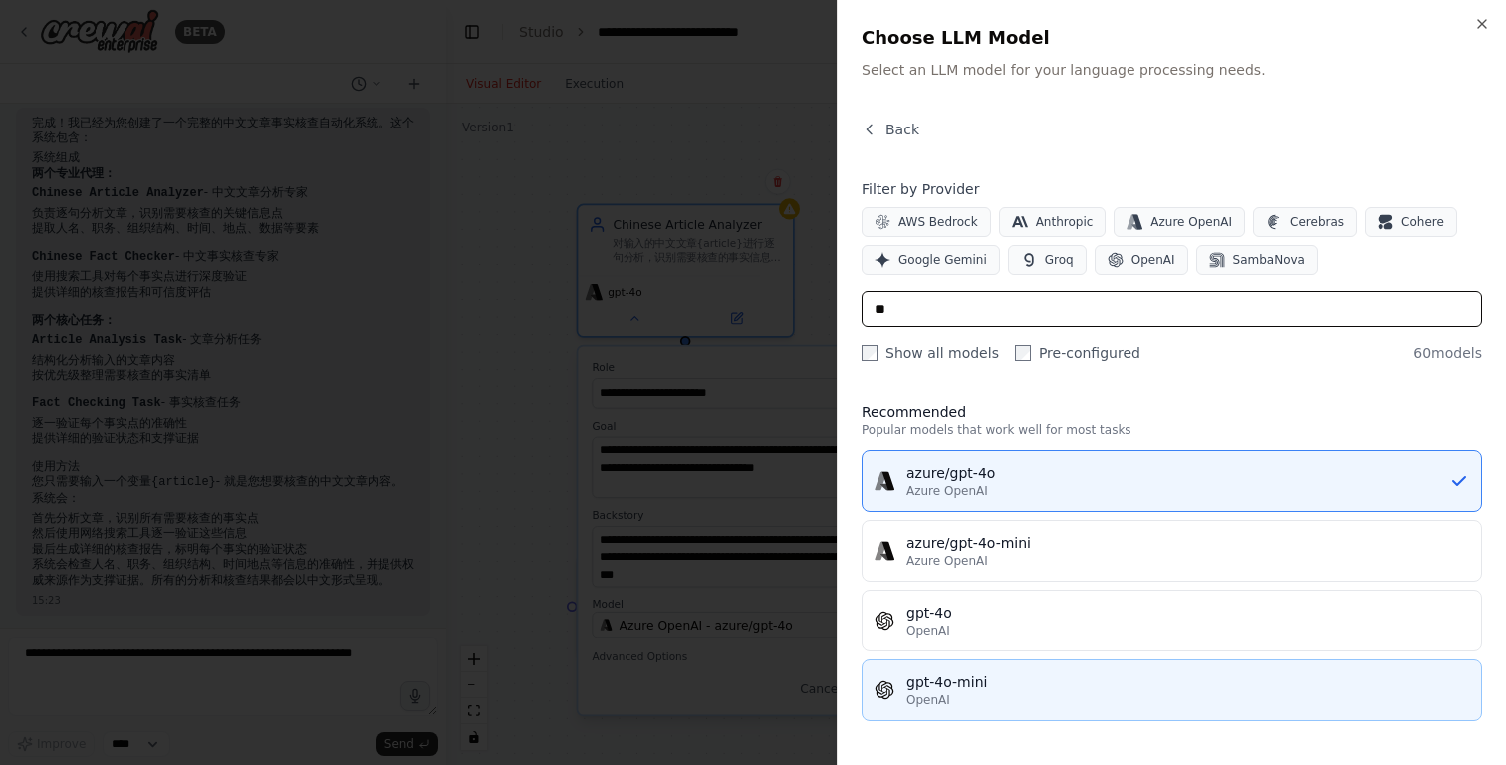
type input "**"
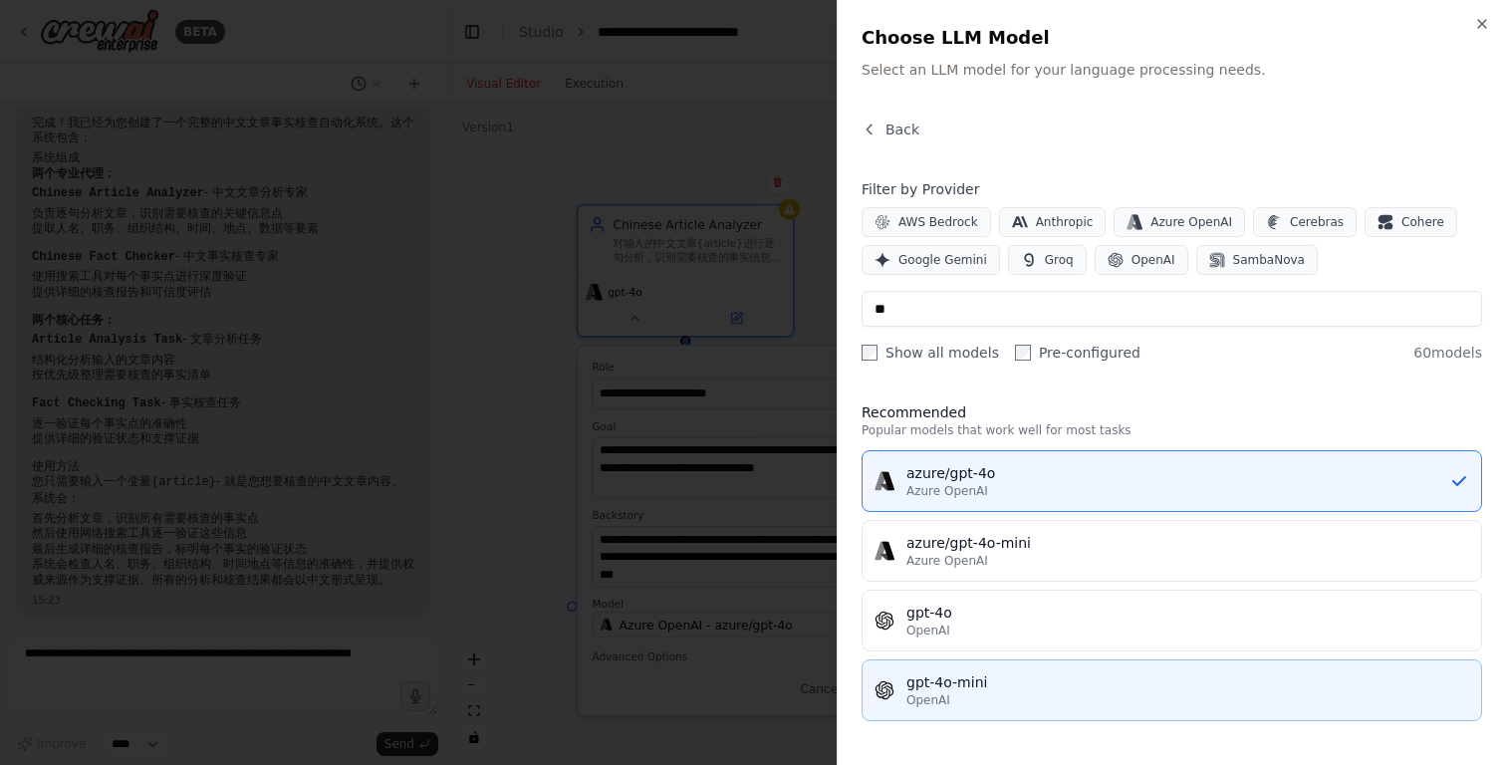
click at [957, 692] on div "OpenAI" at bounding box center [1187, 700] width 563 height 16
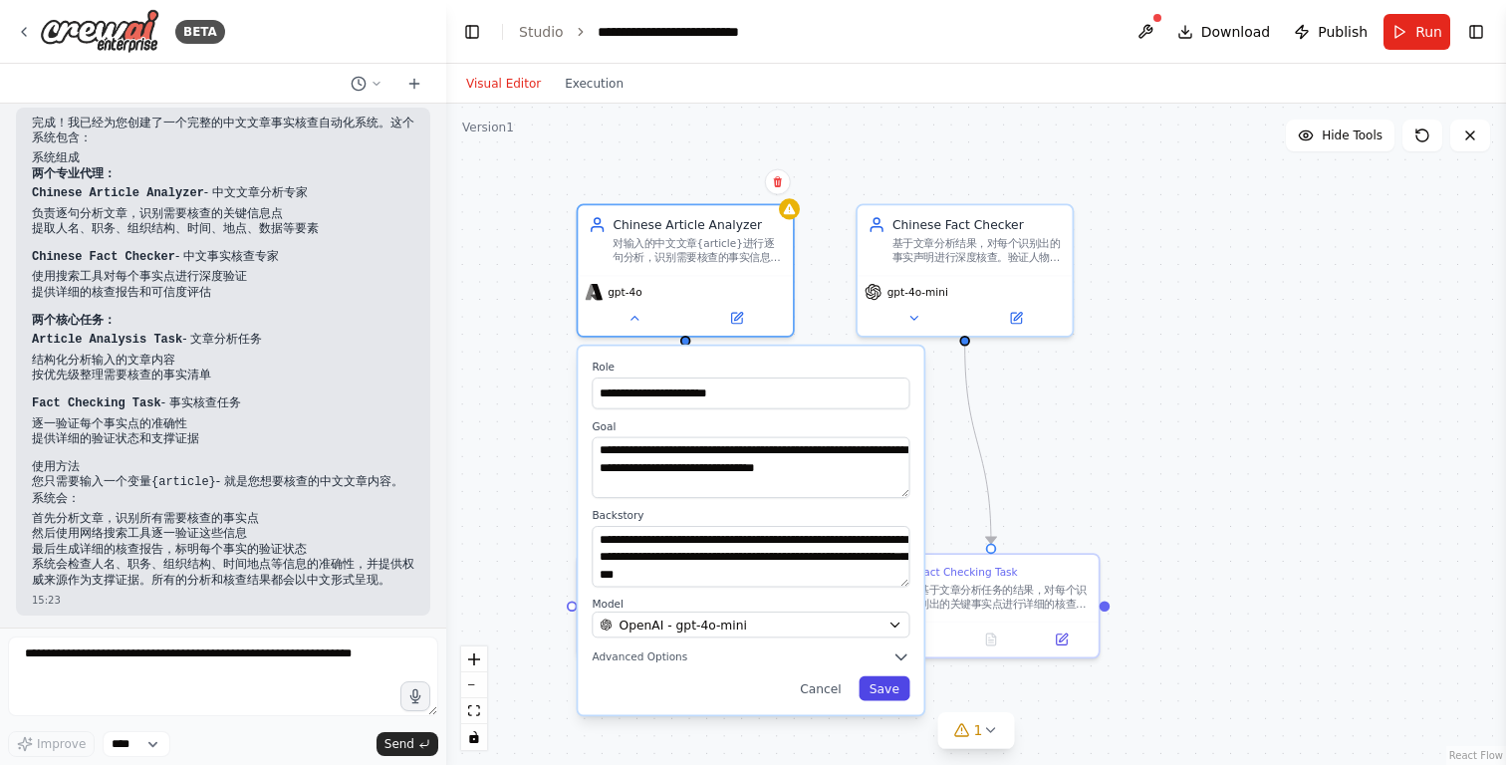
click at [890, 697] on button "Save" at bounding box center [884, 688] width 51 height 25
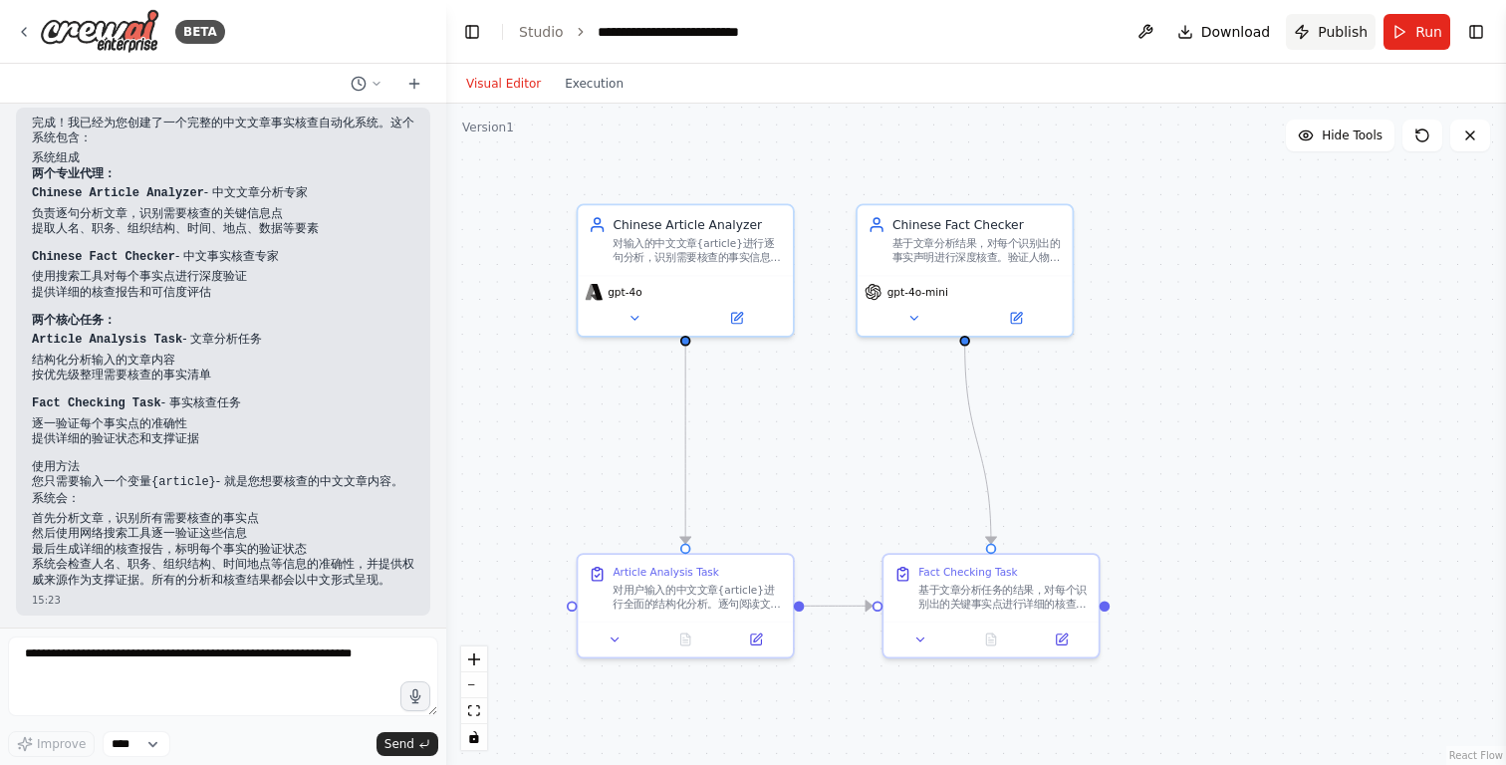
click at [1335, 35] on span "Publish" at bounding box center [1343, 32] width 50 height 20
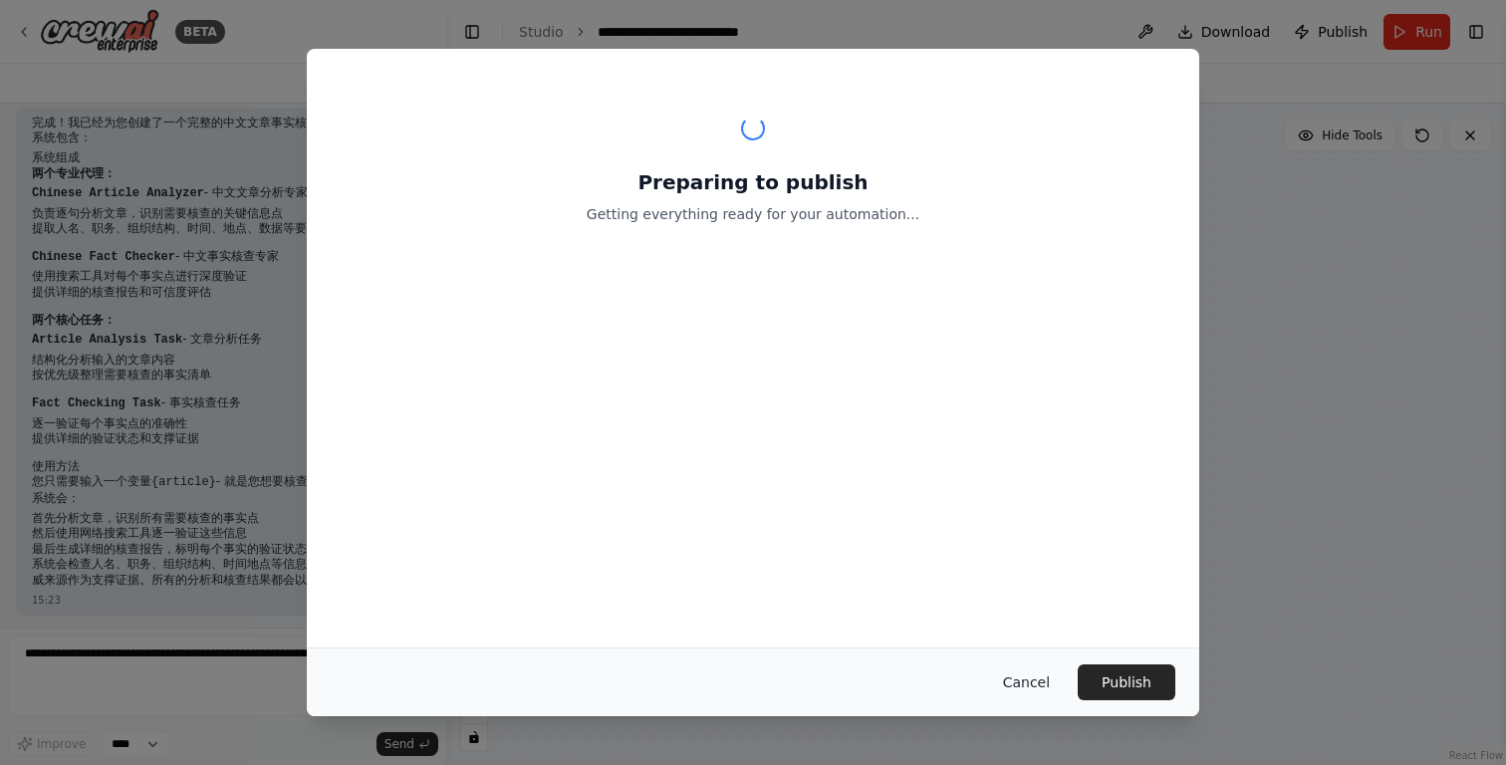
click at [1031, 680] on button "Cancel" at bounding box center [1026, 682] width 79 height 36
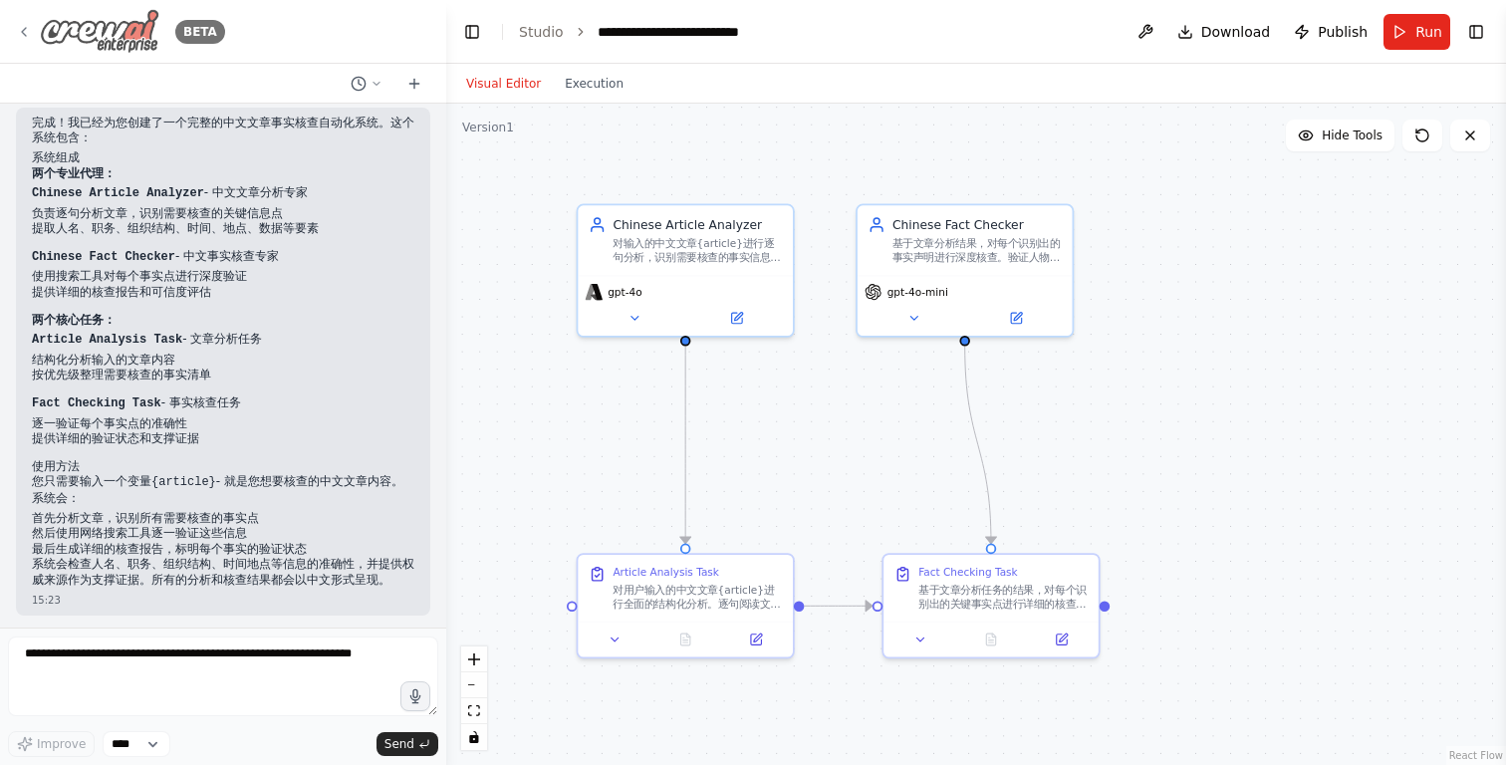
click at [30, 29] on icon at bounding box center [24, 32] width 16 height 16
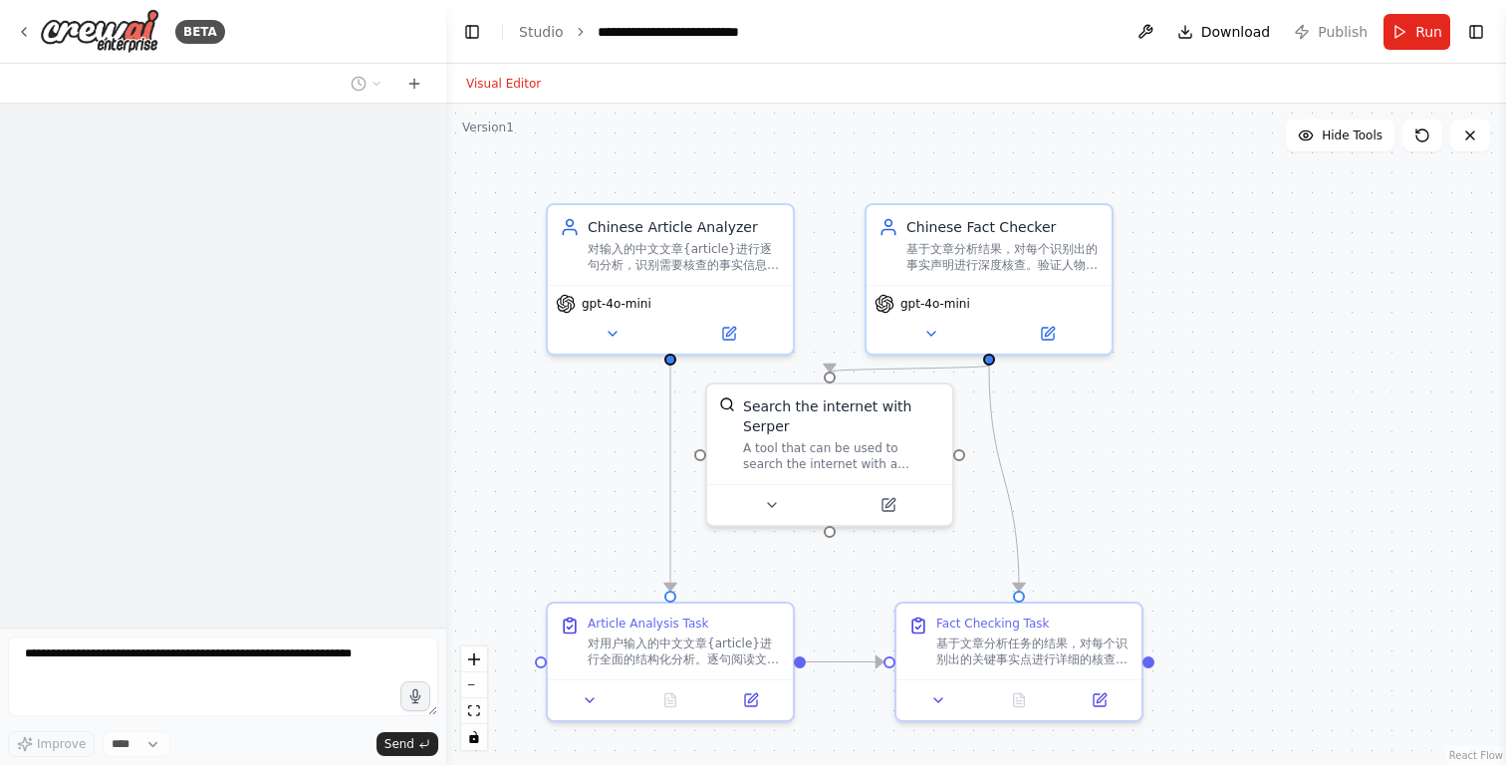
click at [1337, 31] on header "**********" at bounding box center [976, 32] width 1060 height 64
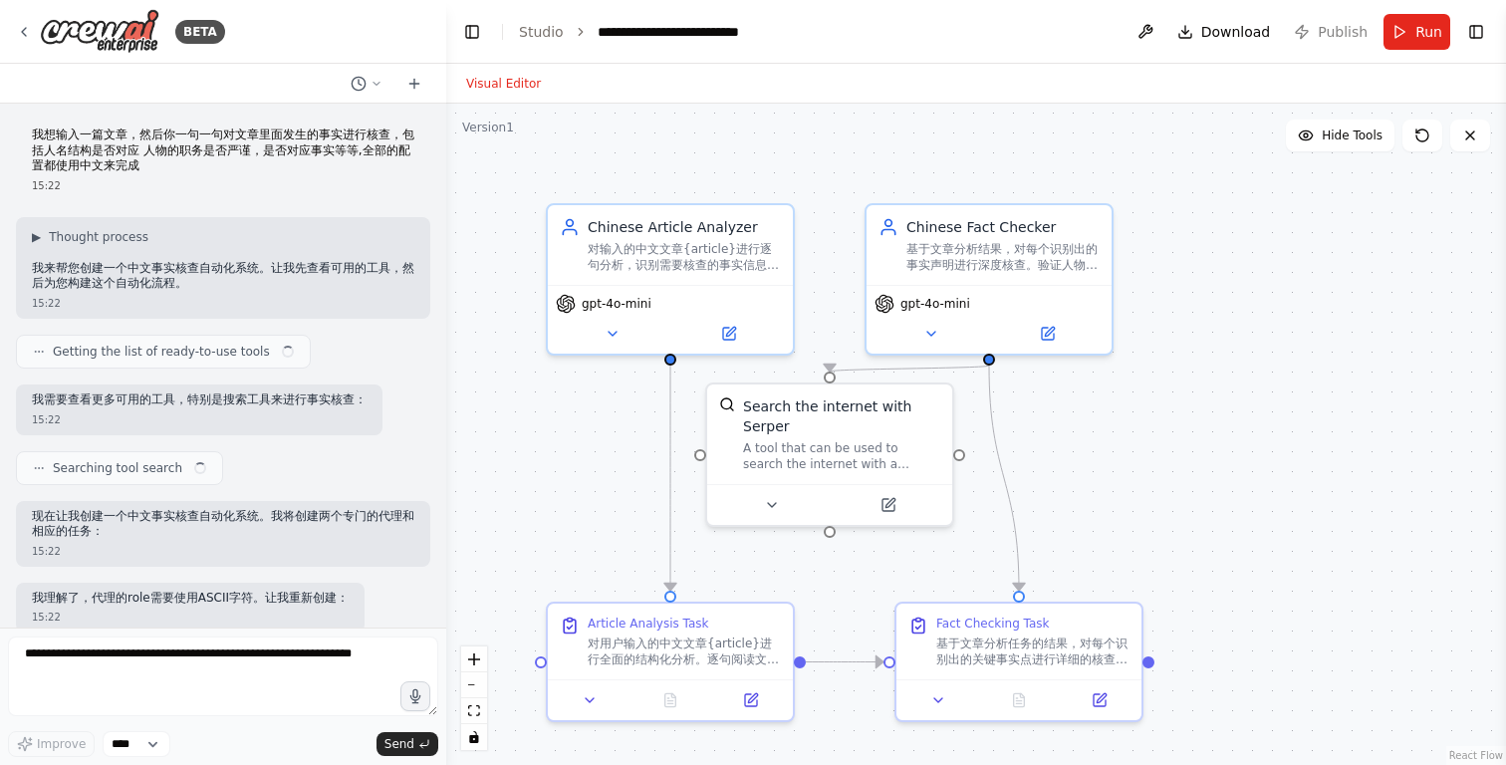
scroll to position [1121, 0]
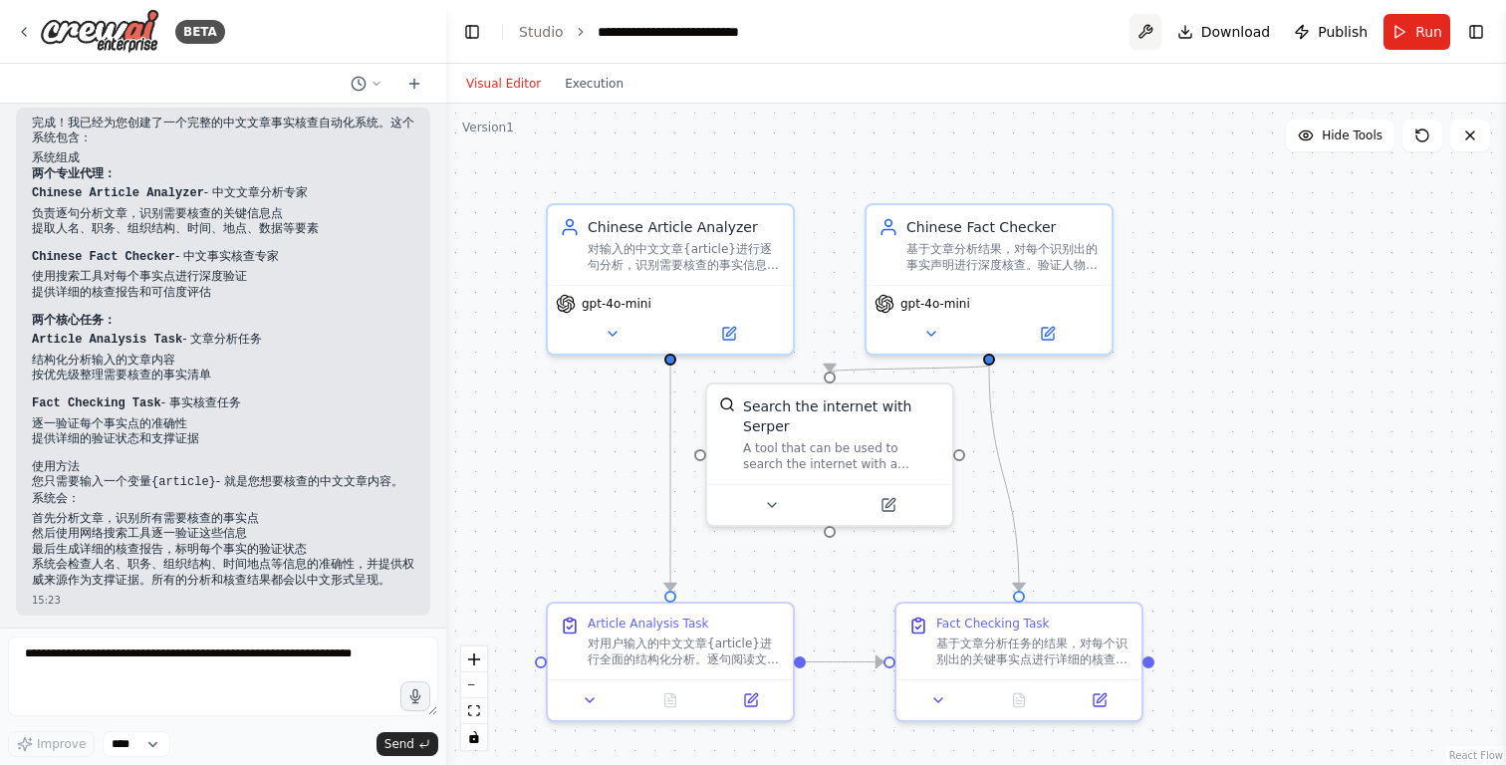
click at [1154, 32] on button at bounding box center [1145, 32] width 32 height 36
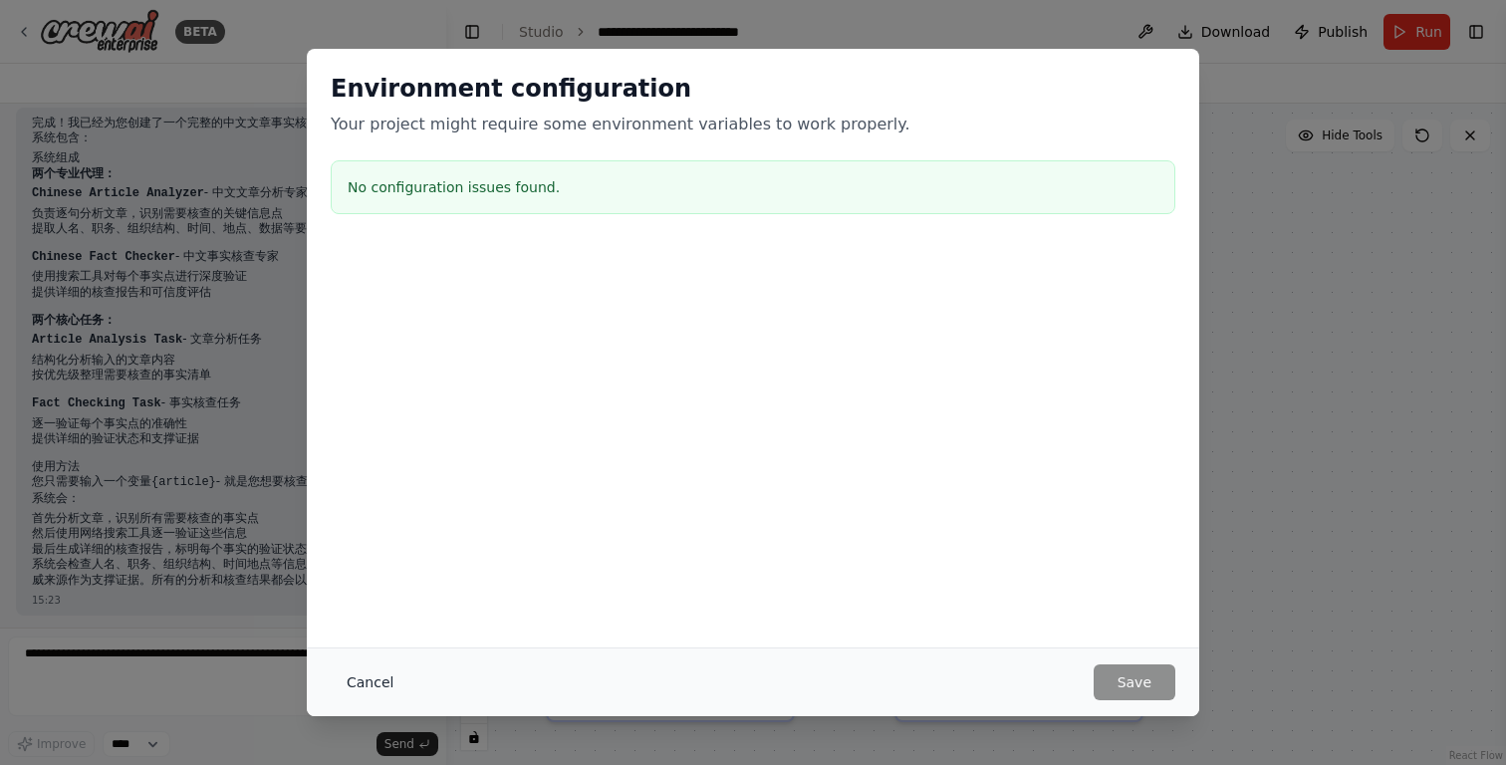
scroll to position [0, 0]
click at [373, 672] on button "Cancel" at bounding box center [370, 682] width 79 height 36
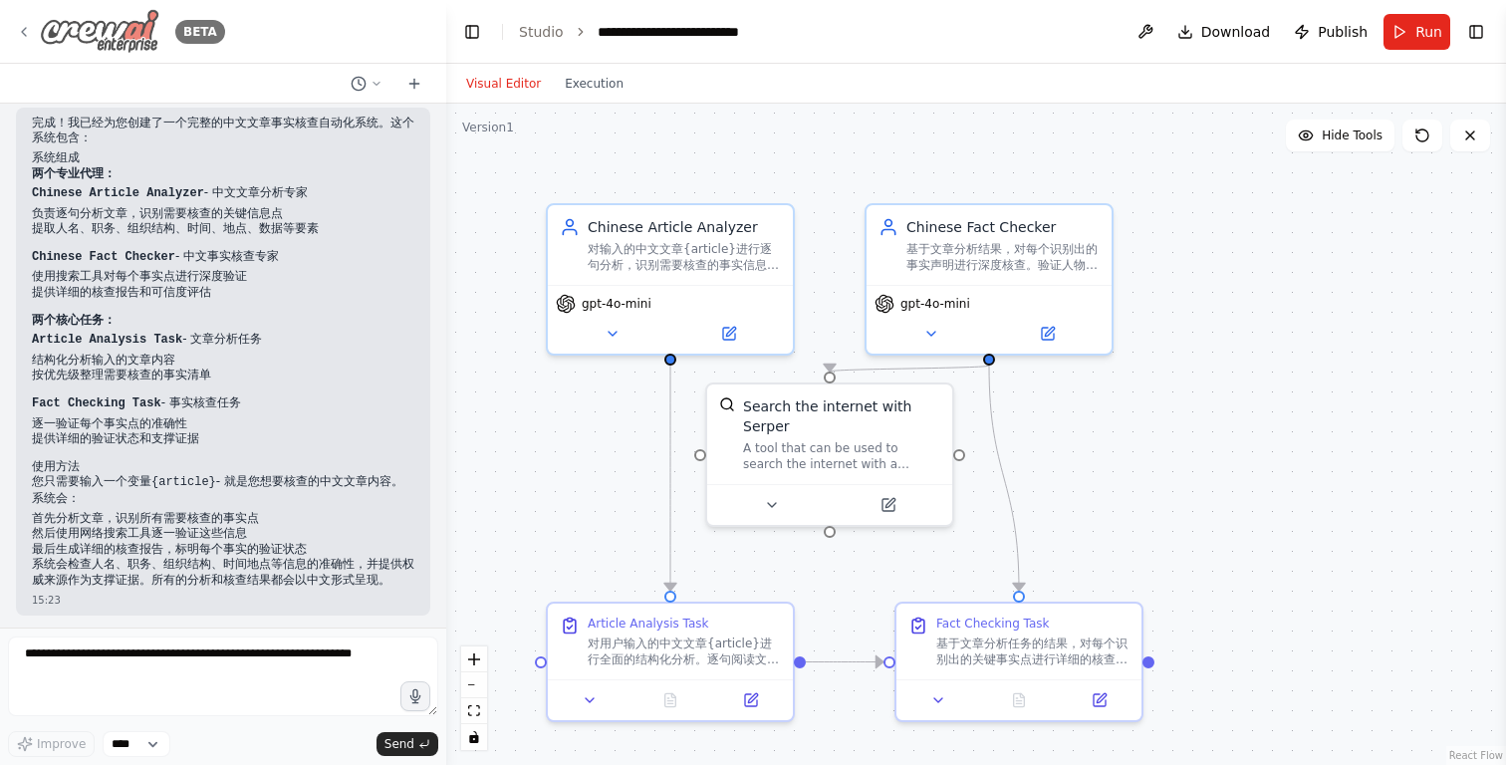
click at [132, 27] on img at bounding box center [100, 31] width 120 height 45
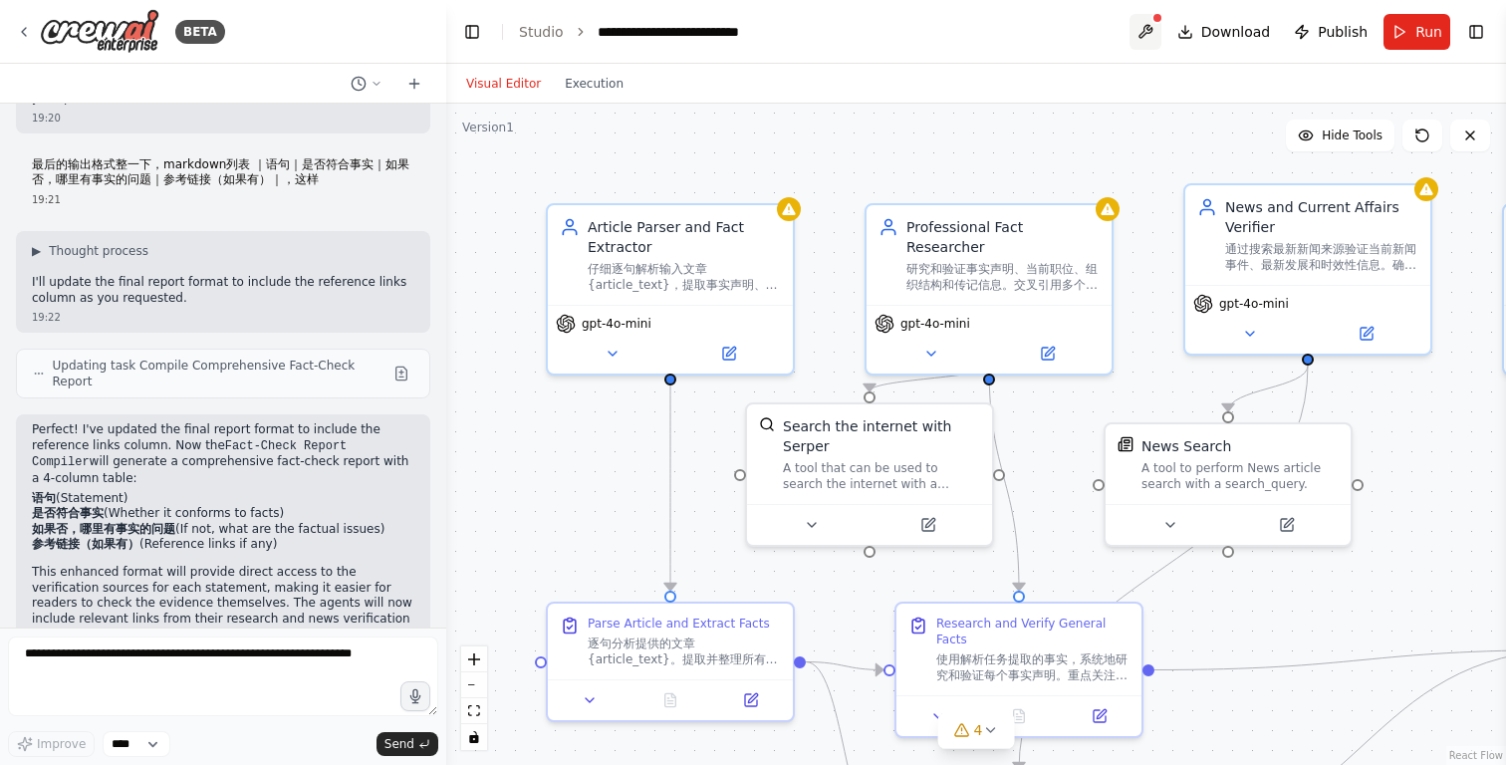
click at [1155, 28] on button at bounding box center [1145, 32] width 32 height 36
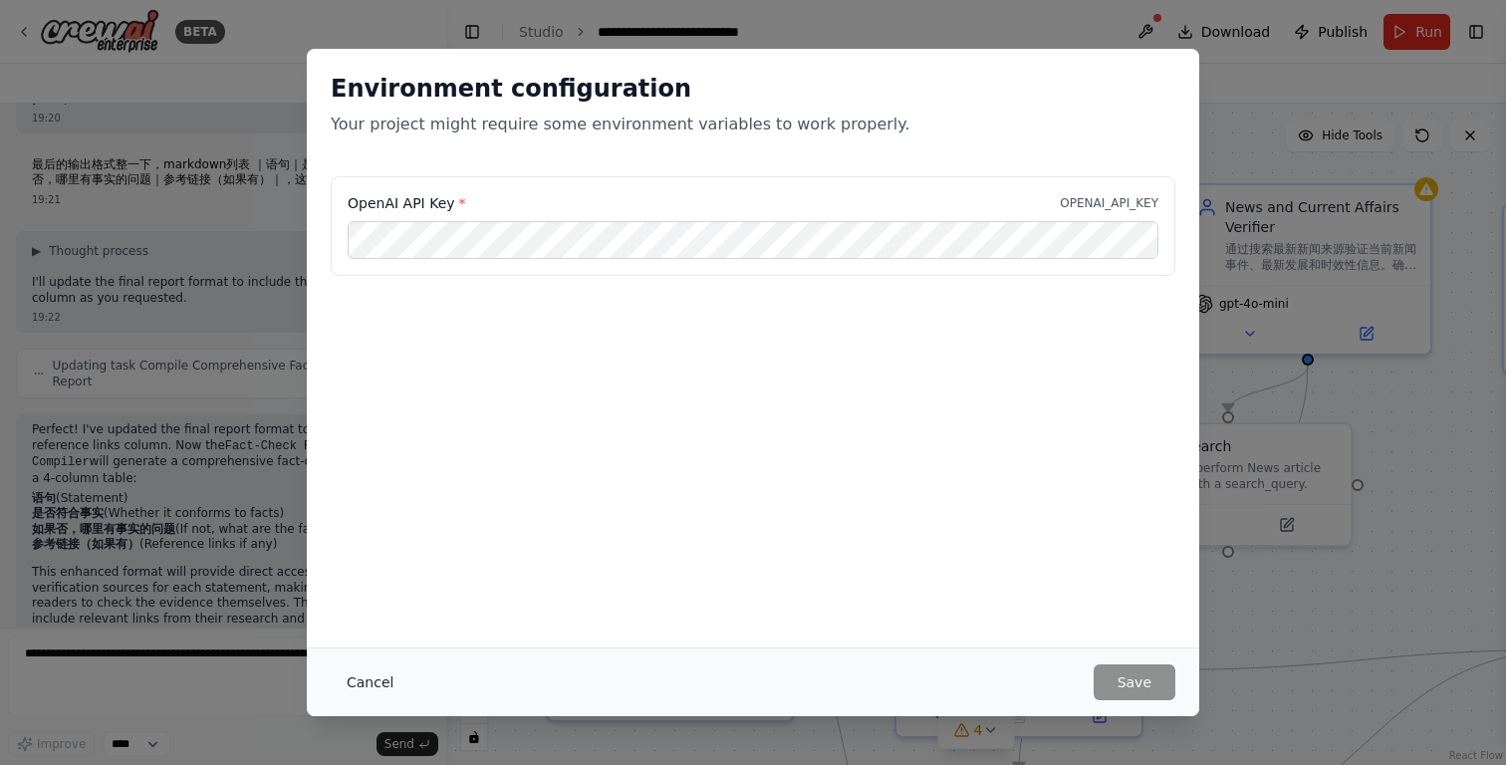
click at [374, 685] on button "Cancel" at bounding box center [370, 682] width 79 height 36
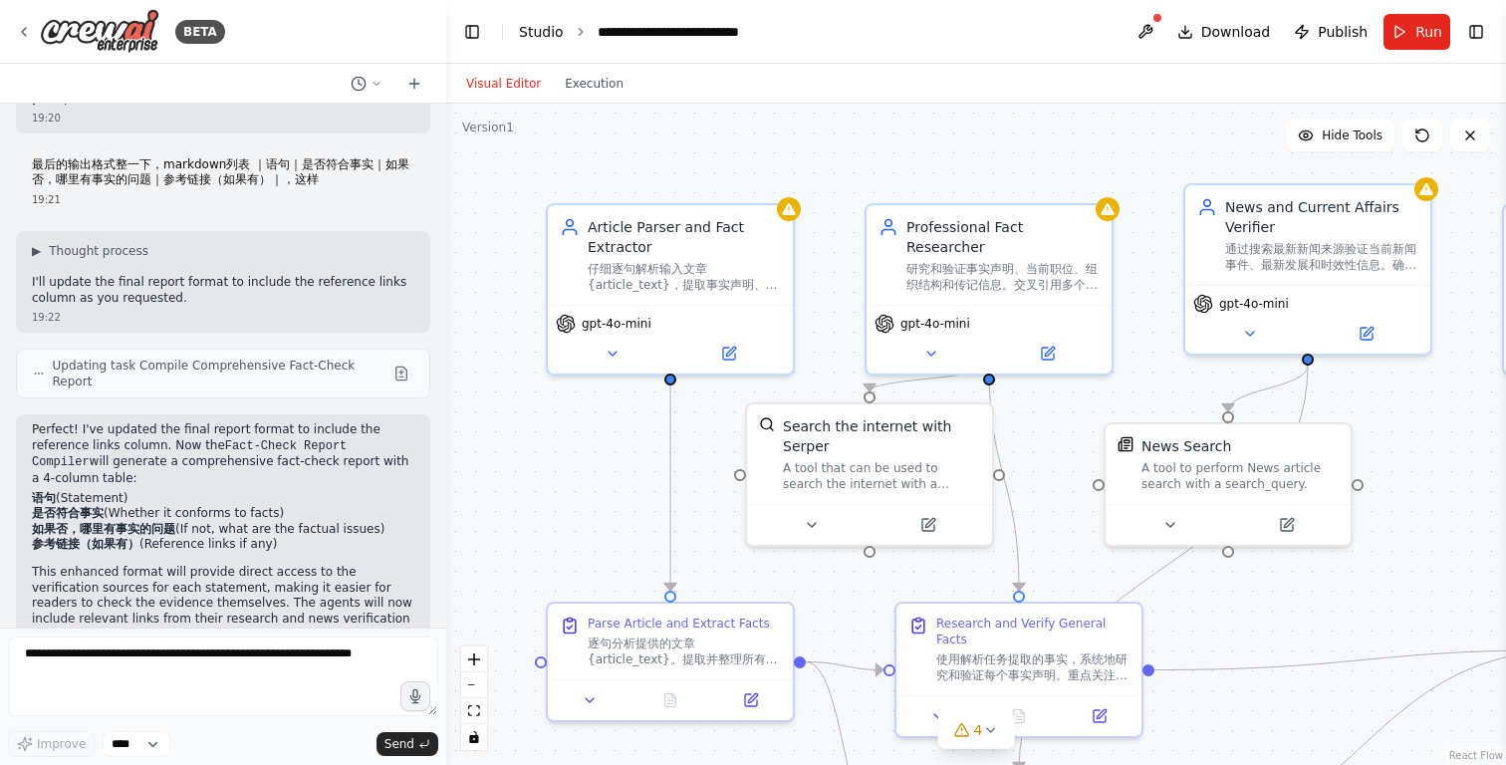
click at [546, 25] on link "Studio" at bounding box center [541, 32] width 45 height 16
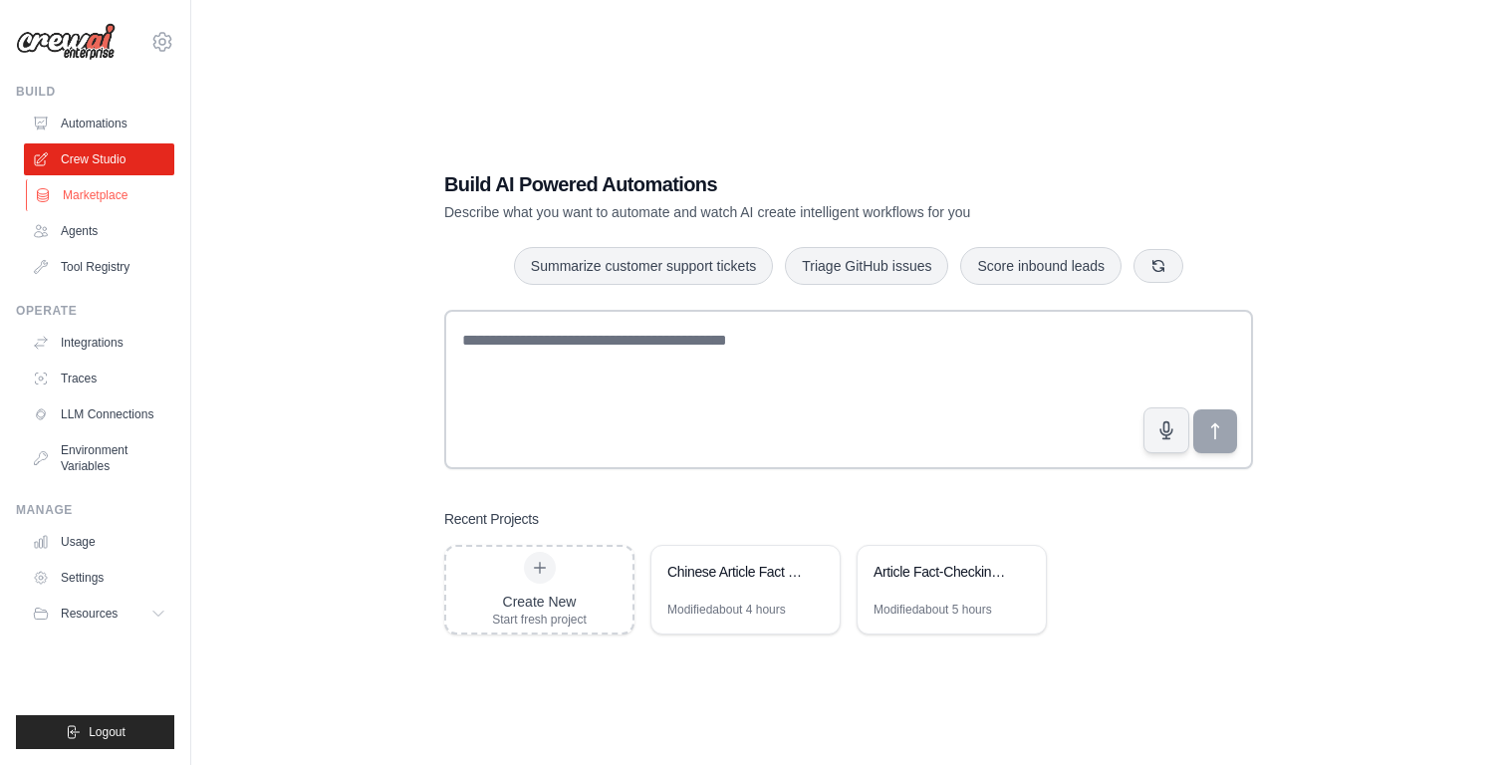
click at [119, 195] on link "Marketplace" at bounding box center [101, 195] width 150 height 32
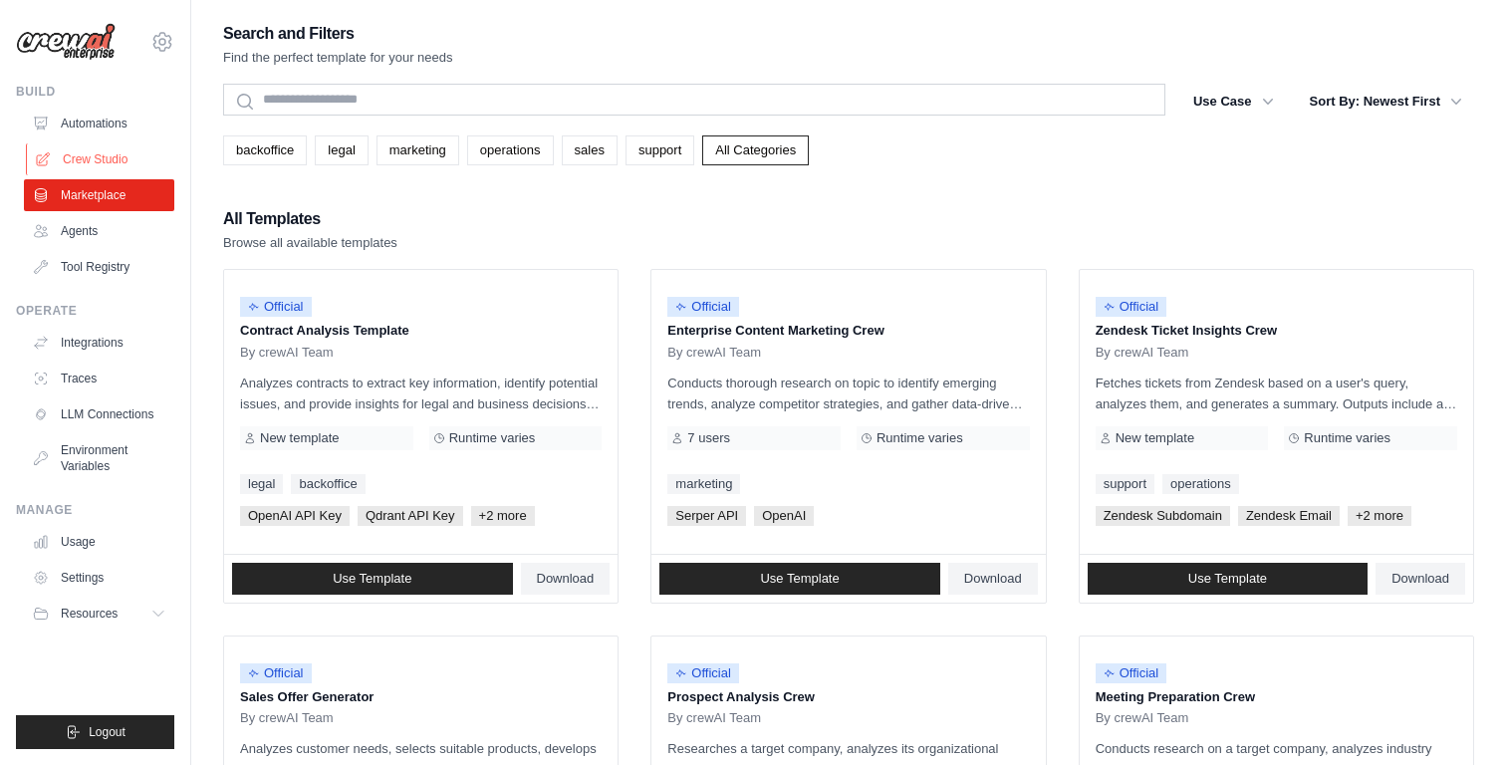
click at [116, 158] on link "Crew Studio" at bounding box center [101, 159] width 150 height 32
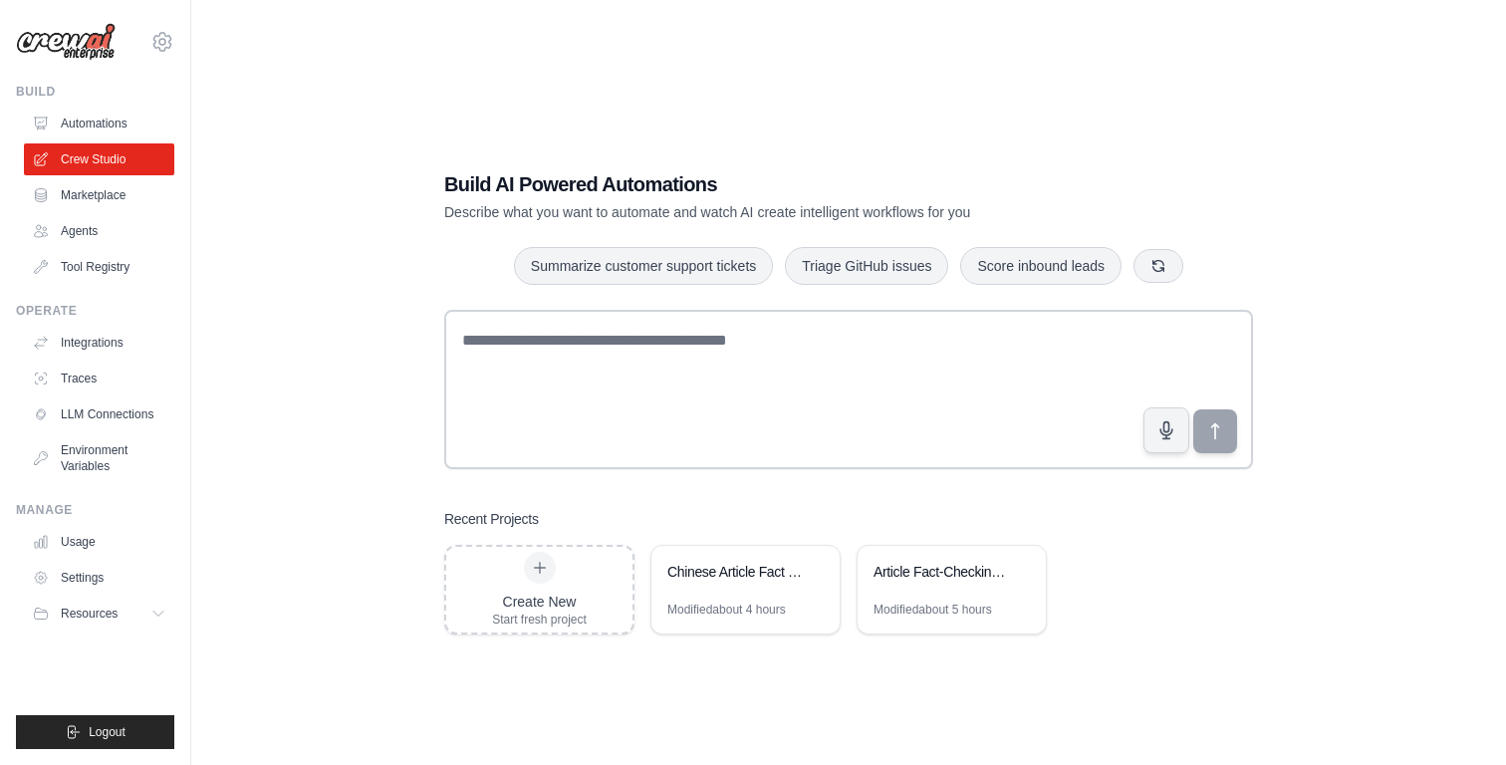
click at [70, 38] on img at bounding box center [66, 42] width 100 height 38
